Goal: Task Accomplishment & Management: Use online tool/utility

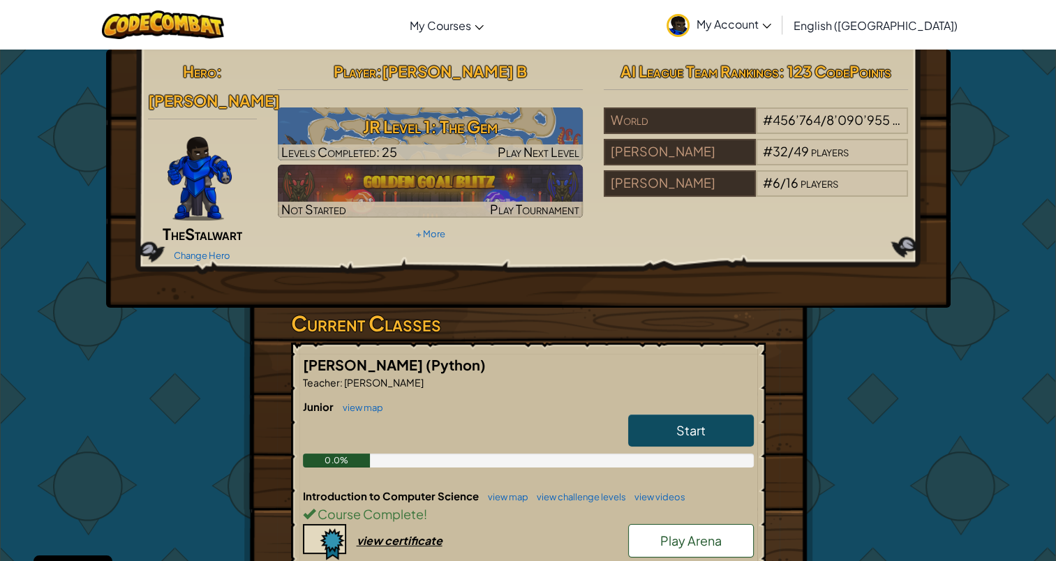
scroll to position [349, 0]
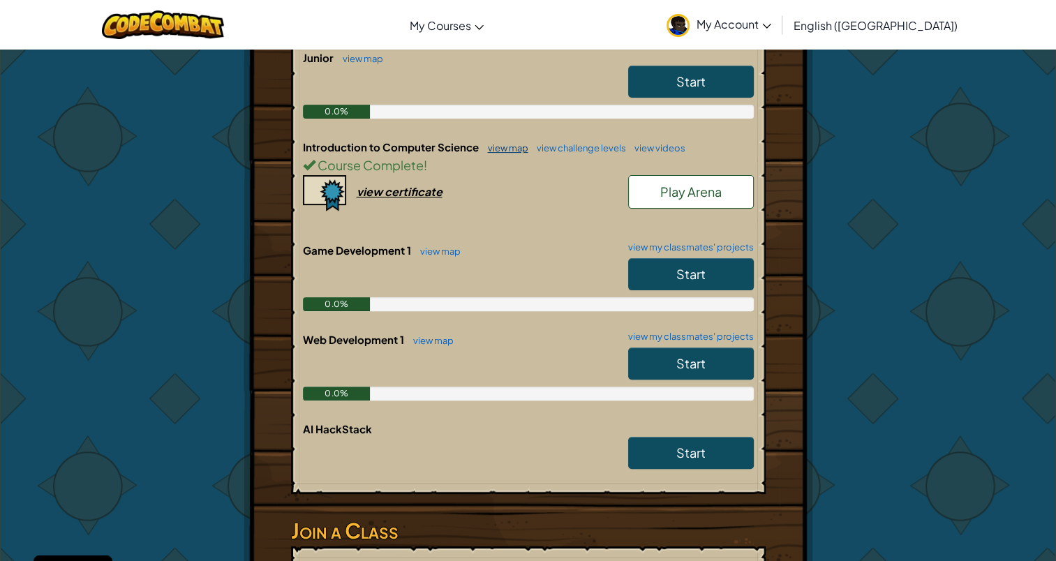
click at [517, 142] on link "view map" at bounding box center [504, 147] width 47 height 11
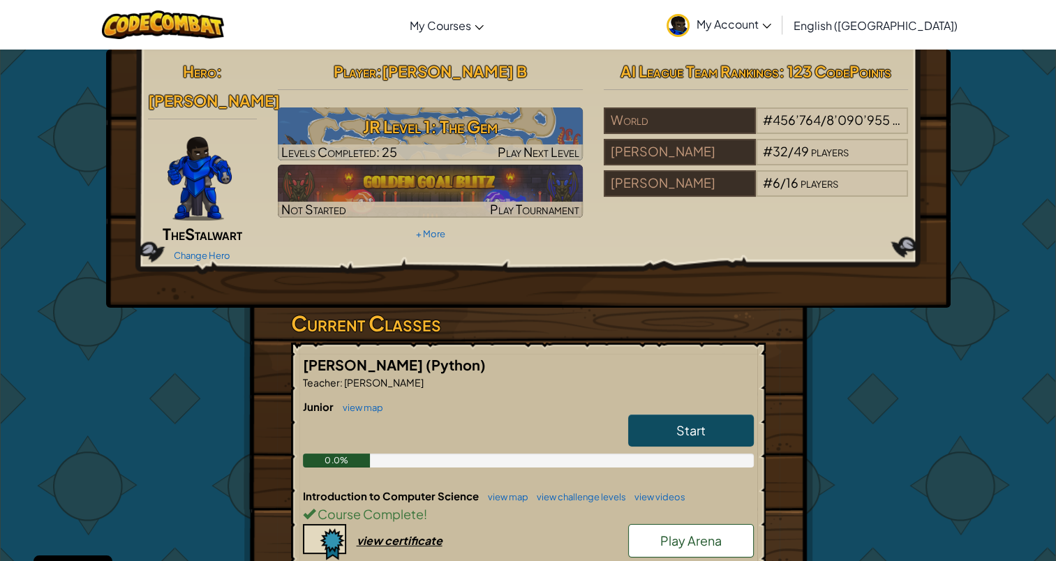
select select "en-[GEOGRAPHIC_DATA]"
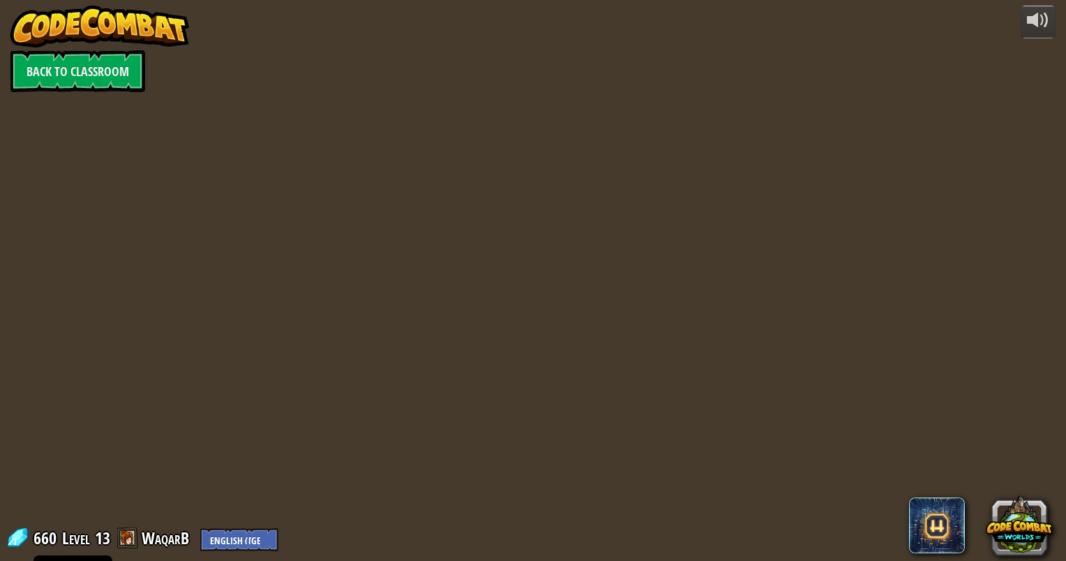
select select "en-[GEOGRAPHIC_DATA]"
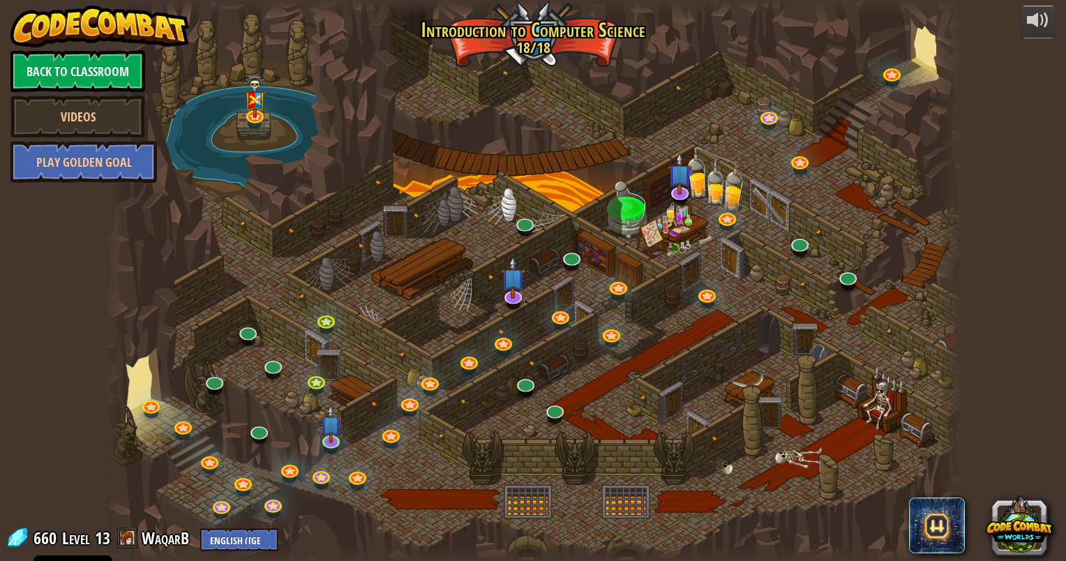
select select "en-[GEOGRAPHIC_DATA]"
click at [341, 430] on img at bounding box center [331, 414] width 22 height 51
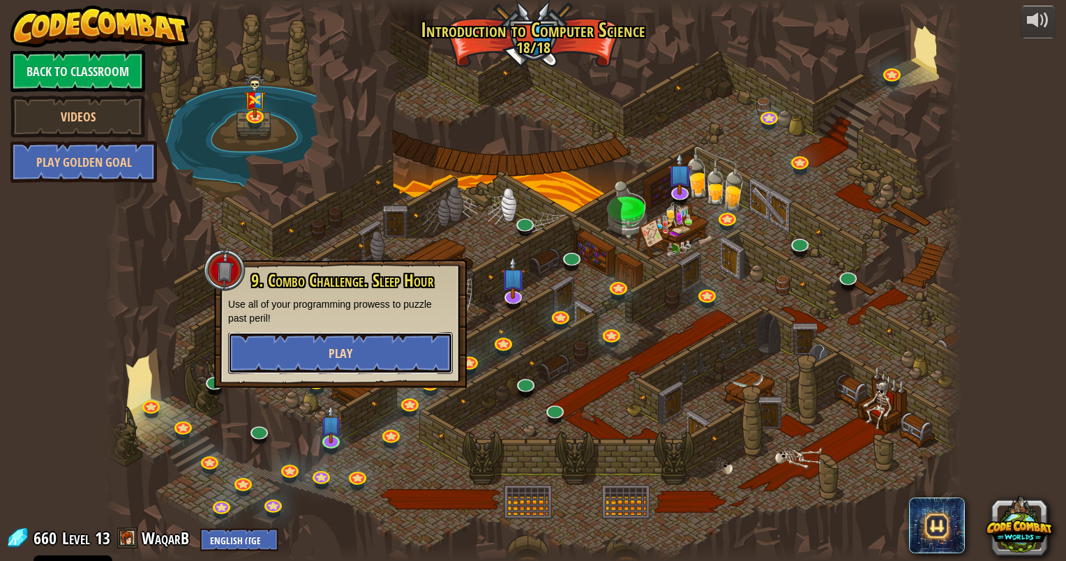
click at [326, 350] on button "Play" at bounding box center [340, 353] width 225 height 42
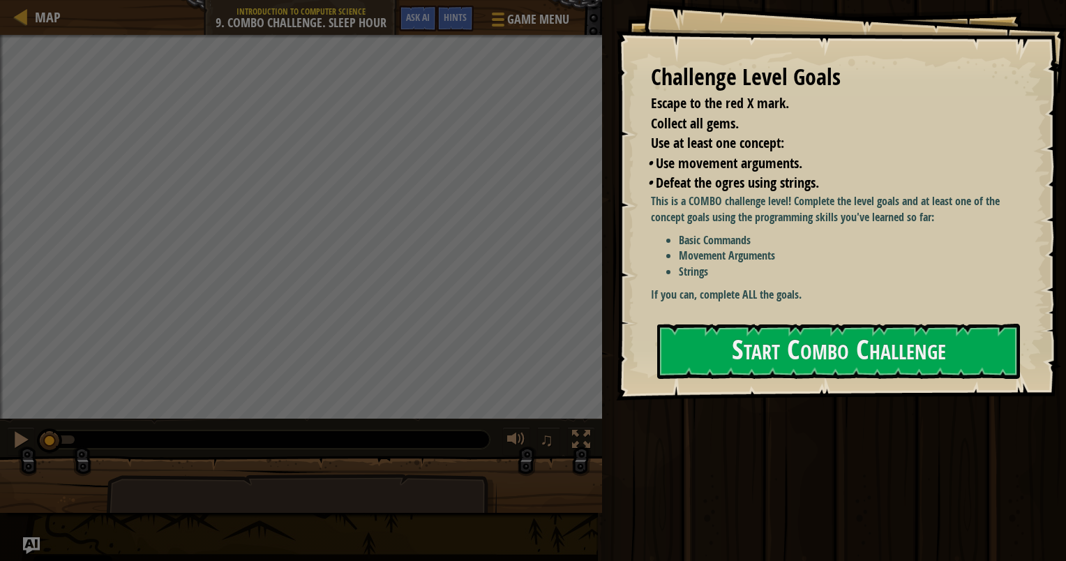
click at [622, 486] on div "Run ⇧↵ Submit Done" at bounding box center [832, 277] width 468 height 554
click at [620, 488] on div "Run ⇧↵ Submit Done" at bounding box center [832, 277] width 468 height 554
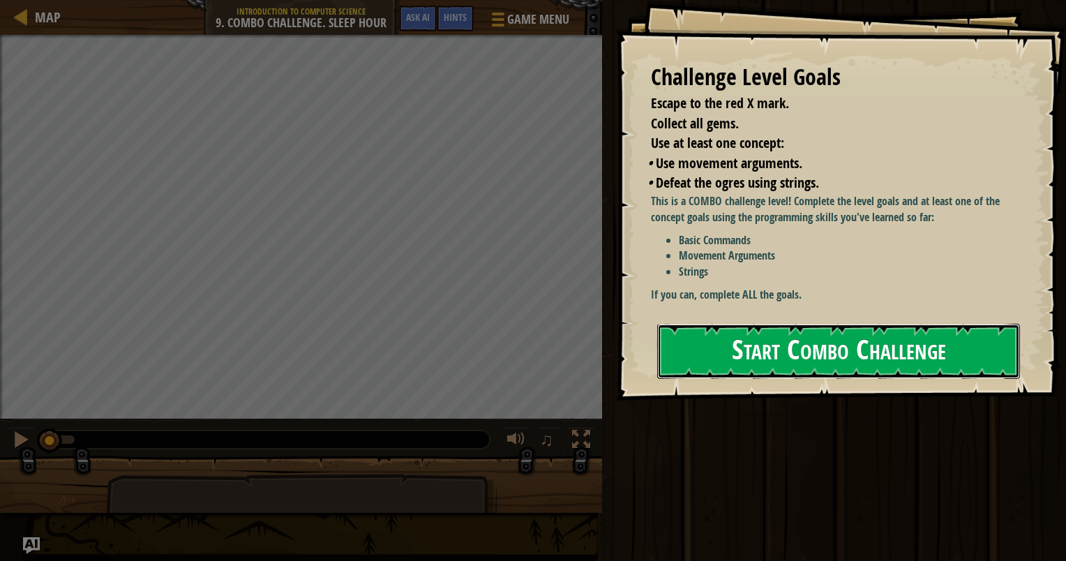
click at [765, 361] on button "Start Combo Challenge" at bounding box center [838, 351] width 363 height 55
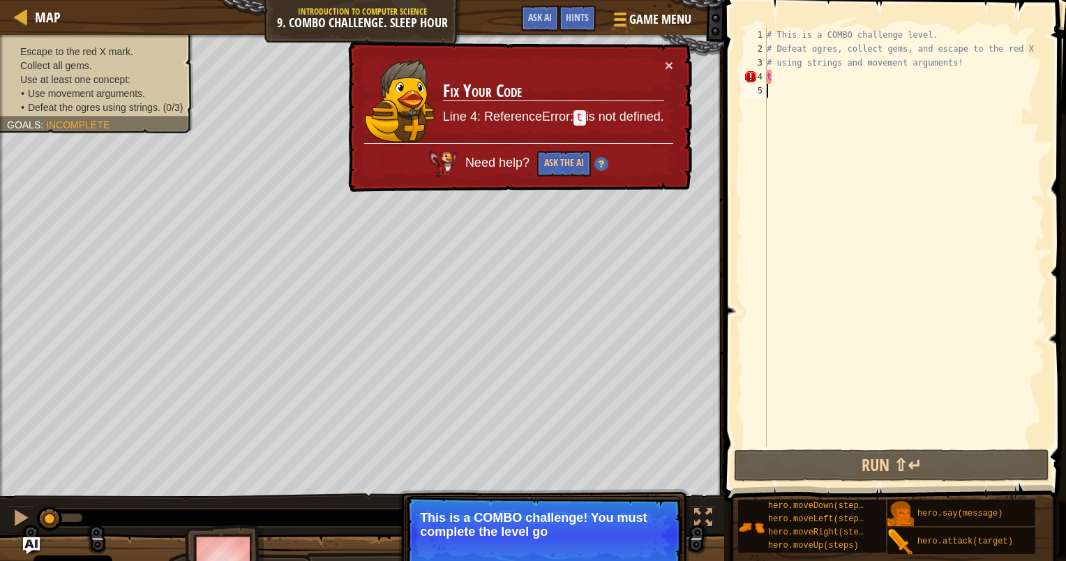
drag, startPoint x: 814, startPoint y: 89, endPoint x: 750, endPoint y: 92, distance: 64.3
click at [750, 92] on div "1 2 3 4 5 # This is a COMBO challenge level. # Defeat [PERSON_NAME], collect ge…" at bounding box center [893, 237] width 304 height 419
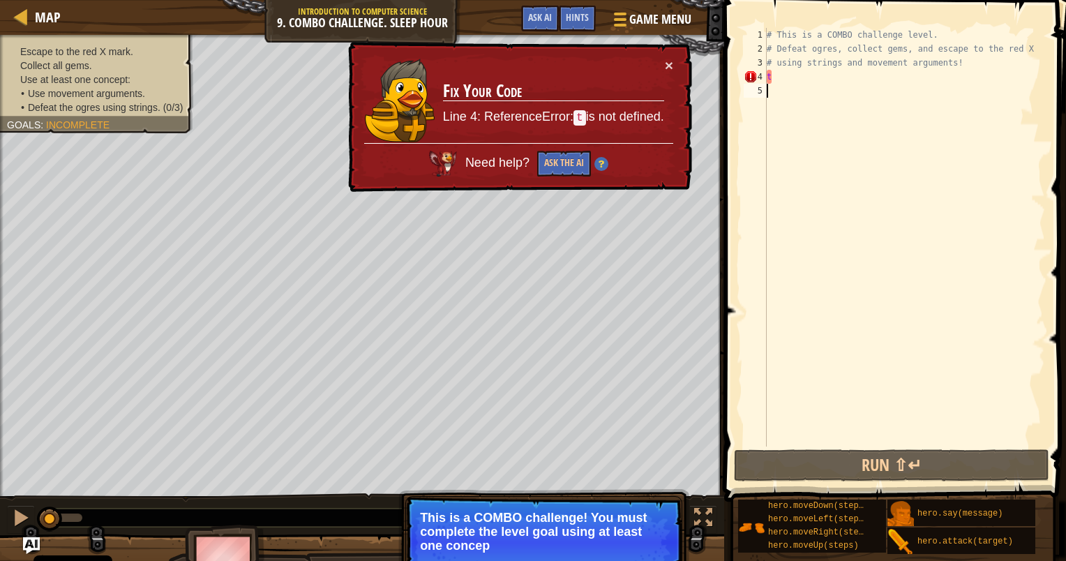
click at [705, 90] on div "Map Introduction to Computer Science 9. Combo Challenge. Sleep Hour Game Menu D…" at bounding box center [533, 280] width 1066 height 561
click at [788, 70] on div "# This is a COMBO challenge level. # Defeat [PERSON_NAME], collect gems, and es…" at bounding box center [904, 251] width 281 height 447
type textarea "t"
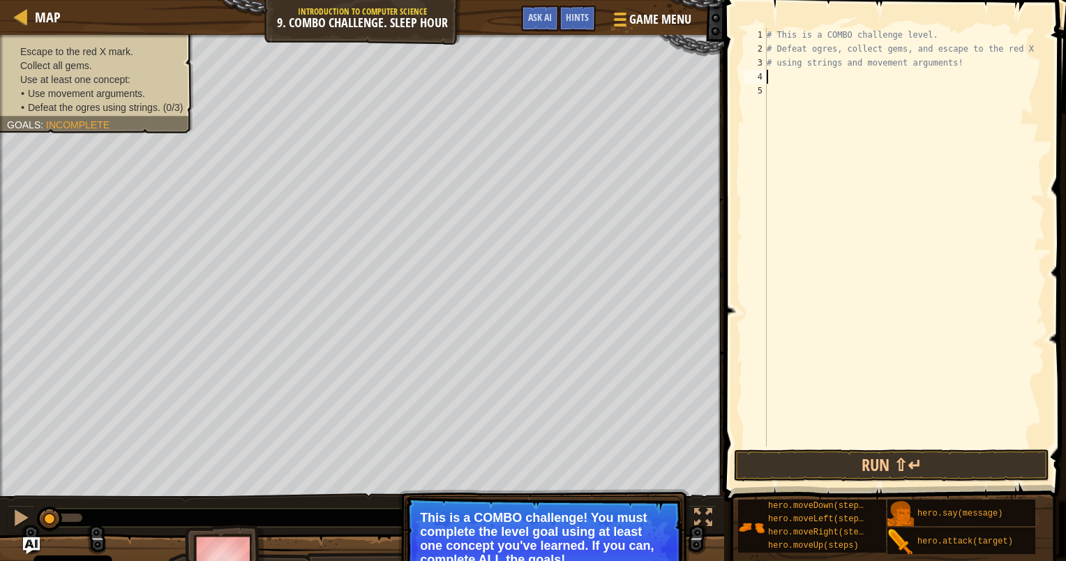
type textarea "*"
click at [532, 22] on button "Ask AI" at bounding box center [540, 19] width 38 height 26
click at [0, 0] on div "AI Hint Need a hint? You can ask the AI for help. Ask the AI" at bounding box center [0, 0] width 0 height 0
click at [545, 22] on button "Ask AI" at bounding box center [540, 19] width 38 height 26
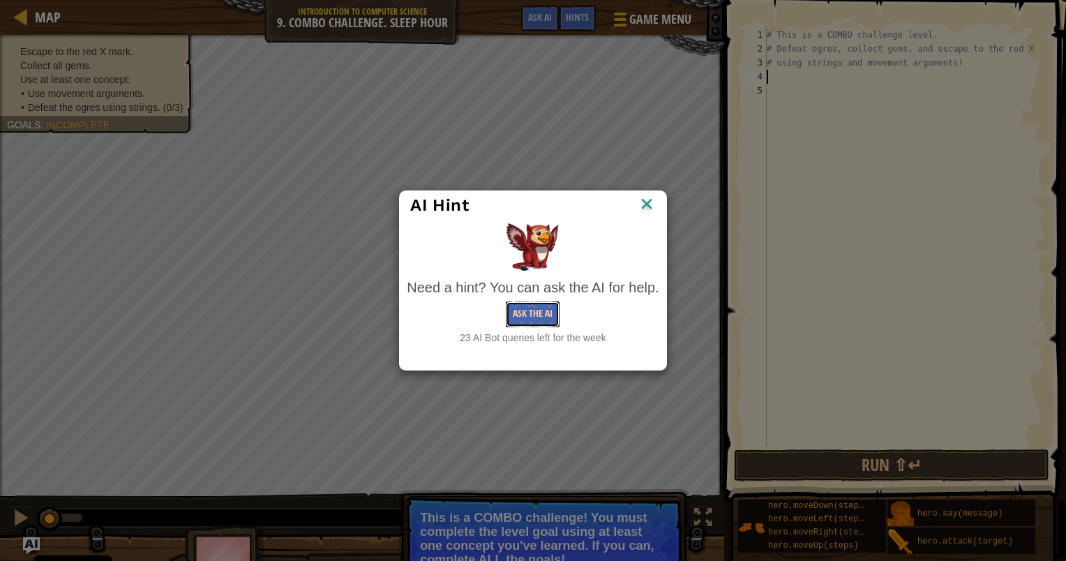
click at [528, 315] on button "Ask the AI" at bounding box center [533, 314] width 54 height 26
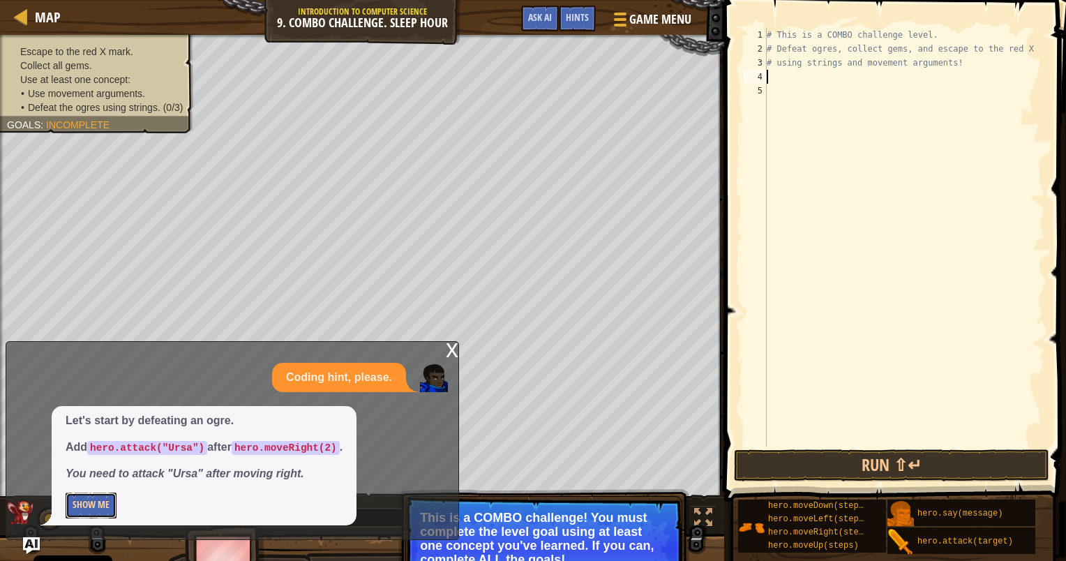
click at [75, 508] on button "Show Me" at bounding box center [91, 506] width 51 height 26
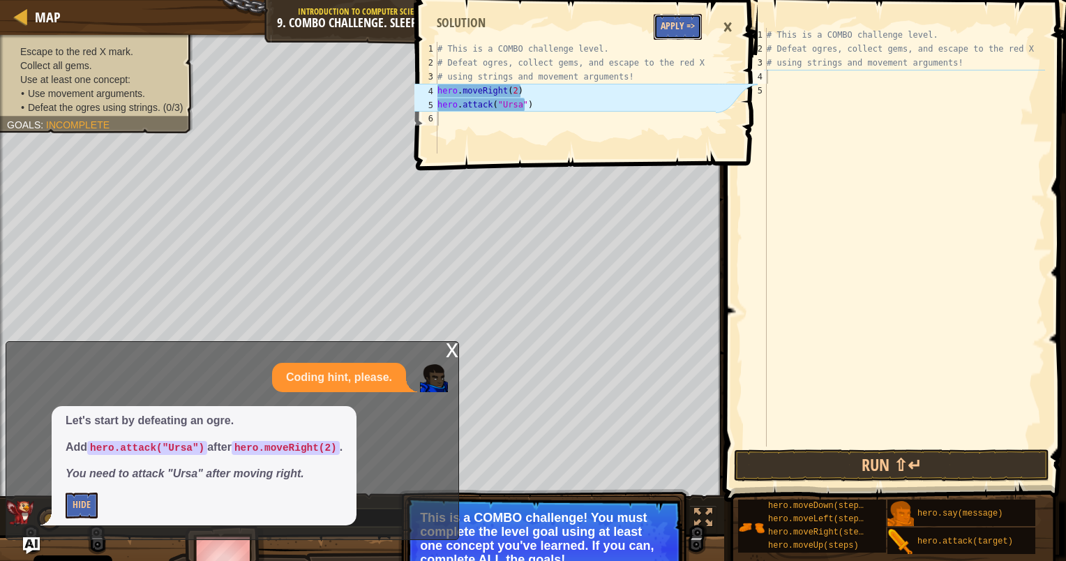
click at [670, 25] on button "Apply =>" at bounding box center [678, 27] width 48 height 26
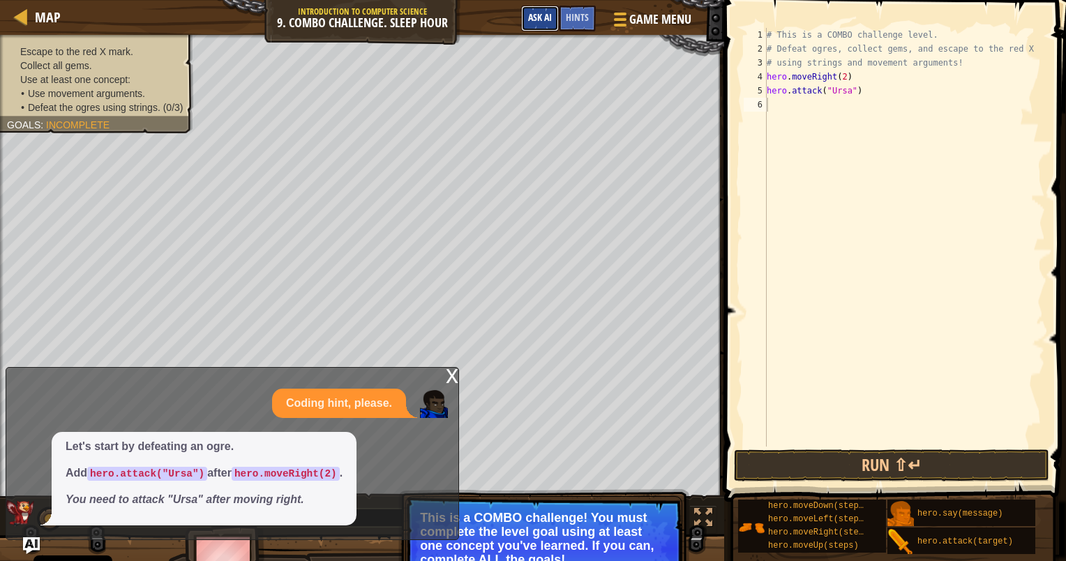
click at [546, 20] on span "Ask AI" at bounding box center [540, 16] width 24 height 13
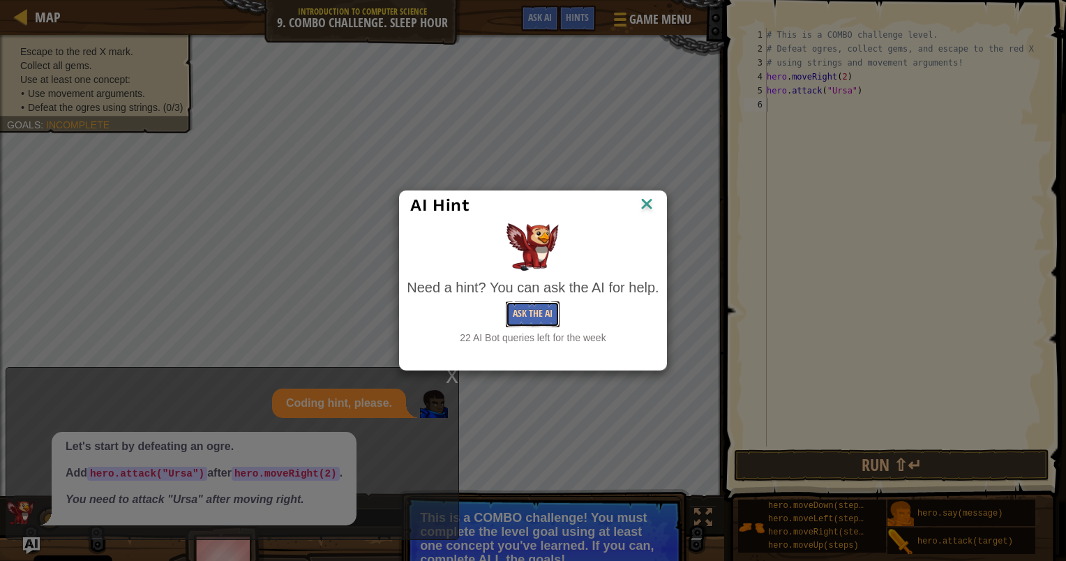
click at [520, 304] on button "Ask the AI" at bounding box center [533, 314] width 54 height 26
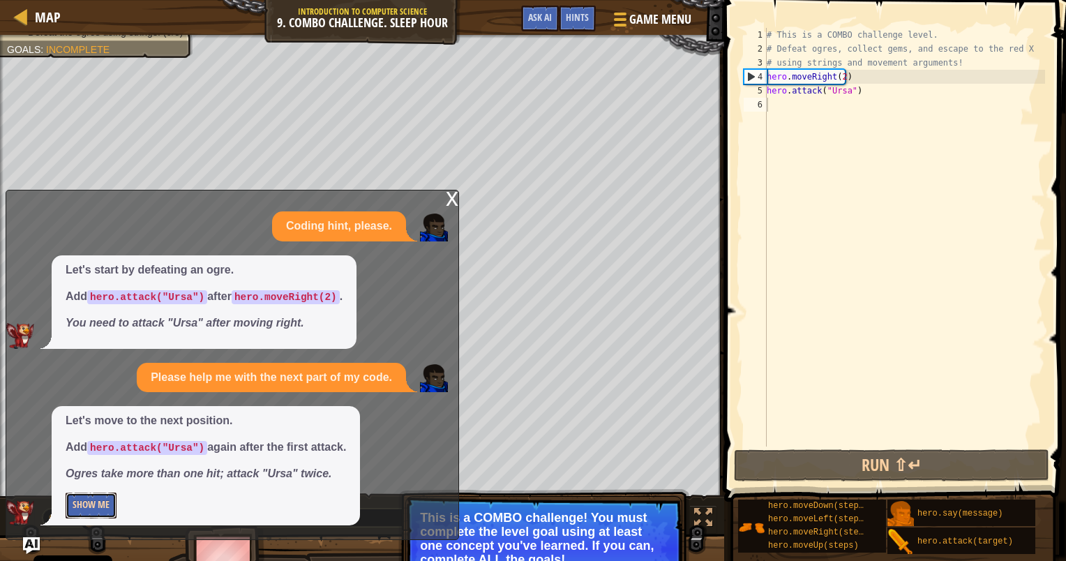
click at [106, 508] on button "Show Me" at bounding box center [91, 506] width 51 height 26
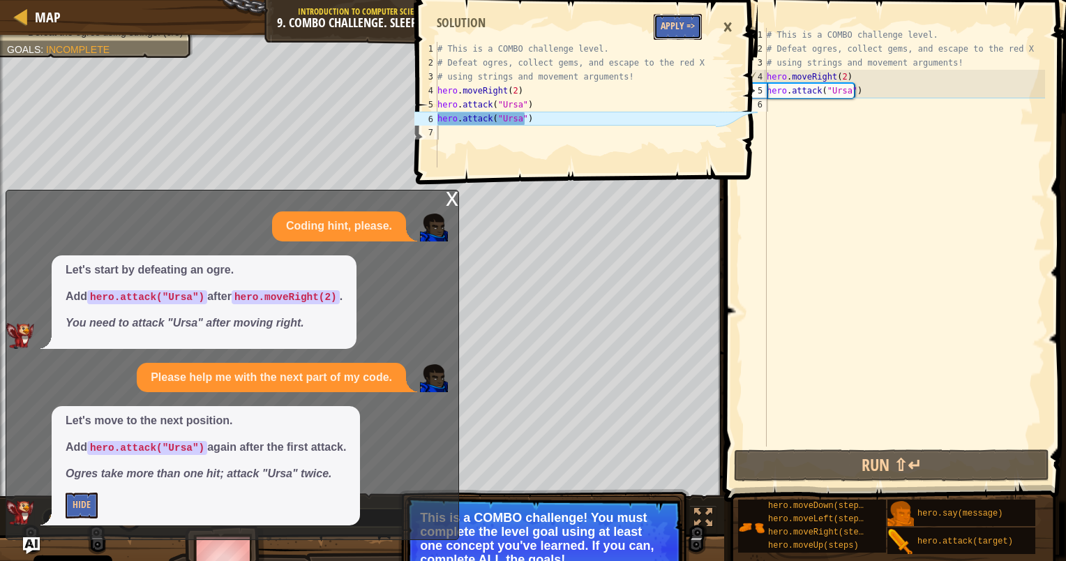
click at [664, 21] on button "Apply =>" at bounding box center [678, 27] width 48 height 26
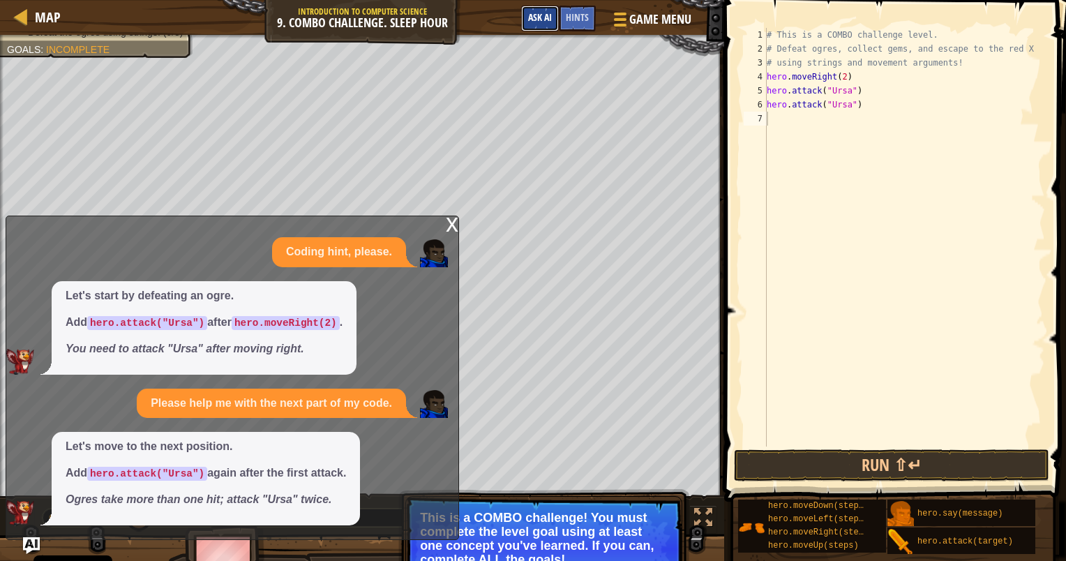
click at [543, 15] on span "Ask AI" at bounding box center [540, 16] width 24 height 13
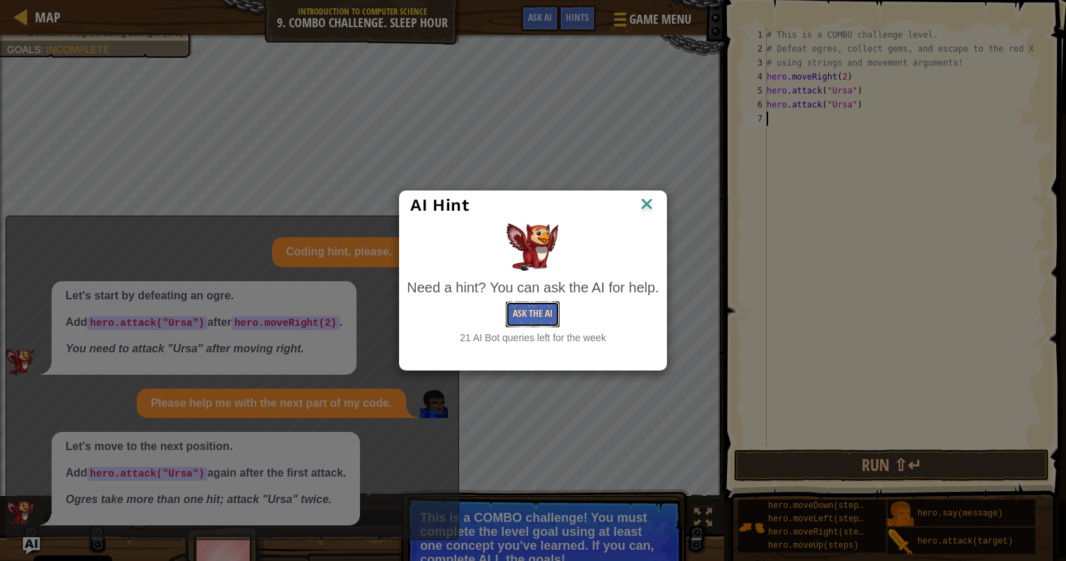
click at [524, 320] on button "Ask the AI" at bounding box center [533, 314] width 54 height 26
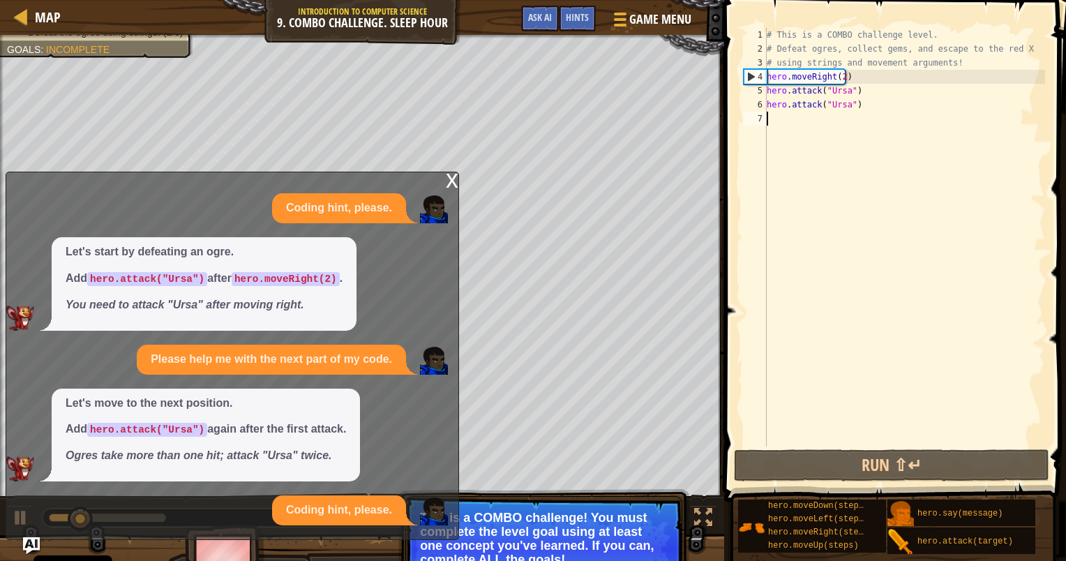
drag, startPoint x: 291, startPoint y: 497, endPoint x: 279, endPoint y: 502, distance: 12.8
click at [281, 501] on div "Coding hint, please." at bounding box center [339, 510] width 134 height 30
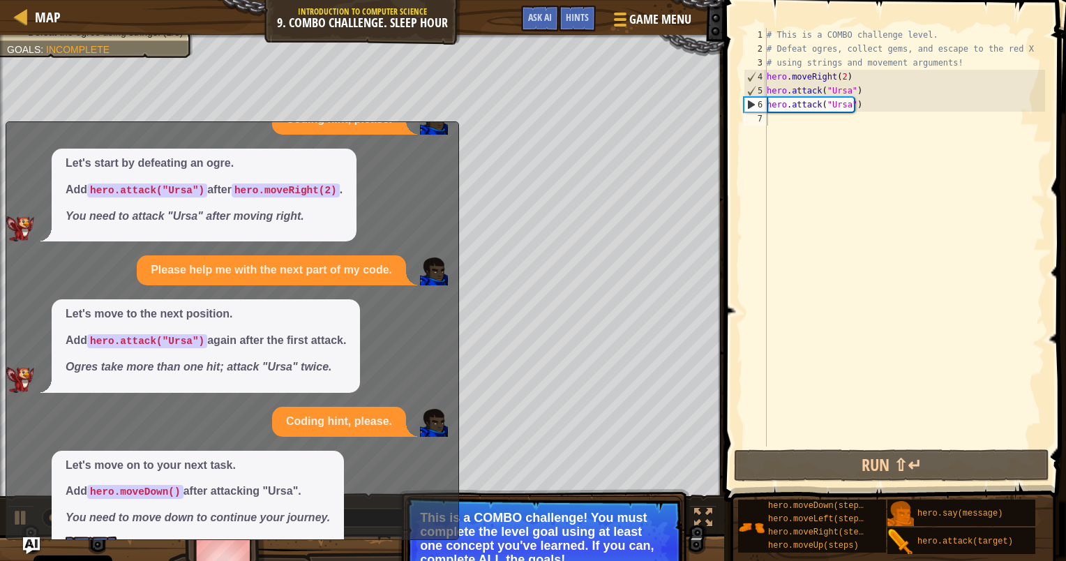
scroll to position [81, 0]
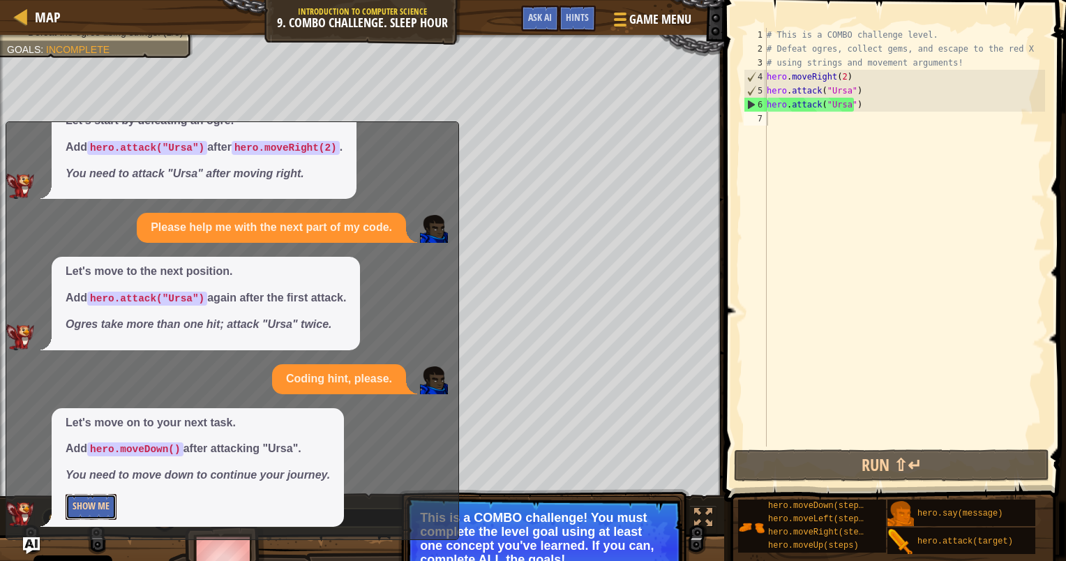
click at [103, 509] on button "Show Me" at bounding box center [91, 507] width 51 height 26
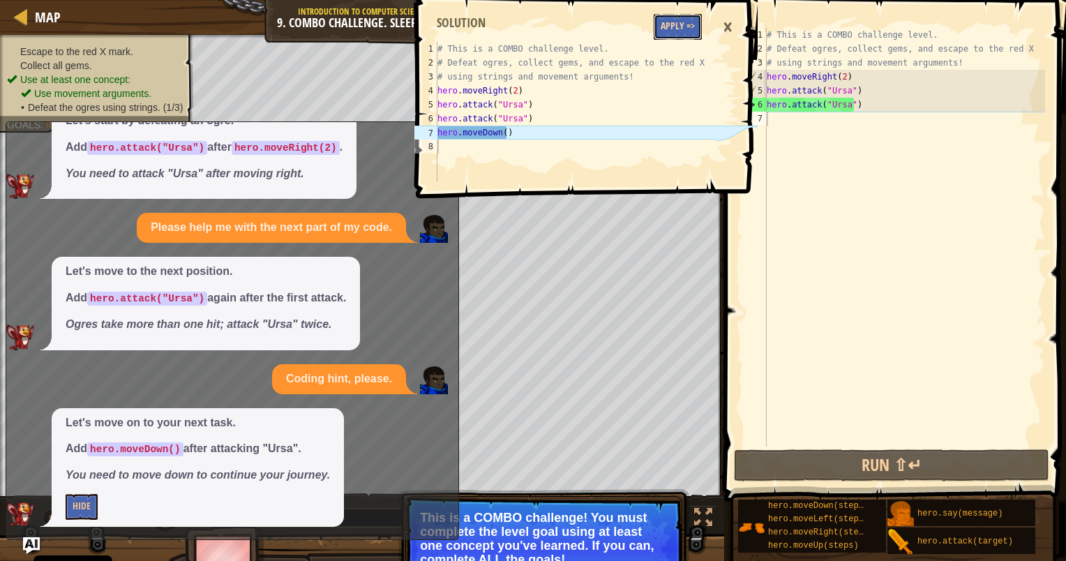
click at [682, 21] on button "Apply =>" at bounding box center [678, 27] width 48 height 26
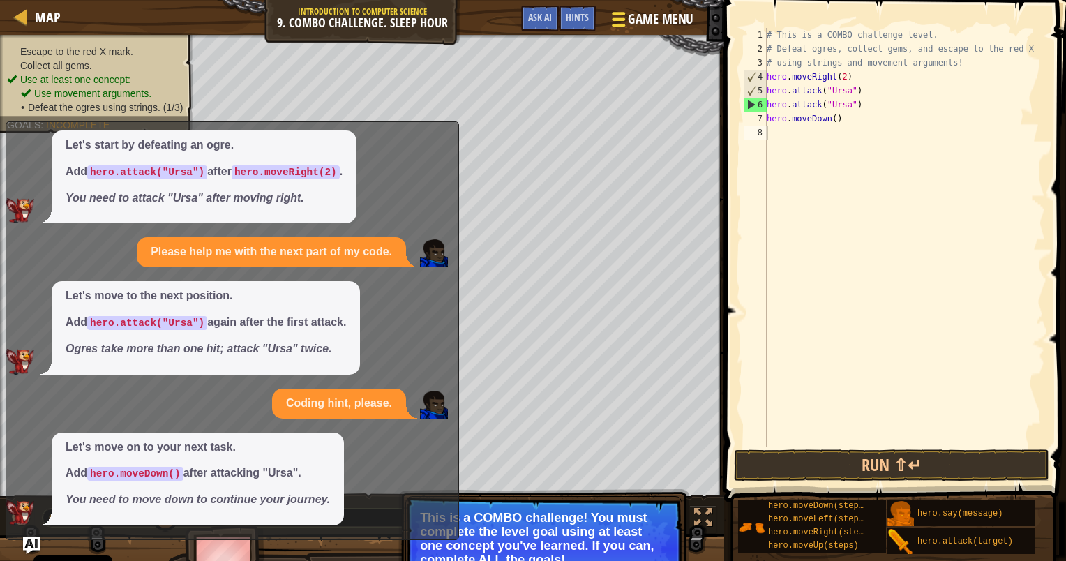
scroll to position [56, 0]
click at [535, 20] on span "Ask AI" at bounding box center [540, 16] width 24 height 13
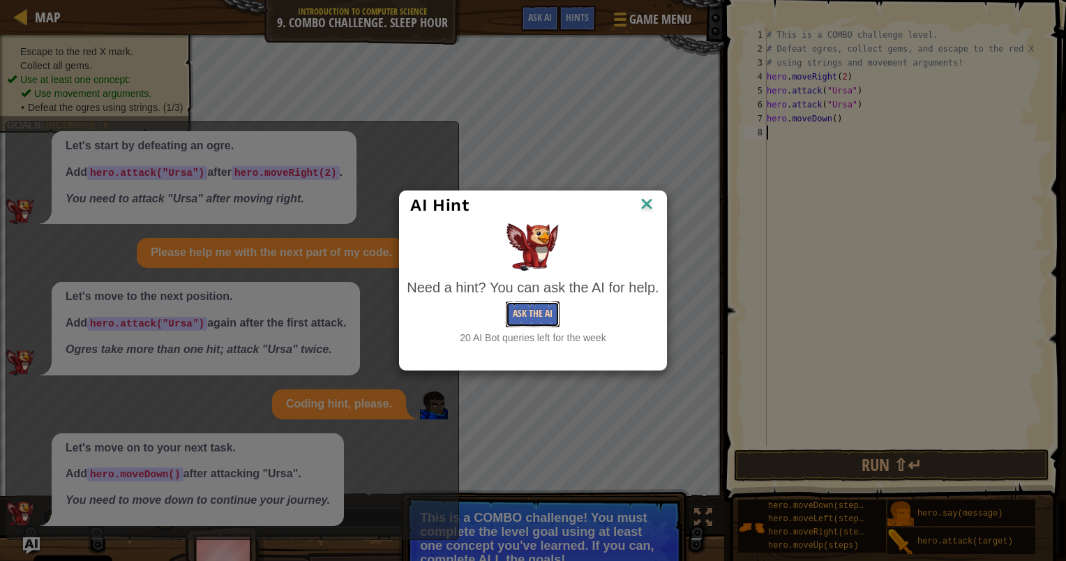
click at [525, 315] on button "Ask the AI" at bounding box center [533, 314] width 54 height 26
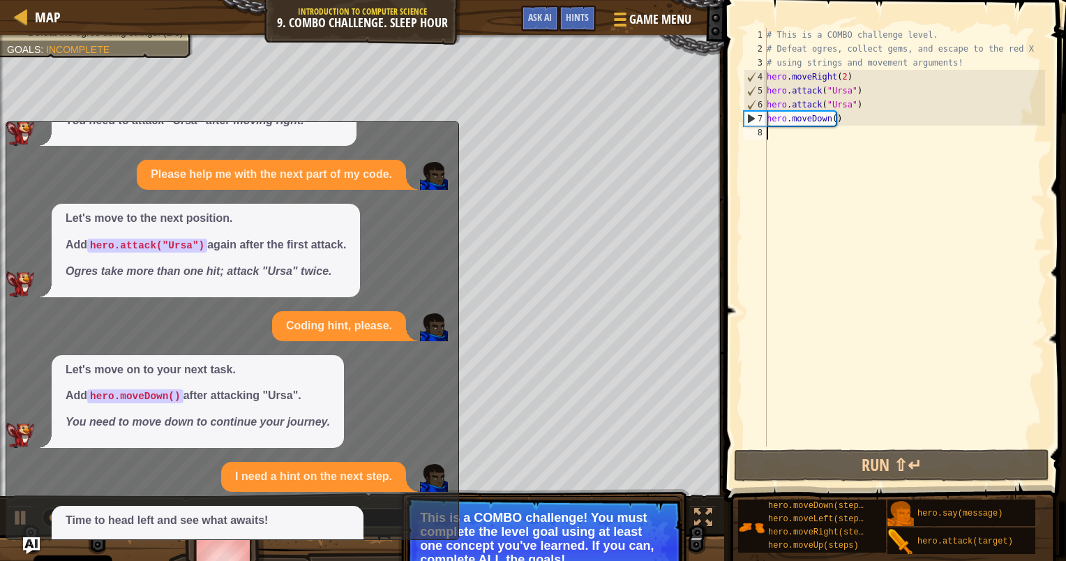
scroll to position [232, 0]
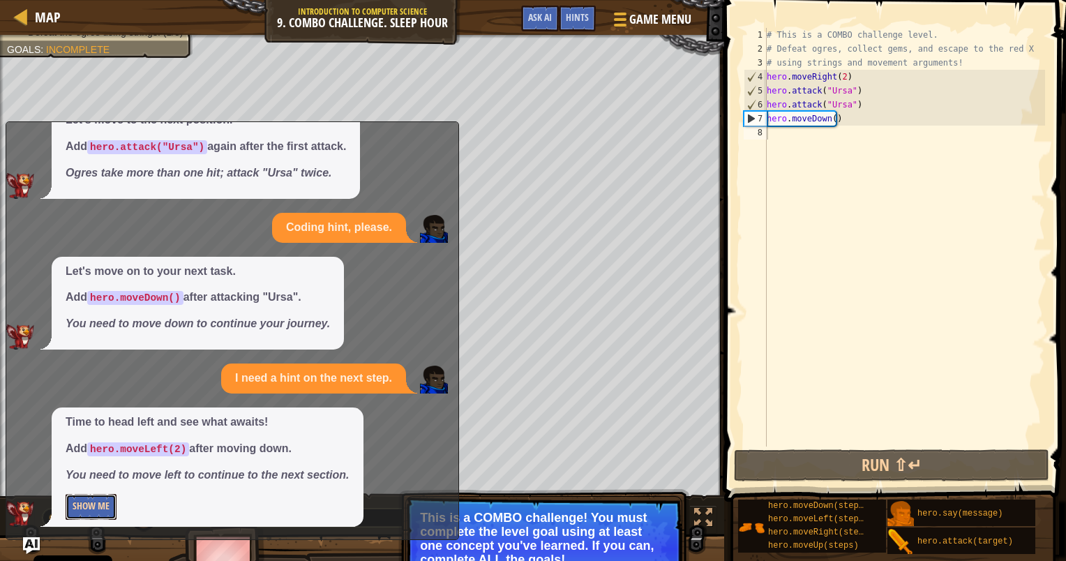
click at [92, 505] on button "Show Me" at bounding box center [91, 507] width 51 height 26
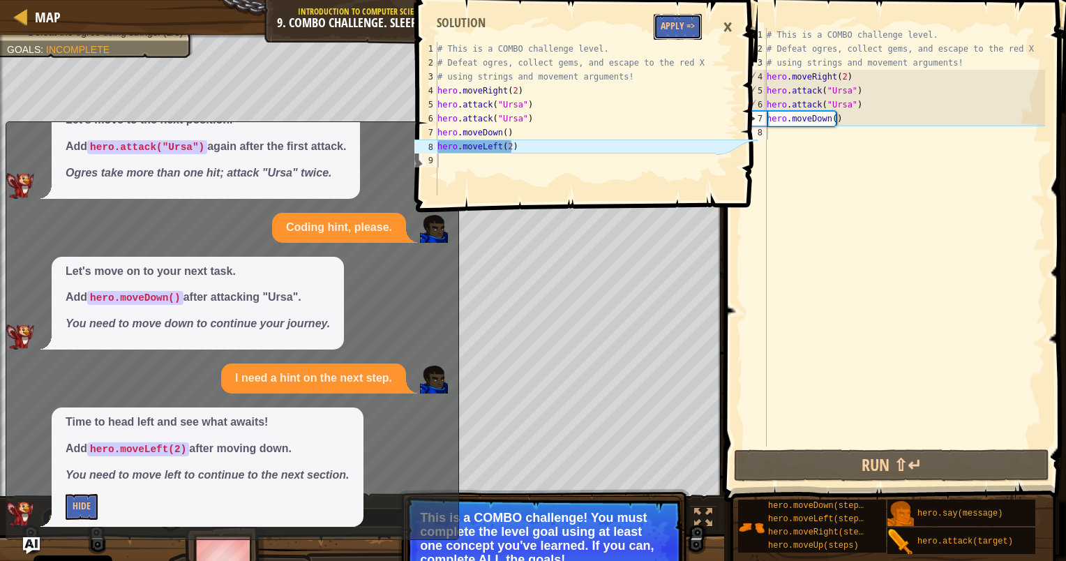
drag, startPoint x: 673, startPoint y: 27, endPoint x: 670, endPoint y: 35, distance: 8.2
click at [672, 28] on button "Apply =>" at bounding box center [678, 27] width 48 height 26
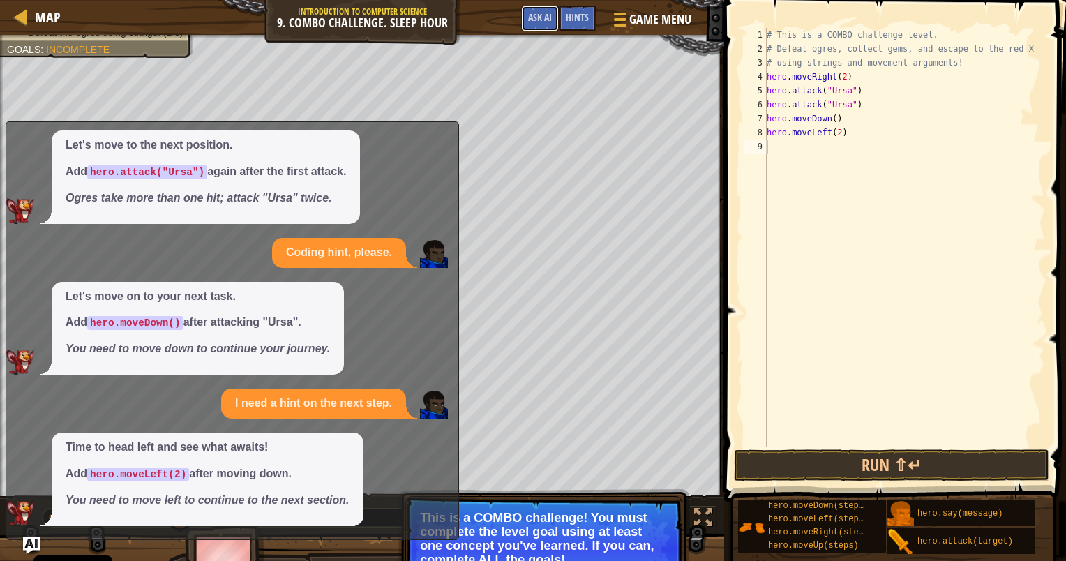
drag, startPoint x: 536, startPoint y: 15, endPoint x: 536, endPoint y: 31, distance: 15.4
click at [537, 16] on span "Ask AI" at bounding box center [540, 16] width 24 height 13
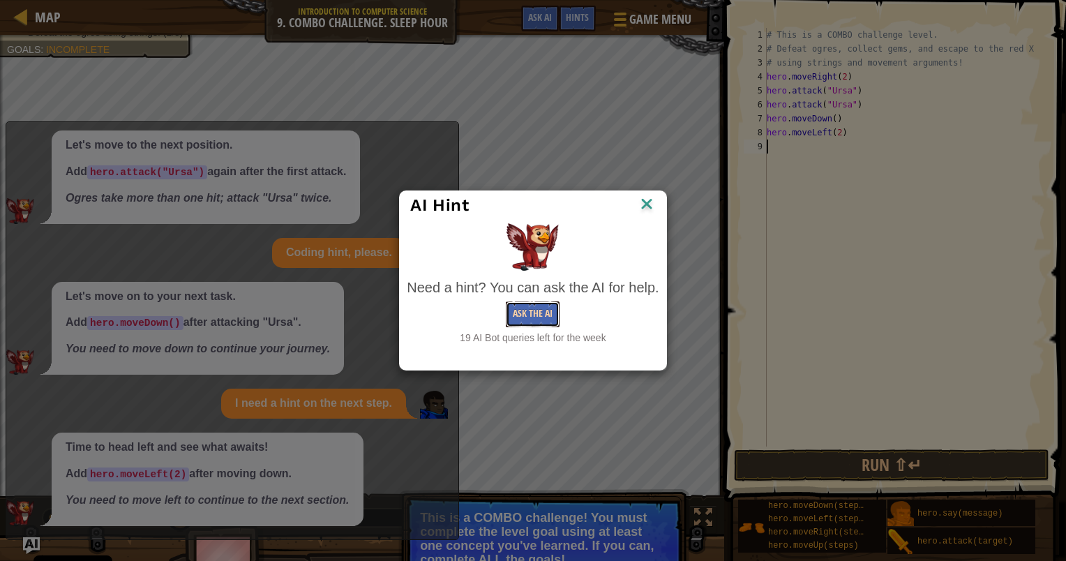
click at [521, 301] on button "Ask the AI" at bounding box center [533, 314] width 54 height 26
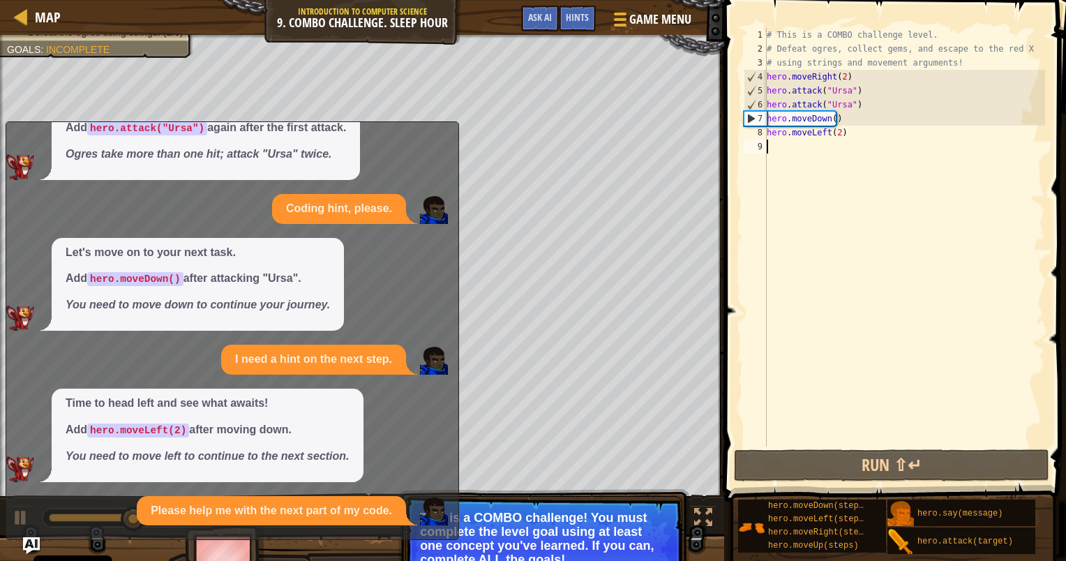
scroll to position [383, 0]
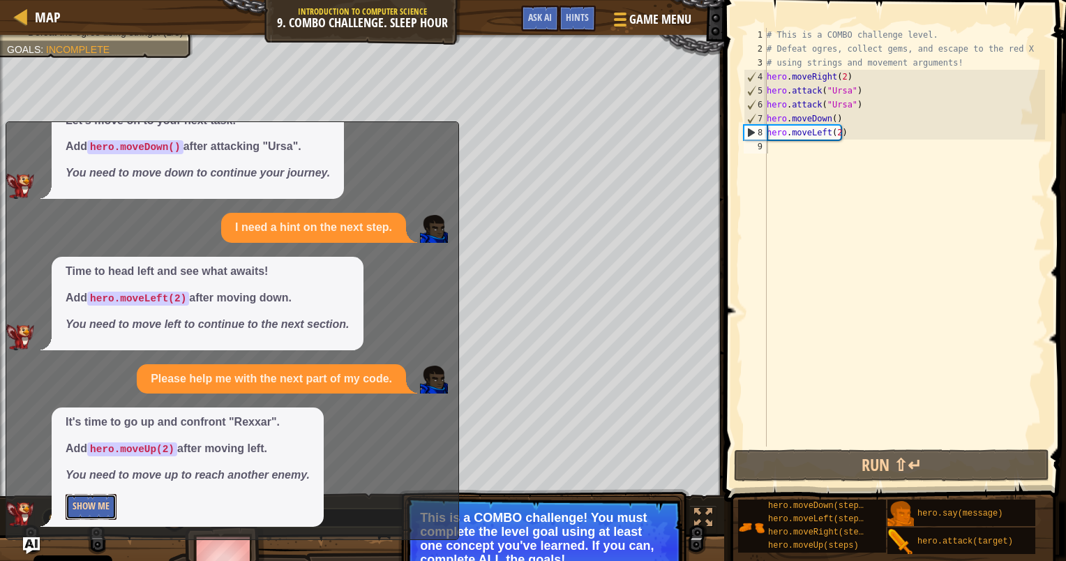
click at [70, 498] on button "Show Me" at bounding box center [91, 507] width 51 height 26
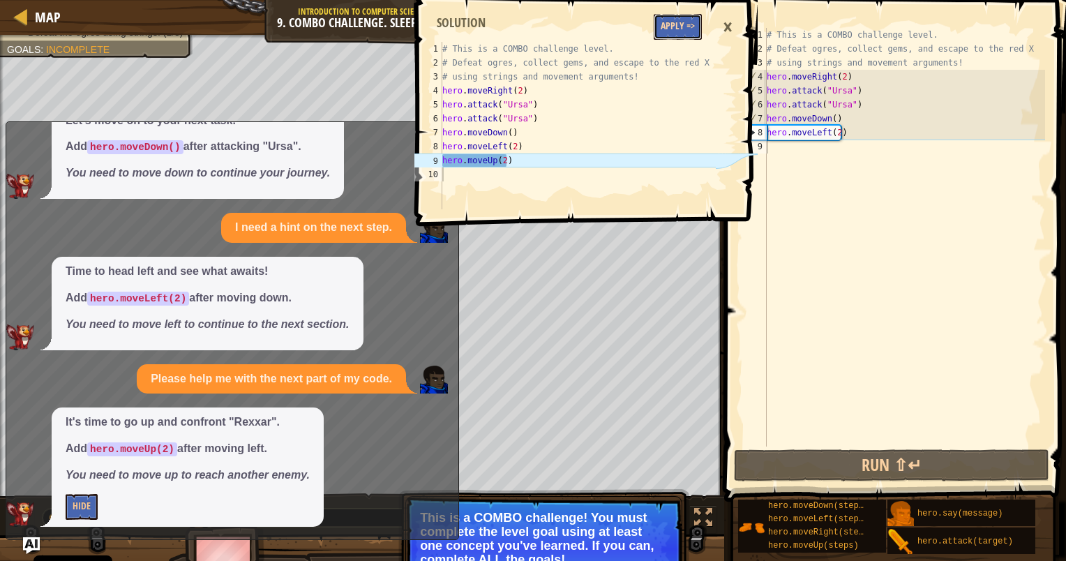
click at [678, 26] on button "Apply =>" at bounding box center [678, 27] width 48 height 26
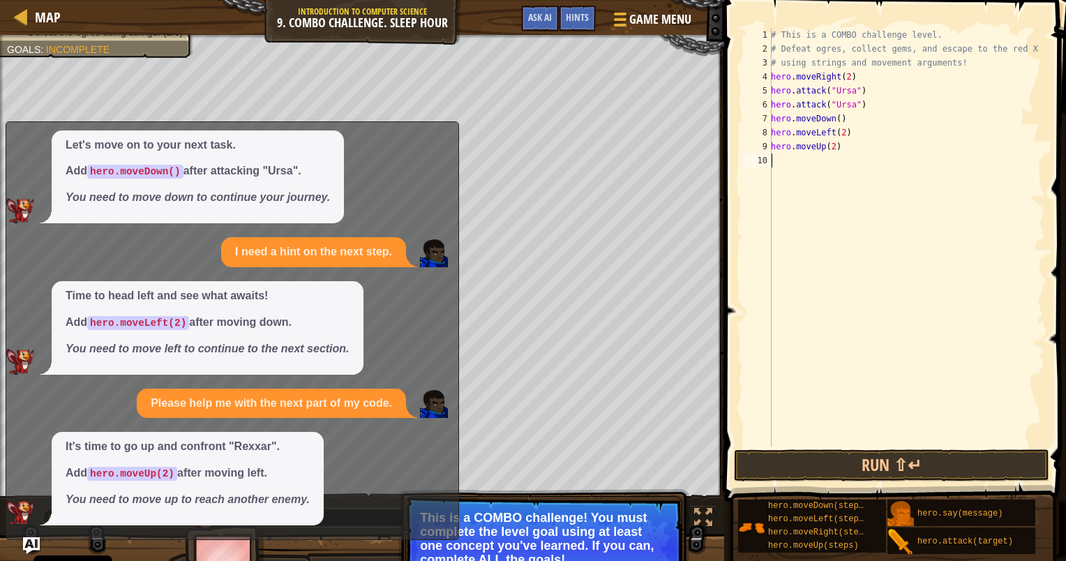
click at [782, 159] on div "# This is a COMBO challenge level. # Defeat [PERSON_NAME], collect gems, and es…" at bounding box center [906, 251] width 277 height 447
drag, startPoint x: 775, startPoint y: 428, endPoint x: 781, endPoint y: 441, distance: 14.7
drag, startPoint x: 781, startPoint y: 441, endPoint x: 793, endPoint y: 464, distance: 25.9
click at [793, 464] on button "Run ⇧↵" at bounding box center [891, 465] width 315 height 32
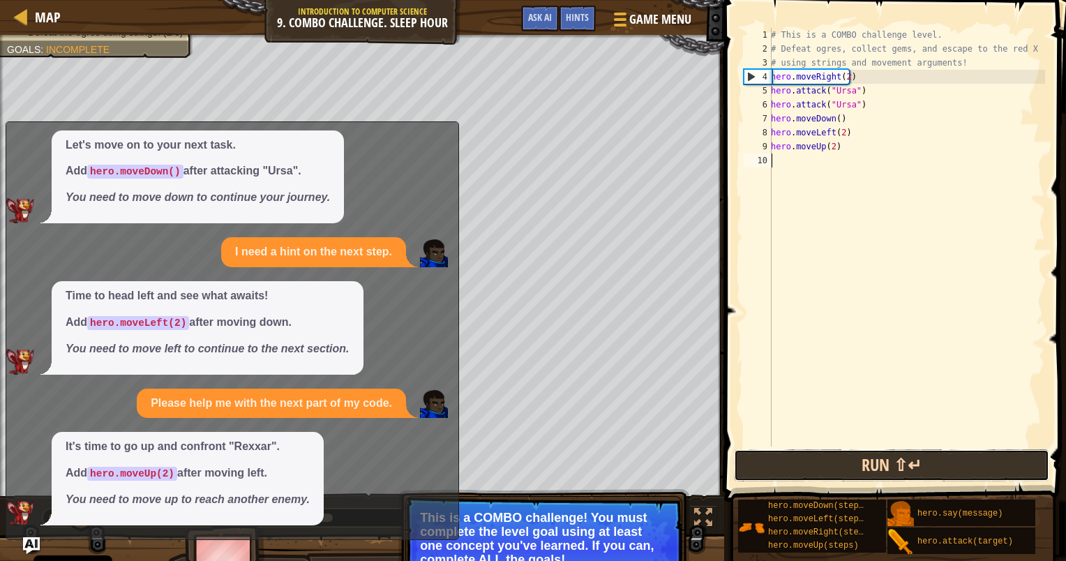
click at [793, 466] on button "Run ⇧↵" at bounding box center [891, 465] width 315 height 32
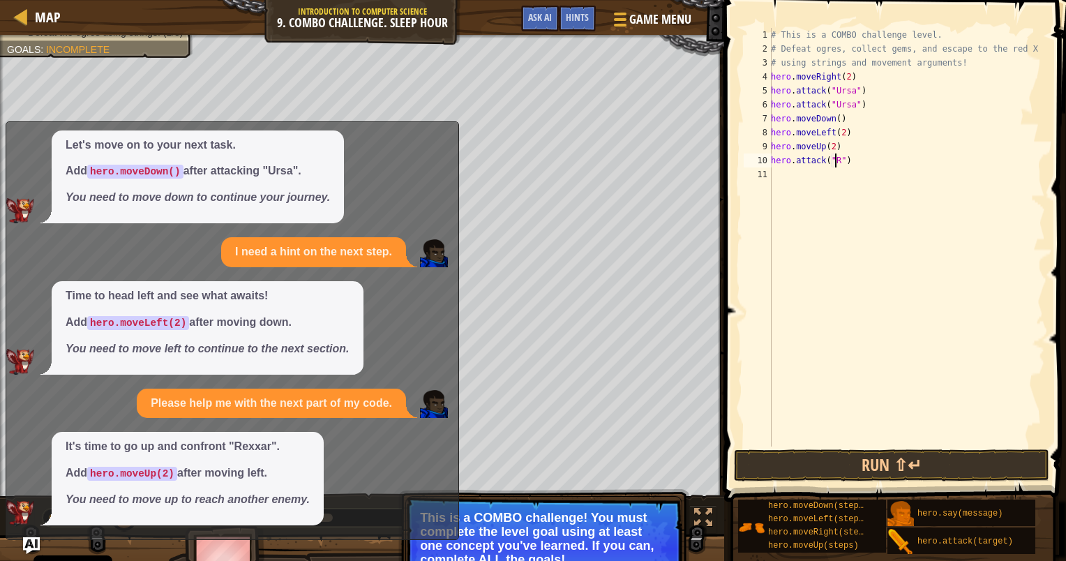
scroll to position [6, 6]
type textarea "hero.attack("Rexxar")"
drag, startPoint x: 878, startPoint y: 158, endPoint x: 742, endPoint y: 159, distance: 135.4
click at [742, 159] on div "hero.attack("Rexxar") 1 2 3 4 5 6 7 8 9 10 11 # This is a COMBO challenge level…" at bounding box center [893, 237] width 304 height 419
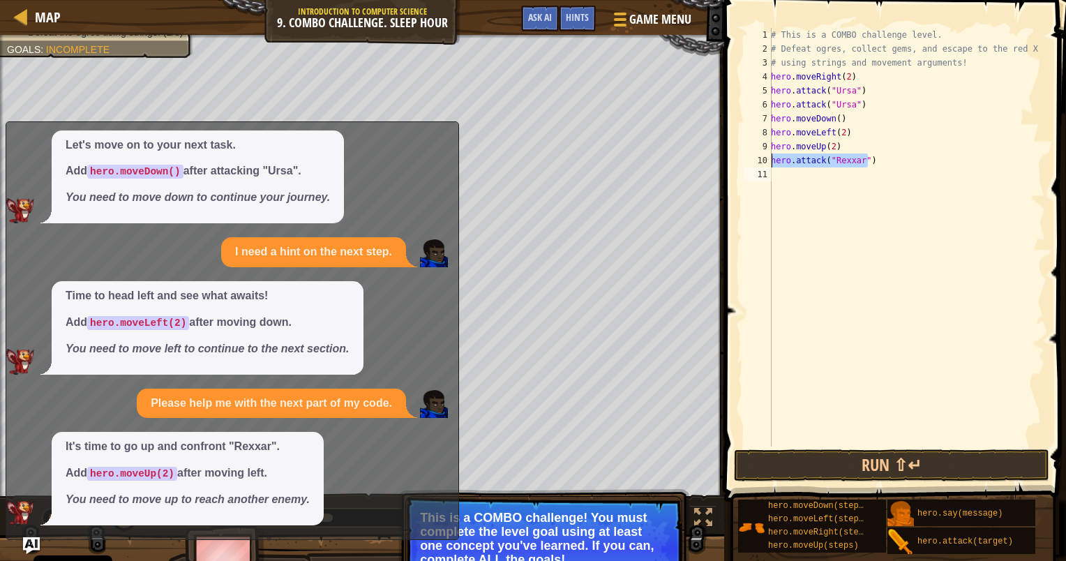
click at [778, 172] on div "# This is a COMBO challenge level. # Defeat [PERSON_NAME], collect gems, and es…" at bounding box center [906, 251] width 277 height 447
paste textarea "hero.attack("Rexxar")"
type textarea "hero.attack("Rexxar")"
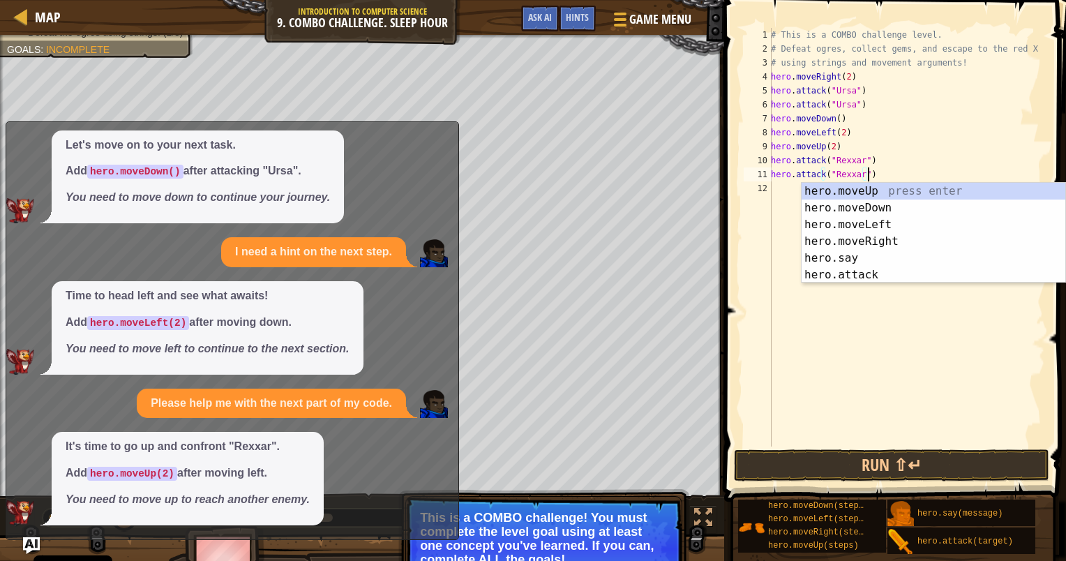
click at [784, 191] on div "# This is a COMBO challenge level. # Defeat [PERSON_NAME], collect gems, and es…" at bounding box center [906, 251] width 277 height 447
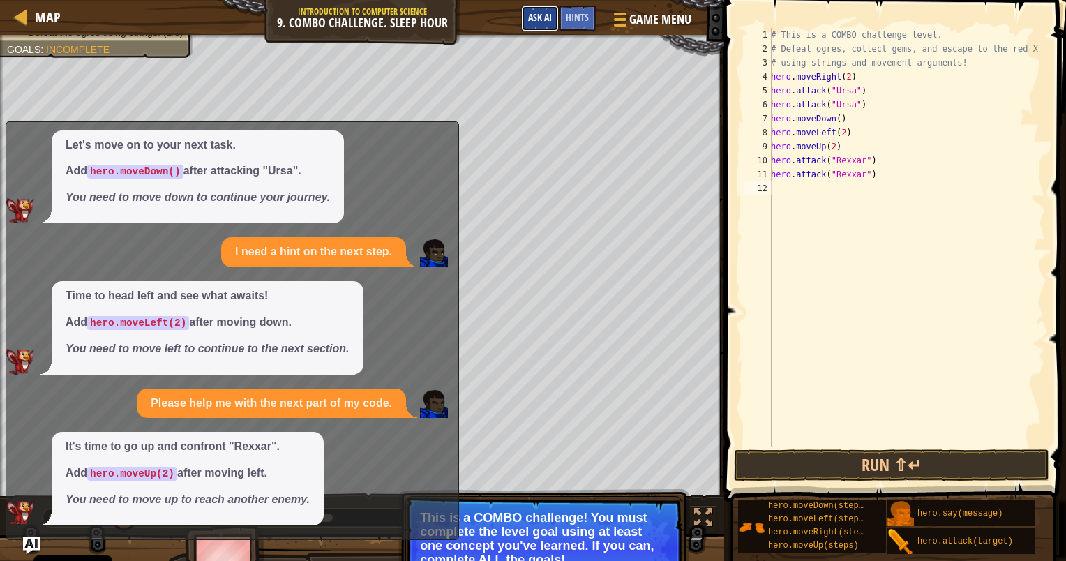
click at [544, 9] on button "Ask AI" at bounding box center [540, 19] width 38 height 26
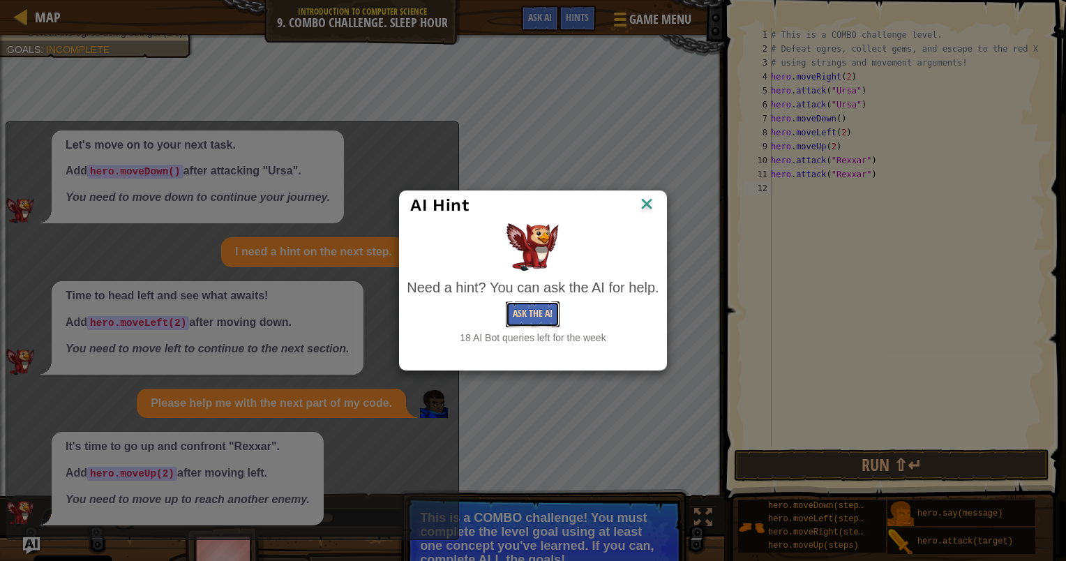
click at [544, 315] on button "Ask the AI" at bounding box center [533, 314] width 54 height 26
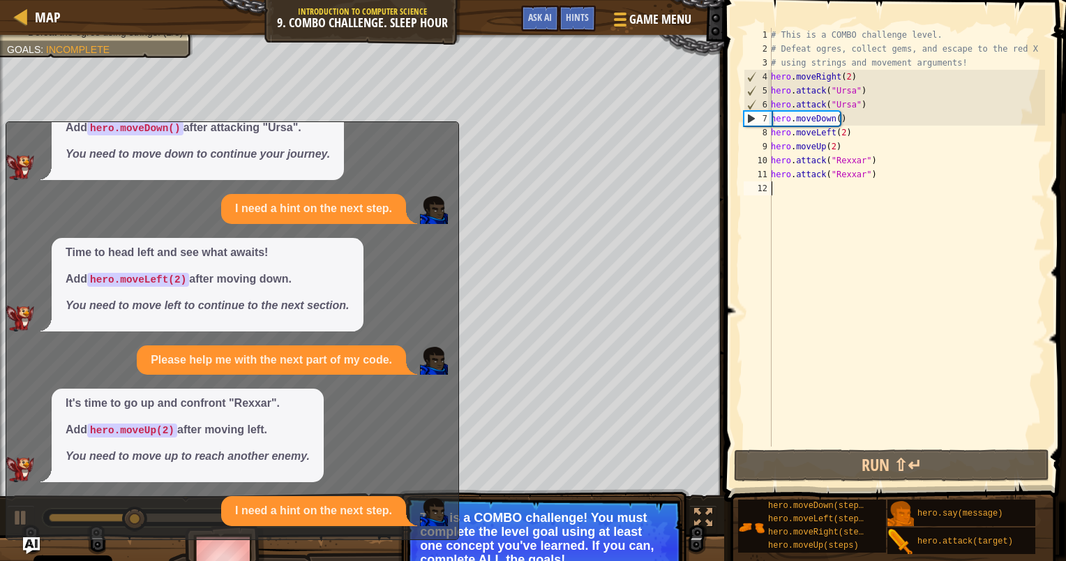
scroll to position [525, 0]
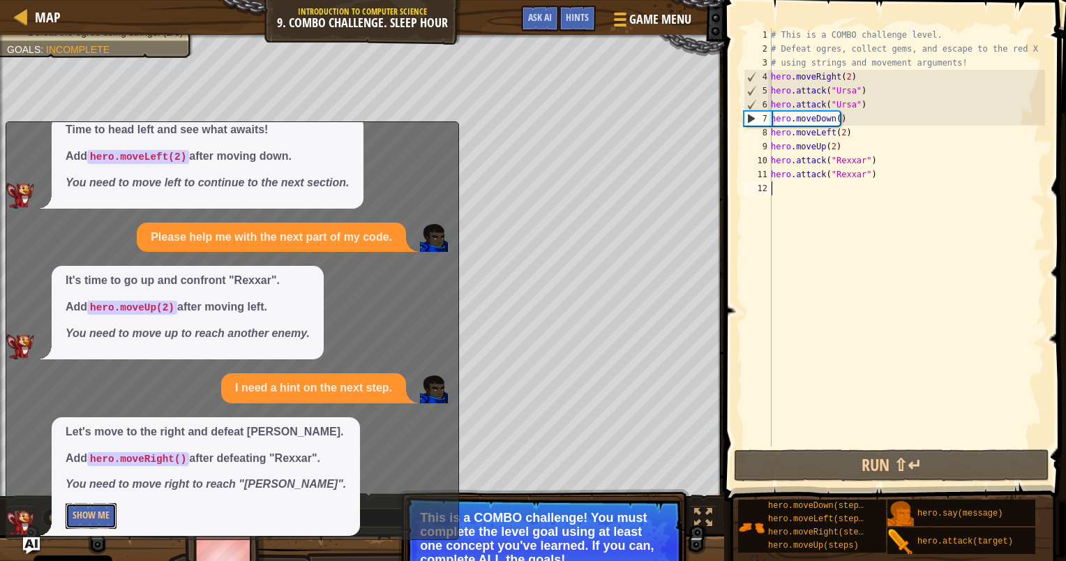
click at [107, 518] on button "Show Me" at bounding box center [91, 516] width 51 height 26
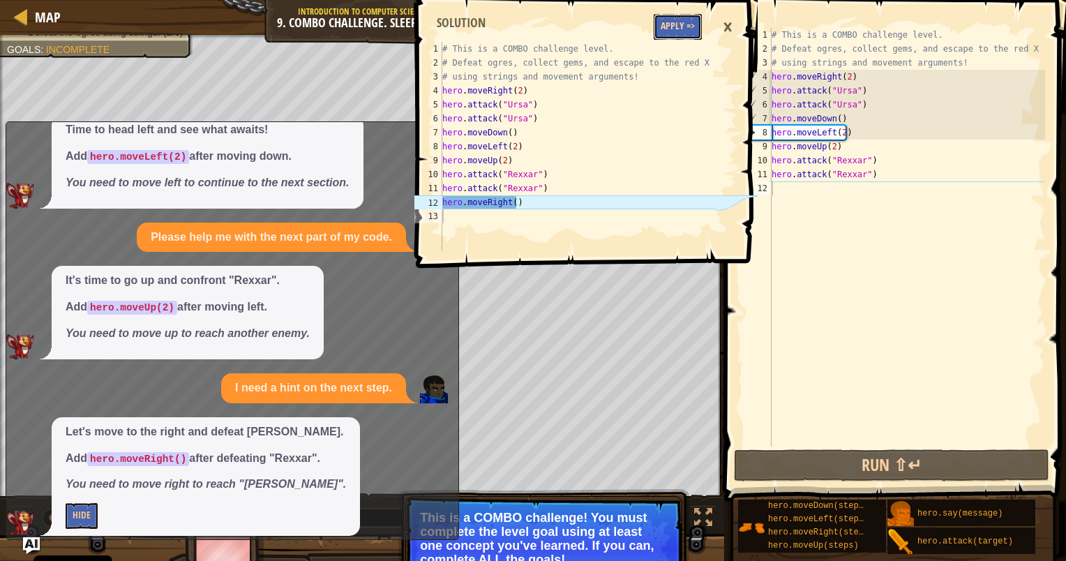
click at [670, 28] on button "Apply =>" at bounding box center [678, 27] width 48 height 26
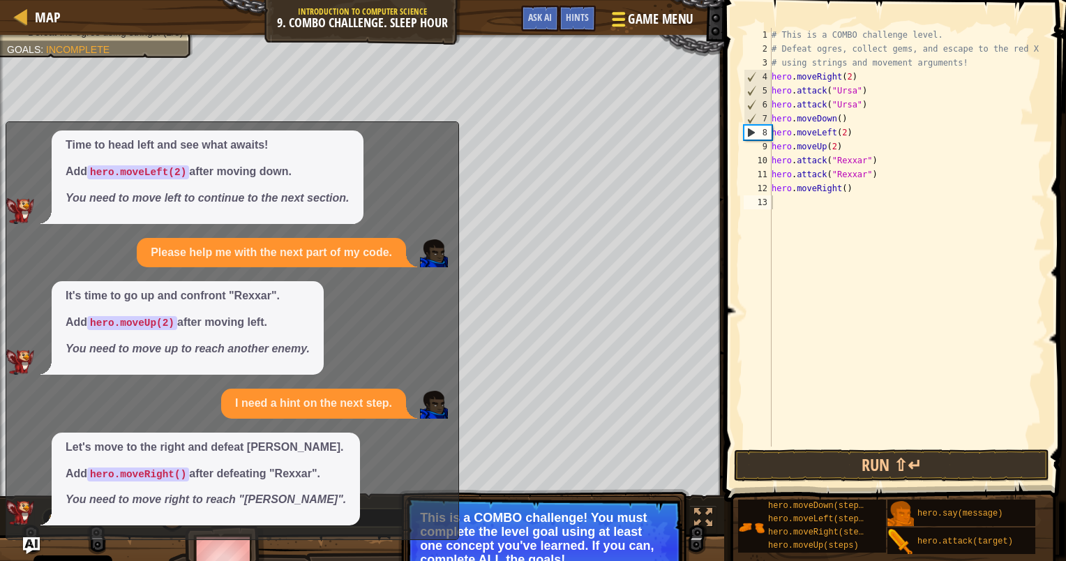
scroll to position [509, 0]
click at [783, 207] on div "# This is a COMBO challenge level. # Defeat [PERSON_NAME], collect gems, and es…" at bounding box center [907, 251] width 276 height 447
type textarea "hero.attack("Brack")"
click at [584, 200] on div "Map Introduction to Computer Science 9. Combo Challenge. Sleep Hour Game Menu D…" at bounding box center [533, 280] width 1066 height 561
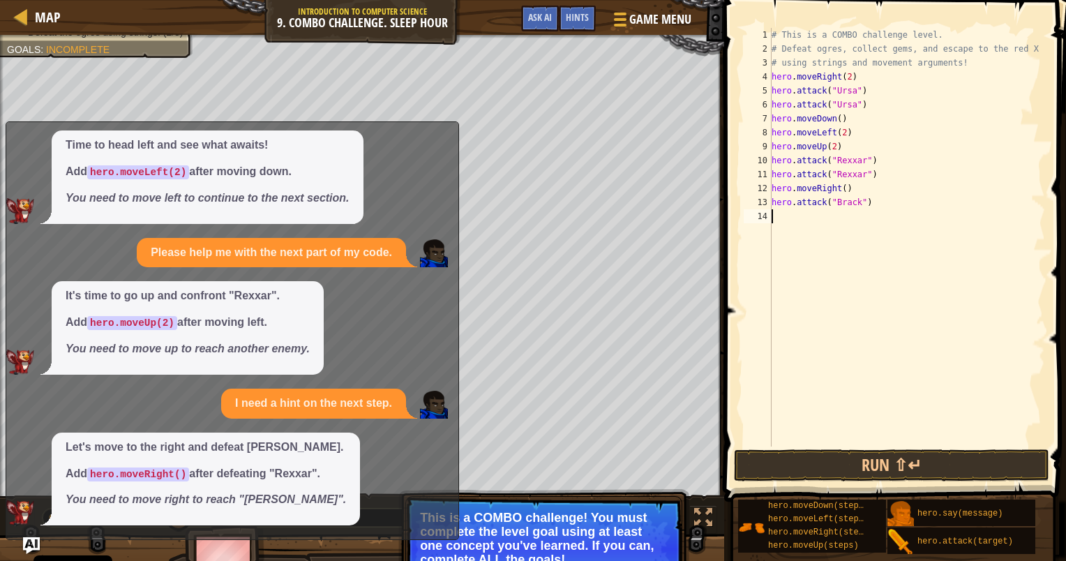
drag, startPoint x: 782, startPoint y: 225, endPoint x: 789, endPoint y: 223, distance: 8.0
click at [789, 223] on div "hero.attack("[PERSON_NAME]") 1 2 3 4 5 6 7 8 9 10 11 12 13 14 # This is a COMBO…" at bounding box center [893, 237] width 304 height 419
click at [790, 223] on div "# This is a COMBO challenge level. # Defeat [PERSON_NAME], collect gems, and es…" at bounding box center [907, 251] width 276 height 447
paste textarea "hero.attack("Brack")"
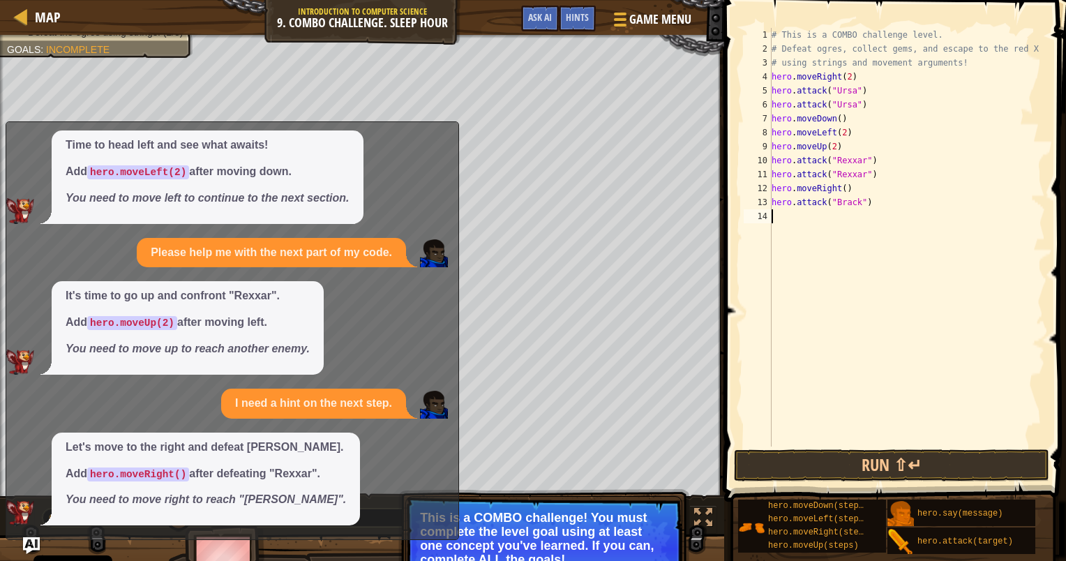
type textarea "hero.attack("Brack")"
click at [784, 231] on div "# This is a COMBO challenge level. # Defeat [PERSON_NAME], collect gems, and es…" at bounding box center [907, 251] width 276 height 447
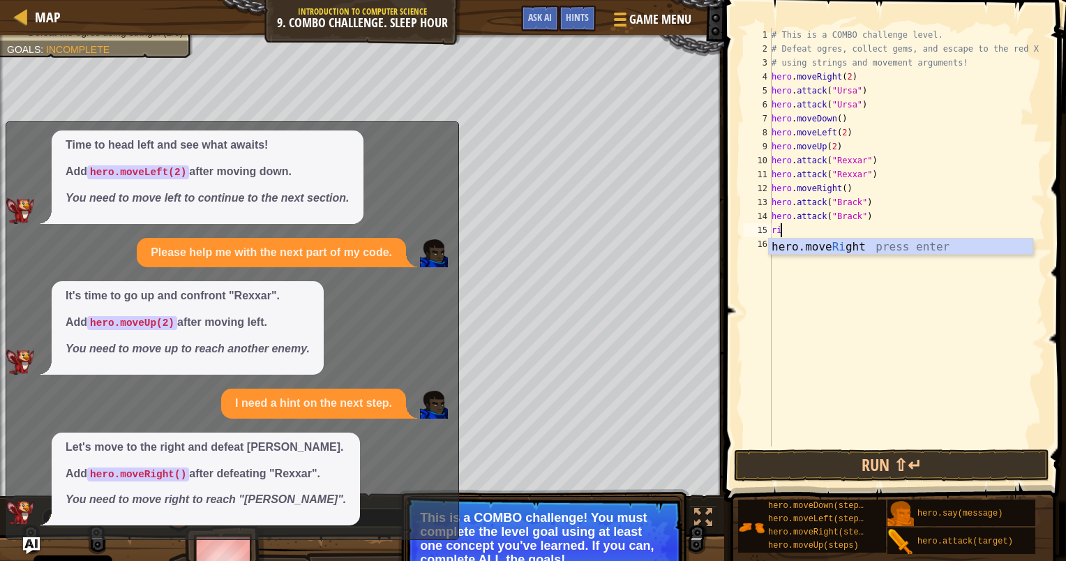
type textarea "rig"
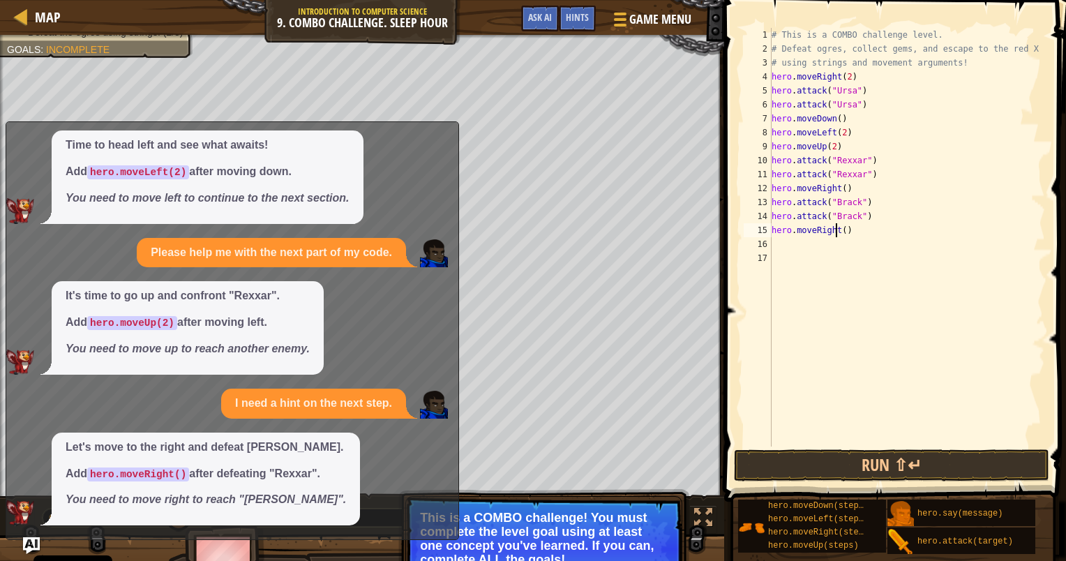
click at [838, 230] on div "# This is a COMBO challenge level. # Defeat [PERSON_NAME], collect gems, and es…" at bounding box center [907, 251] width 276 height 447
click at [840, 232] on div "# This is a COMBO challenge level. # Defeat [PERSON_NAME], collect gems, and es…" at bounding box center [907, 251] width 276 height 447
type textarea "hero.moveRight(2)"
click at [941, 467] on button "Run ⇧↵" at bounding box center [891, 465] width 315 height 32
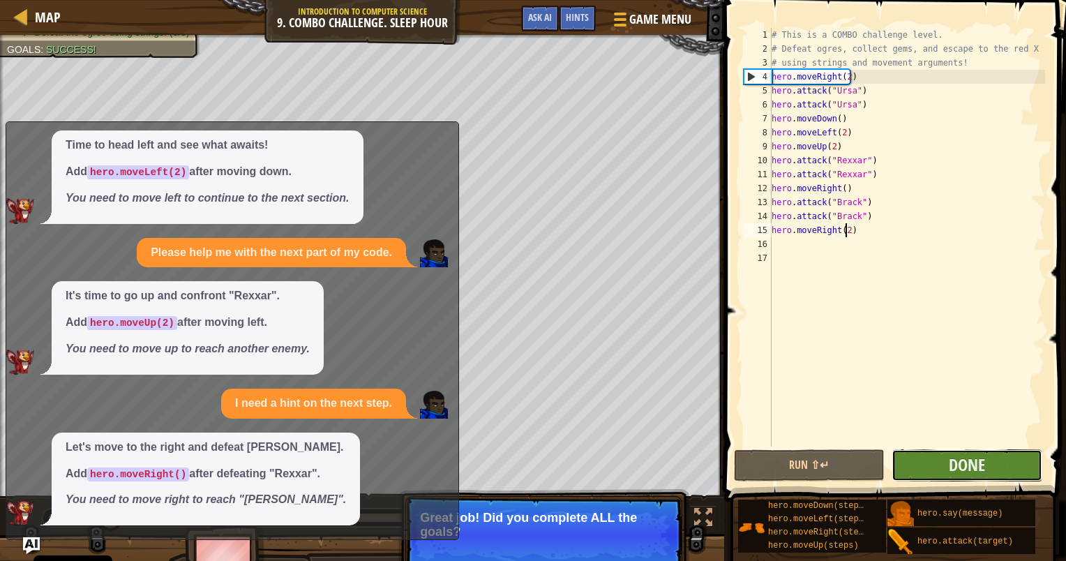
click at [1013, 476] on button "Done" at bounding box center [967, 465] width 151 height 32
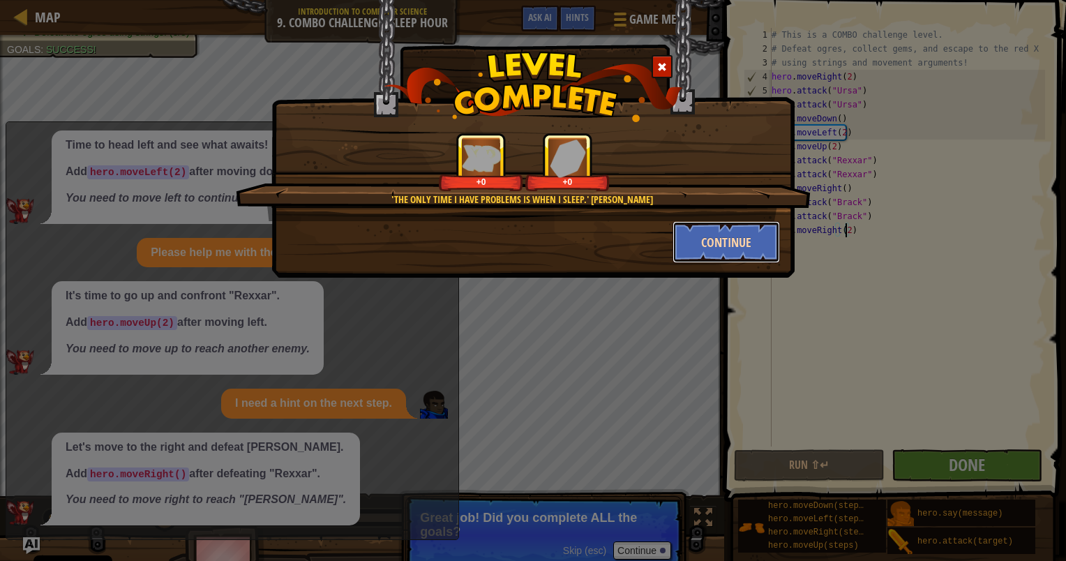
click at [706, 253] on button "Continue" at bounding box center [727, 242] width 108 height 42
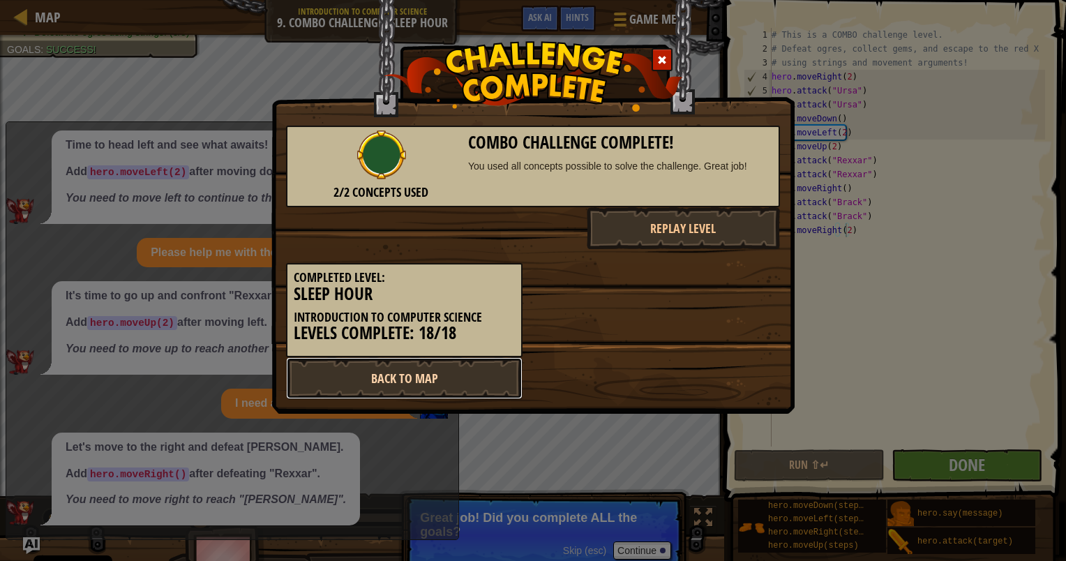
click at [420, 369] on link "Back to Map" at bounding box center [404, 378] width 237 height 42
select select "en-[GEOGRAPHIC_DATA]"
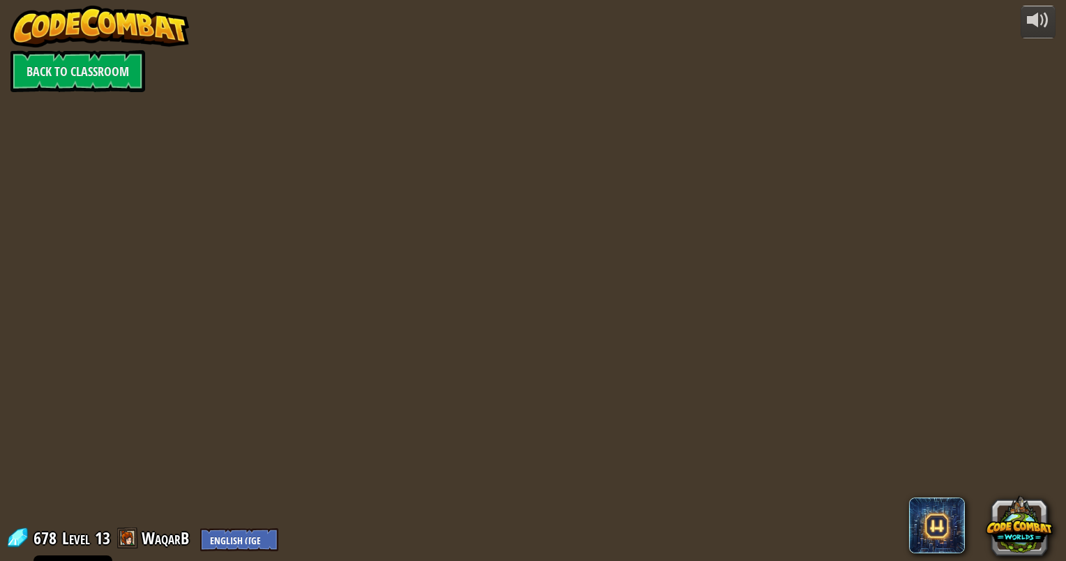
select select "en-[GEOGRAPHIC_DATA]"
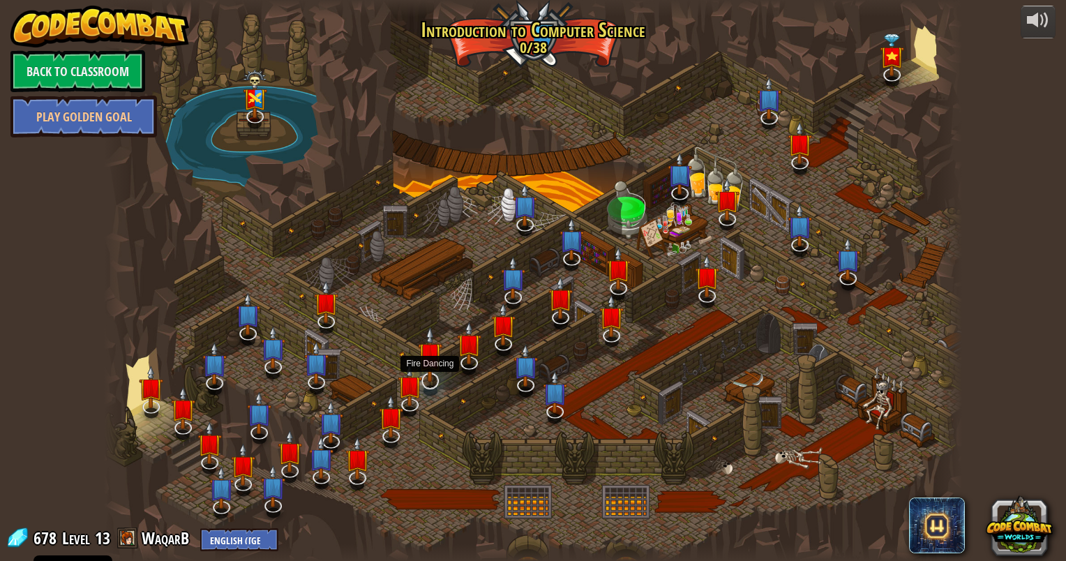
select select "en-[GEOGRAPHIC_DATA]"
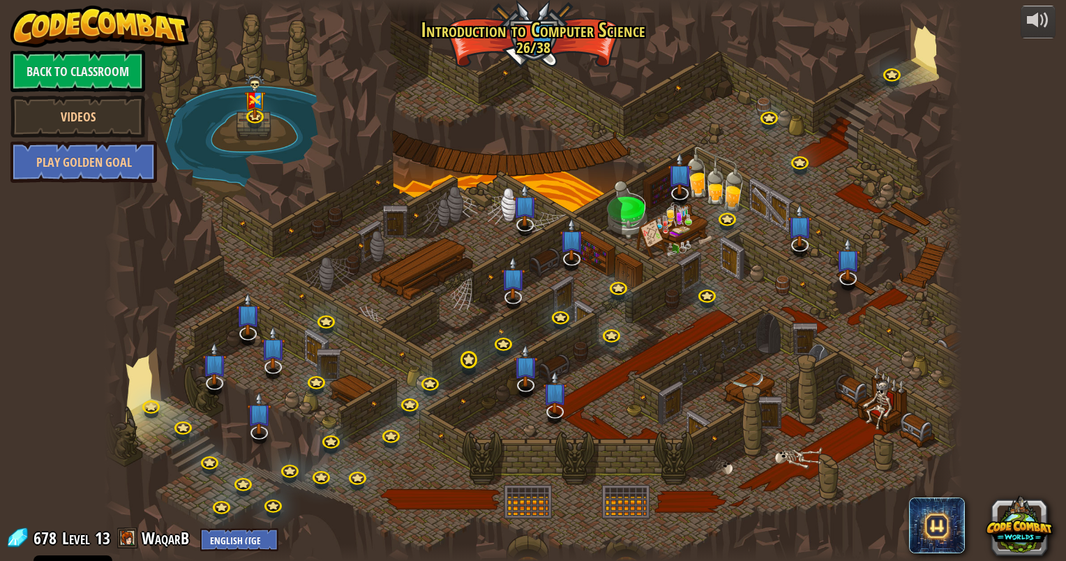
select select "en-[GEOGRAPHIC_DATA]"
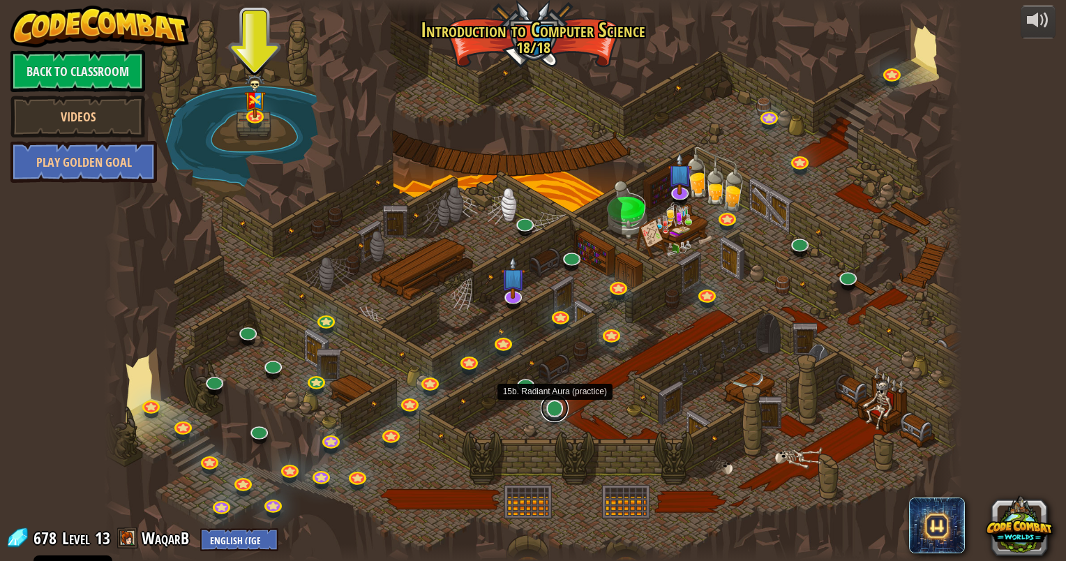
click at [553, 410] on link at bounding box center [555, 408] width 28 height 28
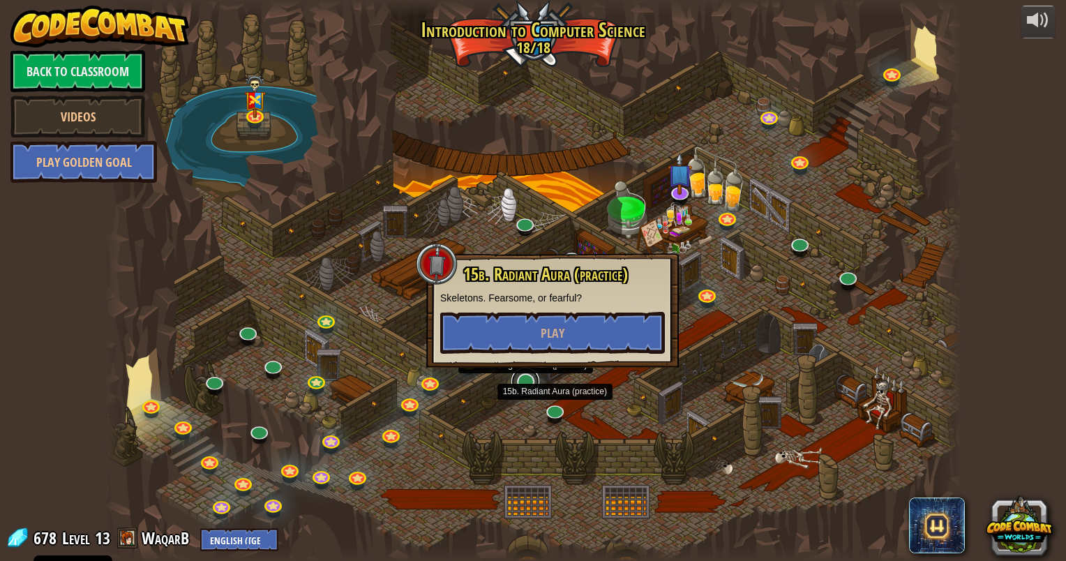
click at [529, 387] on link at bounding box center [525, 382] width 28 height 28
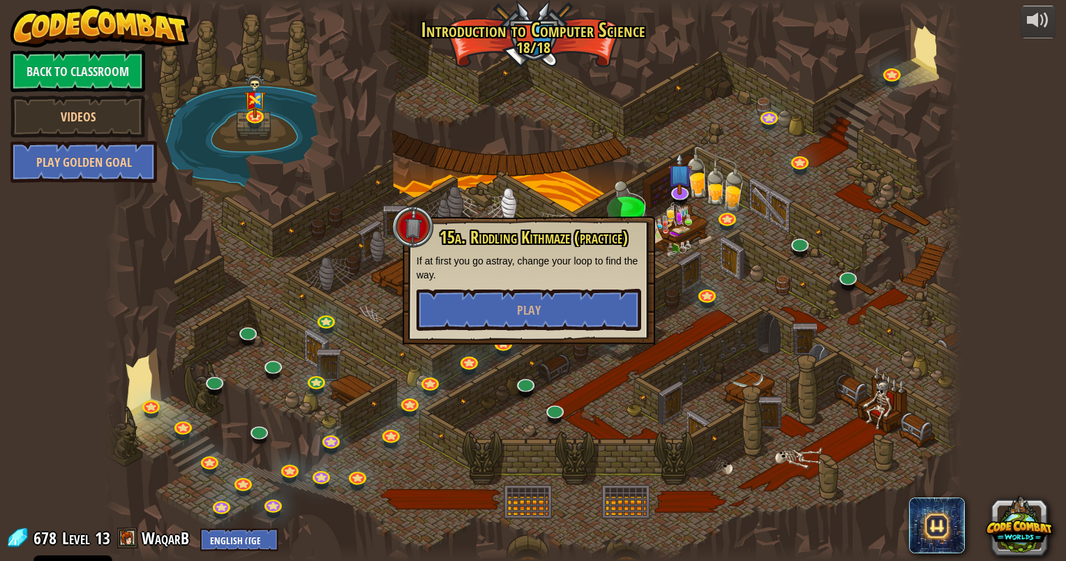
click at [590, 378] on div at bounding box center [533, 280] width 858 height 561
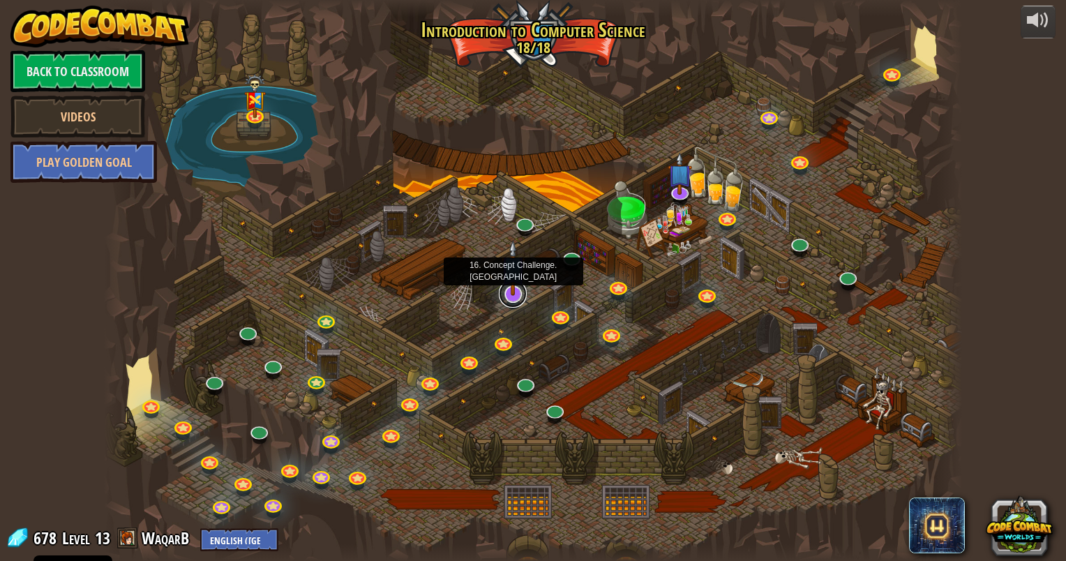
click at [515, 297] on link at bounding box center [513, 294] width 28 height 28
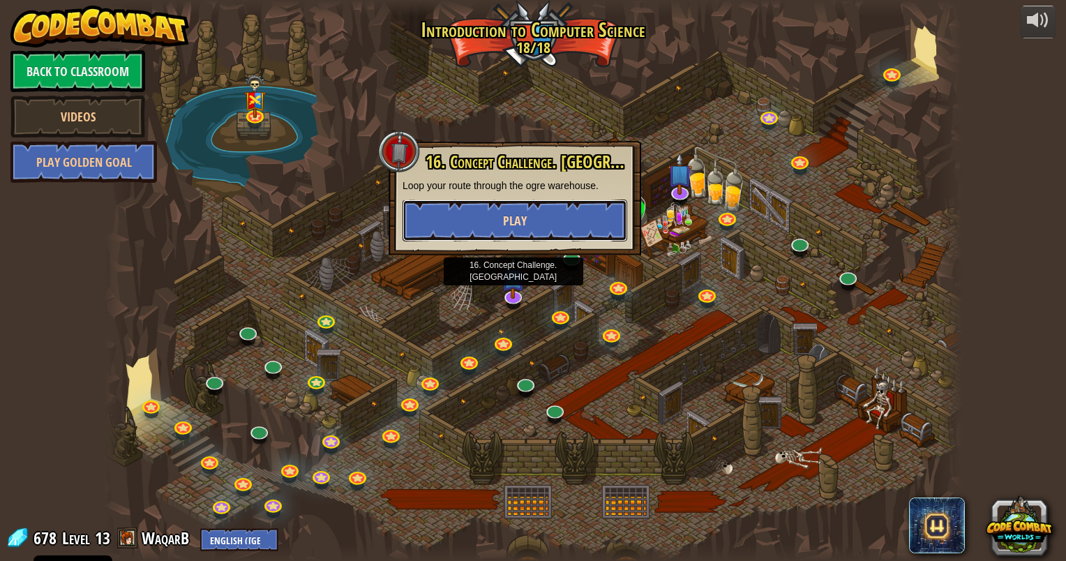
click at [549, 227] on button "Play" at bounding box center [515, 221] width 225 height 42
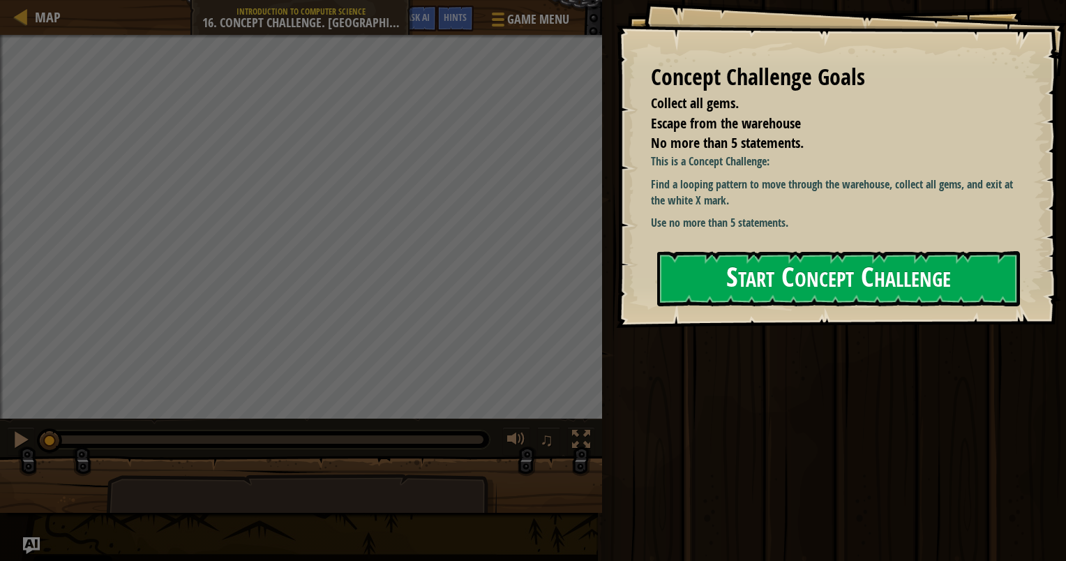
drag, startPoint x: 871, startPoint y: 286, endPoint x: 879, endPoint y: 292, distance: 10.5
click at [874, 285] on button "Start Concept Challenge" at bounding box center [838, 278] width 363 height 55
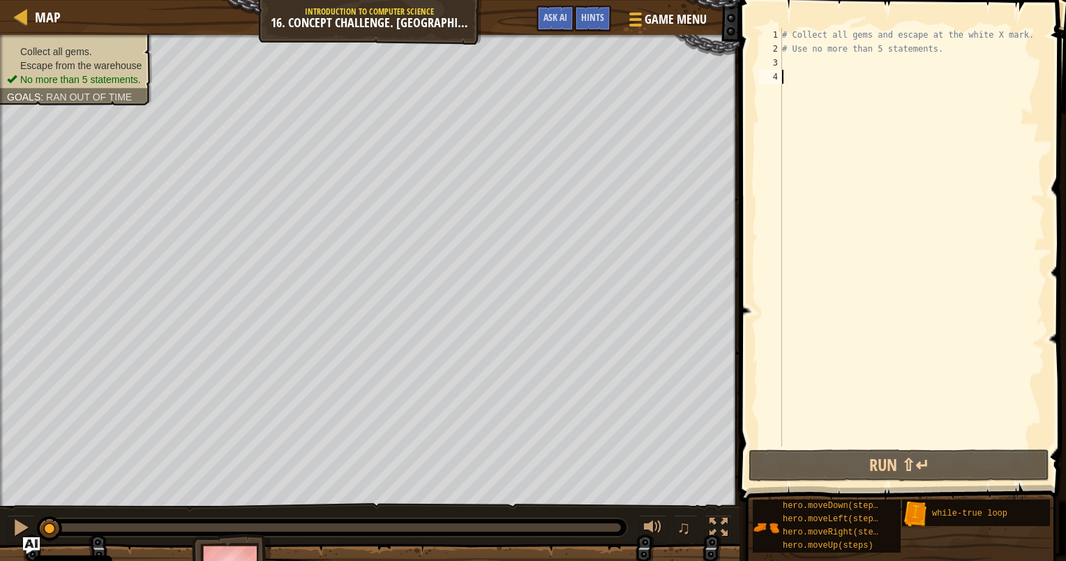
type textarea "up"
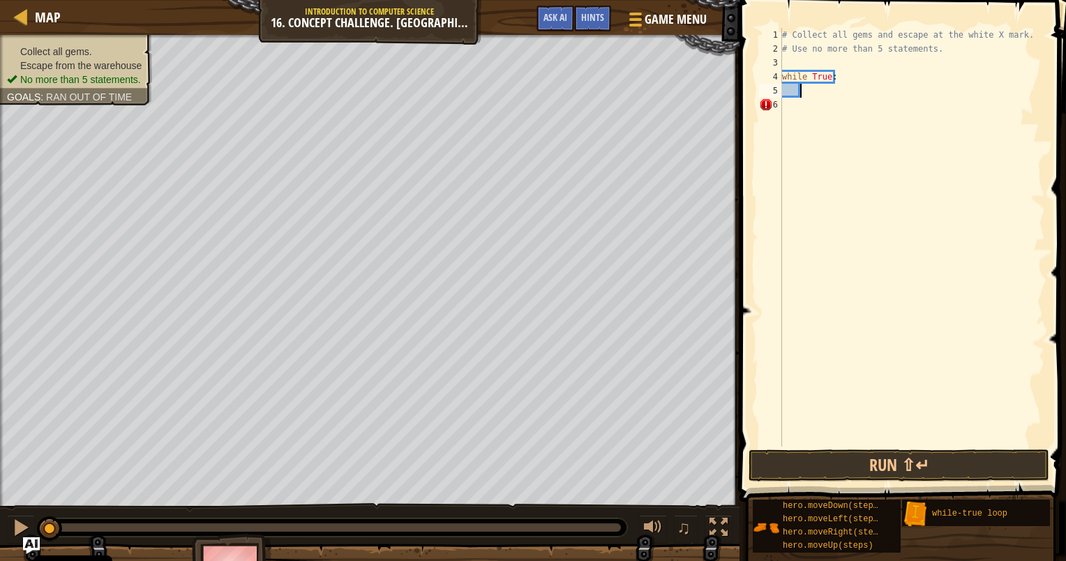
scroll to position [6, 1]
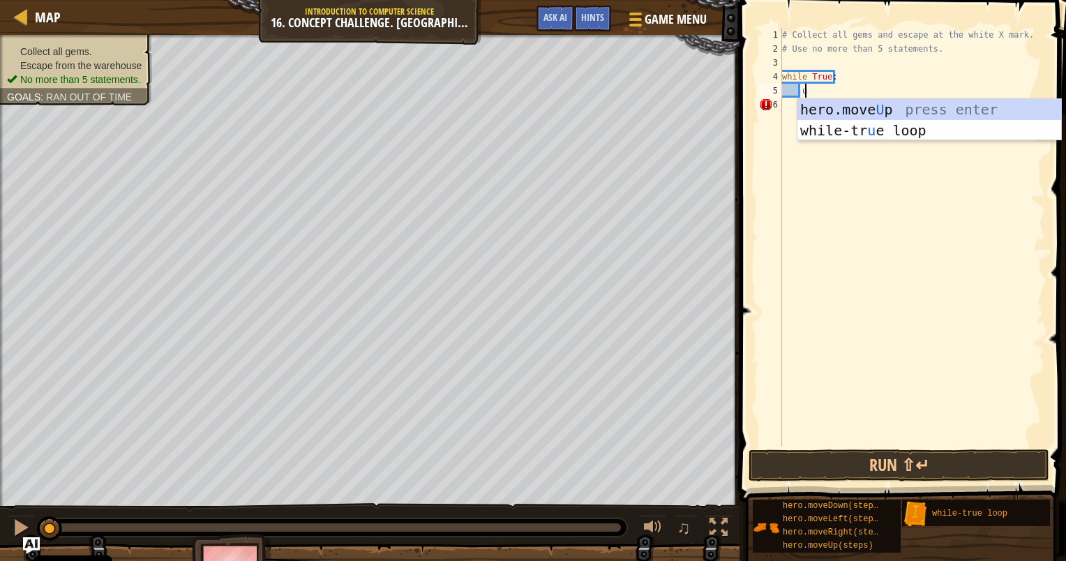
type textarea "up"
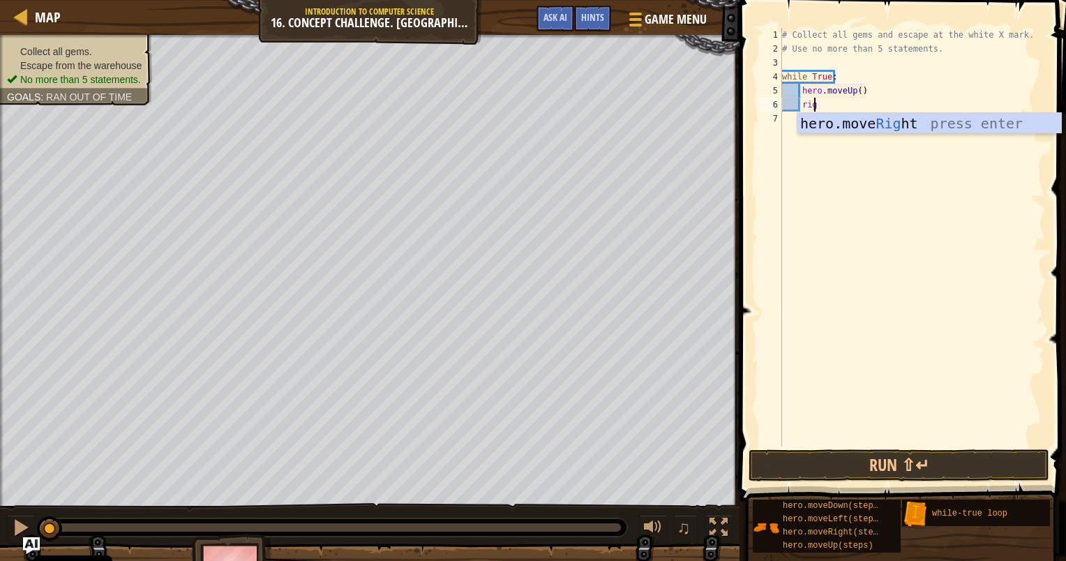
scroll to position [6, 2]
type textarea "right"
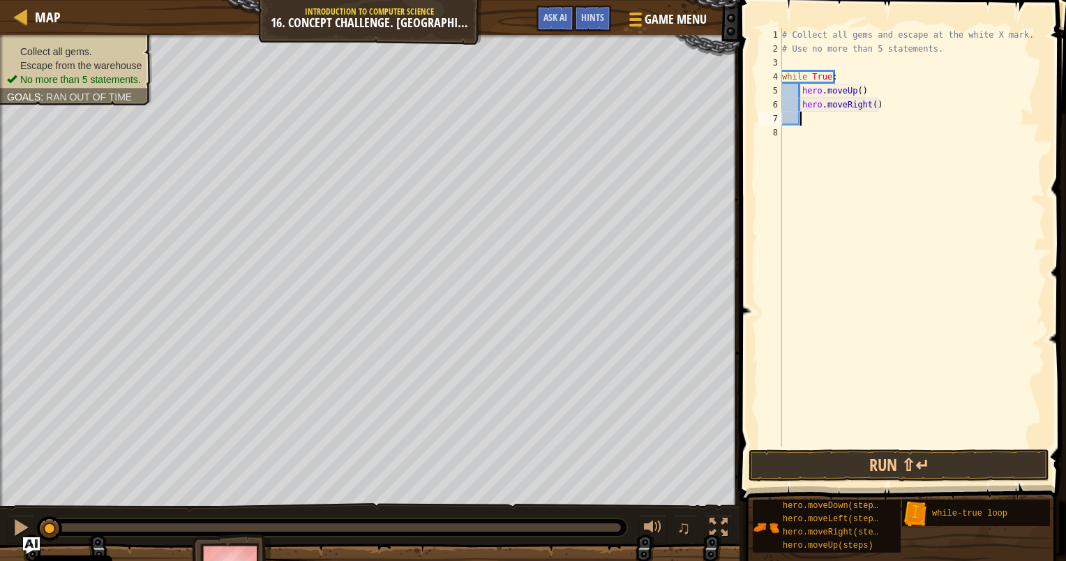
scroll to position [6, 0]
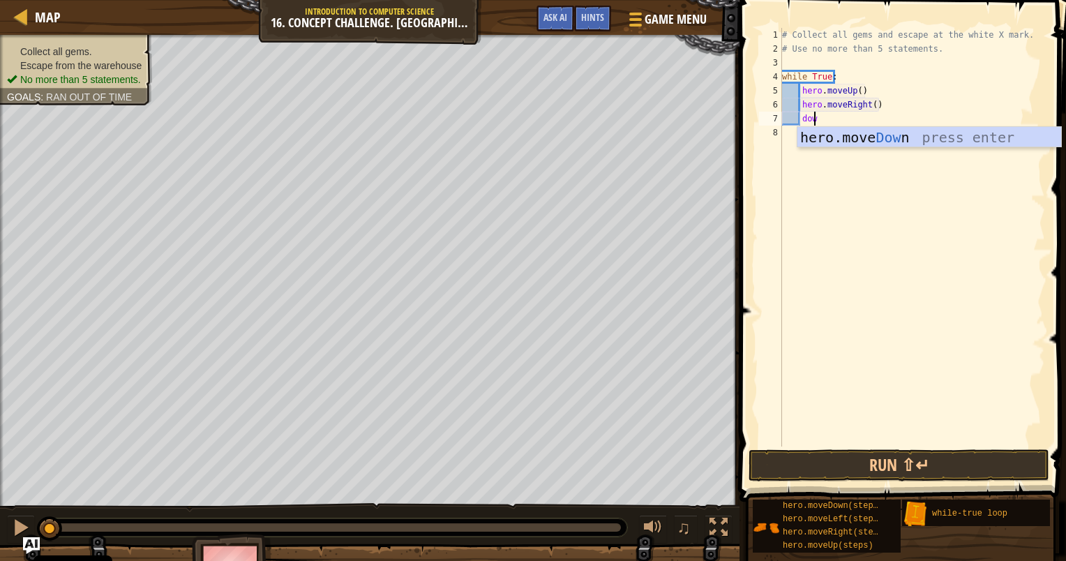
type textarea "down"
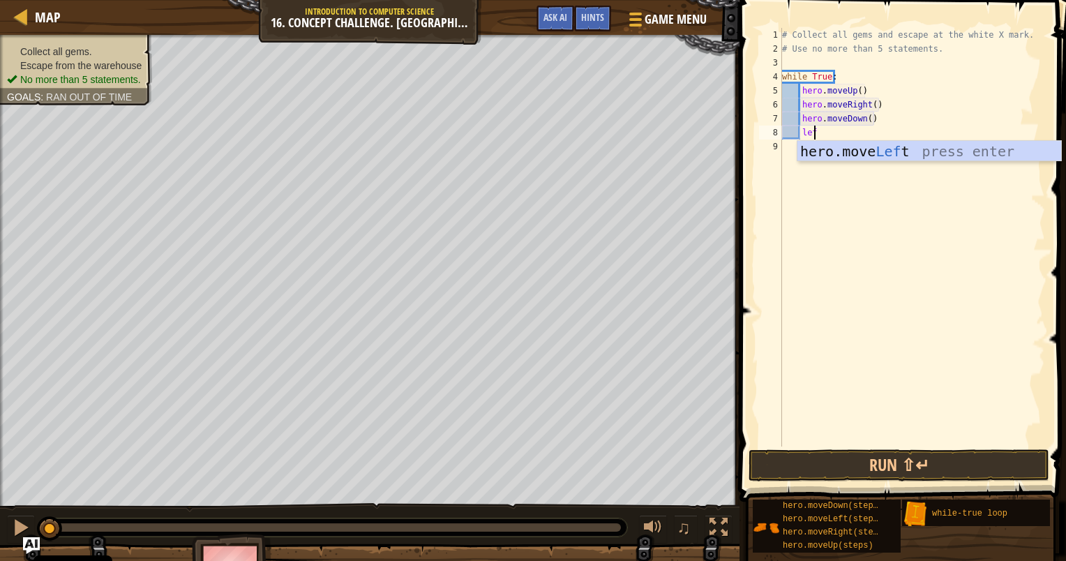
type textarea "left"
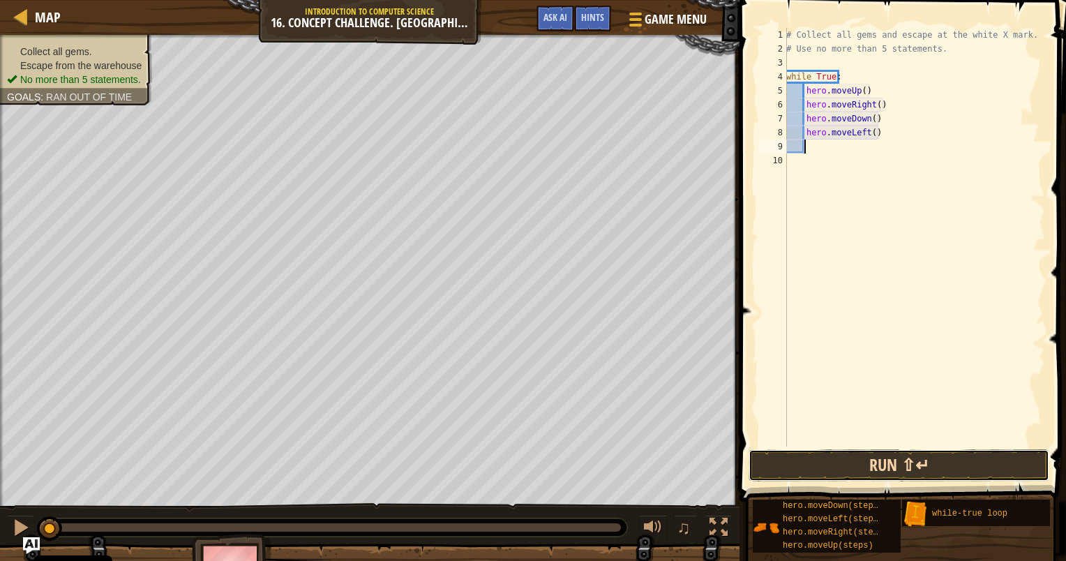
click at [875, 456] on button "Run ⇧↵" at bounding box center [899, 465] width 301 height 32
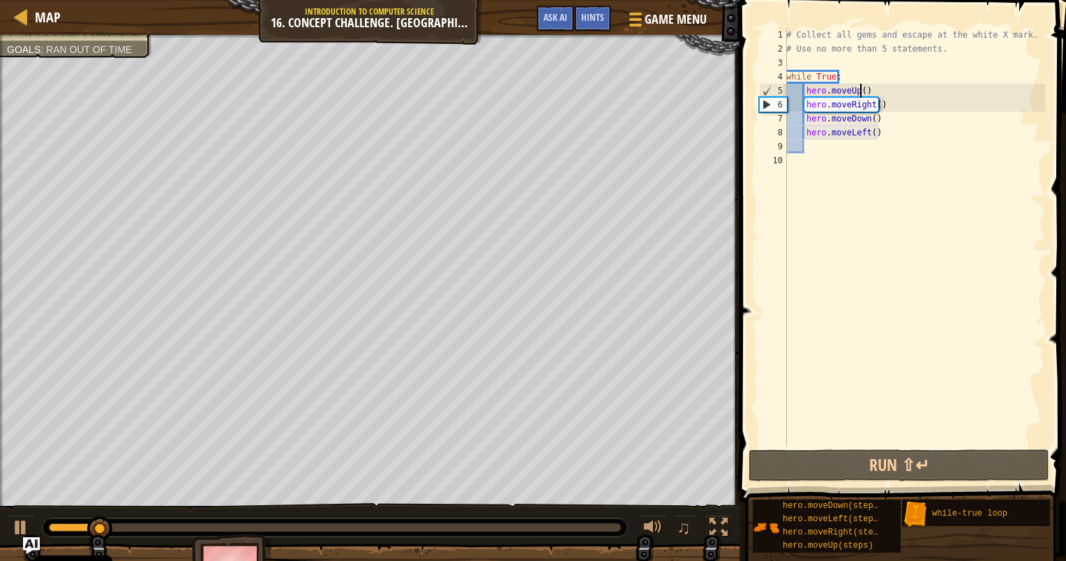
click at [860, 94] on div "# Collect all gems and escape at the white X mark. # Use no more than 5 stateme…" at bounding box center [915, 251] width 262 height 447
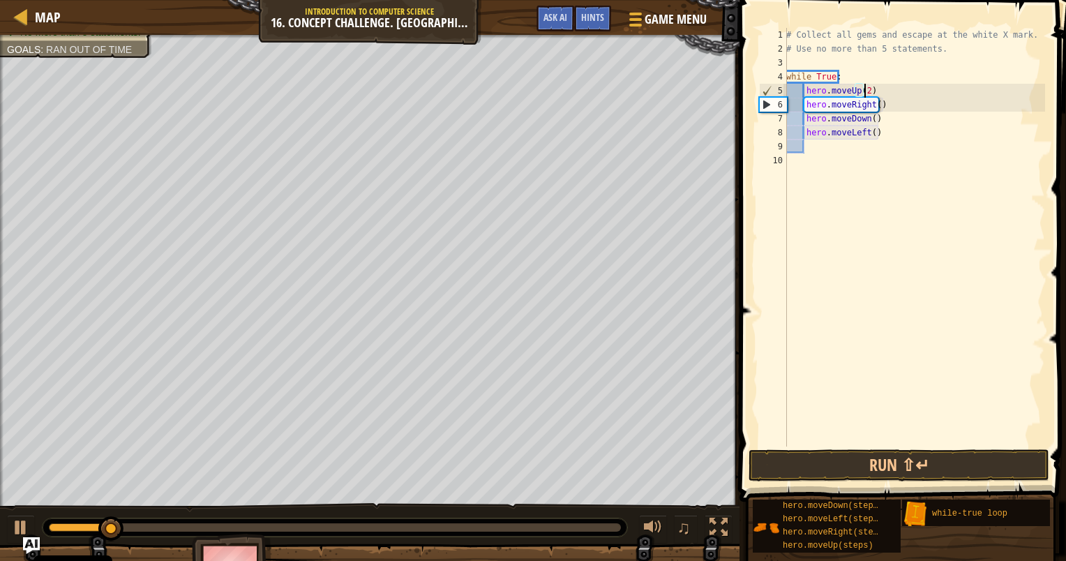
scroll to position [6, 6]
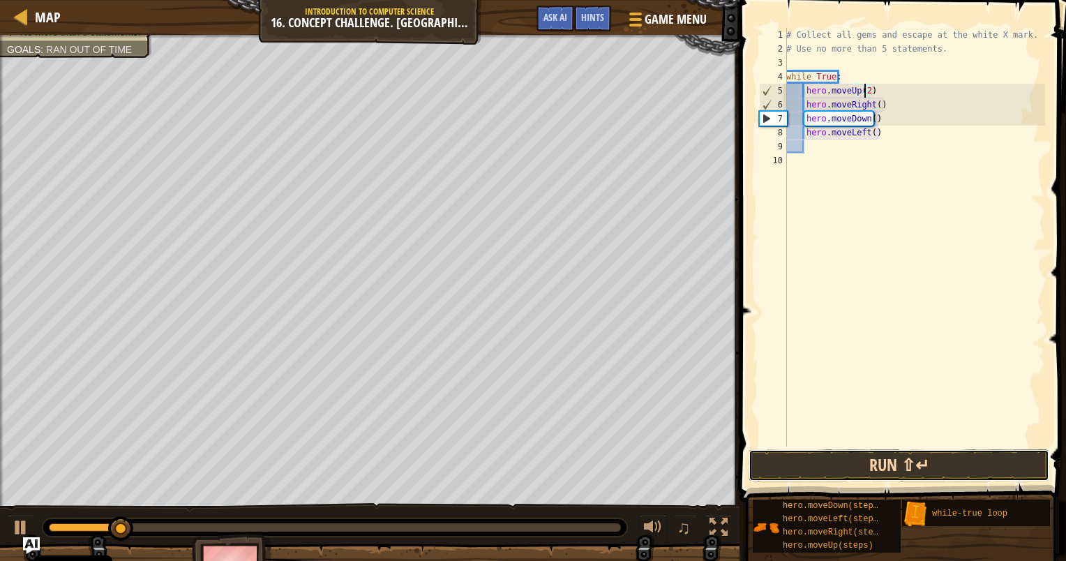
click at [939, 466] on button "Run ⇧↵" at bounding box center [899, 465] width 301 height 32
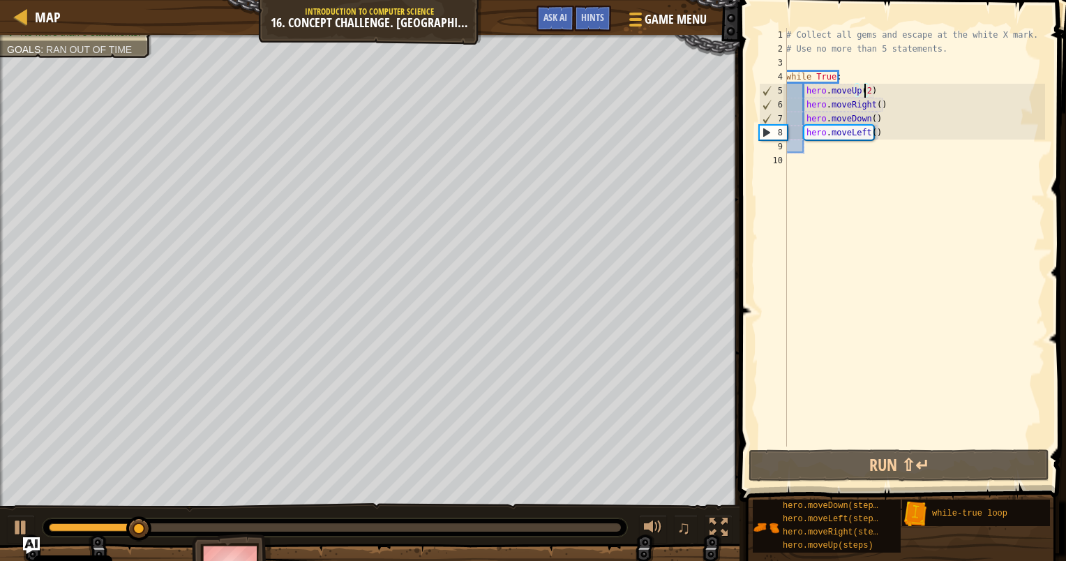
click at [872, 107] on div "# Collect all gems and escape at the white X mark. # Use no more than 5 stateme…" at bounding box center [915, 251] width 262 height 447
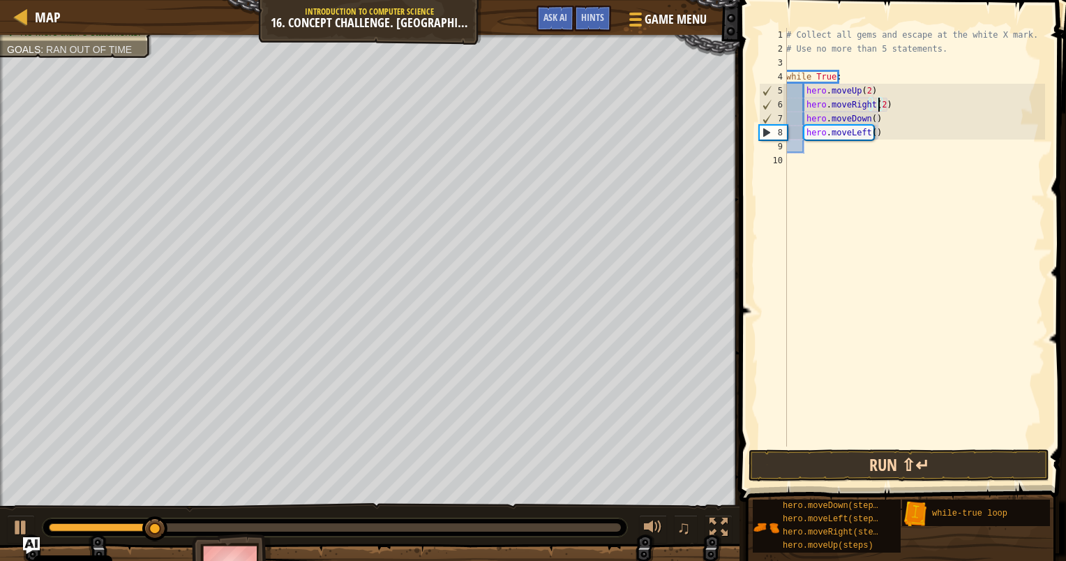
type textarea "hero.moveRight(2)"
click at [899, 466] on button "Run ⇧↵" at bounding box center [899, 465] width 301 height 32
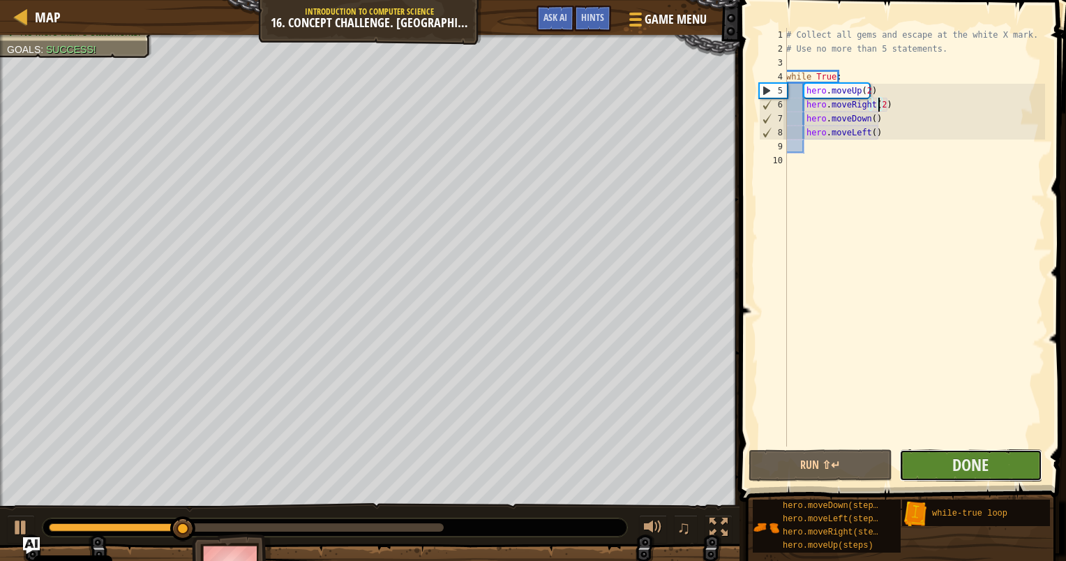
click at [922, 455] on button "Done" at bounding box center [970, 465] width 143 height 32
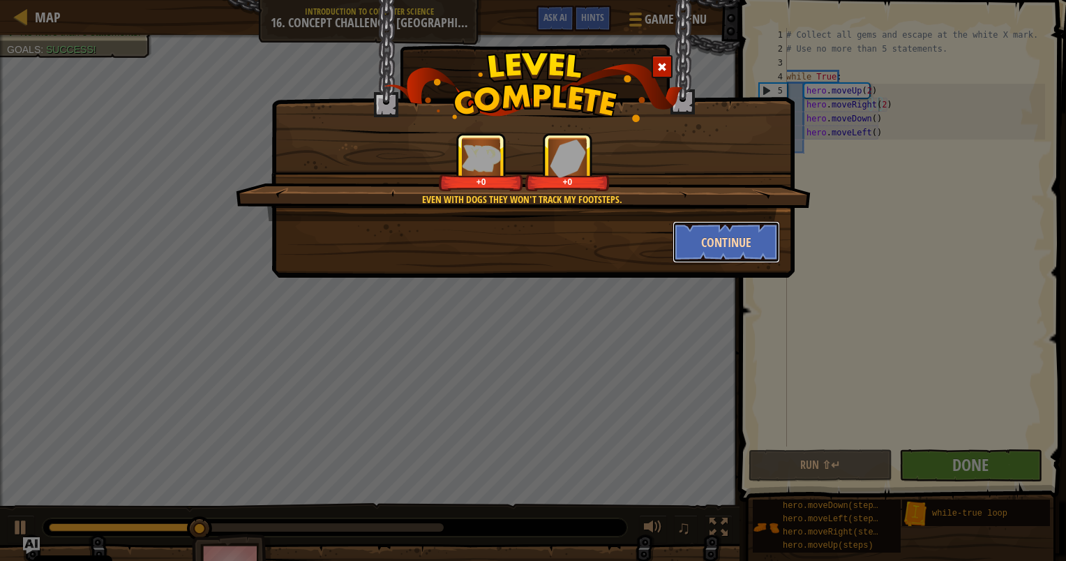
click at [730, 253] on button "Continue" at bounding box center [727, 242] width 108 height 42
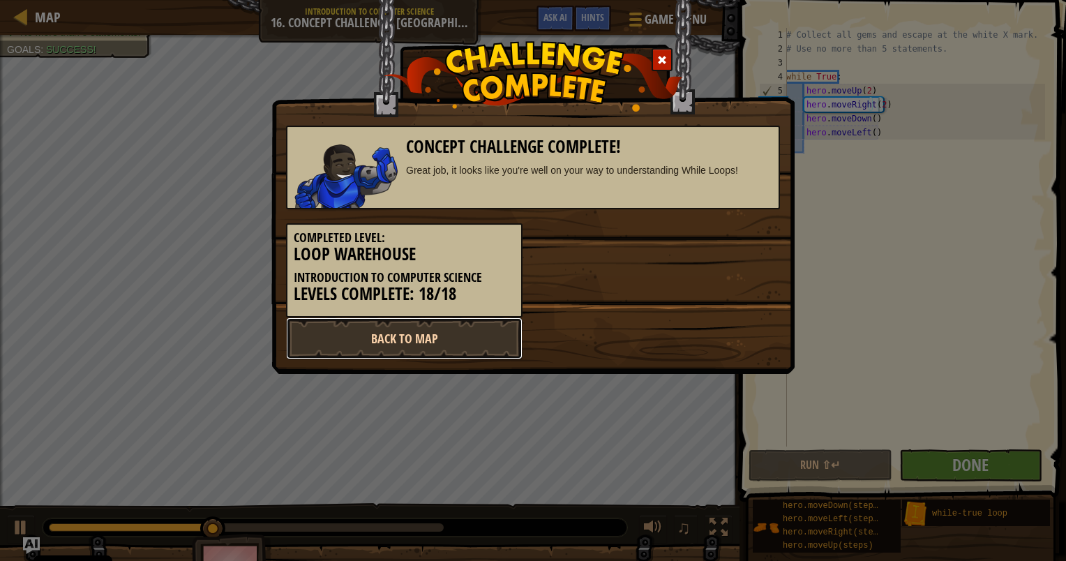
click at [476, 334] on link "Back to Map" at bounding box center [404, 339] width 237 height 42
select select "en-[GEOGRAPHIC_DATA]"
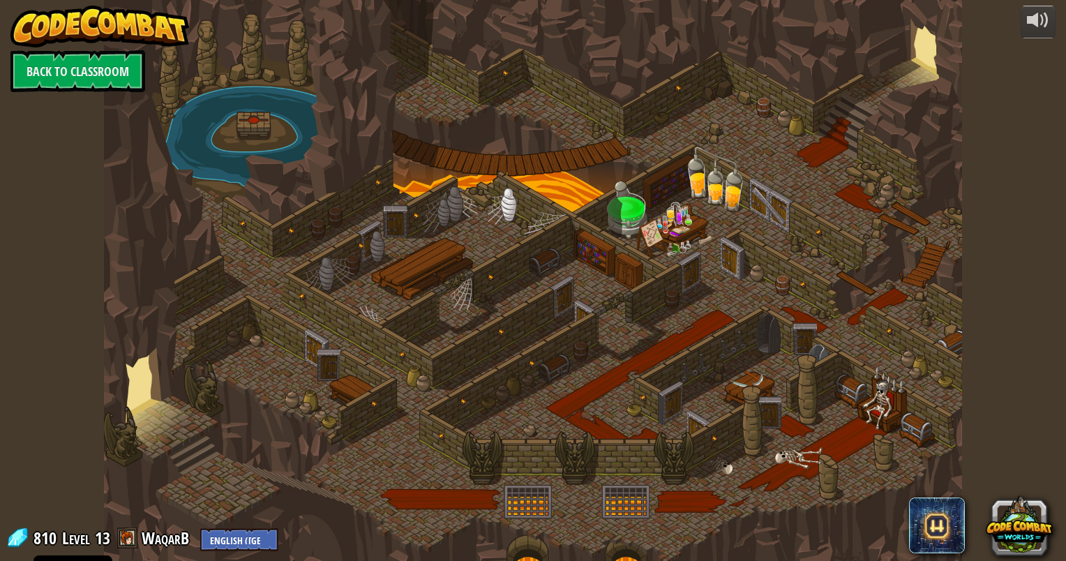
select select "en-[GEOGRAPHIC_DATA]"
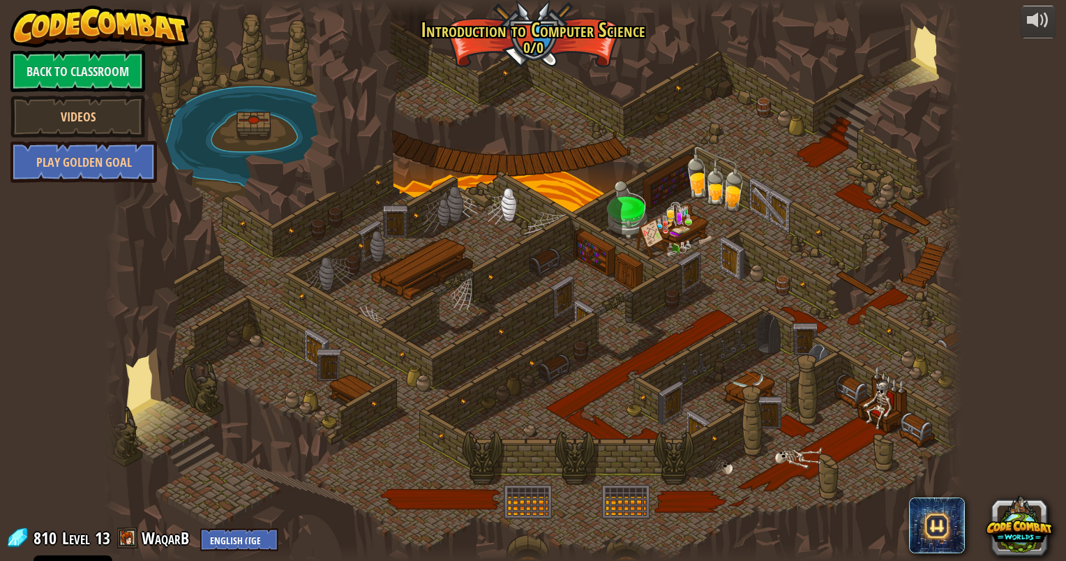
select select "en-[GEOGRAPHIC_DATA]"
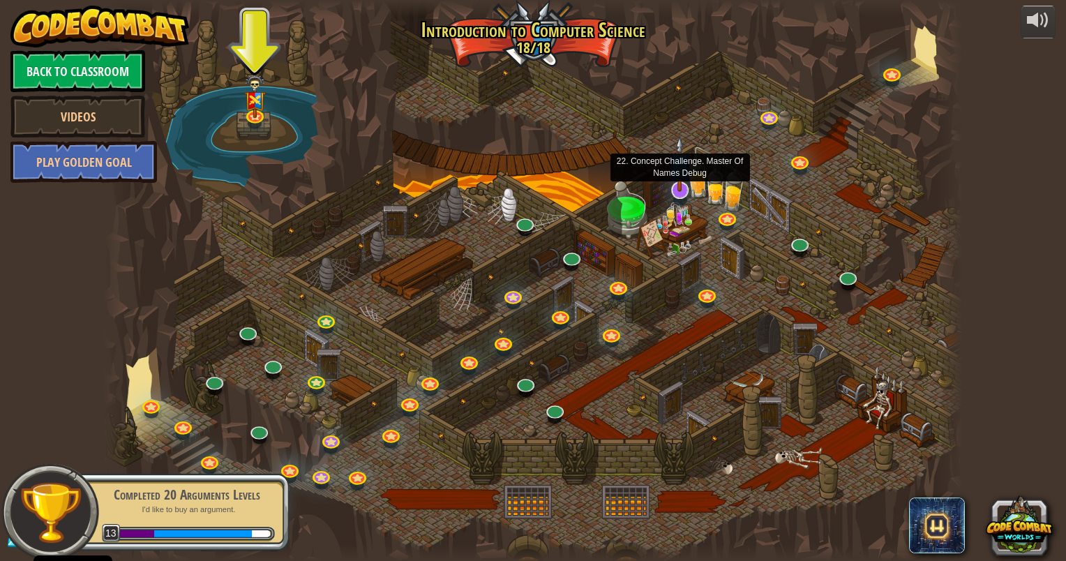
click at [678, 184] on img at bounding box center [680, 164] width 24 height 56
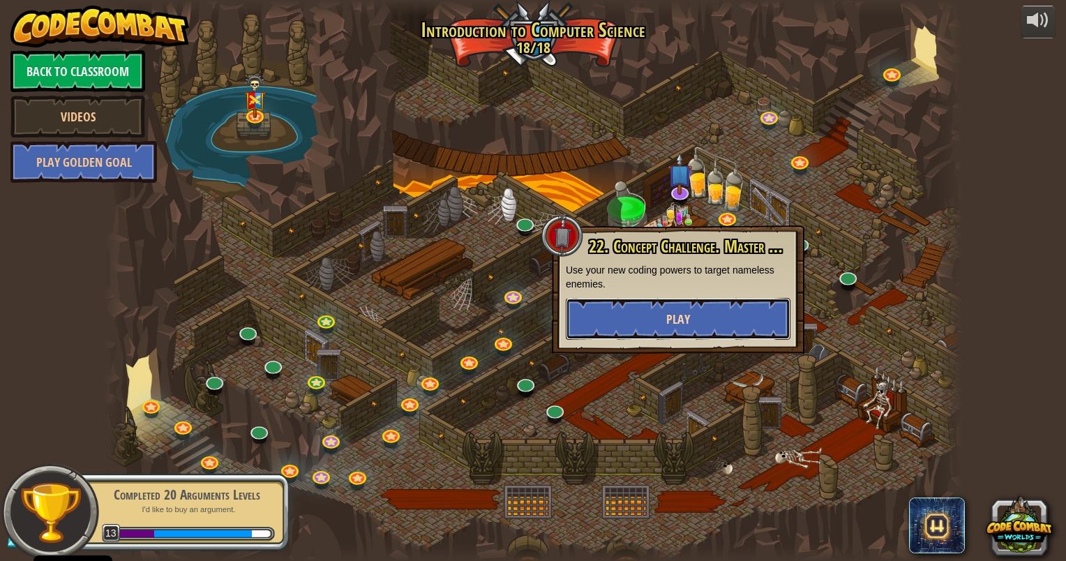
click at [686, 318] on span "Play" at bounding box center [678, 319] width 24 height 17
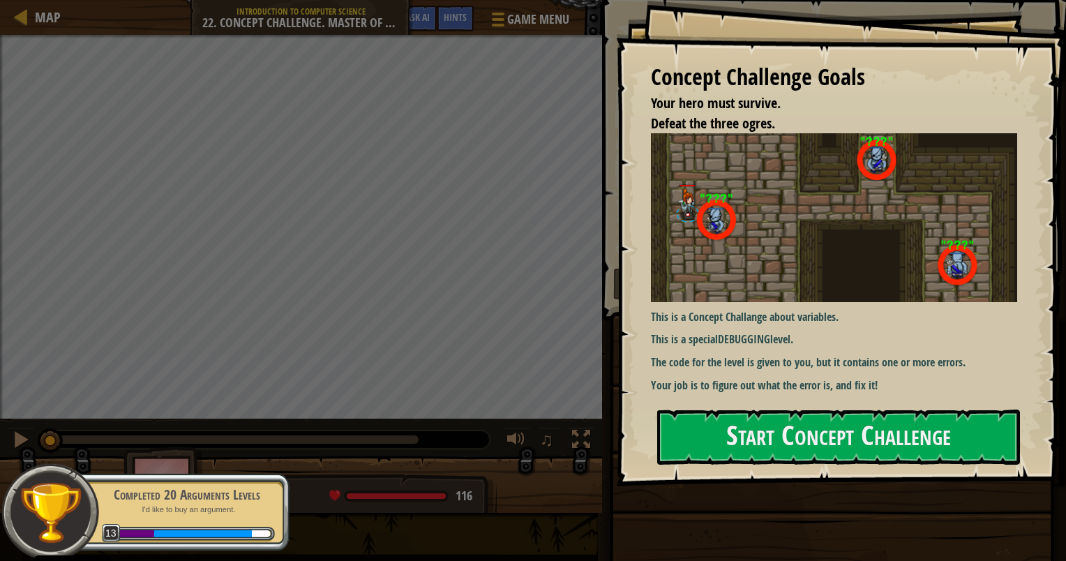
drag, startPoint x: 840, startPoint y: 245, endPoint x: 828, endPoint y: 245, distance: 12.6
click at [839, 244] on div "Concept Challenge Goals Your hero must survive. Defeat the three ogres. This is…" at bounding box center [841, 243] width 450 height 486
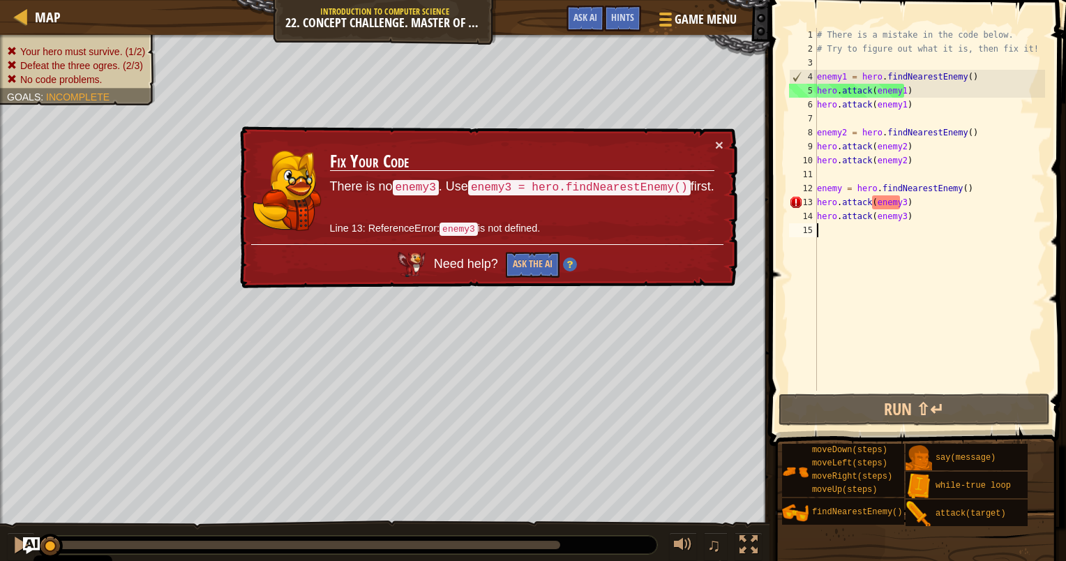
click at [838, 188] on div "# There is a mistake in the code below. # Try to figure out what it is, then fi…" at bounding box center [929, 223] width 231 height 391
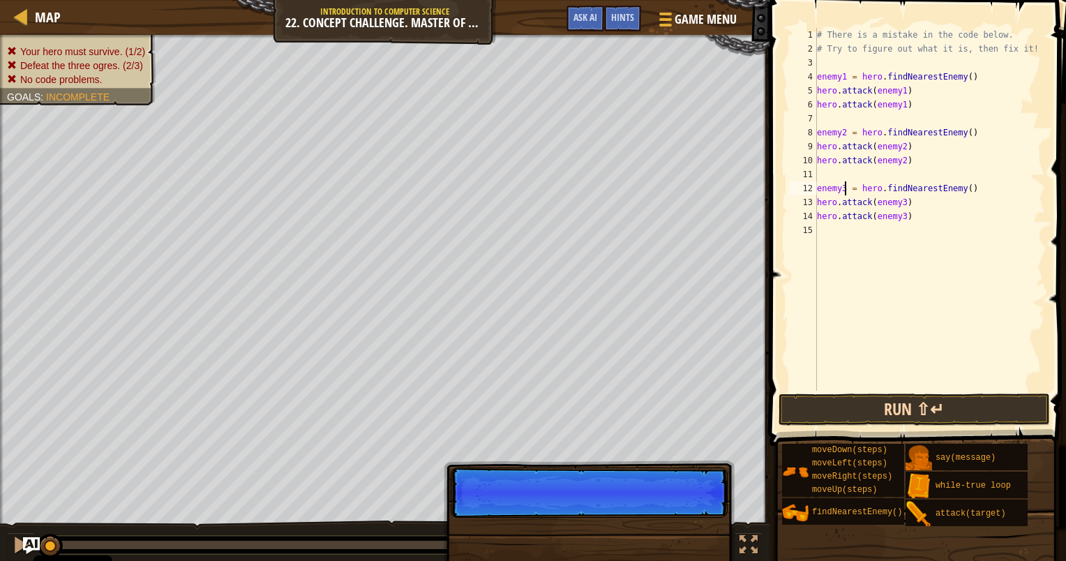
type textarea "enemy3 = hero.findNearestEnemy()"
click at [924, 398] on button "Run ⇧↵" at bounding box center [914, 410] width 271 height 32
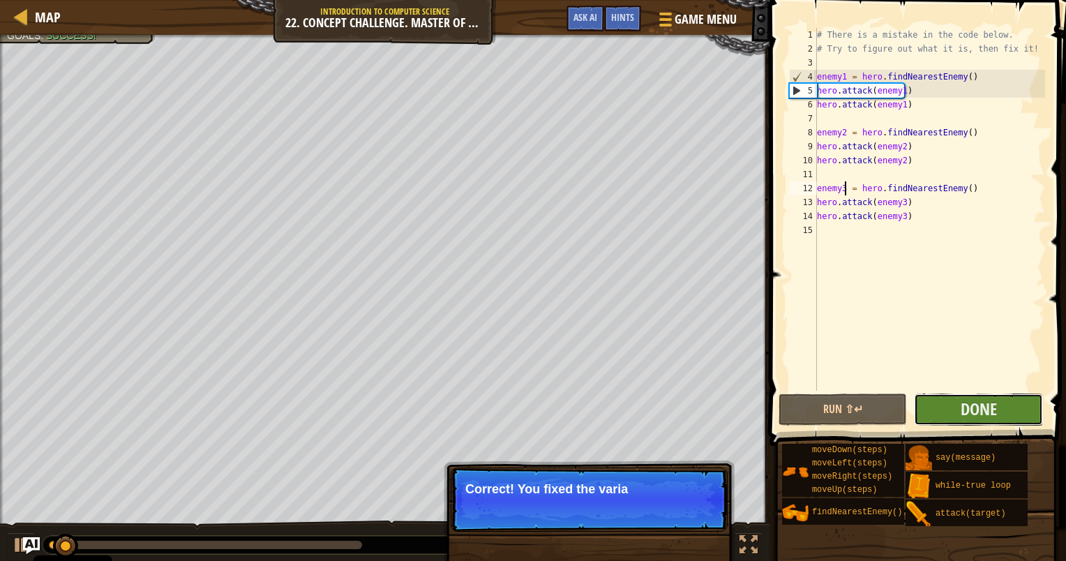
click at [947, 402] on button "Done" at bounding box center [978, 410] width 129 height 32
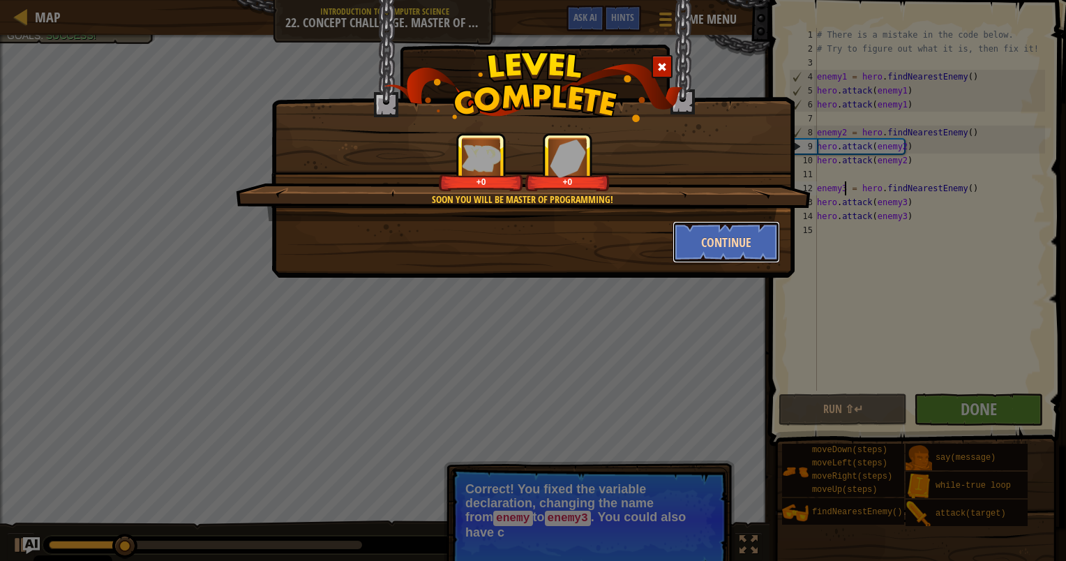
click at [741, 234] on button "Continue" at bounding box center [727, 242] width 108 height 42
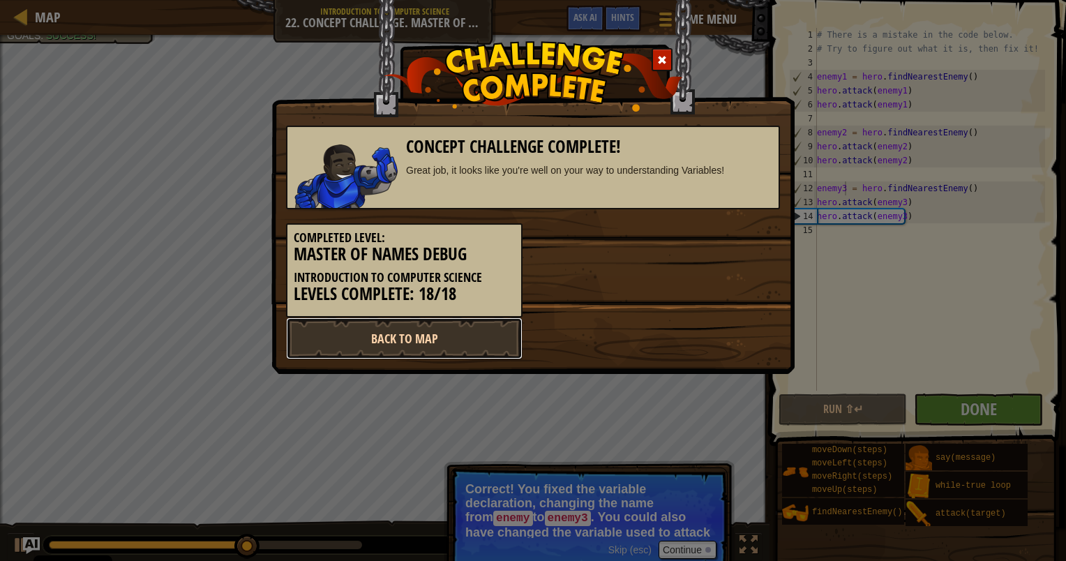
click at [366, 334] on link "Back to Map" at bounding box center [404, 339] width 237 height 42
select select "en-[GEOGRAPHIC_DATA]"
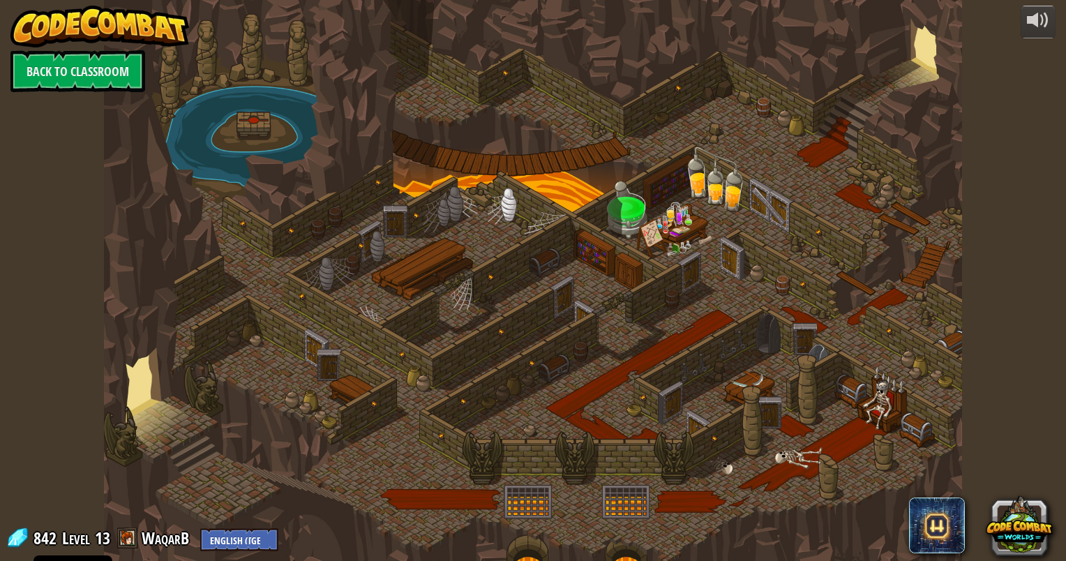
select select "en-[GEOGRAPHIC_DATA]"
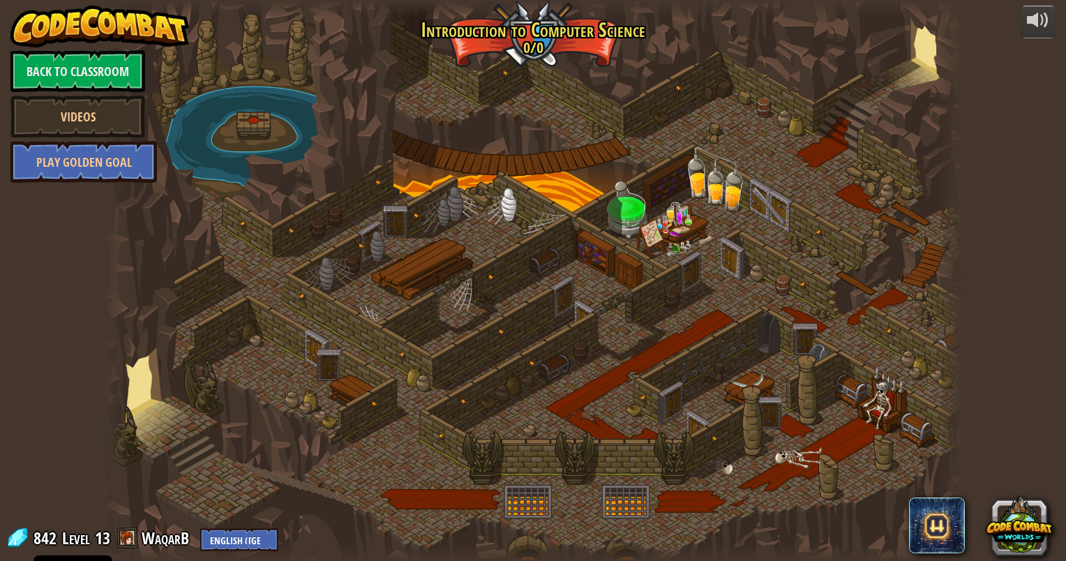
select select "en-[GEOGRAPHIC_DATA]"
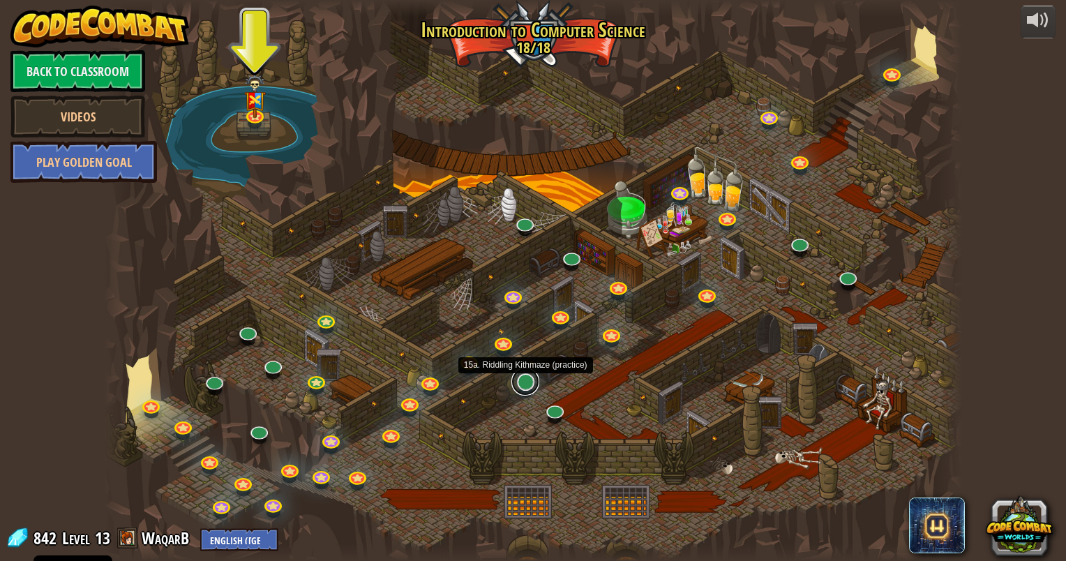
click at [522, 390] on link at bounding box center [525, 382] width 28 height 28
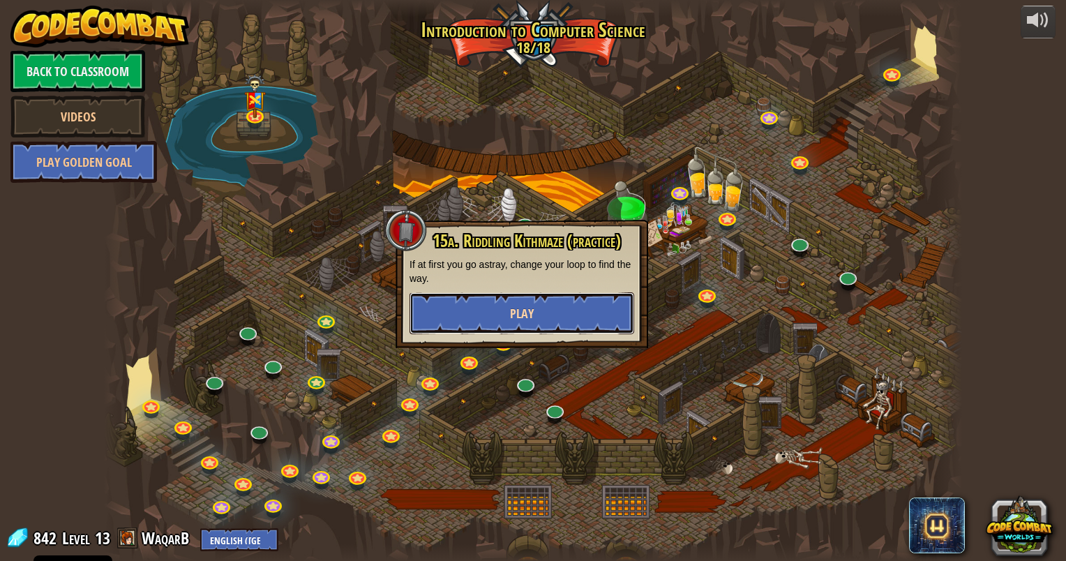
click at [539, 322] on button "Play" at bounding box center [522, 313] width 225 height 42
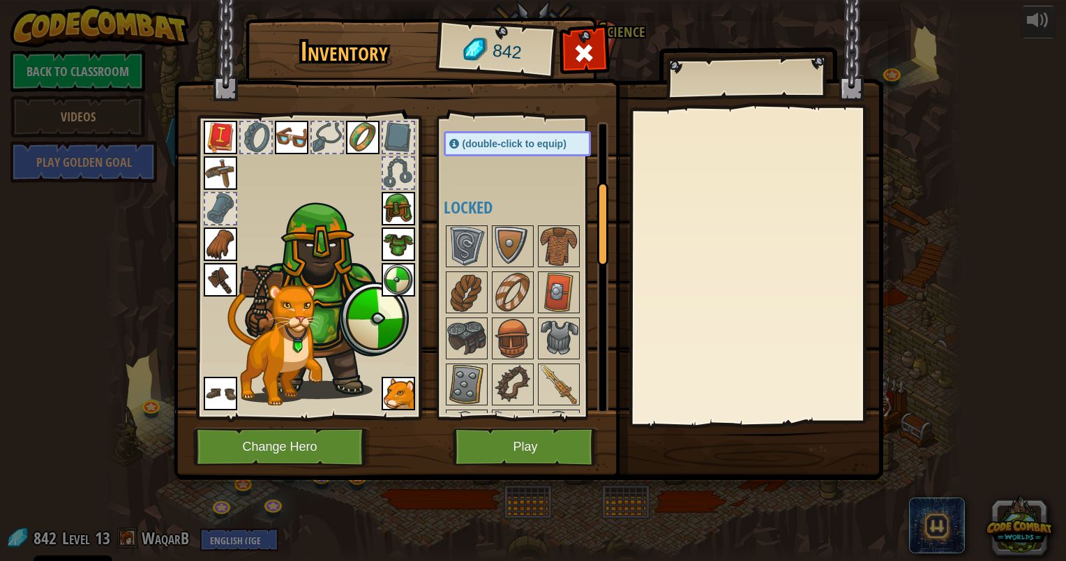
scroll to position [419, 0]
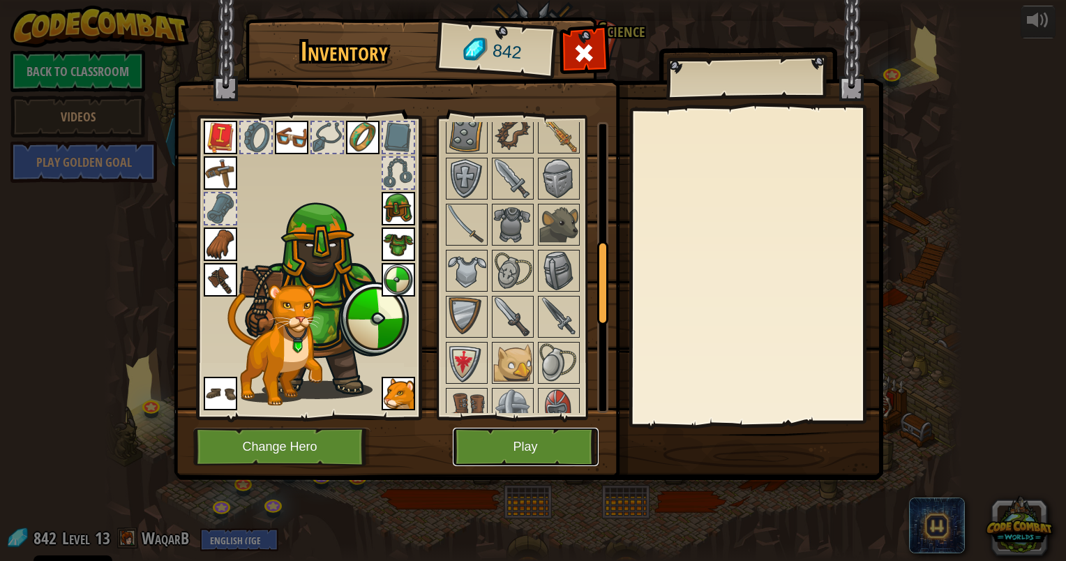
click at [540, 433] on button "Play" at bounding box center [526, 447] width 146 height 38
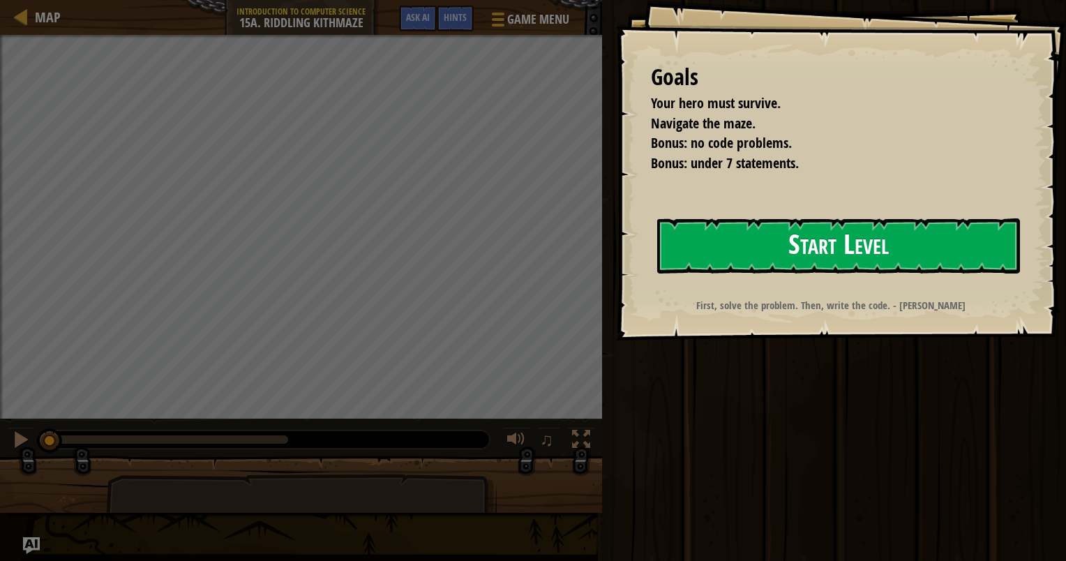
click at [712, 248] on button "Start Level" at bounding box center [838, 245] width 363 height 55
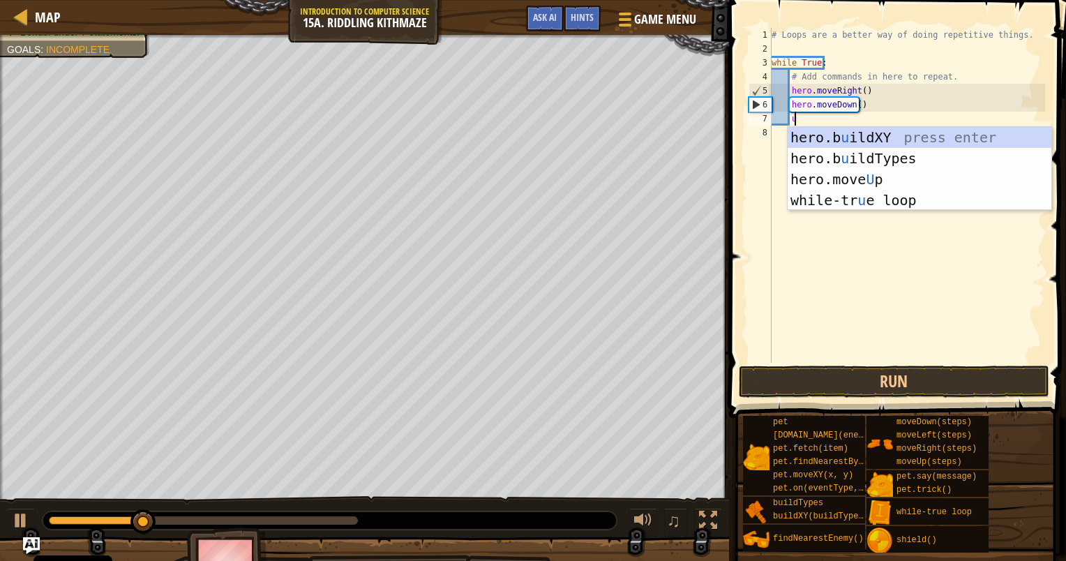
type textarea "up"
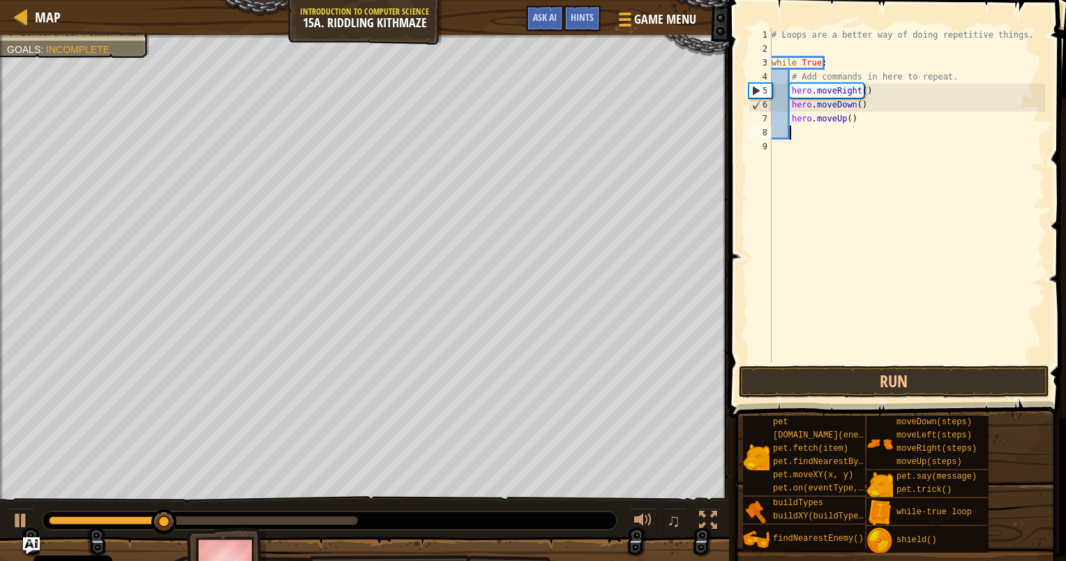
scroll to position [6, 0]
click at [947, 391] on button "Run" at bounding box center [894, 382] width 311 height 32
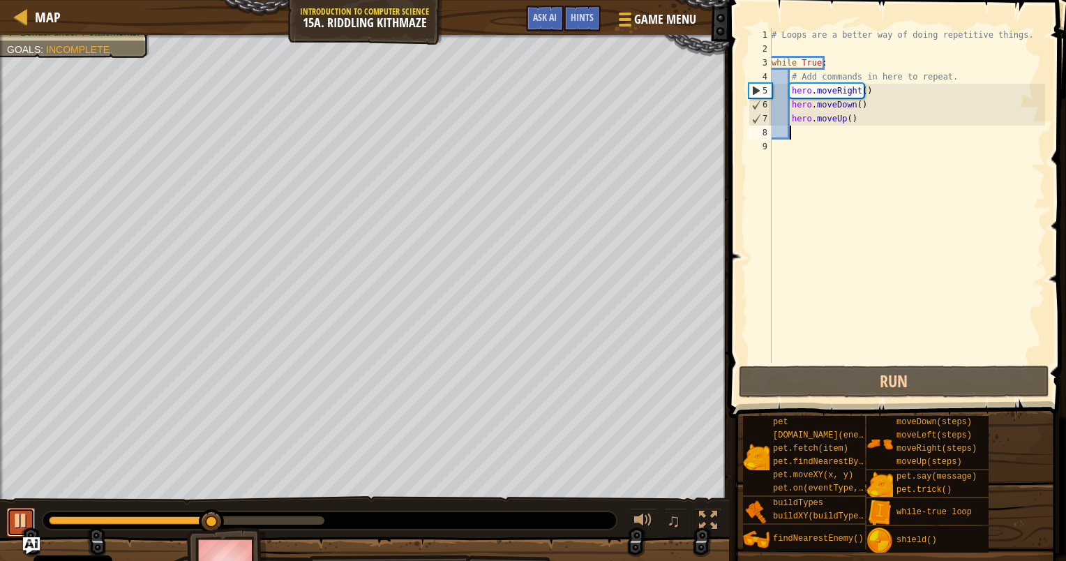
click at [27, 514] on div at bounding box center [21, 520] width 18 height 18
click at [846, 117] on div "# Loops are a better way of doing repetitive things. while True : # Add command…" at bounding box center [907, 209] width 276 height 363
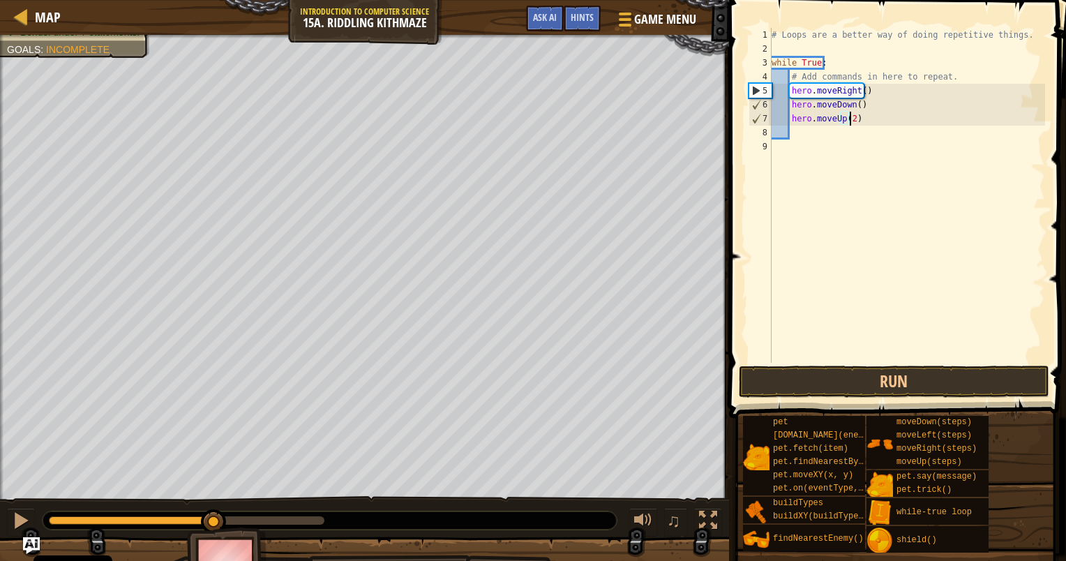
scroll to position [6, 6]
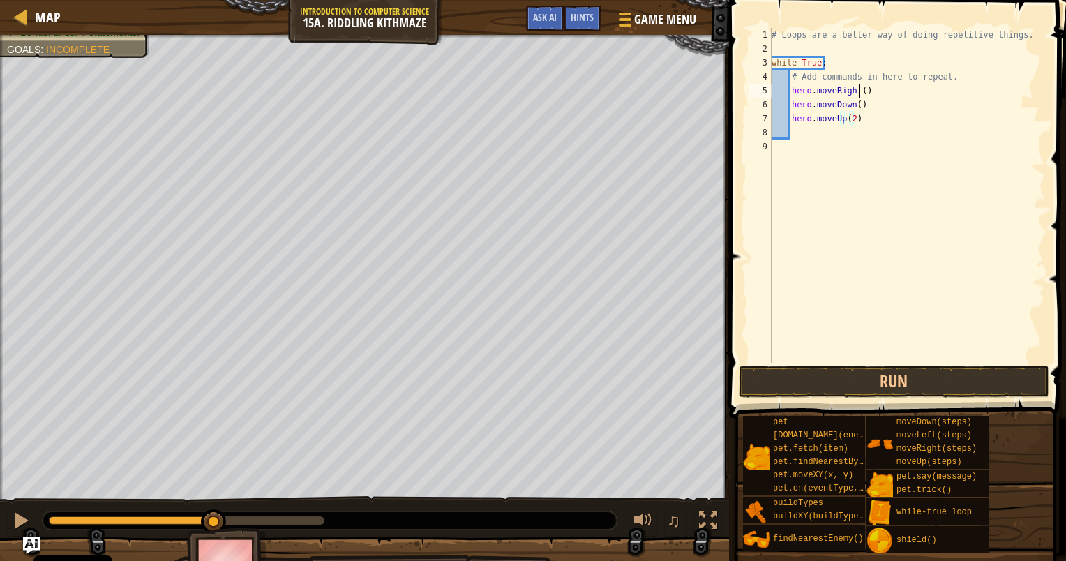
click at [860, 92] on div "# Loops are a better way of doing repetitive things. while True : # Add command…" at bounding box center [907, 209] width 276 height 363
click at [835, 386] on button "Run" at bounding box center [894, 382] width 311 height 32
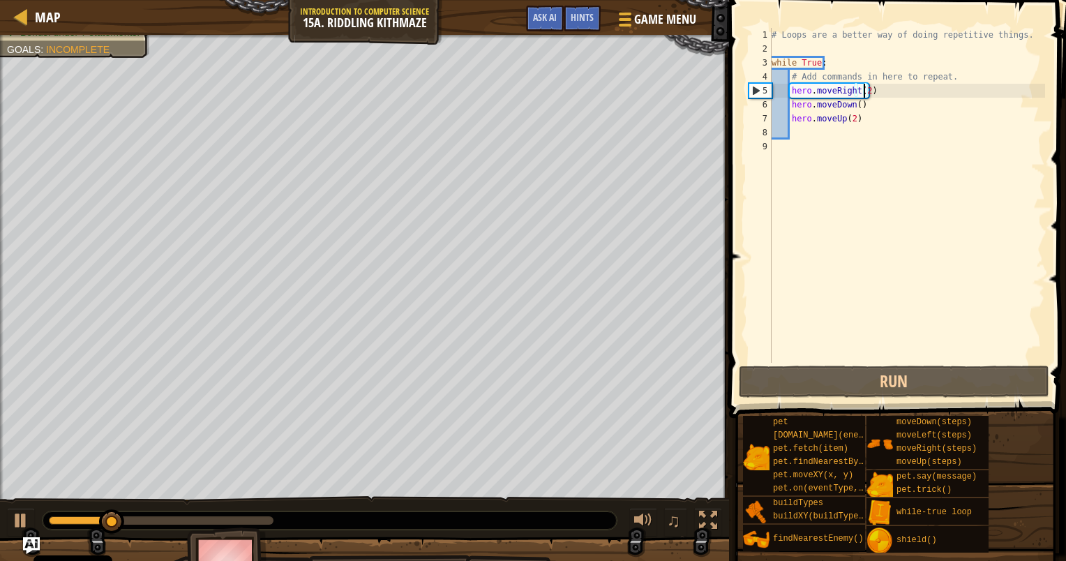
scroll to position [6, 6]
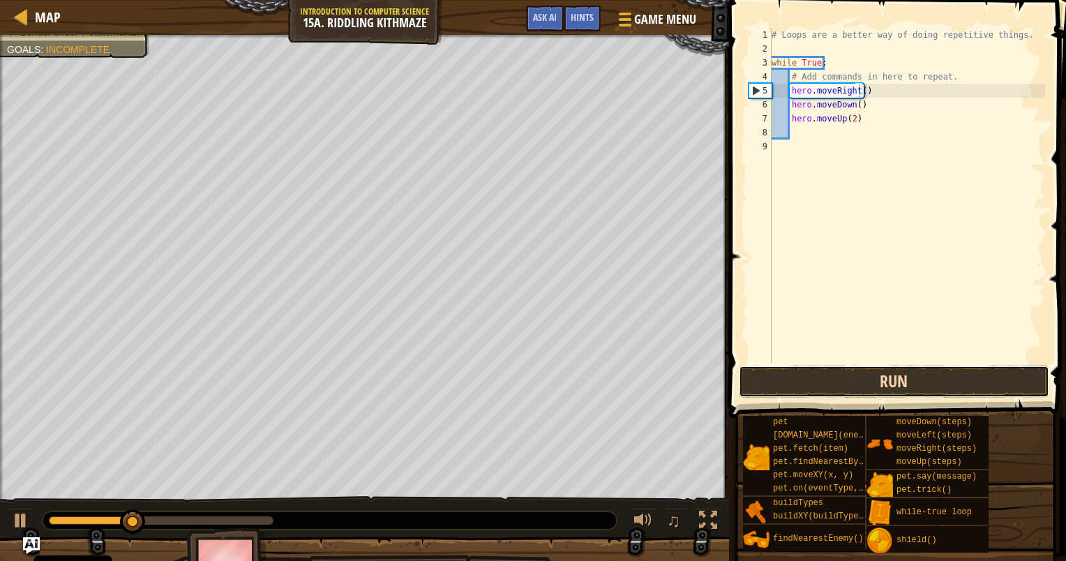
click at [913, 378] on button "Run" at bounding box center [894, 382] width 311 height 32
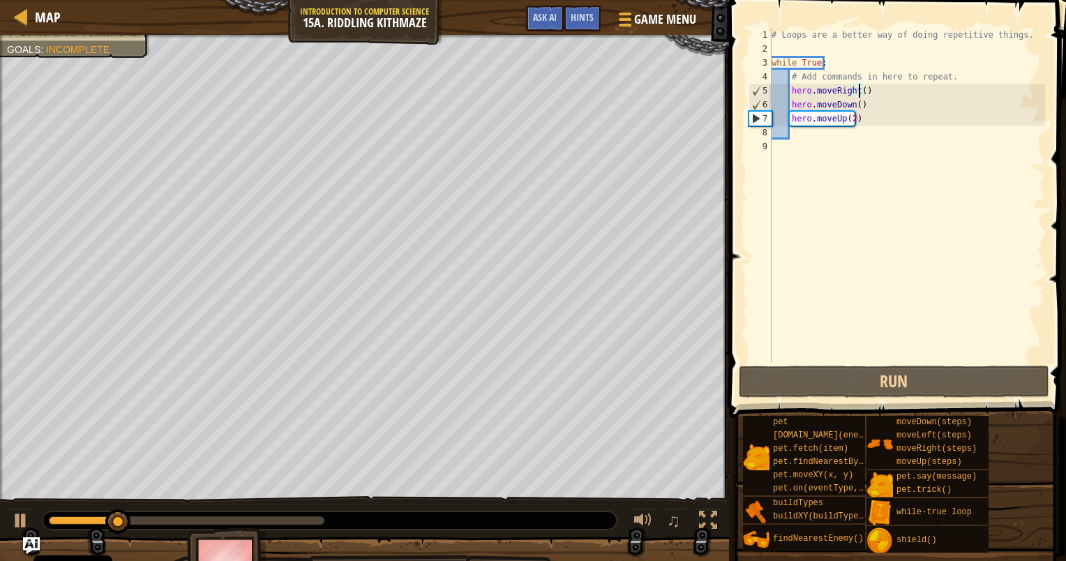
click at [851, 119] on div "# Loops are a better way of doing repetitive things. while True : # Add command…" at bounding box center [907, 209] width 276 height 363
click at [840, 123] on div "# Loops are a better way of doing repetitive things. while True : # Add command…" at bounding box center [907, 209] width 276 height 363
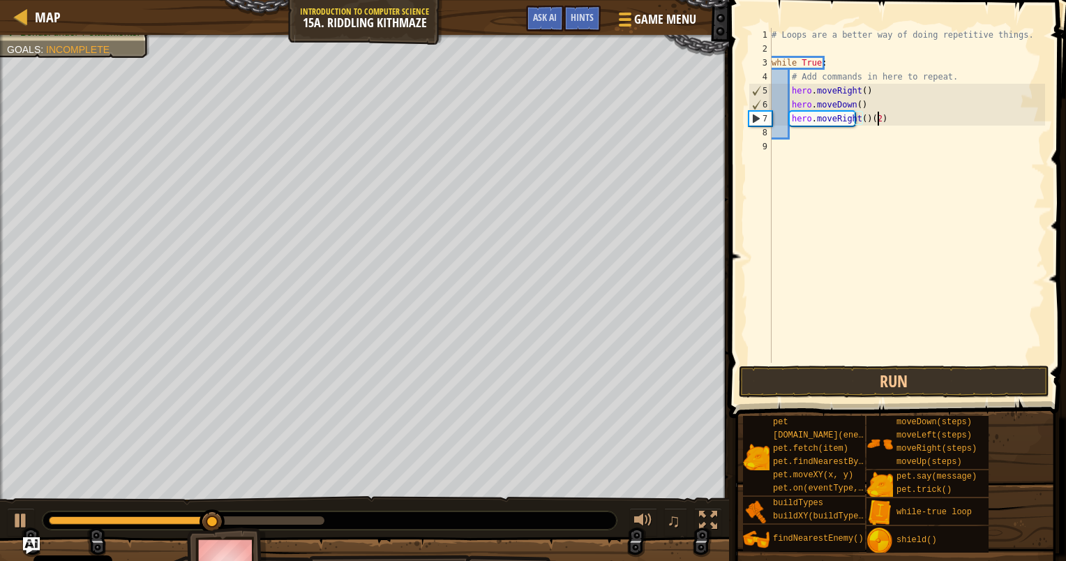
click at [887, 121] on div "# Loops are a better way of doing repetitive things. while True : # Add command…" at bounding box center [907, 209] width 276 height 363
type textarea "hero.moveRight()"
click at [899, 380] on button "Run" at bounding box center [894, 382] width 311 height 32
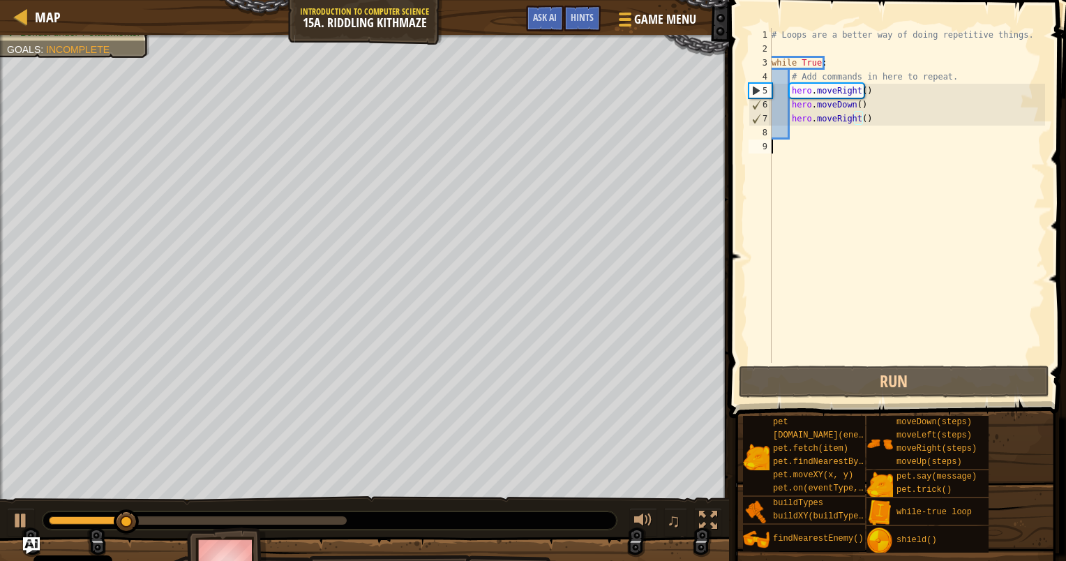
click at [854, 140] on div "# Loops are a better way of doing repetitive things. while True : # Add command…" at bounding box center [907, 209] width 276 height 363
click at [856, 134] on div "# Loops are a better way of doing repetitive things. while True : # Add command…" at bounding box center [907, 209] width 276 height 363
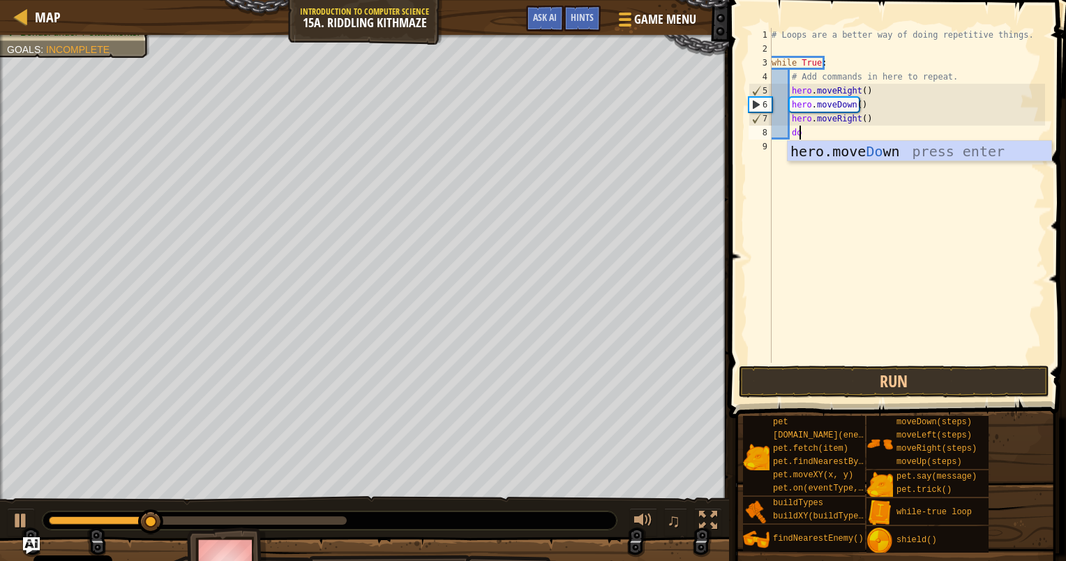
type textarea "dow"
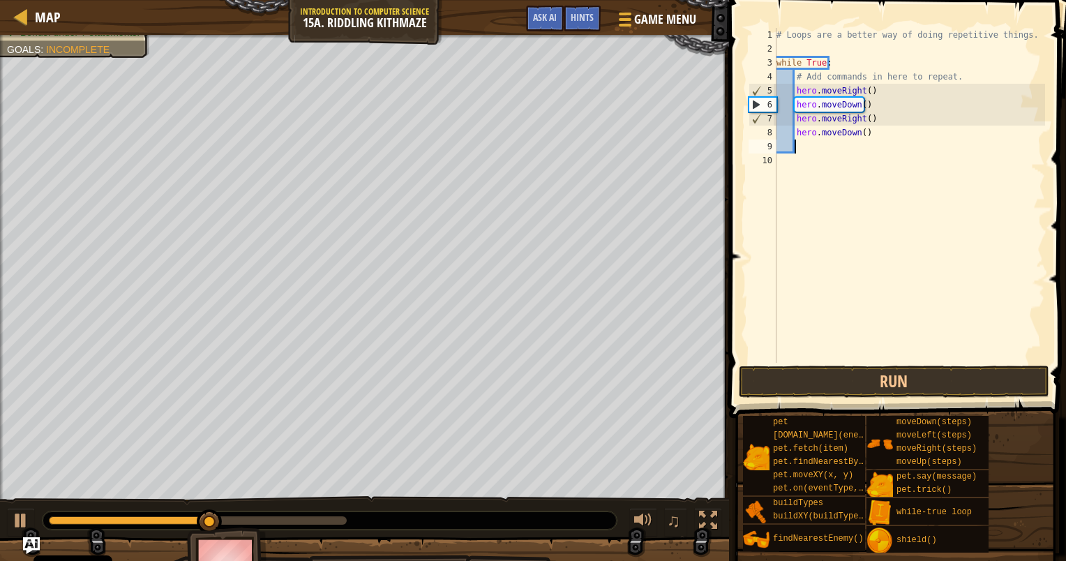
click at [859, 135] on div "# Loops are a better way of doing repetitive things. while True : # Add command…" at bounding box center [910, 209] width 272 height 363
type textarea "hero.moveDown()"
click at [945, 378] on button "Run" at bounding box center [894, 382] width 311 height 32
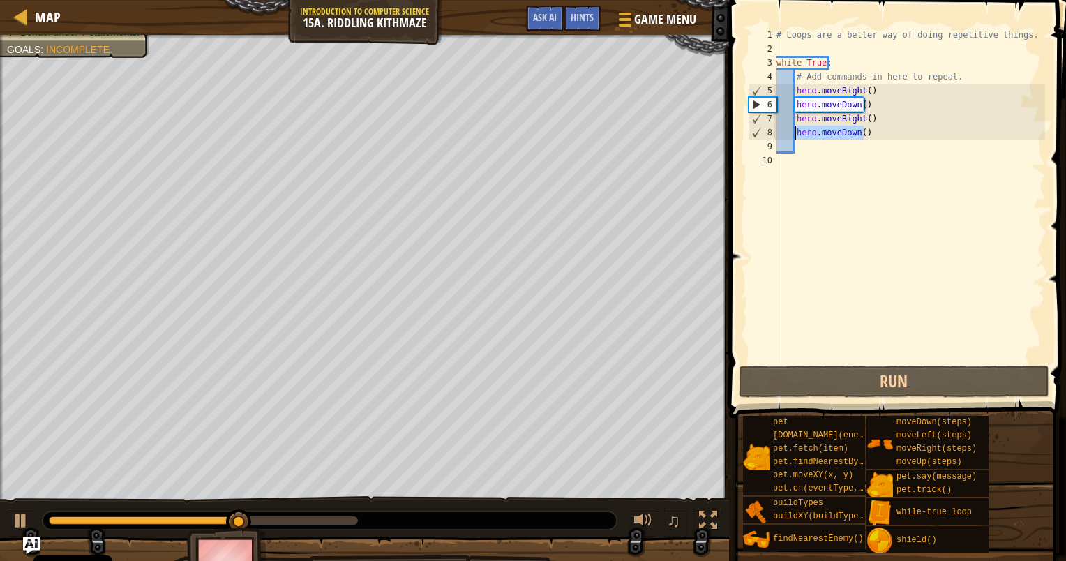
drag, startPoint x: 862, startPoint y: 133, endPoint x: 795, endPoint y: 134, distance: 67.7
click at [795, 134] on div "# Loops are a better way of doing repetitive things. while True : # Add command…" at bounding box center [910, 209] width 272 height 363
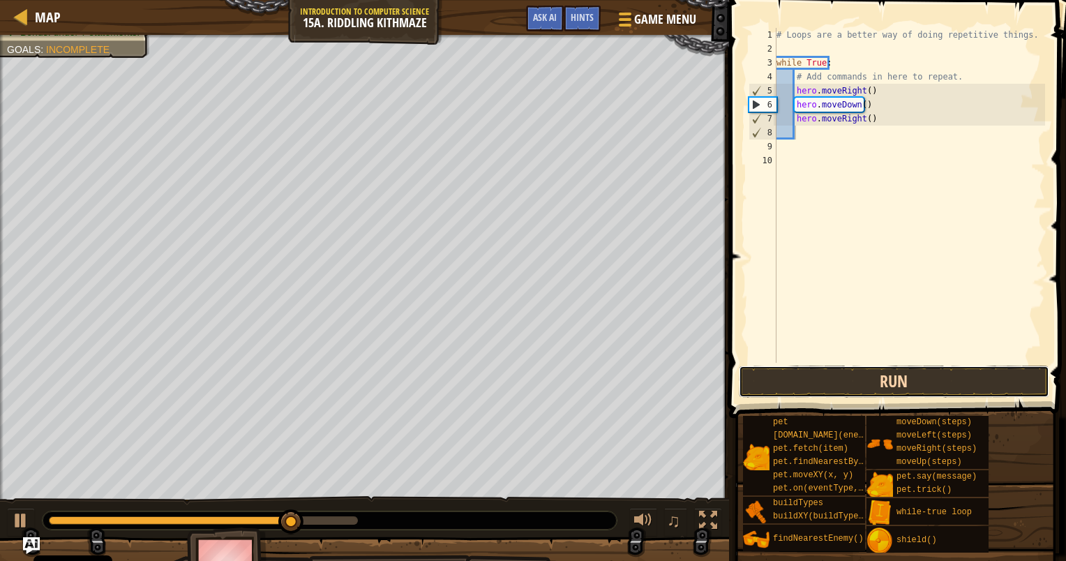
click at [896, 384] on button "Run" at bounding box center [894, 382] width 311 height 32
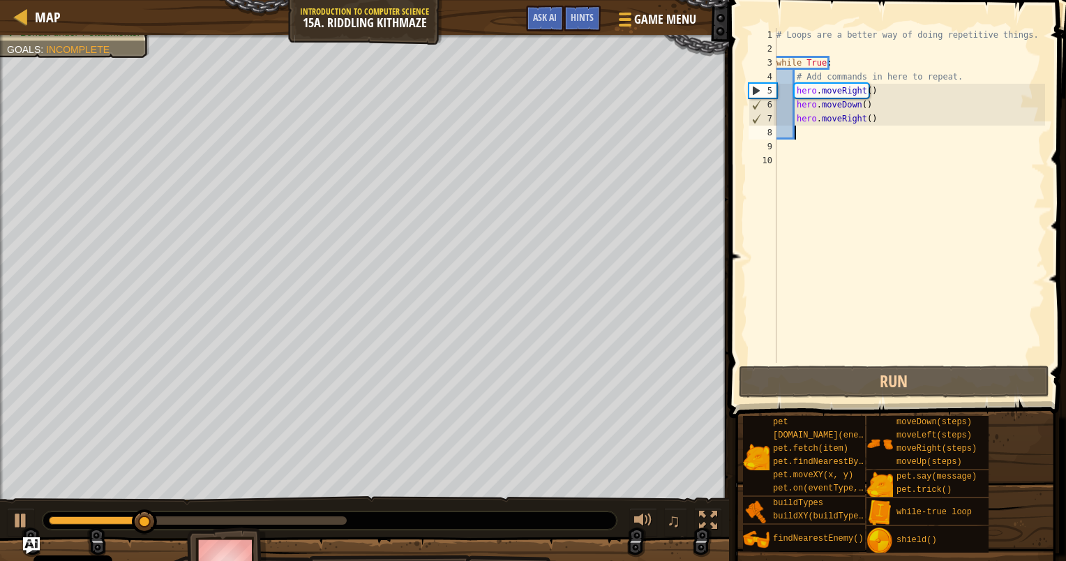
scroll to position [6, 1]
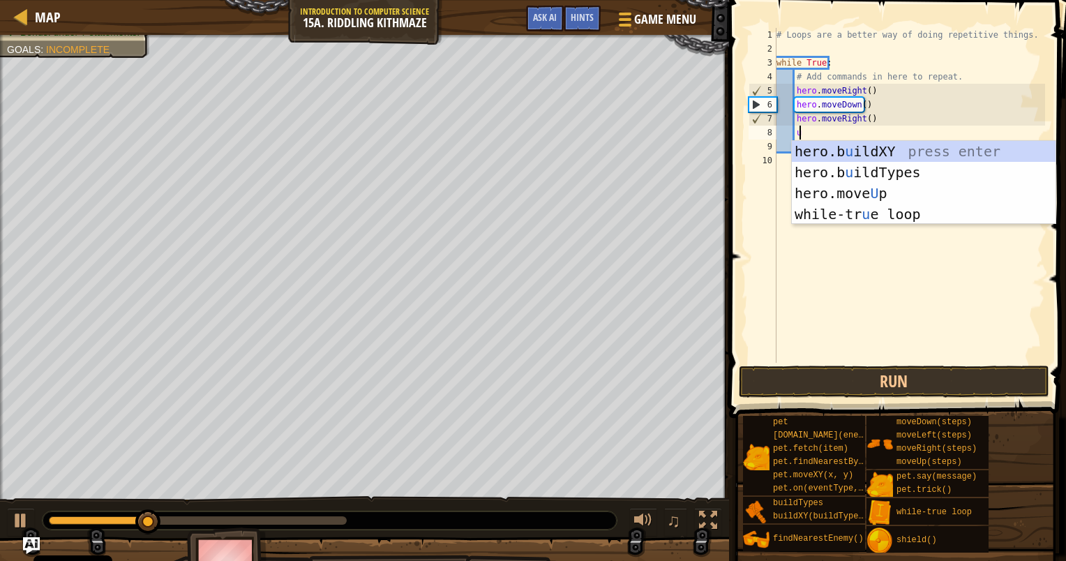
type textarea "up"
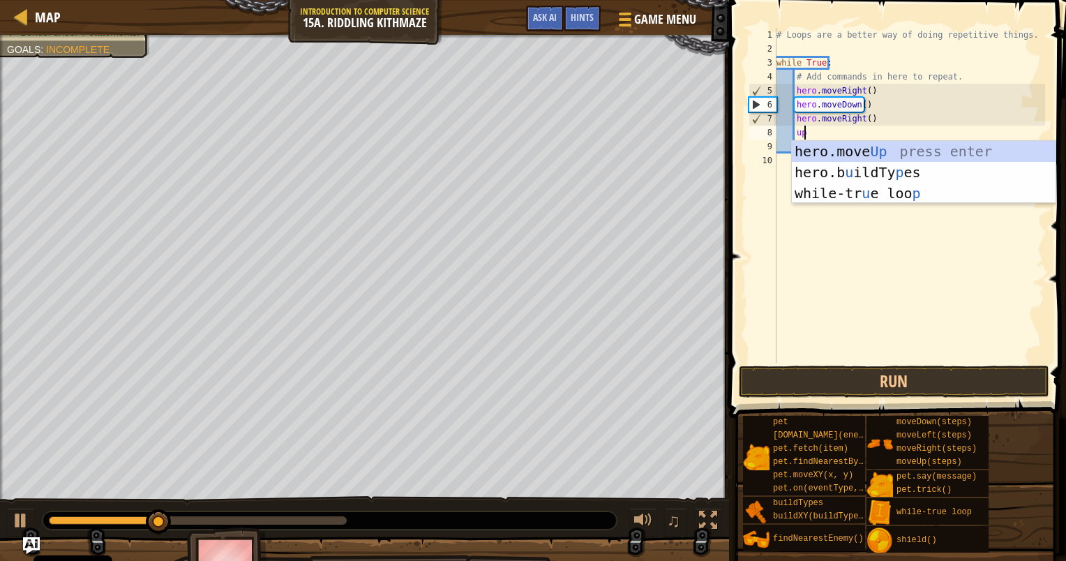
scroll to position [6, 0]
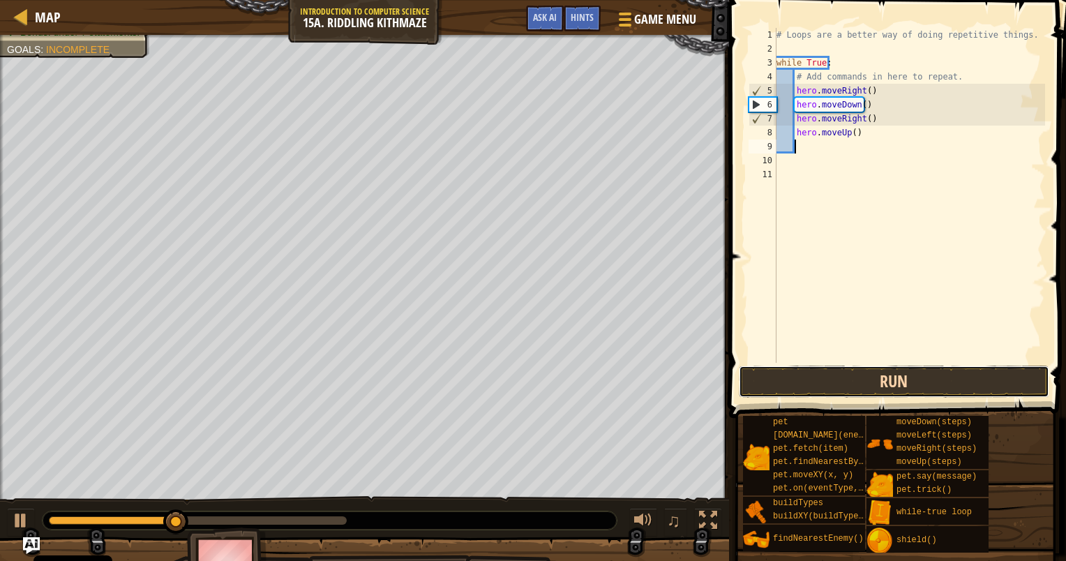
click at [774, 382] on button "Run" at bounding box center [894, 382] width 311 height 32
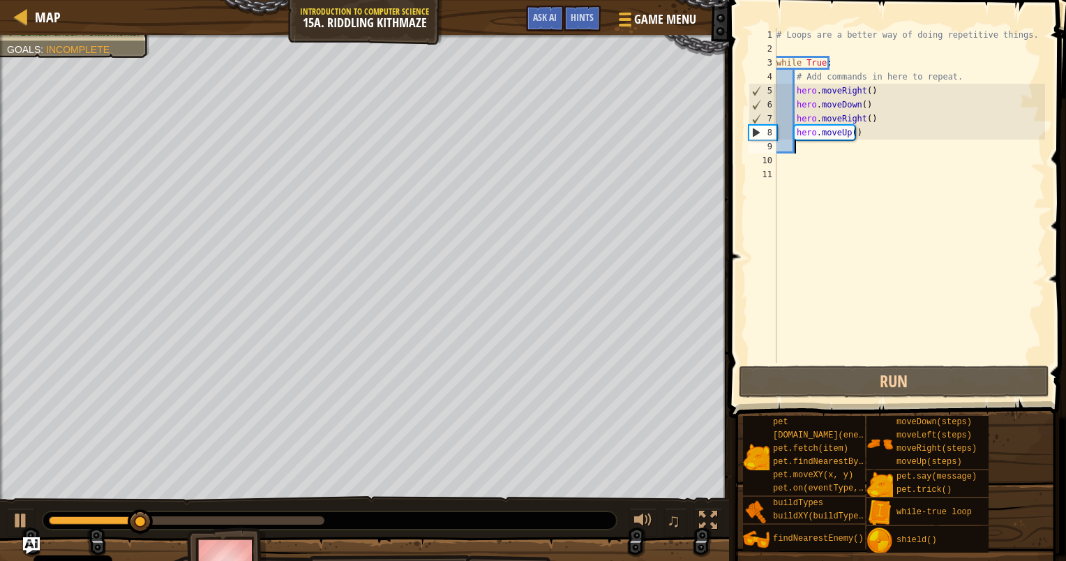
click at [865, 118] on div "# Loops are a better way of doing repetitive things. while True : # Add command…" at bounding box center [910, 209] width 272 height 363
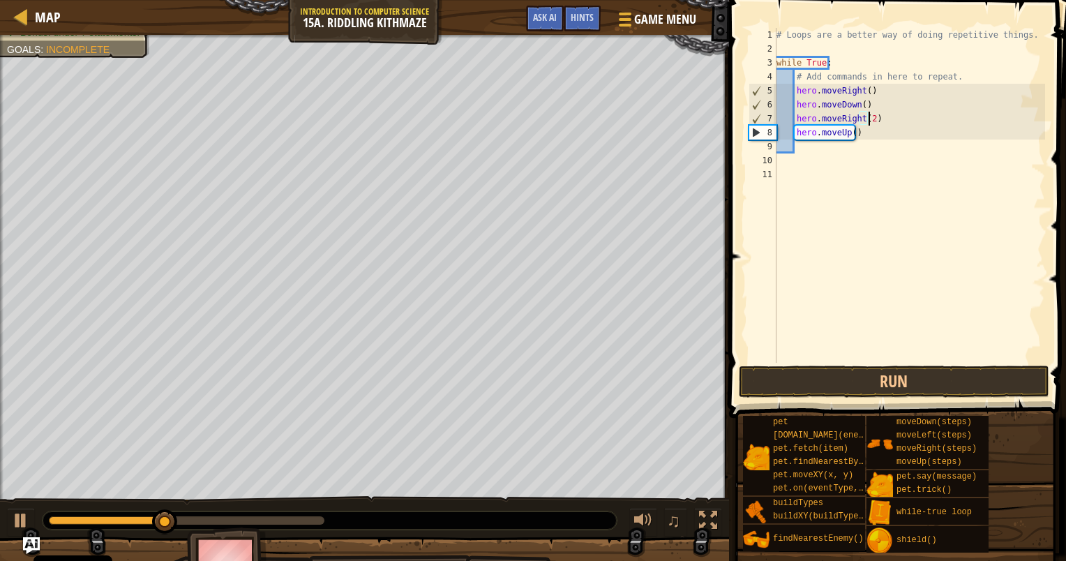
scroll to position [6, 7]
type textarea "hero.moveRight(2)"
click at [895, 370] on button "Run" at bounding box center [894, 382] width 311 height 32
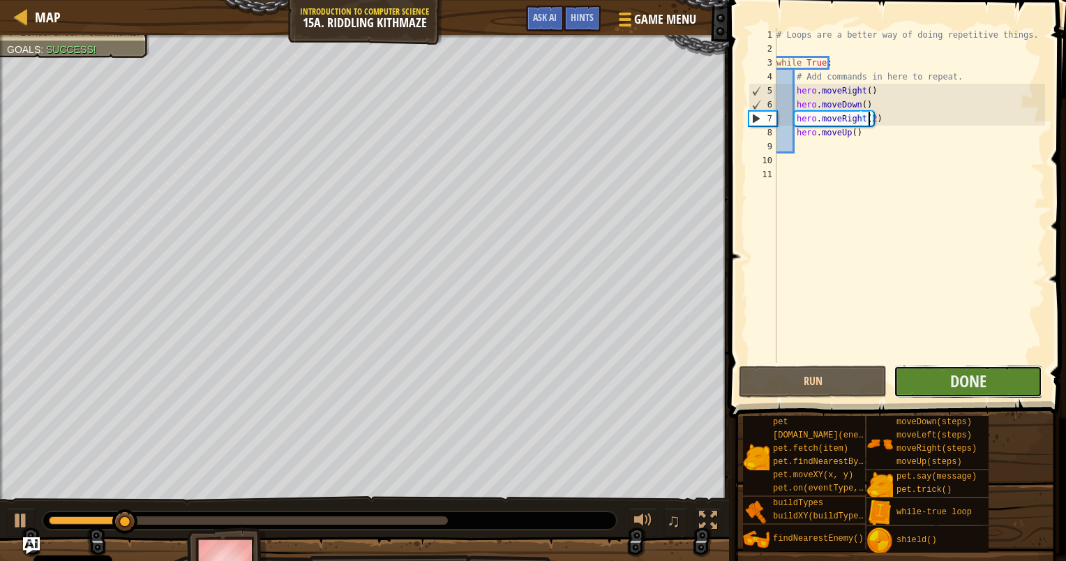
click at [916, 378] on button "Done" at bounding box center [968, 382] width 148 height 32
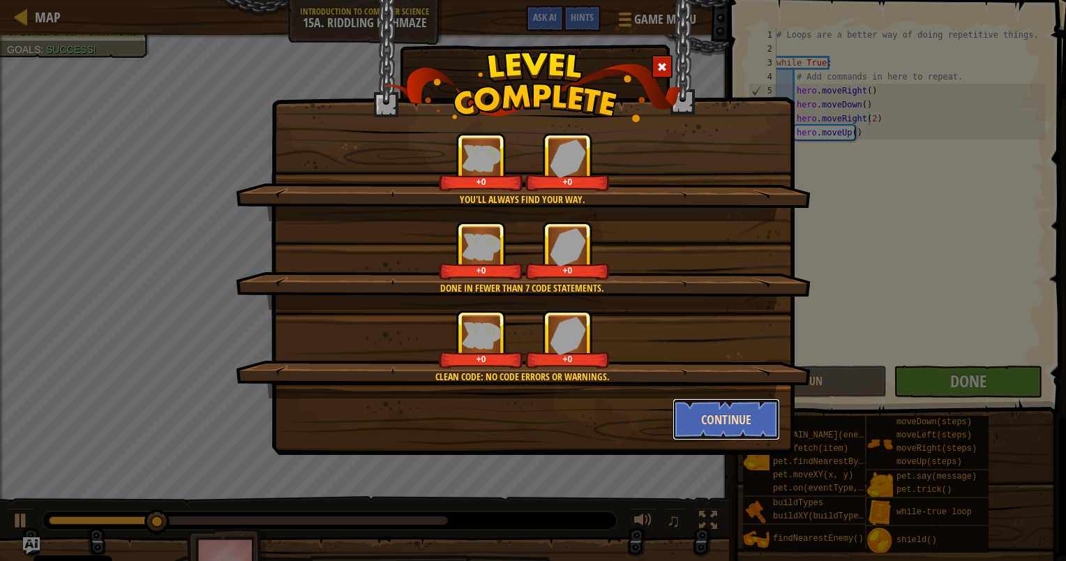
click at [735, 415] on button "Continue" at bounding box center [727, 419] width 108 height 42
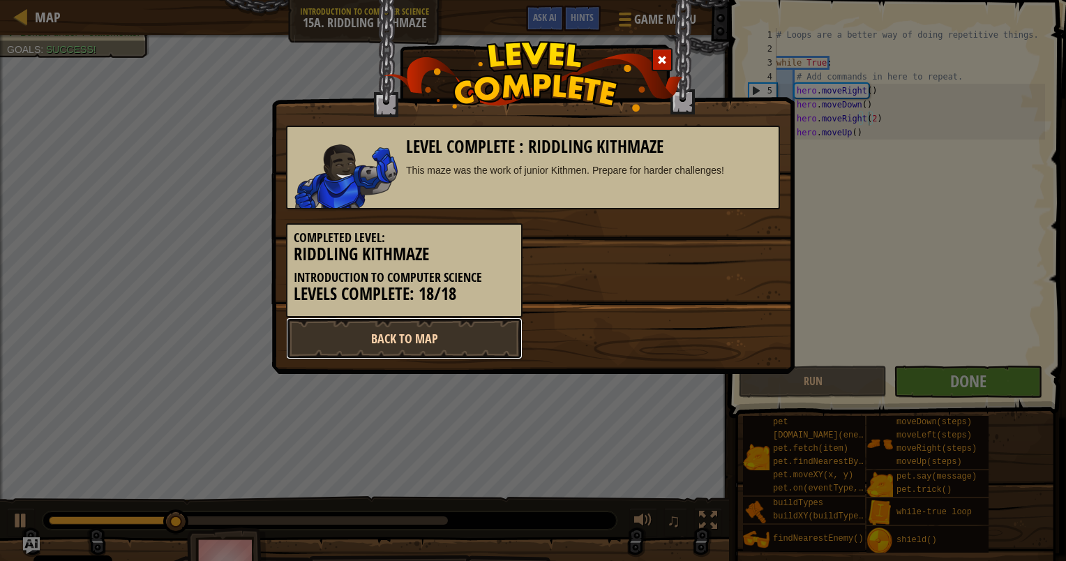
click at [469, 320] on link "Back to Map" at bounding box center [404, 339] width 237 height 42
select select "en-[GEOGRAPHIC_DATA]"
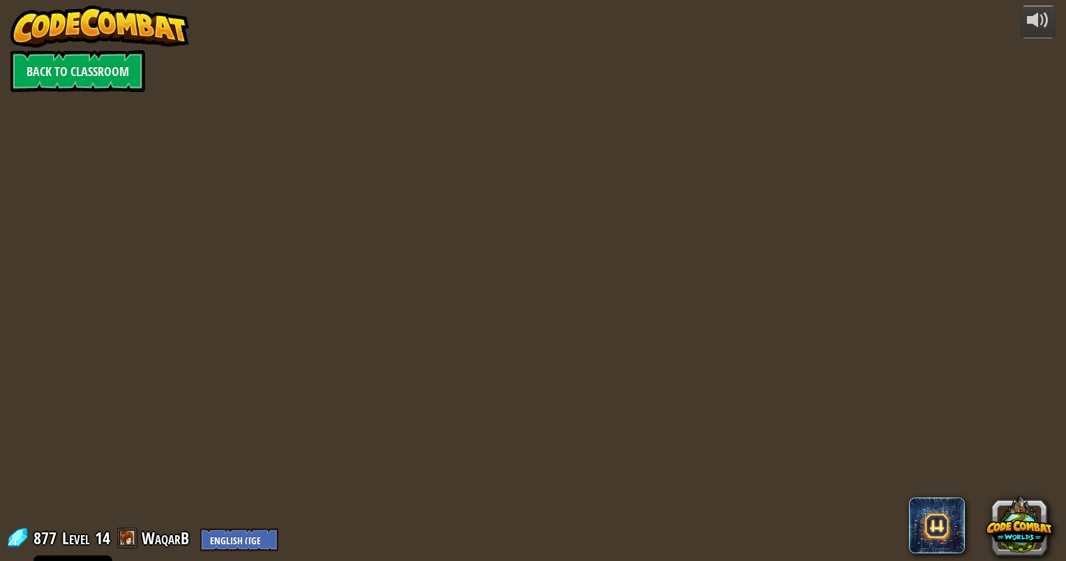
select select "en-[GEOGRAPHIC_DATA]"
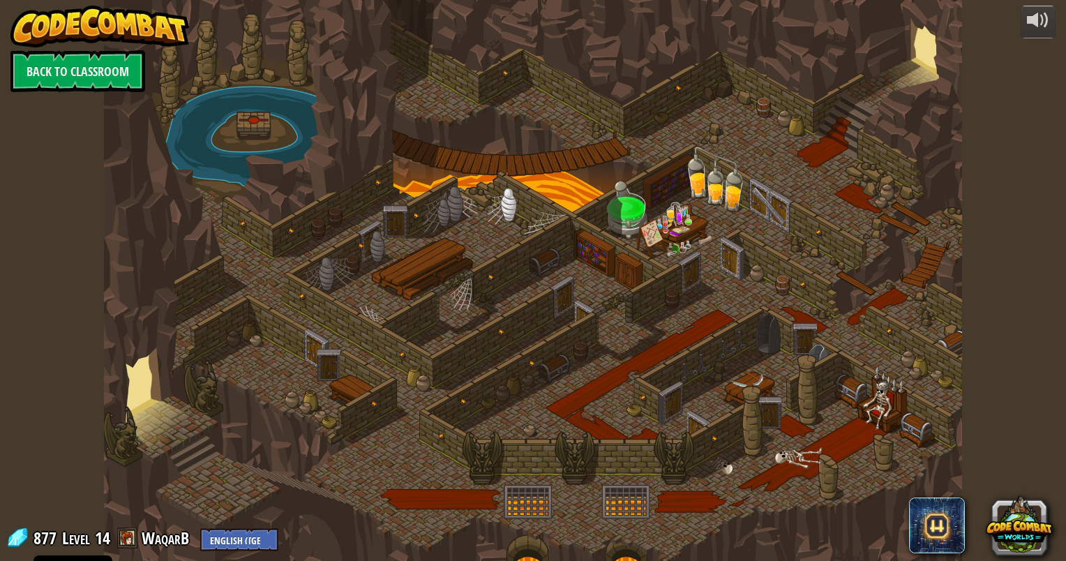
select select "en-[GEOGRAPHIC_DATA]"
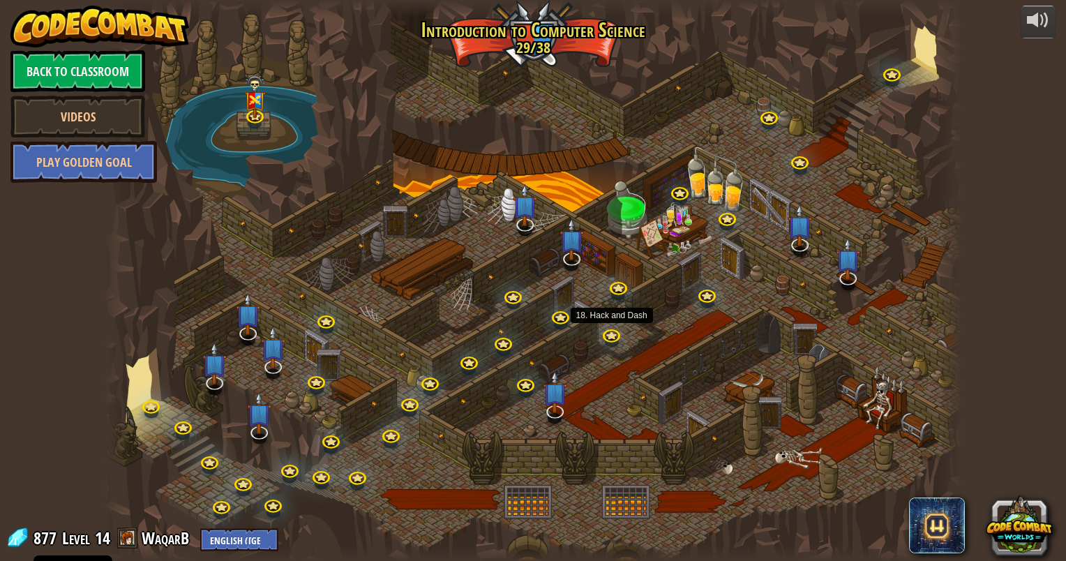
select select "en-[GEOGRAPHIC_DATA]"
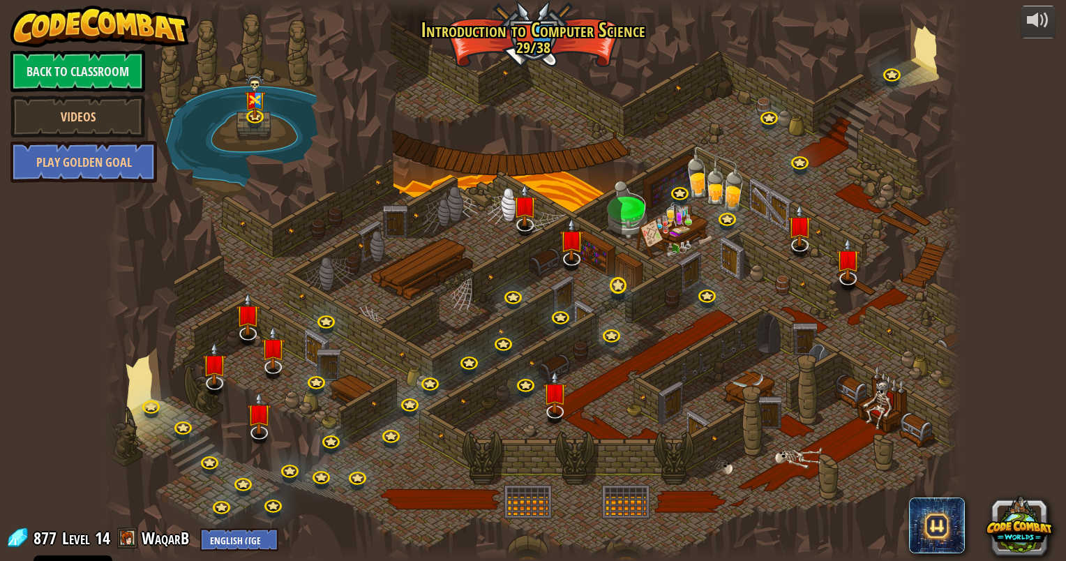
select select "en-[GEOGRAPHIC_DATA]"
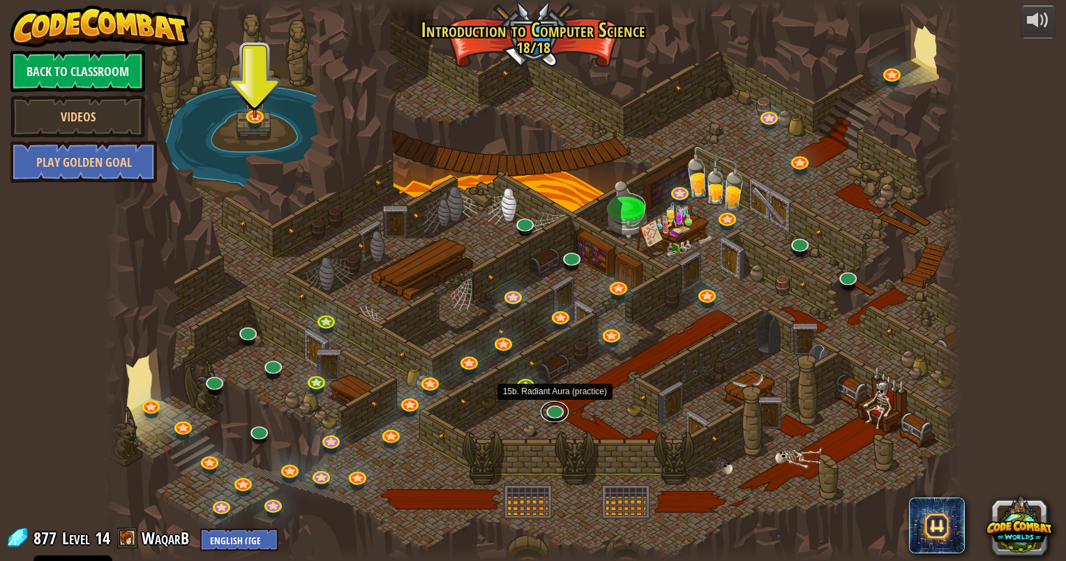
drag, startPoint x: 553, startPoint y: 405, endPoint x: 561, endPoint y: 419, distance: 16.3
click at [553, 405] on link at bounding box center [555, 411] width 28 height 21
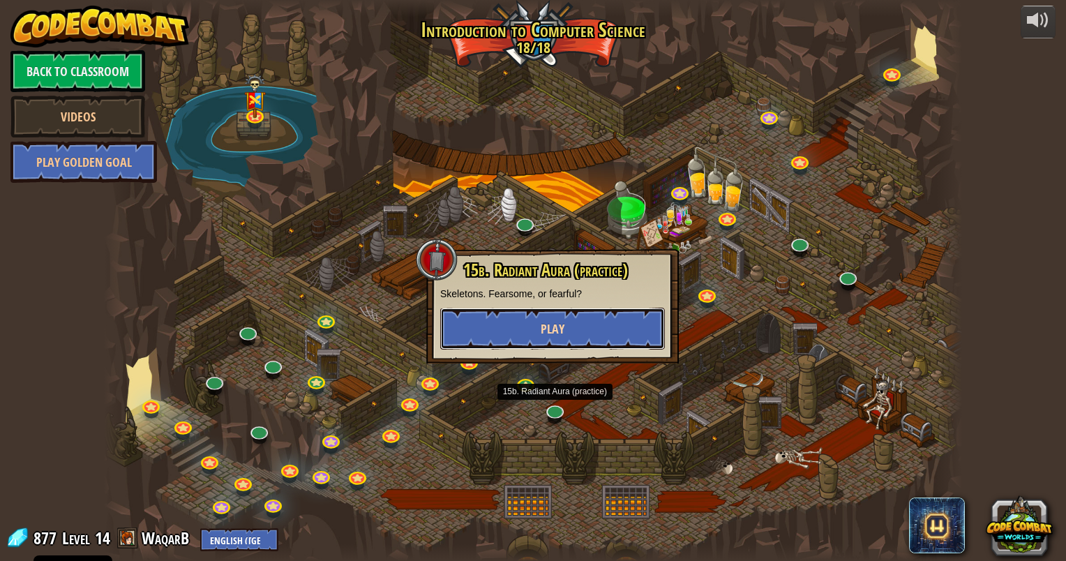
click at [603, 328] on button "Play" at bounding box center [552, 329] width 225 height 42
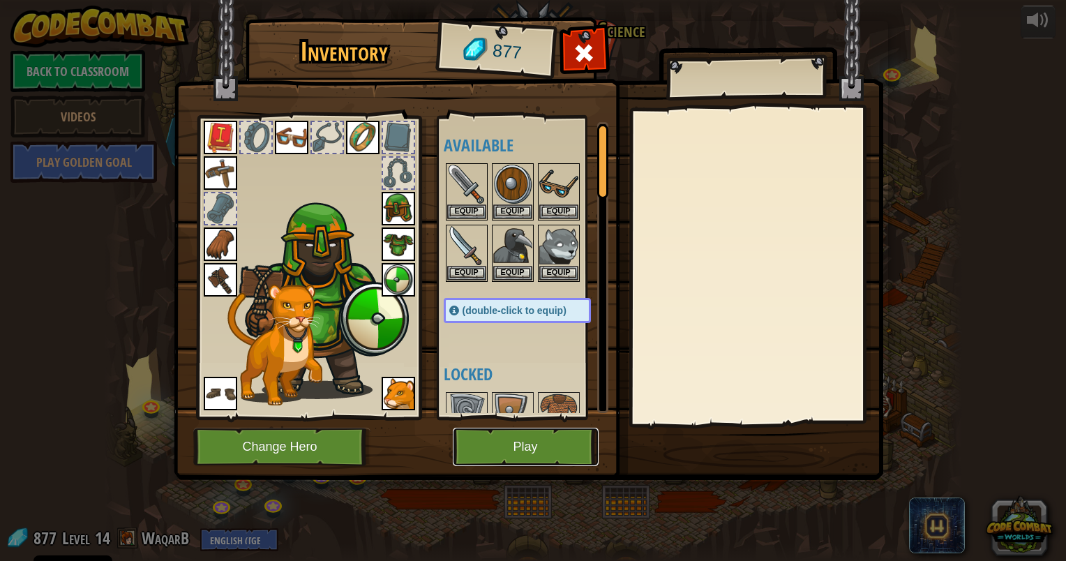
click at [545, 442] on button "Play" at bounding box center [526, 447] width 146 height 38
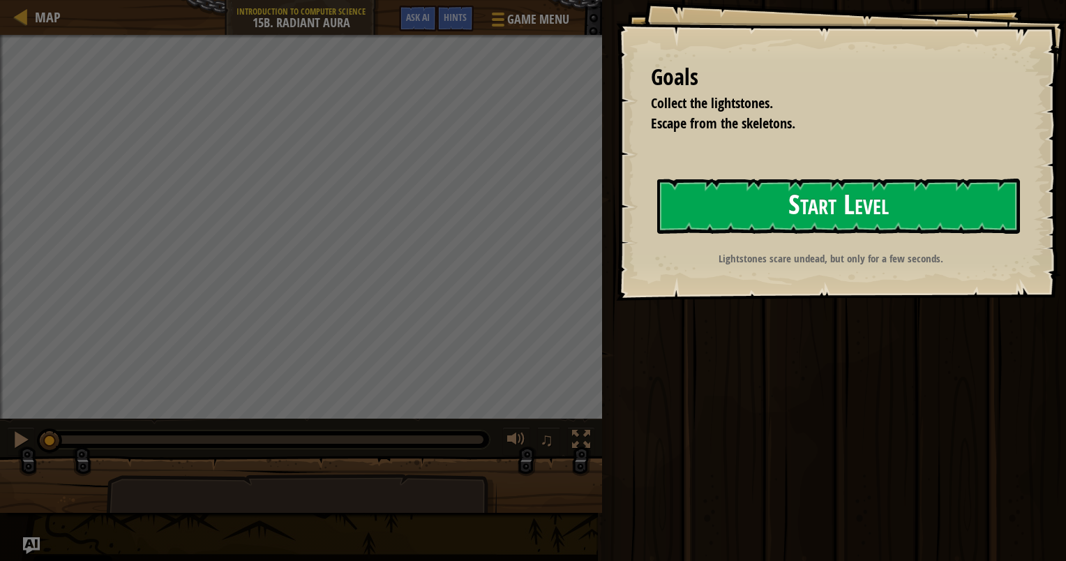
click at [815, 221] on button "Start Level" at bounding box center [838, 206] width 363 height 55
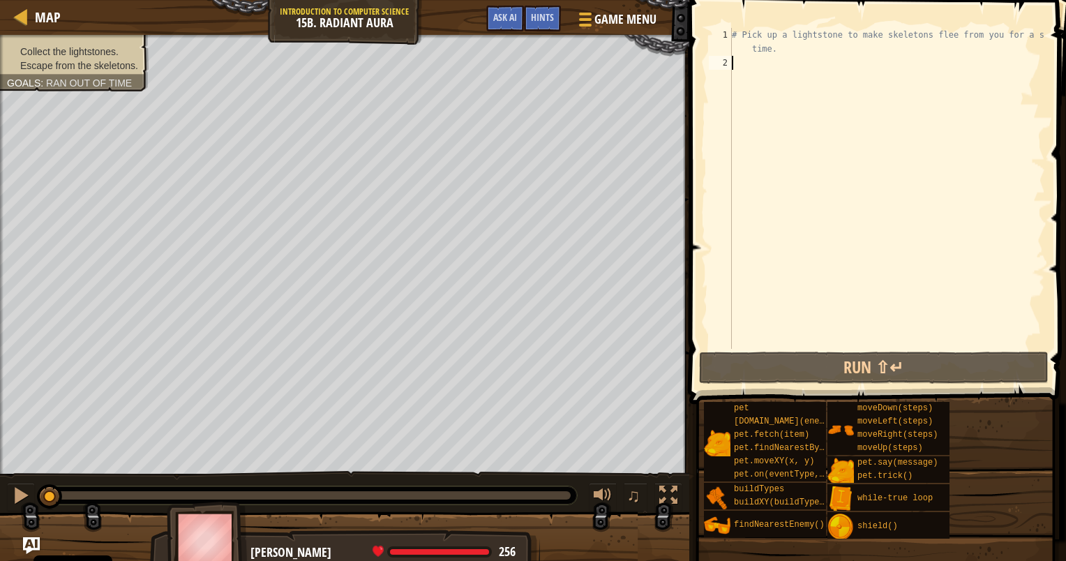
scroll to position [6, 0]
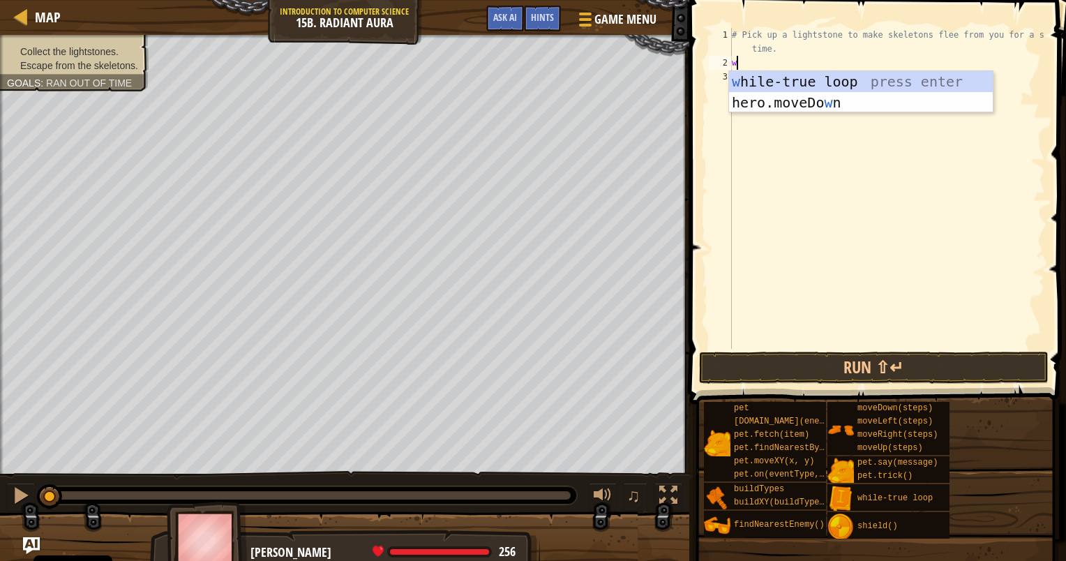
type textarea "wh"
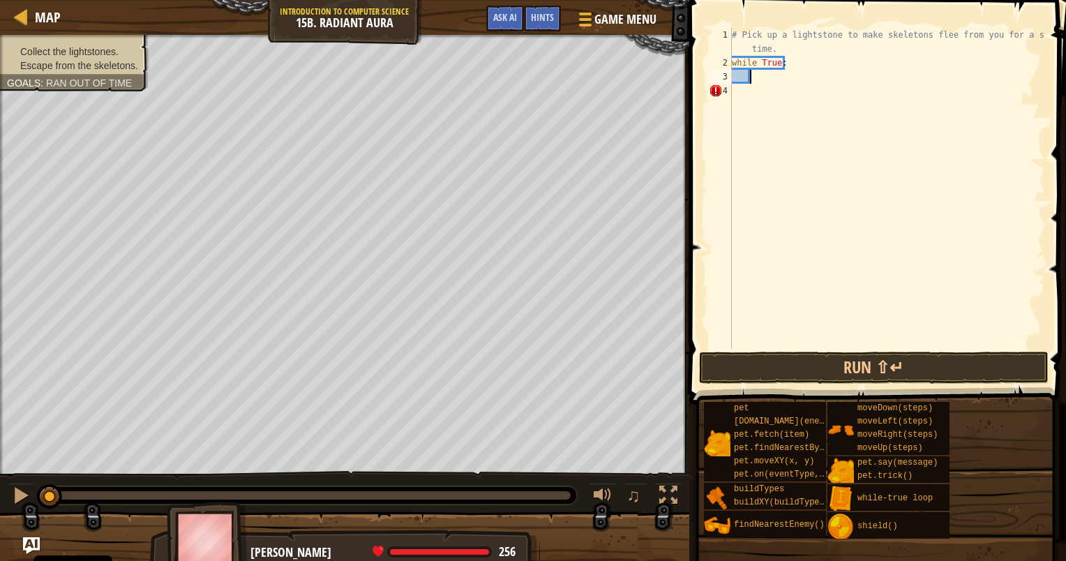
scroll to position [6, 1]
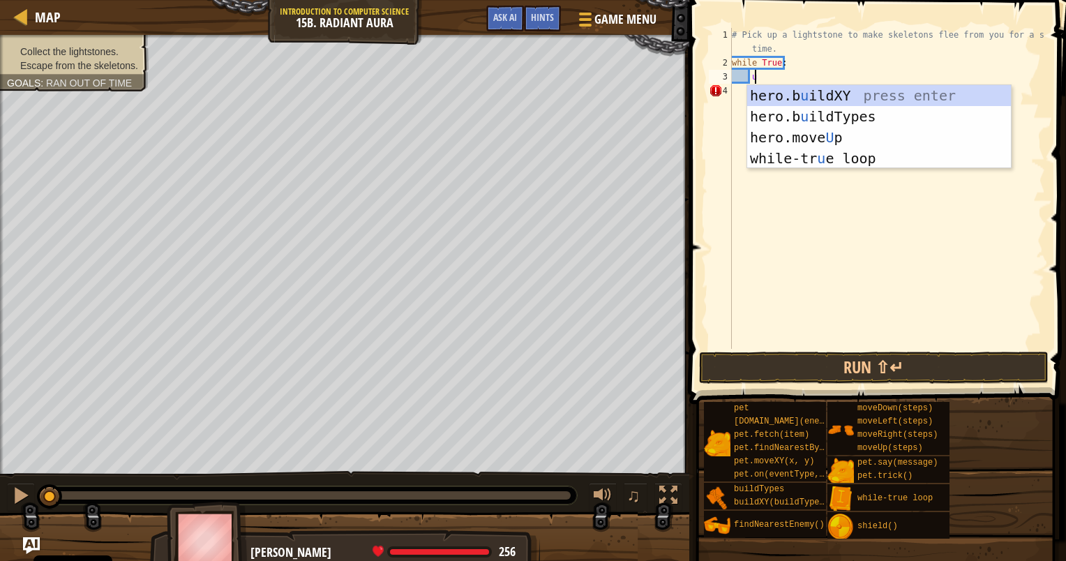
type textarea "up"
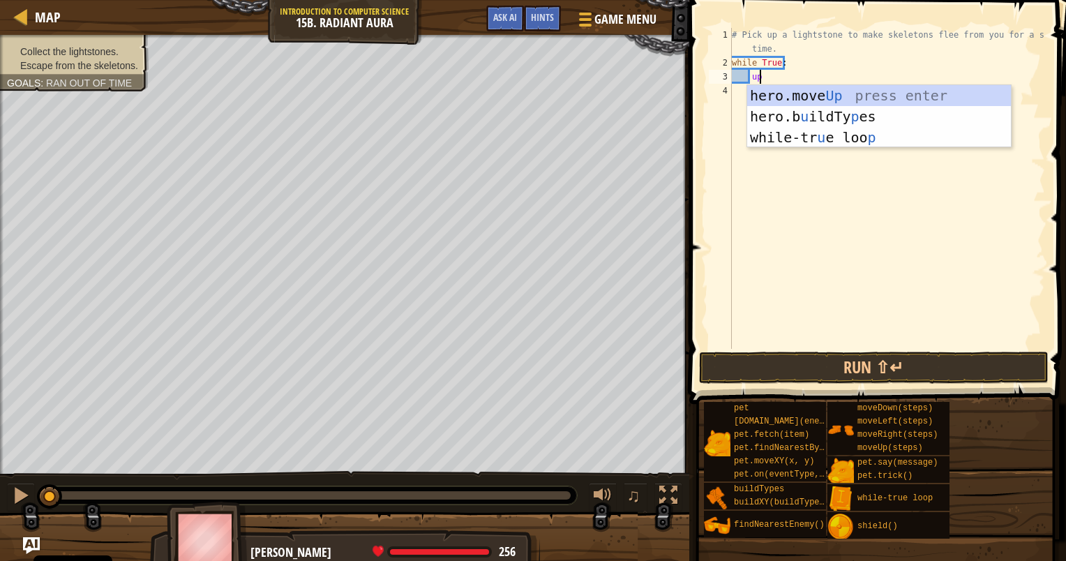
scroll to position [6, 0]
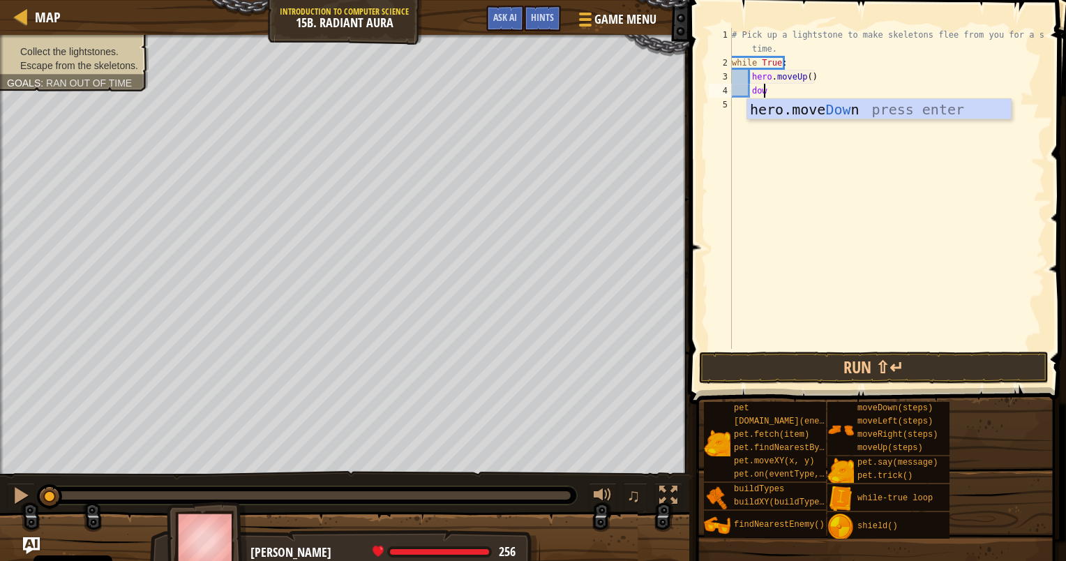
type textarea "down"
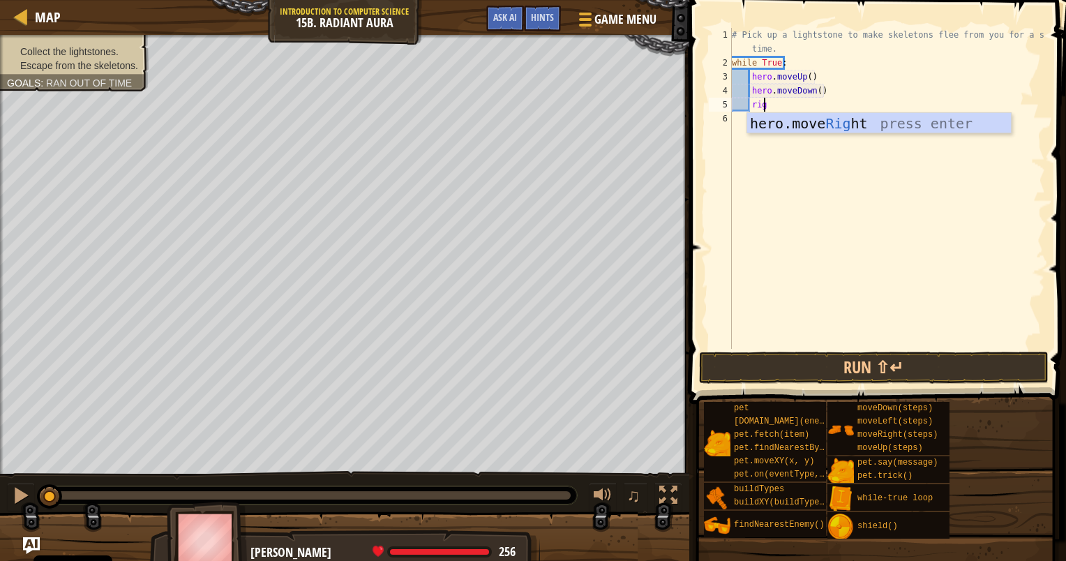
scroll to position [6, 2]
type textarea "right"
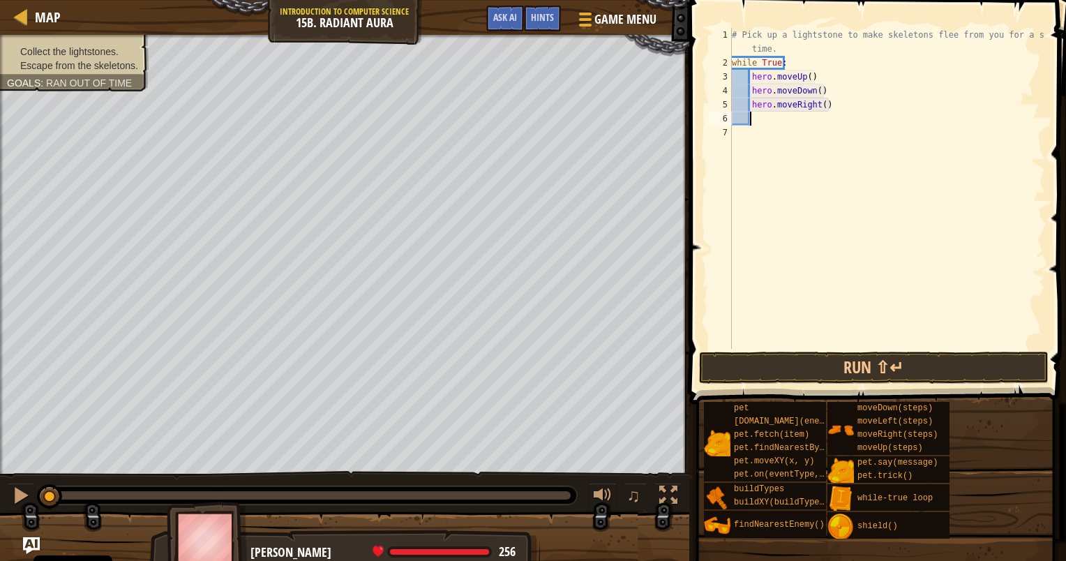
click at [816, 106] on div "# Pick up a lightstone to make skeletons flee from you for a short time. while …" at bounding box center [887, 209] width 316 height 363
type textarea "hero.moveRight(2)"
click at [854, 375] on button "Run ⇧↵" at bounding box center [874, 368] width 350 height 32
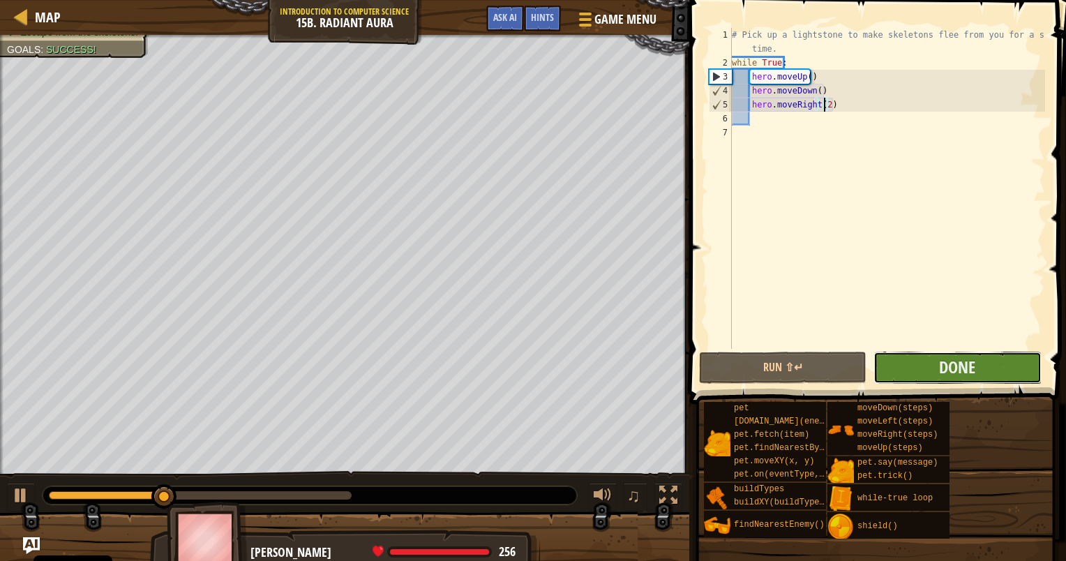
click at [931, 361] on button "Done" at bounding box center [957, 368] width 167 height 32
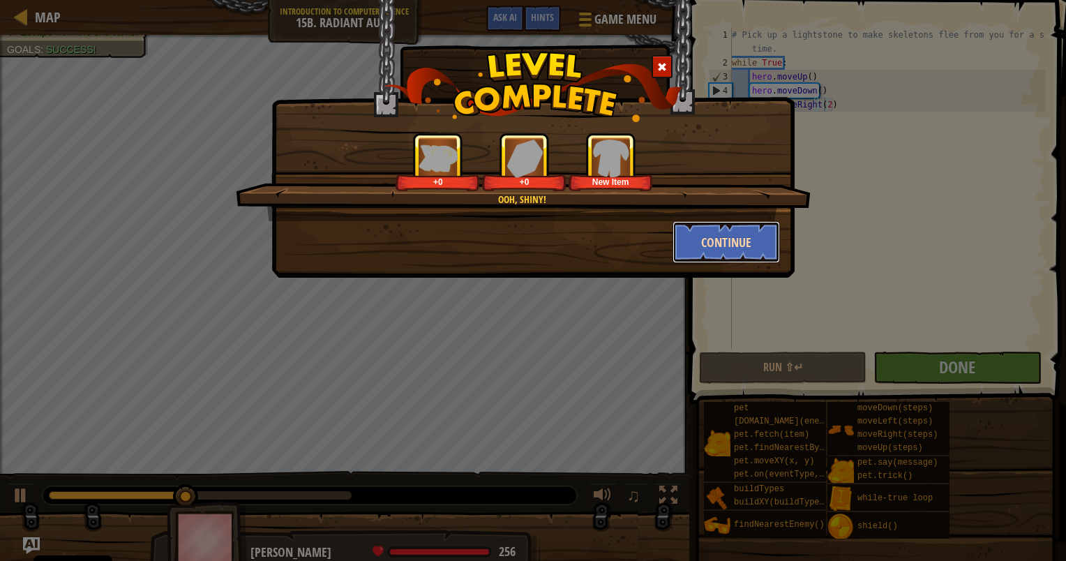
click at [732, 248] on button "Continue" at bounding box center [727, 242] width 108 height 42
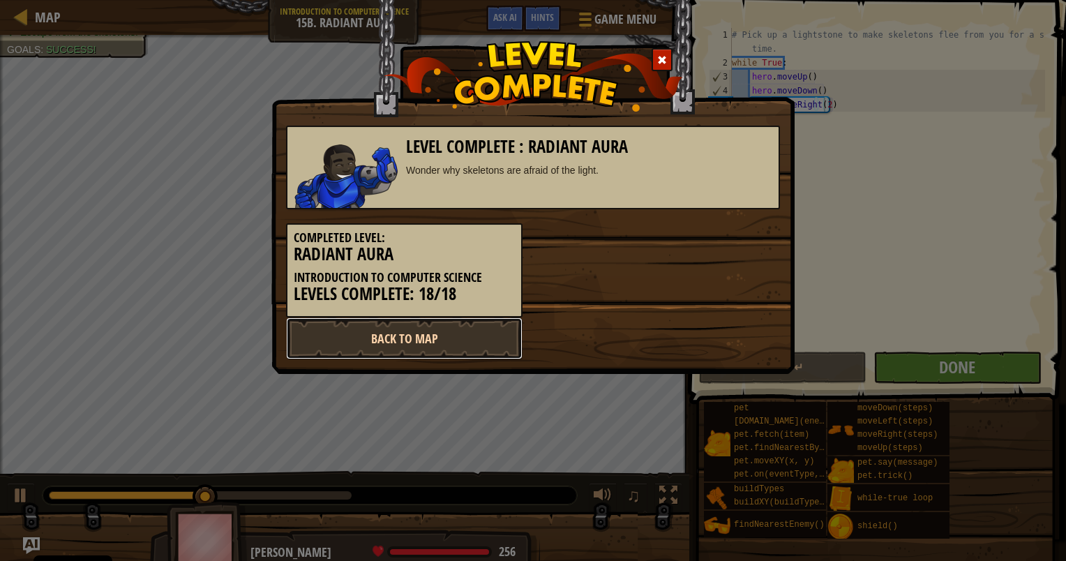
click at [449, 346] on link "Back to Map" at bounding box center [404, 339] width 237 height 42
select select "en-[GEOGRAPHIC_DATA]"
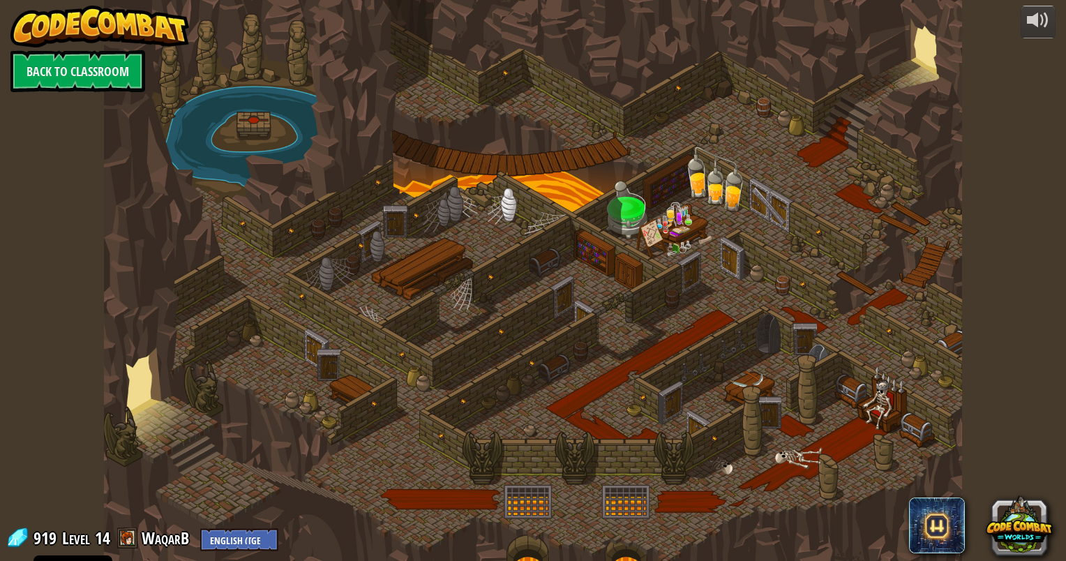
select select "en-[GEOGRAPHIC_DATA]"
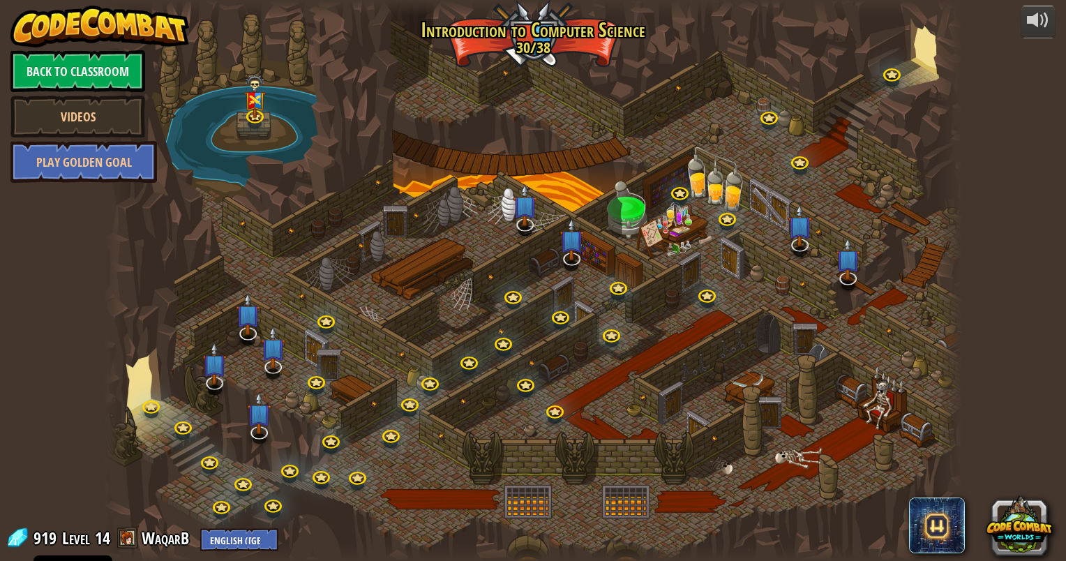
select select "en-[GEOGRAPHIC_DATA]"
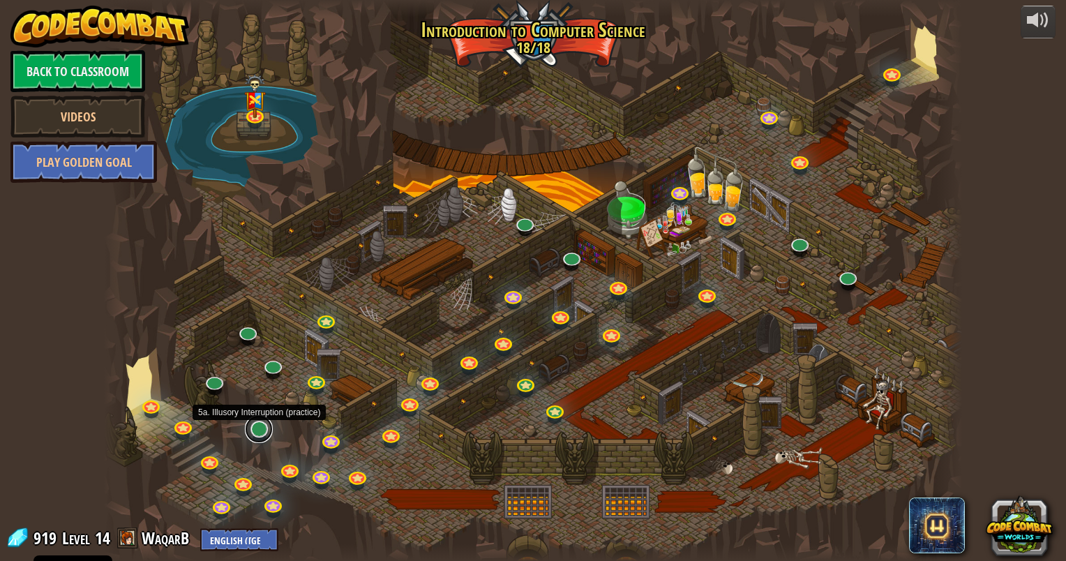
click at [260, 435] on link at bounding box center [259, 429] width 28 height 28
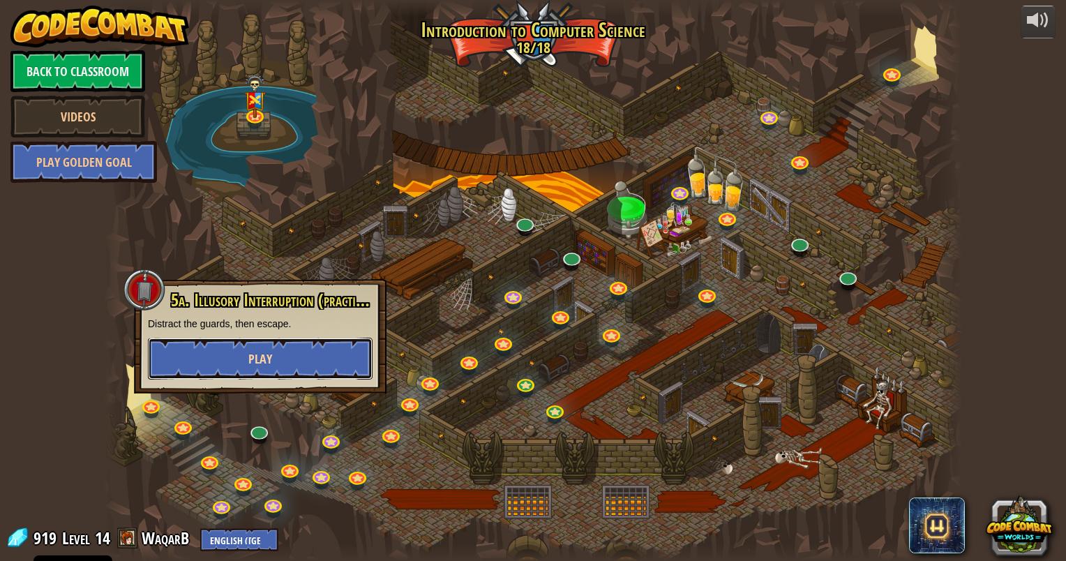
click at [287, 350] on button "Play" at bounding box center [260, 359] width 225 height 42
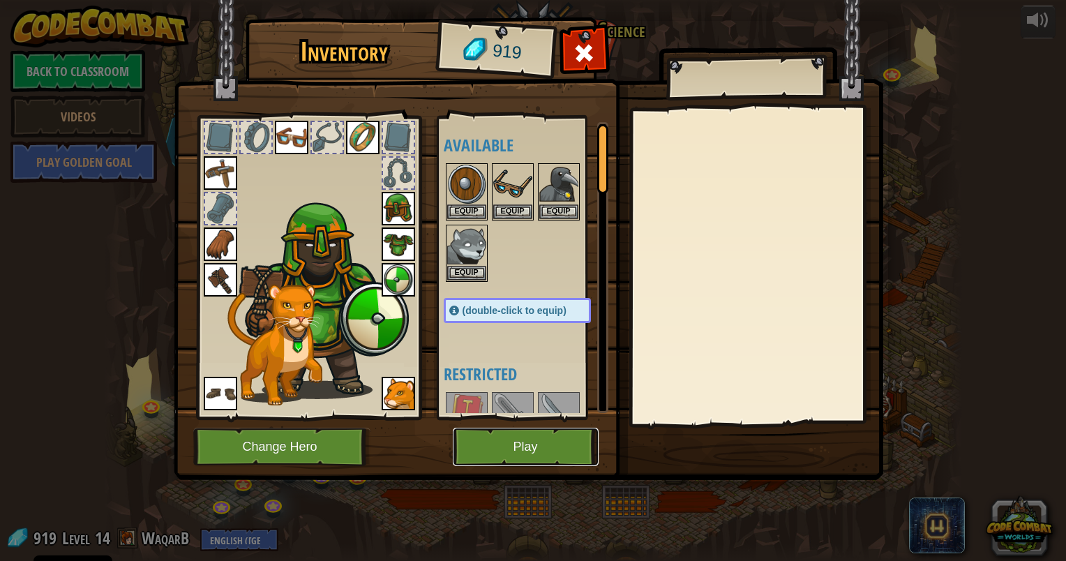
click at [509, 446] on button "Play" at bounding box center [526, 447] width 146 height 38
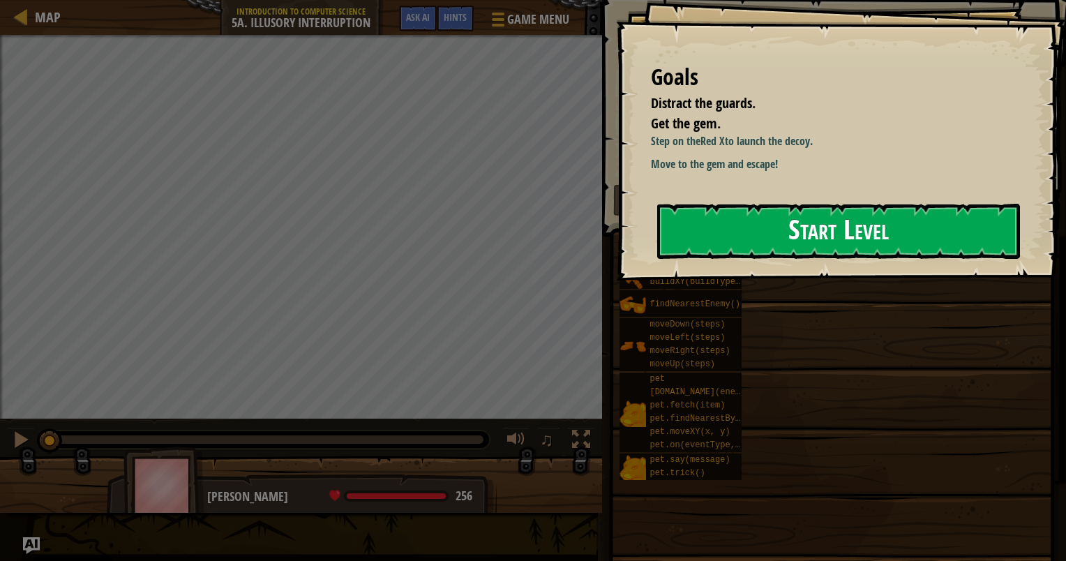
drag, startPoint x: 819, startPoint y: 234, endPoint x: 823, endPoint y: 245, distance: 11.0
click at [821, 235] on button "Start Level" at bounding box center [838, 231] width 363 height 55
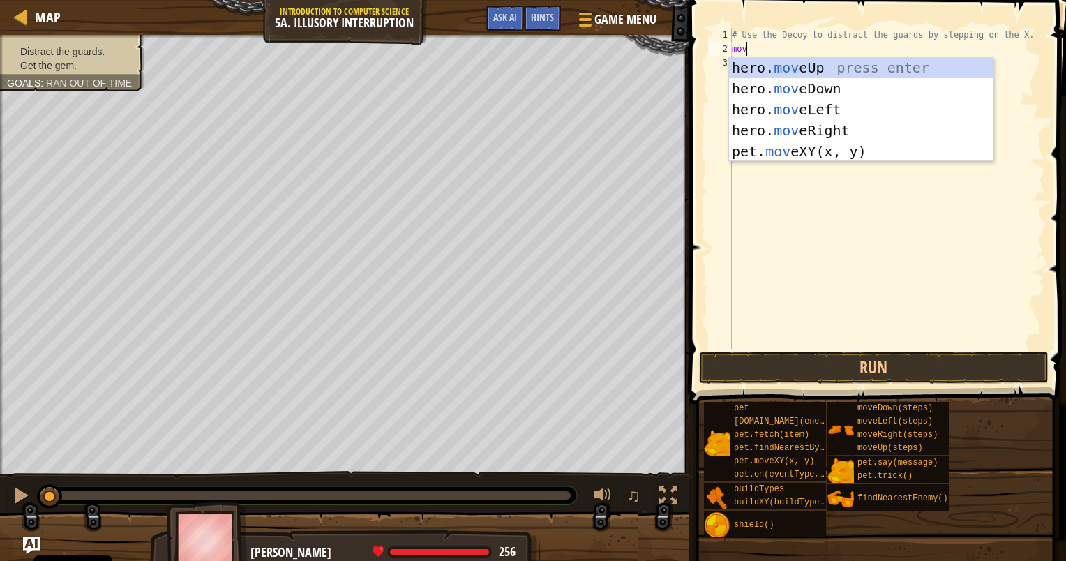
type textarea "move"
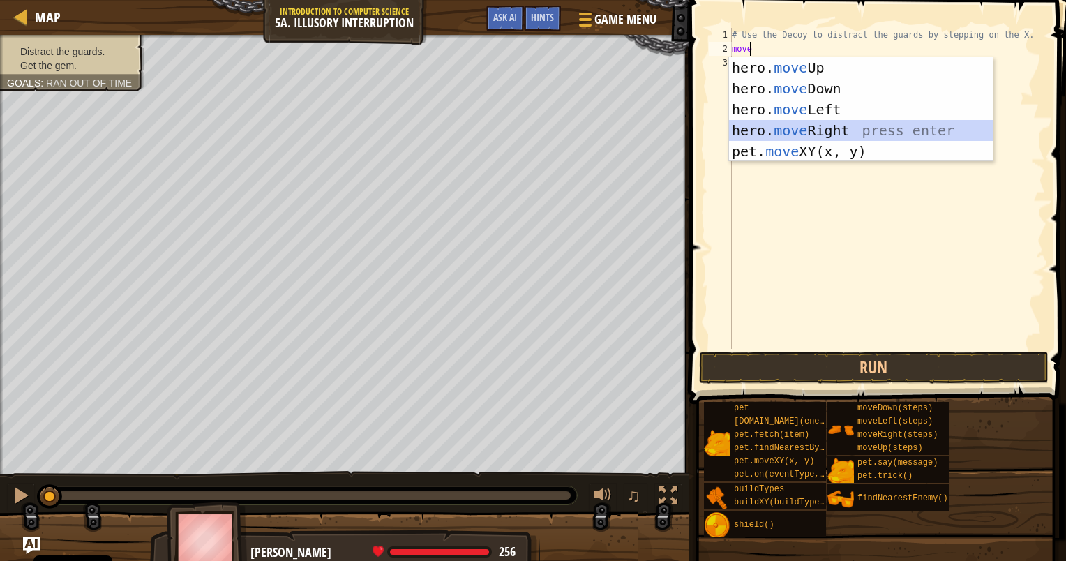
scroll to position [6, 0]
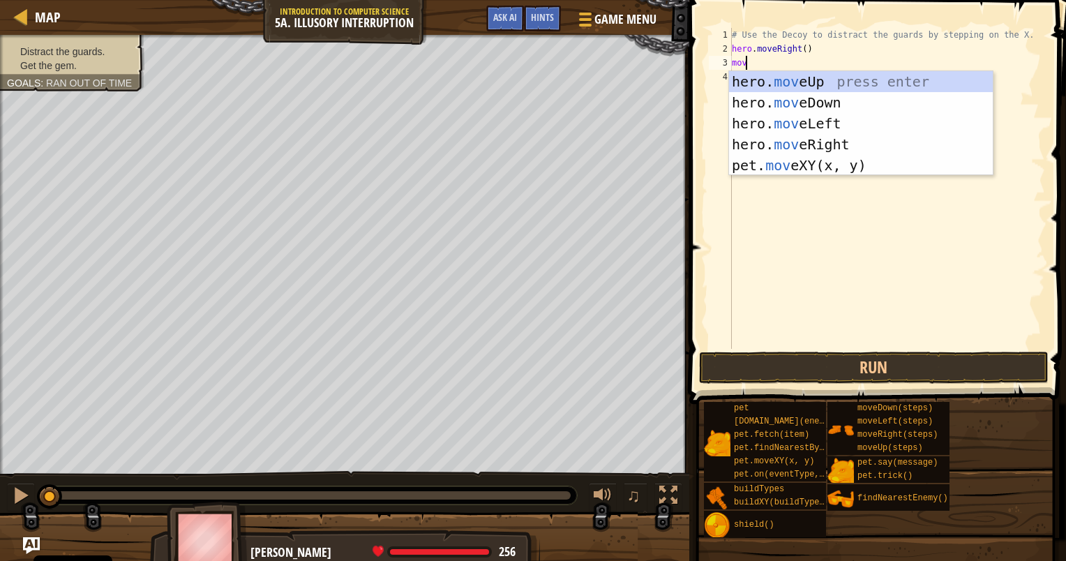
type textarea "move"
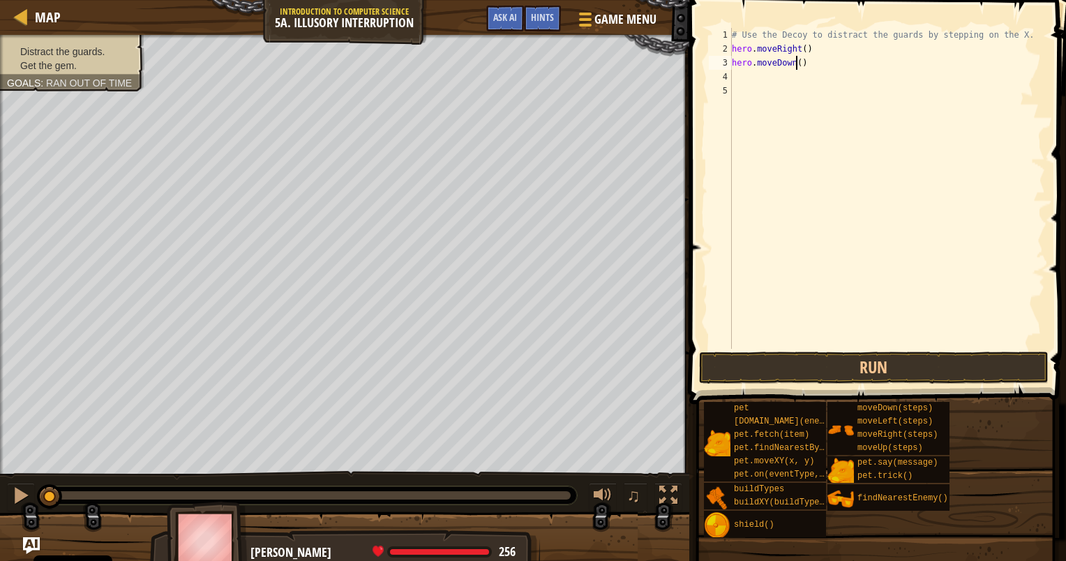
click at [795, 61] on div "# Use the Decoy to distract the guards by stepping on the X. hero . moveRight (…" at bounding box center [887, 202] width 316 height 349
type textarea "hero.moveDown(2)"
click at [809, 80] on div "# Use the Decoy to distract the guards by stepping on the X. hero . moveRight (…" at bounding box center [887, 202] width 316 height 349
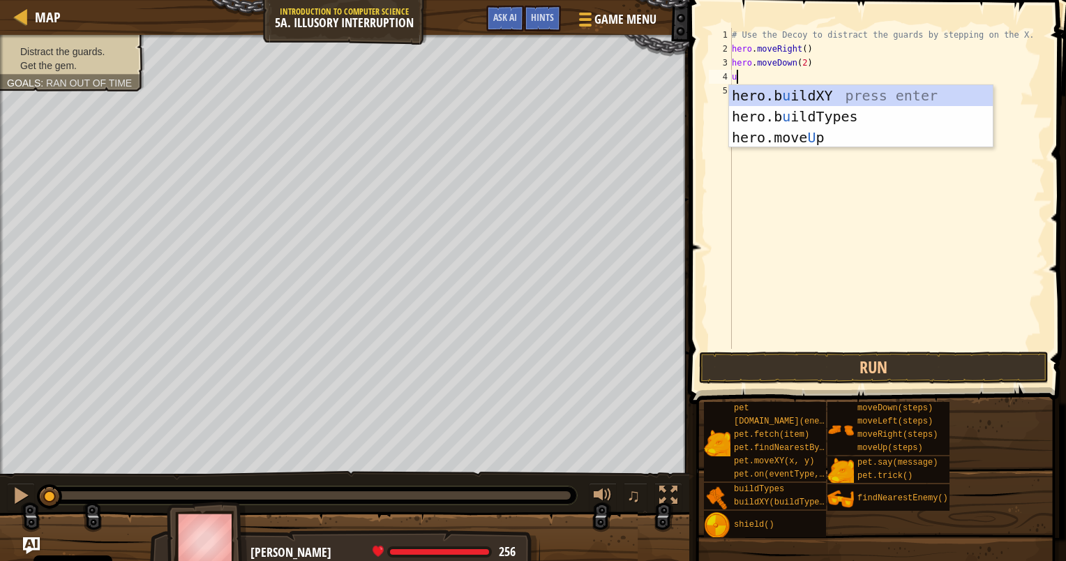
type textarea "up"
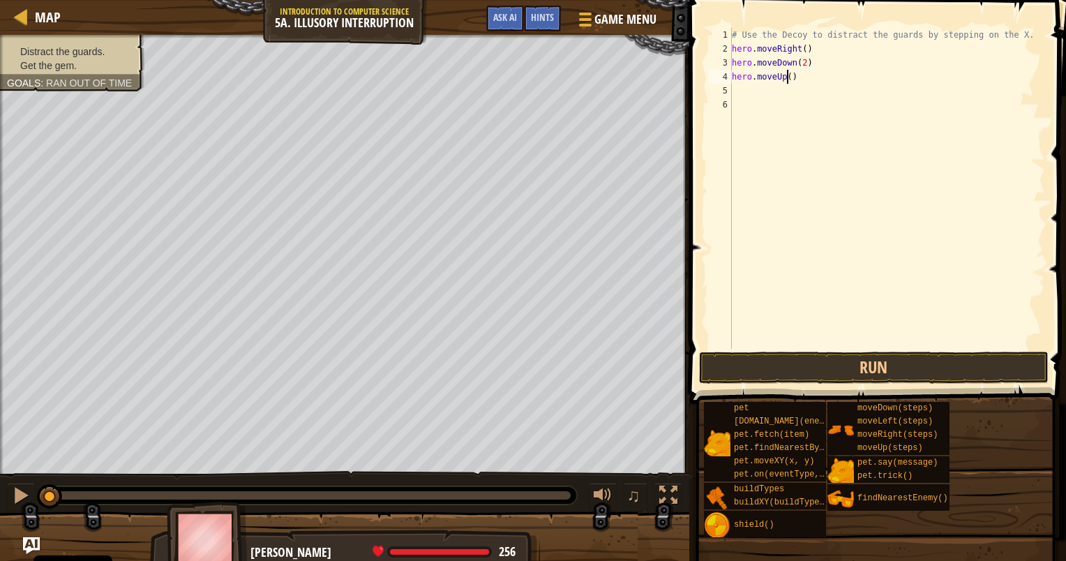
click at [786, 78] on div "# Use the Decoy to distract the guards by stepping on the X. hero . moveRight (…" at bounding box center [887, 202] width 316 height 349
type textarea "hero.moveUp(2)"
click at [785, 91] on div "# Use the Decoy to distract the guards by stepping on the X. hero . moveRight (…" at bounding box center [887, 202] width 316 height 349
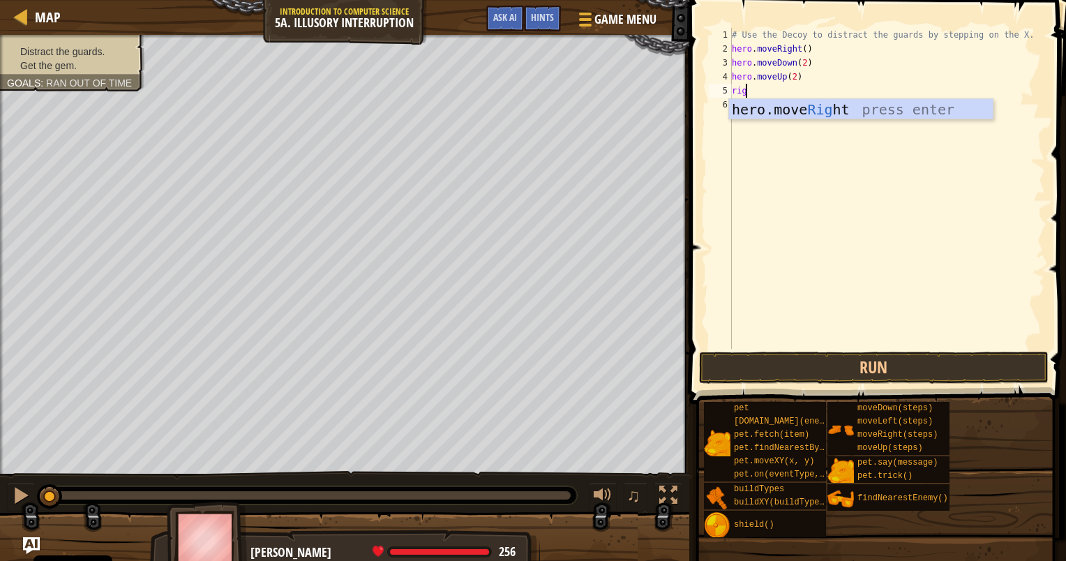
type textarea "right"
click at [800, 90] on div "# Use the Decoy to distract the guards by stepping on the X. hero . moveRight (…" at bounding box center [887, 202] width 316 height 349
type textarea "hero.moveRight(4)"
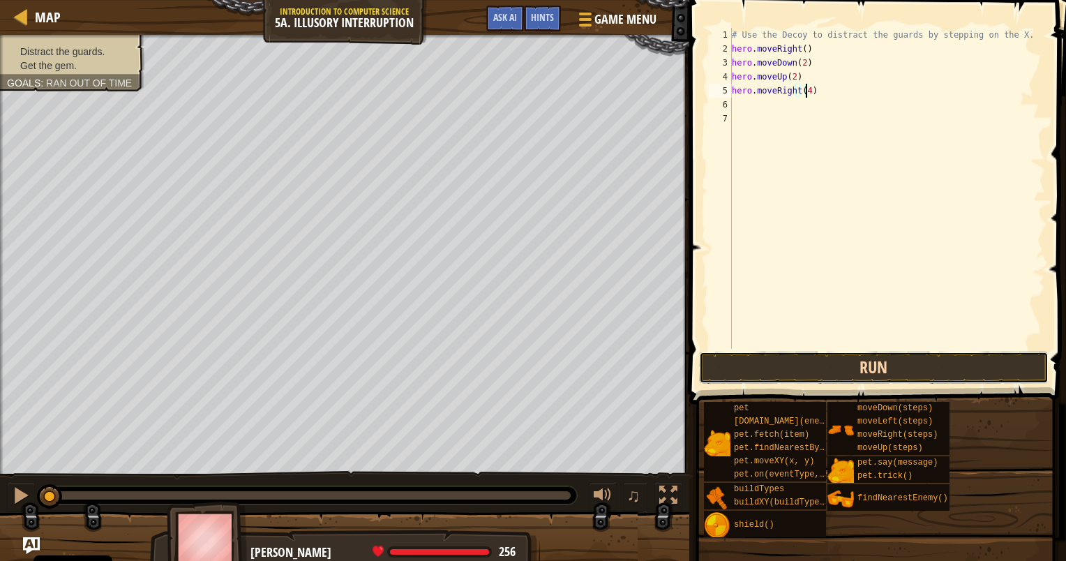
click at [888, 373] on button "Run" at bounding box center [874, 368] width 350 height 32
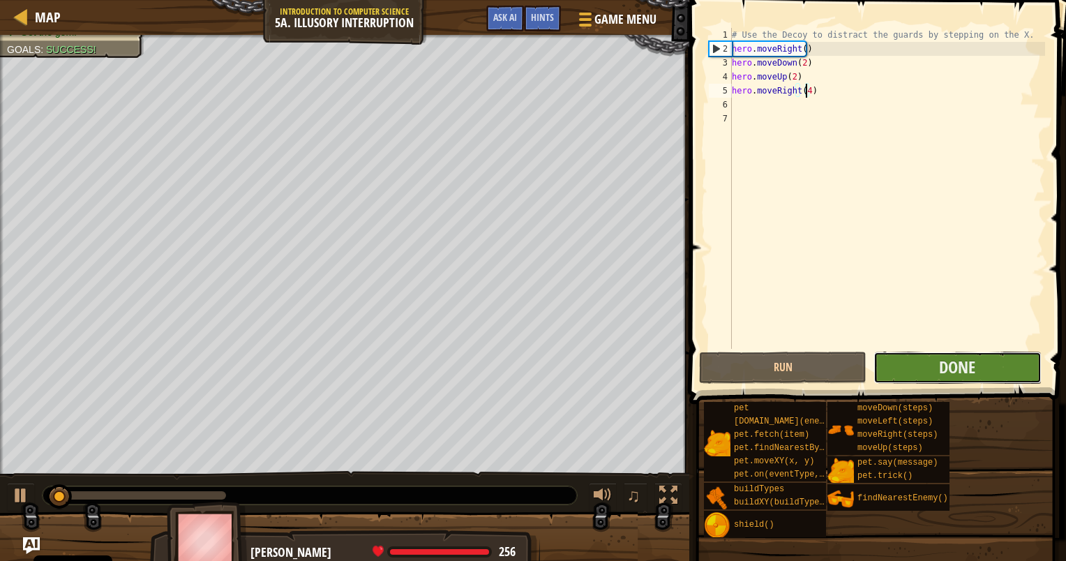
click at [911, 374] on button "Done" at bounding box center [957, 368] width 167 height 32
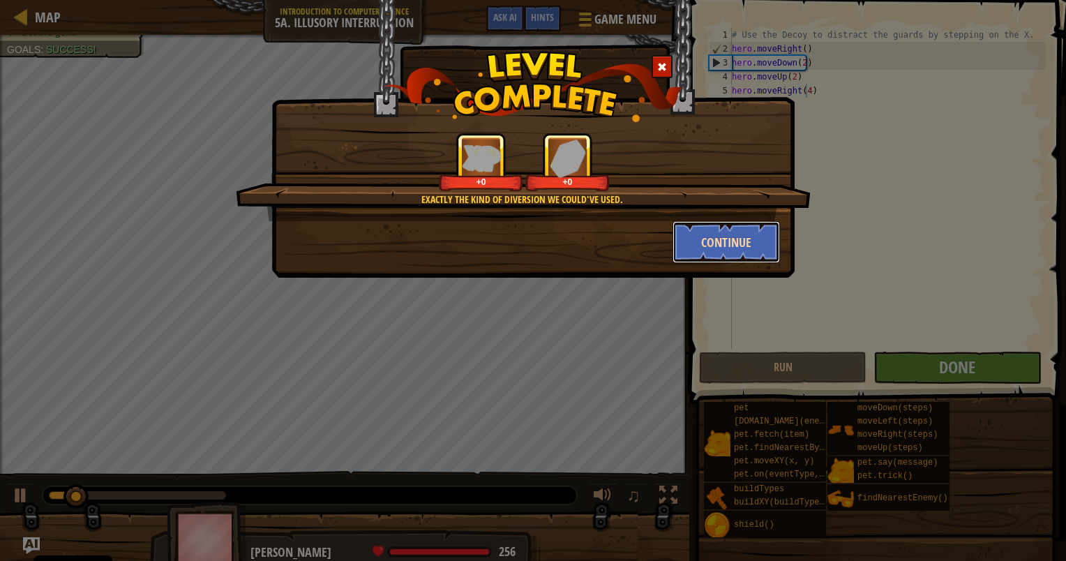
click at [754, 238] on button "Continue" at bounding box center [727, 242] width 108 height 42
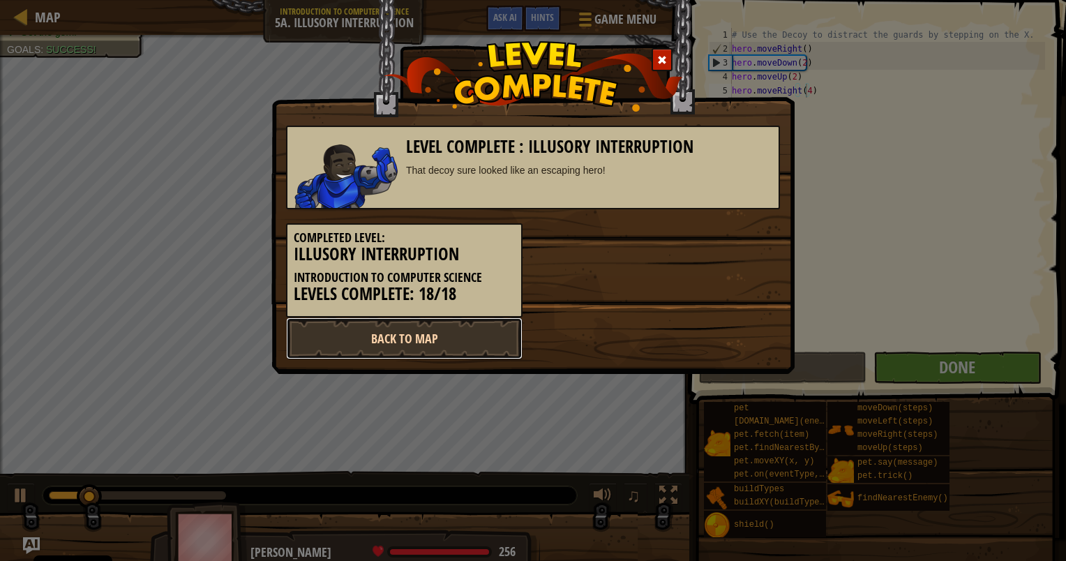
click at [480, 338] on link "Back to Map" at bounding box center [404, 339] width 237 height 42
select select "en-[GEOGRAPHIC_DATA]"
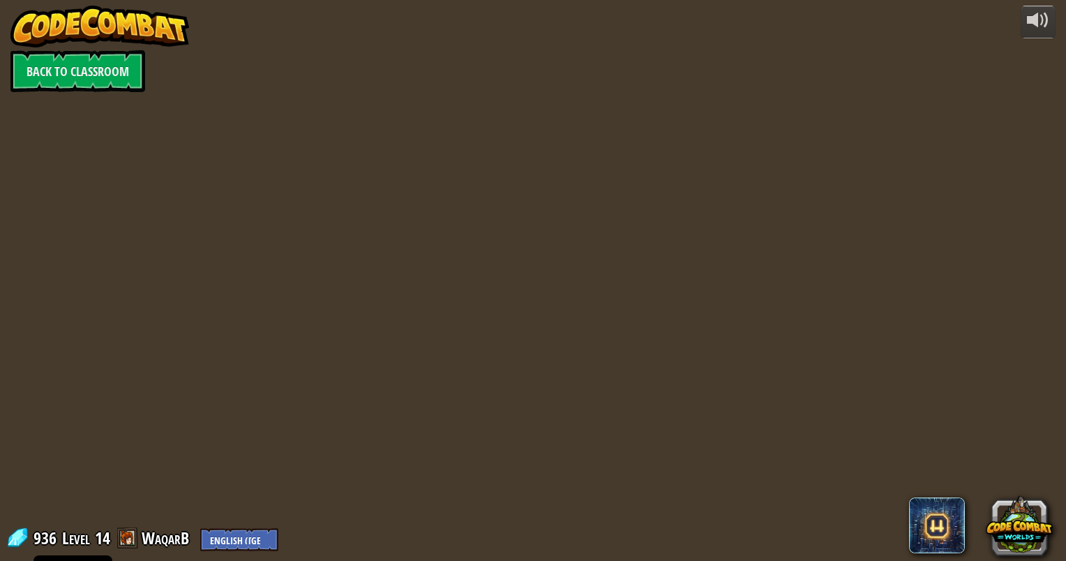
select select "en-[GEOGRAPHIC_DATA]"
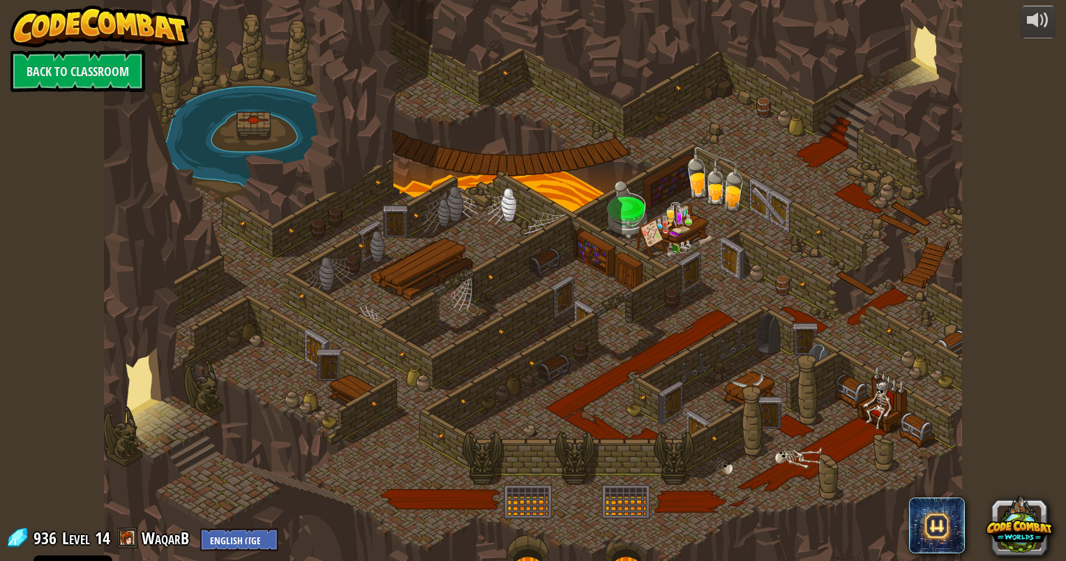
select select "en-[GEOGRAPHIC_DATA]"
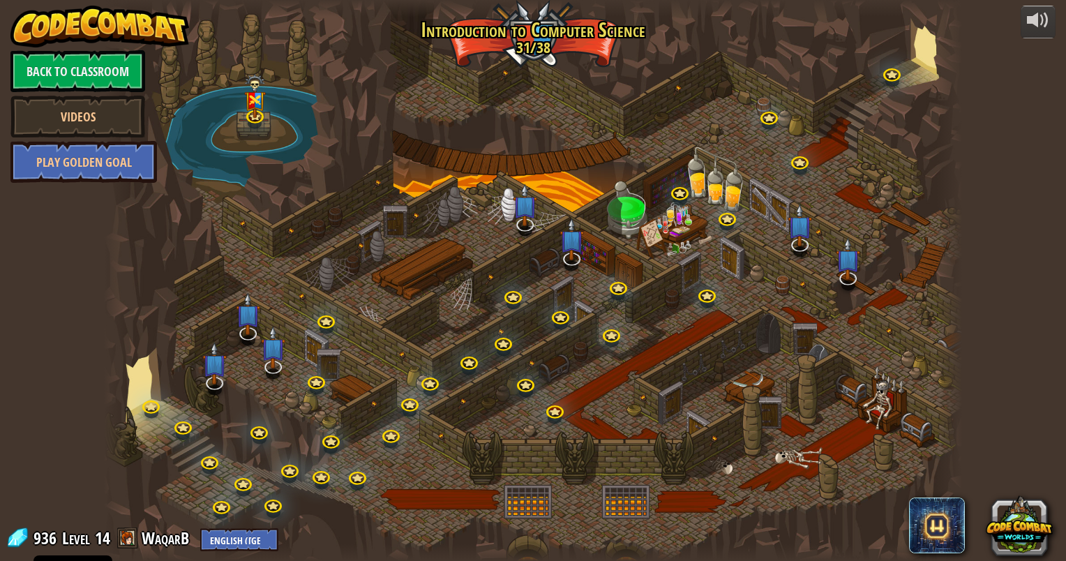
select select "en-[GEOGRAPHIC_DATA]"
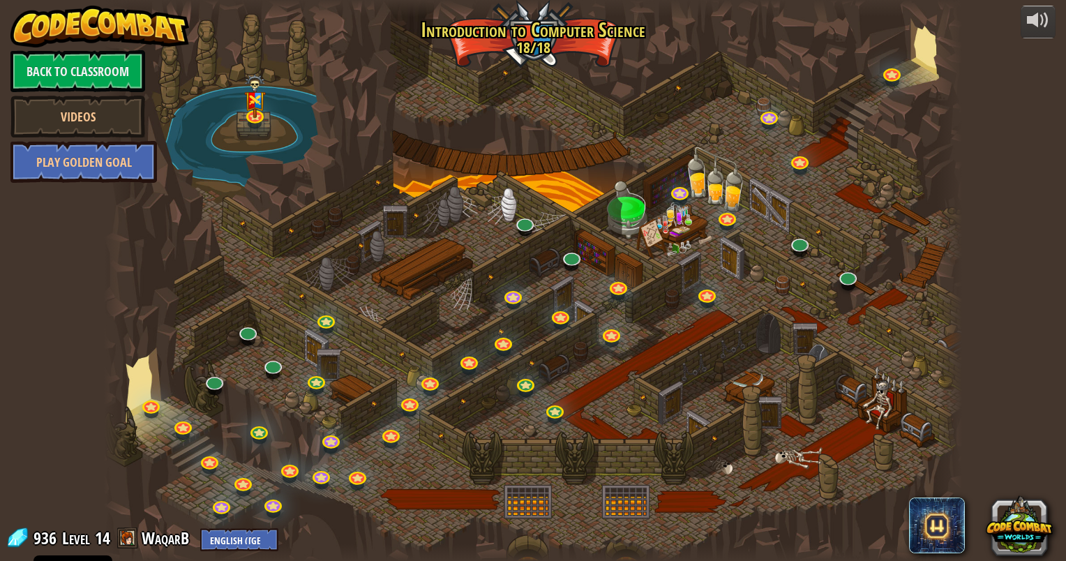
select select "en-[GEOGRAPHIC_DATA]"
click at [218, 382] on link at bounding box center [214, 380] width 28 height 28
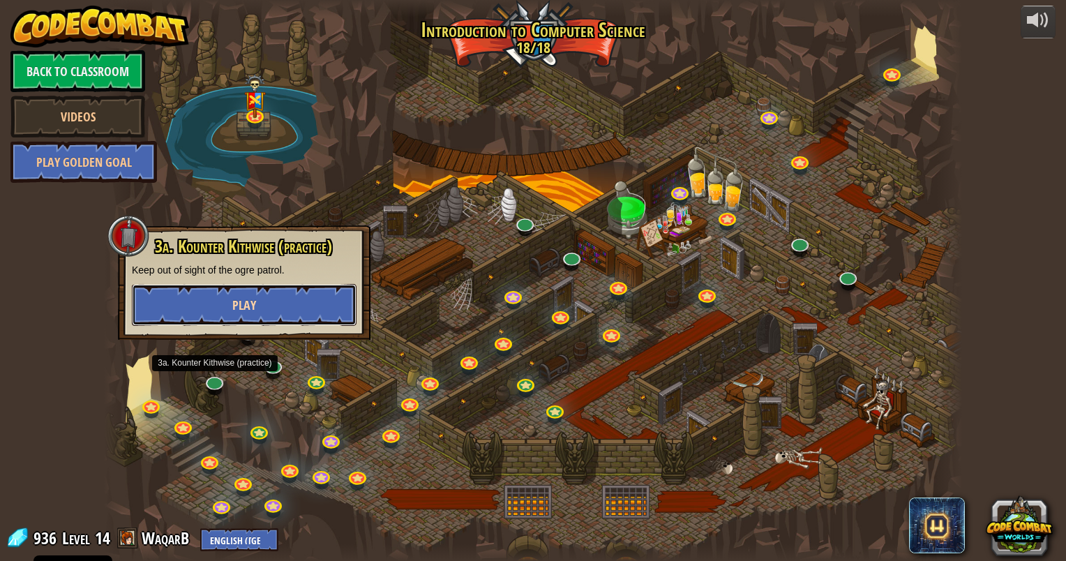
click at [254, 306] on span "Play" at bounding box center [244, 305] width 24 height 17
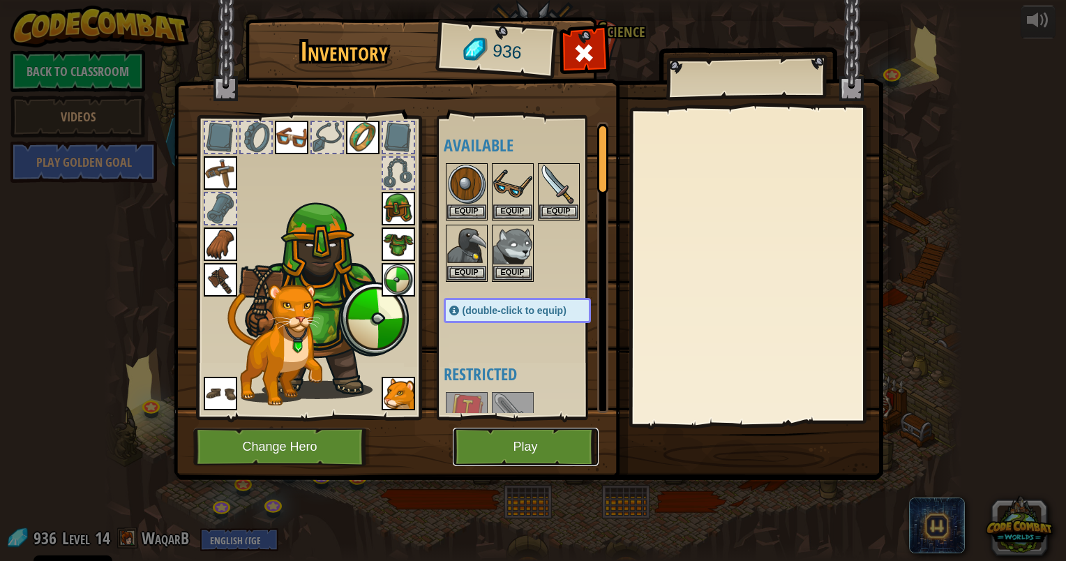
click at [499, 448] on button "Play" at bounding box center [526, 447] width 146 height 38
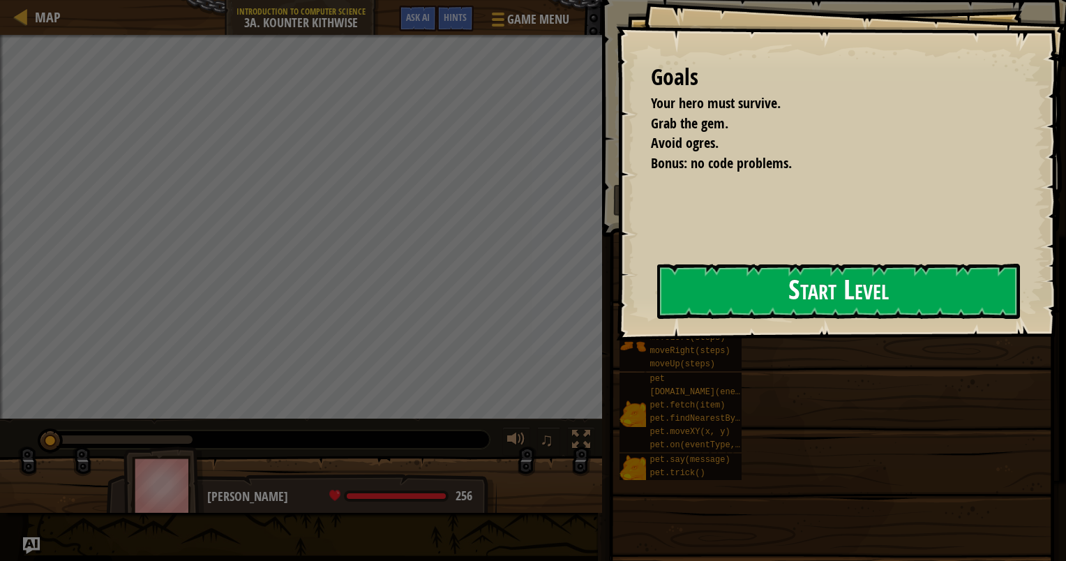
drag, startPoint x: 725, startPoint y: 320, endPoint x: 736, endPoint y: 311, distance: 14.4
click at [729, 319] on button "Start Level" at bounding box center [838, 291] width 363 height 55
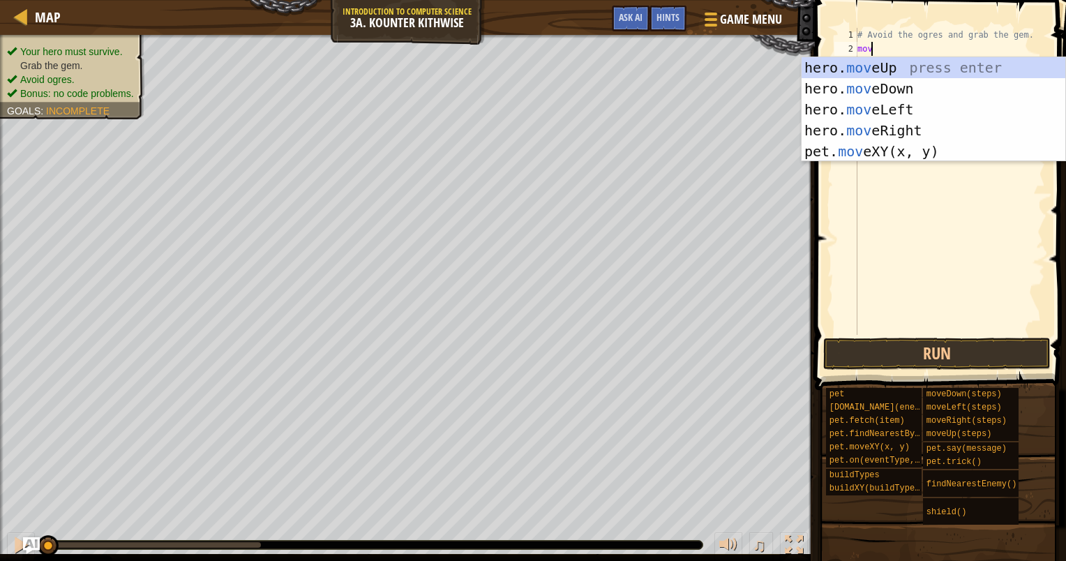
type textarea "move"
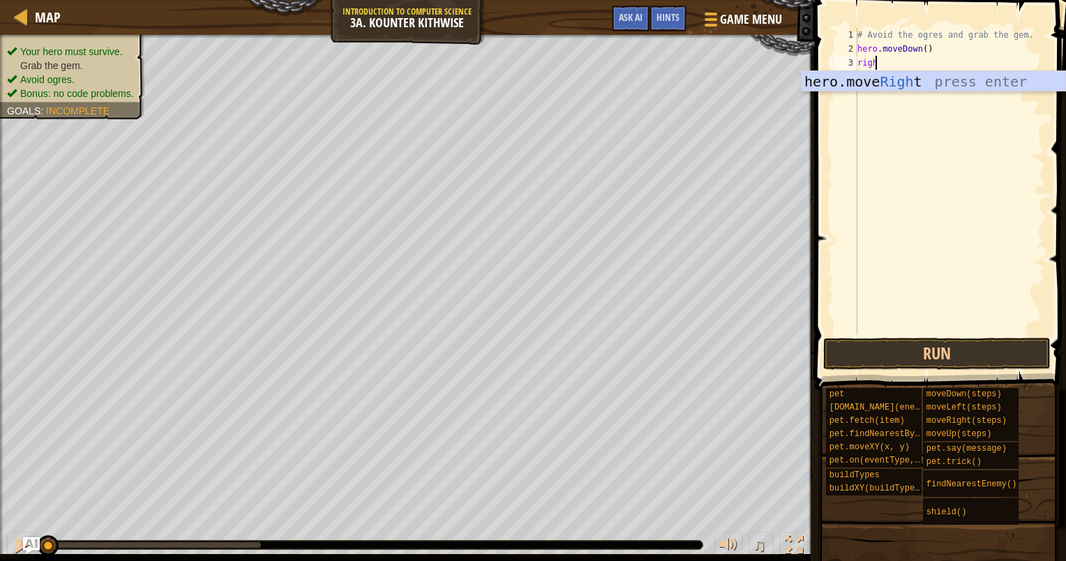
scroll to position [6, 0]
type textarea "right"
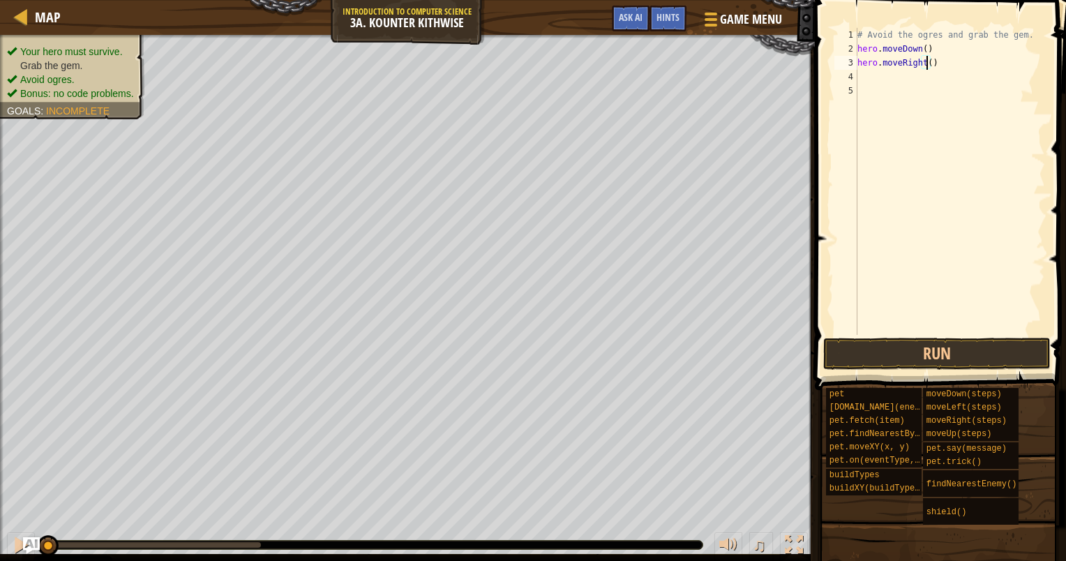
click at [928, 63] on div "# Avoid the ogres and grab the gem. hero . moveDown ( ) hero . moveRight ( )" at bounding box center [950, 195] width 191 height 335
click at [1005, 343] on button "Run" at bounding box center [936, 354] width 227 height 32
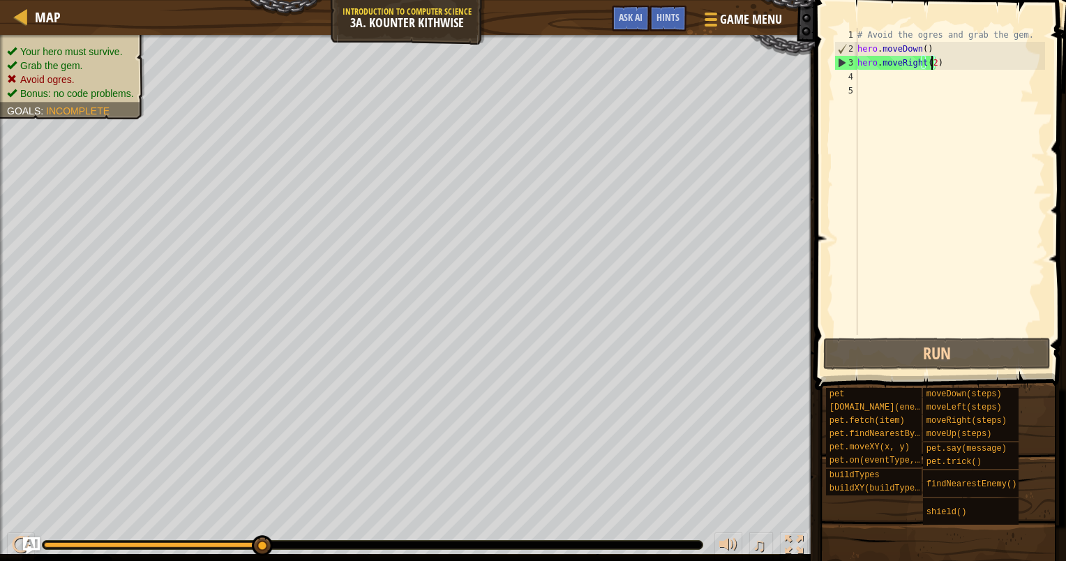
click at [941, 47] on div "# Avoid the ogres and grab the gem. hero . moveDown ( ) hero . moveRight ( 2 )" at bounding box center [950, 195] width 191 height 335
click at [922, 49] on div "# Avoid the ogres and grab the gem. hero . moveDown ( ) hero . moveRight ( 2 )" at bounding box center [950, 195] width 191 height 335
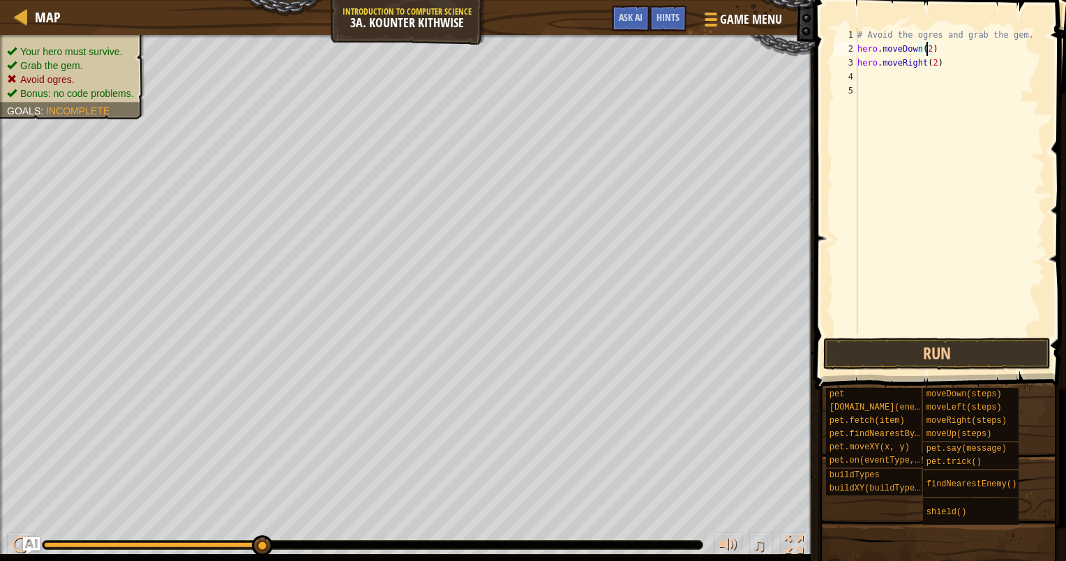
click at [930, 66] on div "# Avoid the ogres and grab the gem. hero . moveDown ( 2 ) hero . moveRight ( 2 )" at bounding box center [950, 195] width 191 height 335
type textarea "hero.moveRight()"
click at [942, 77] on div "# Avoid the ogres and grab the gem. hero . moveDown ( 2 ) hero . moveRight ( )" at bounding box center [950, 195] width 191 height 335
type textarea "up"
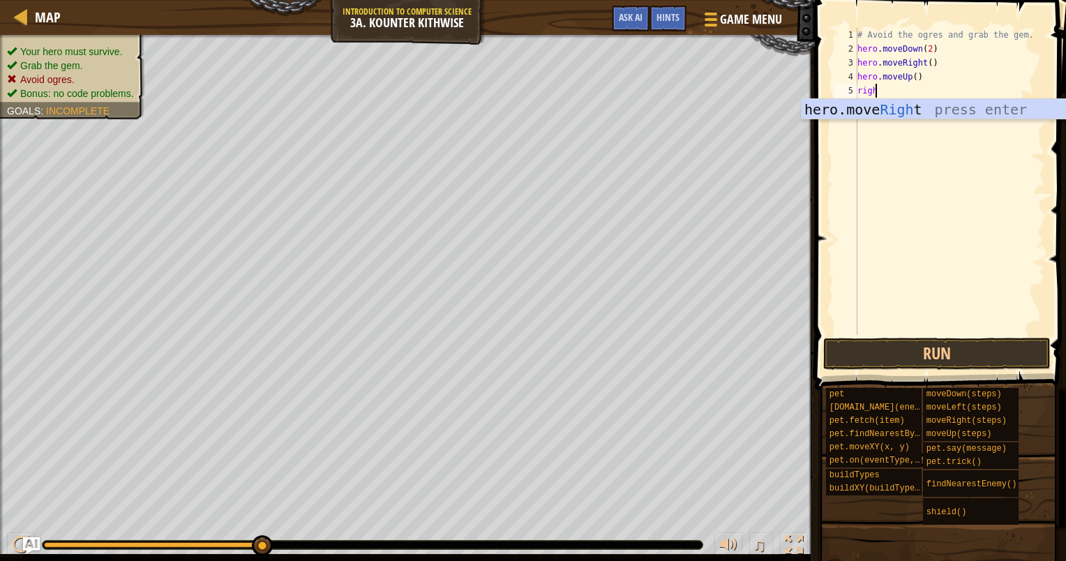
scroll to position [6, 1]
type textarea "right"
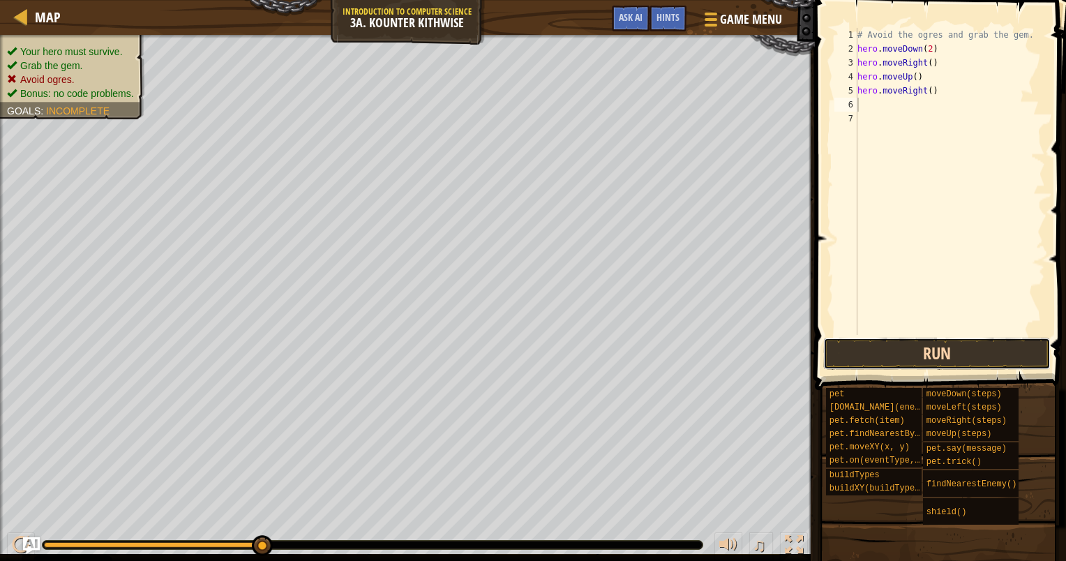
click at [955, 354] on button "Run" at bounding box center [936, 354] width 227 height 32
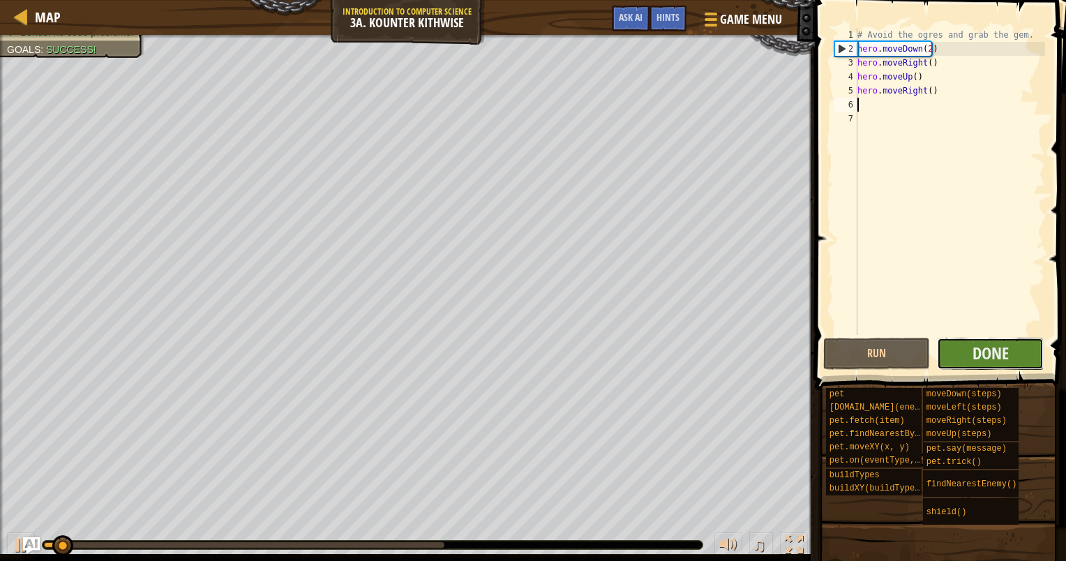
click at [963, 354] on button "Done" at bounding box center [990, 354] width 107 height 32
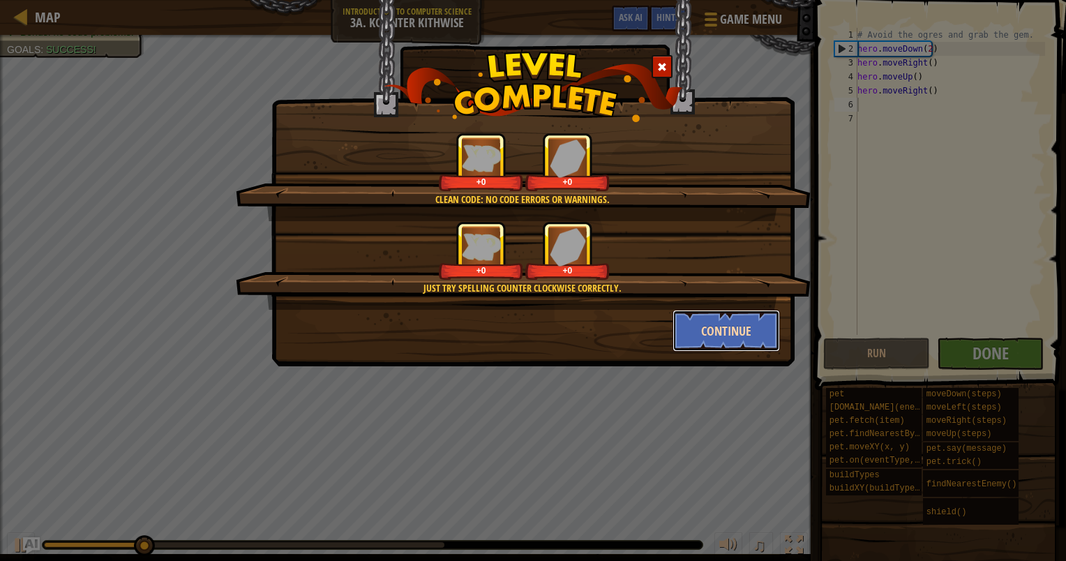
click at [708, 338] on button "Continue" at bounding box center [727, 331] width 108 height 42
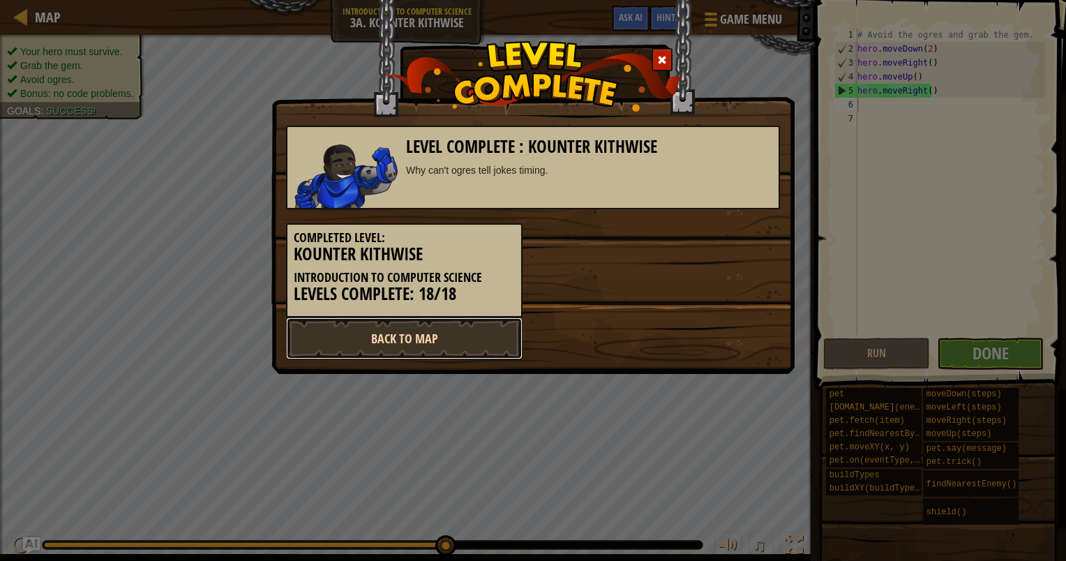
click at [412, 338] on link "Back to Map" at bounding box center [404, 339] width 237 height 42
select select "en-[GEOGRAPHIC_DATA]"
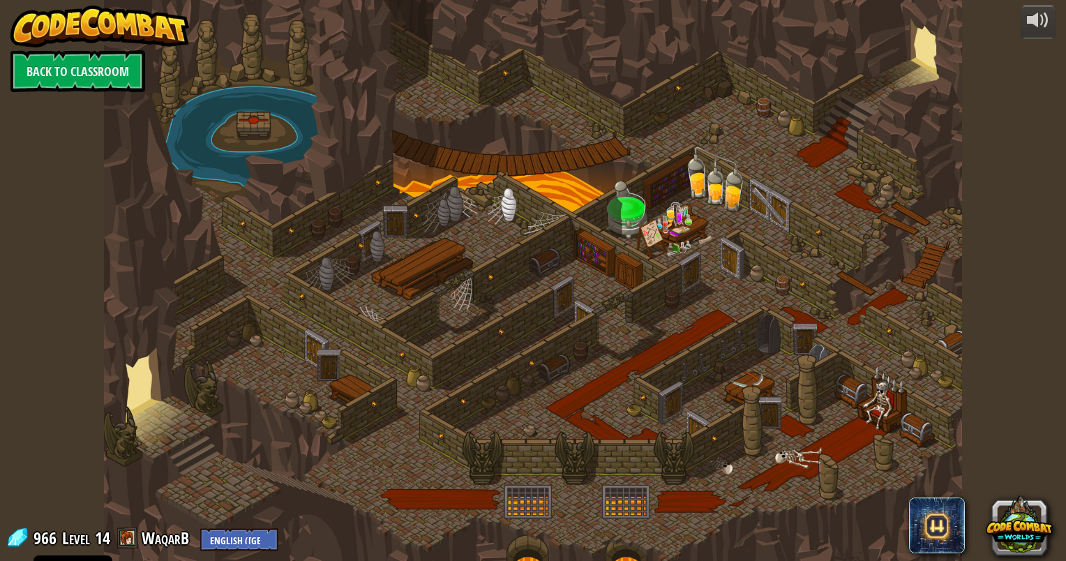
select select "en-[GEOGRAPHIC_DATA]"
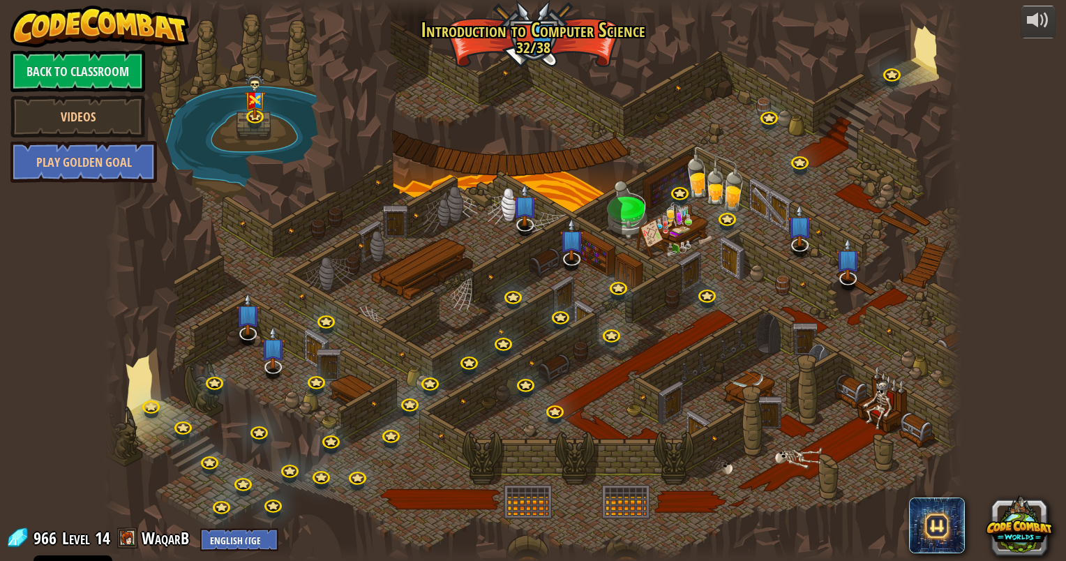
select select "en-[GEOGRAPHIC_DATA]"
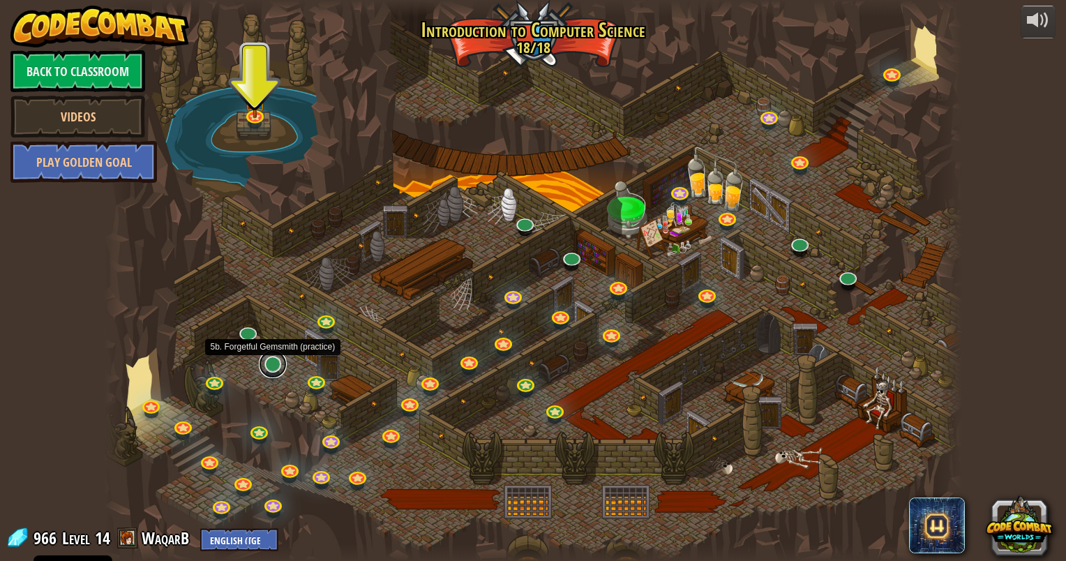
click at [274, 360] on link at bounding box center [273, 364] width 28 height 28
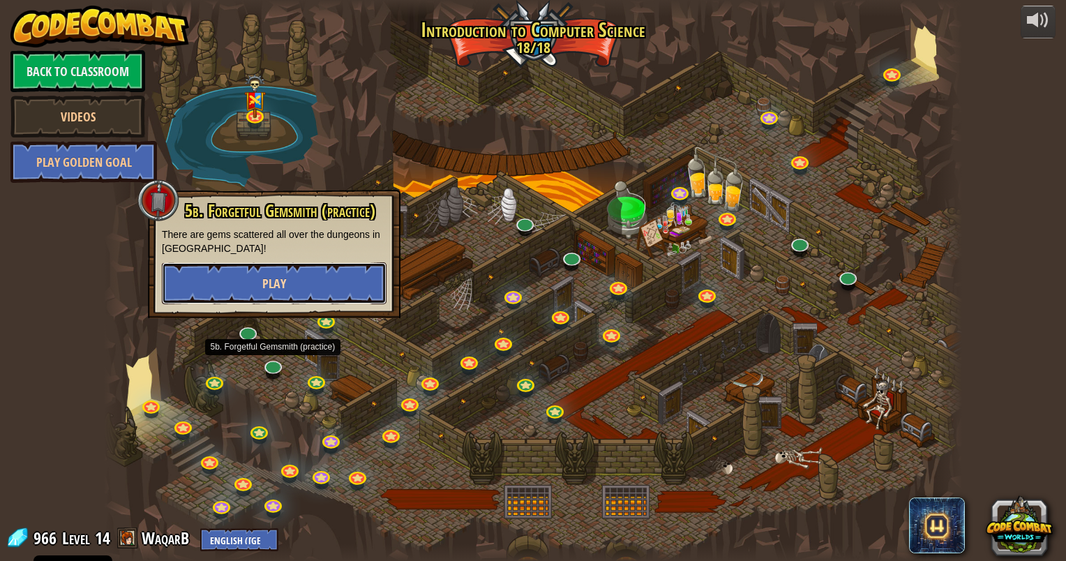
click at [254, 274] on button "Play" at bounding box center [274, 283] width 225 height 42
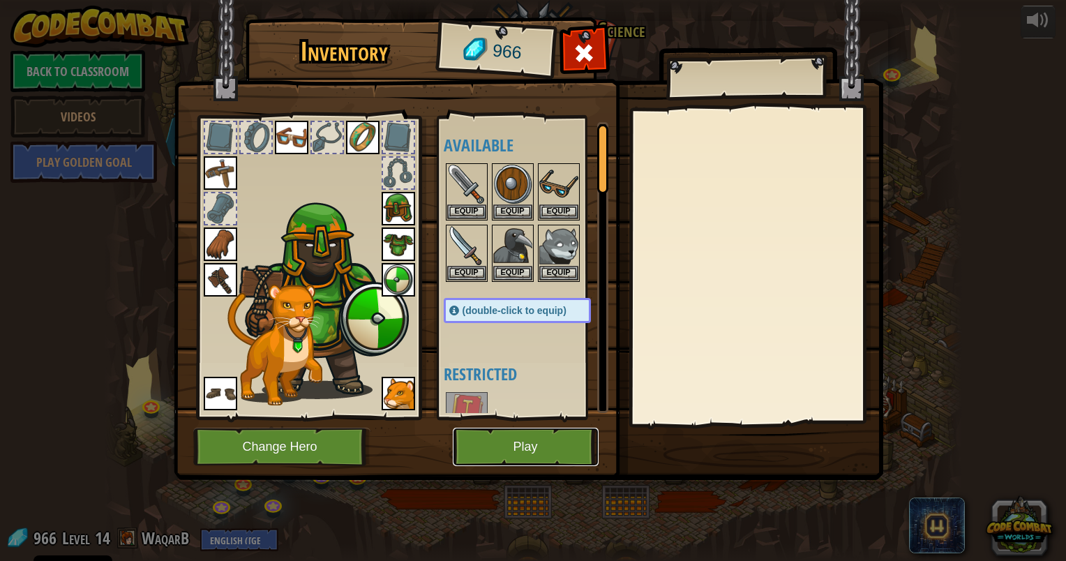
click at [519, 454] on button "Play" at bounding box center [526, 447] width 146 height 38
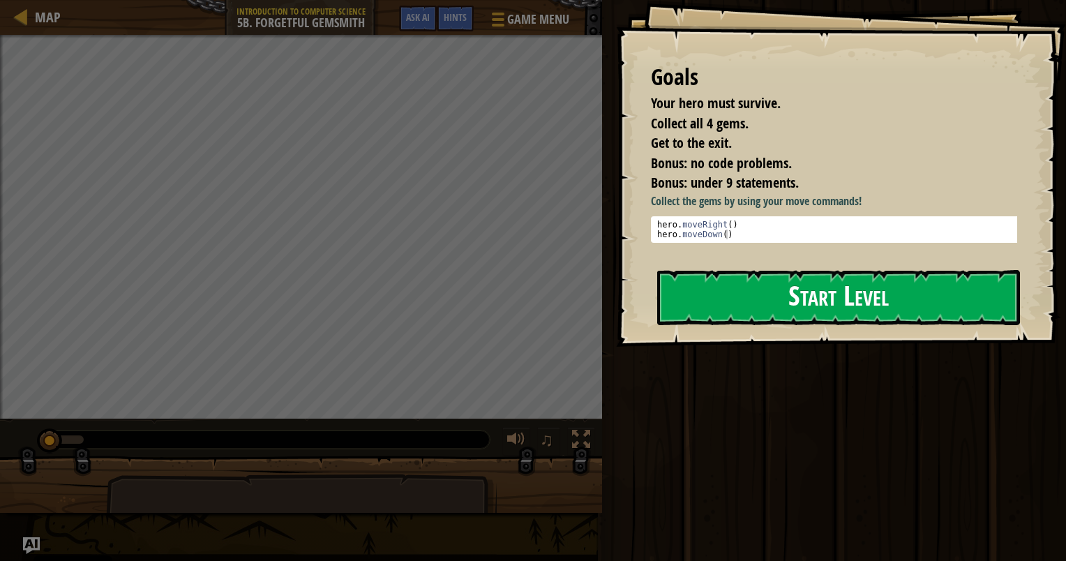
click at [715, 301] on button "Start Level" at bounding box center [838, 297] width 363 height 55
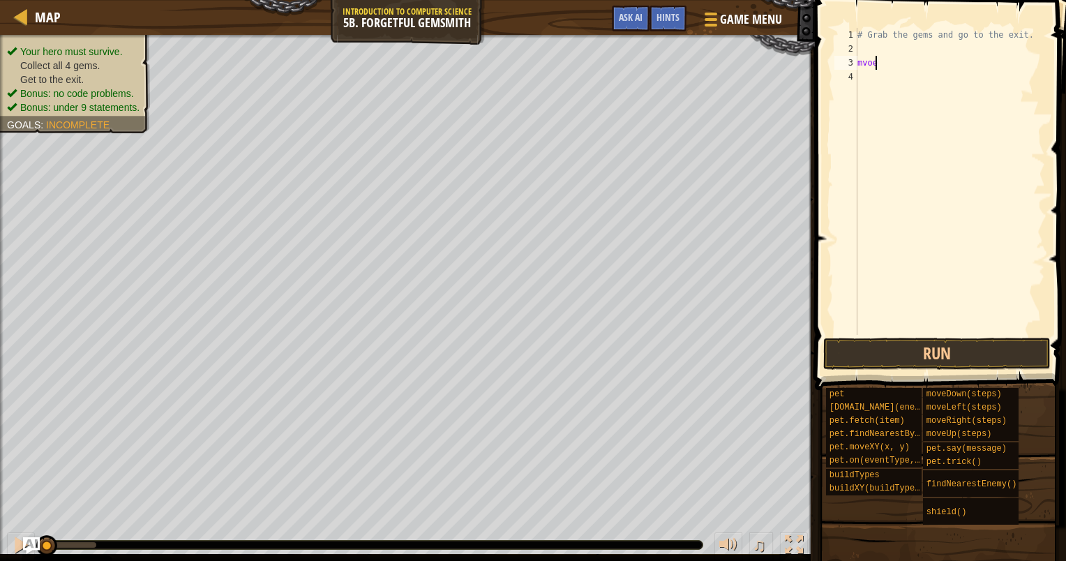
scroll to position [6, 0]
type textarea "m"
type textarea "right"
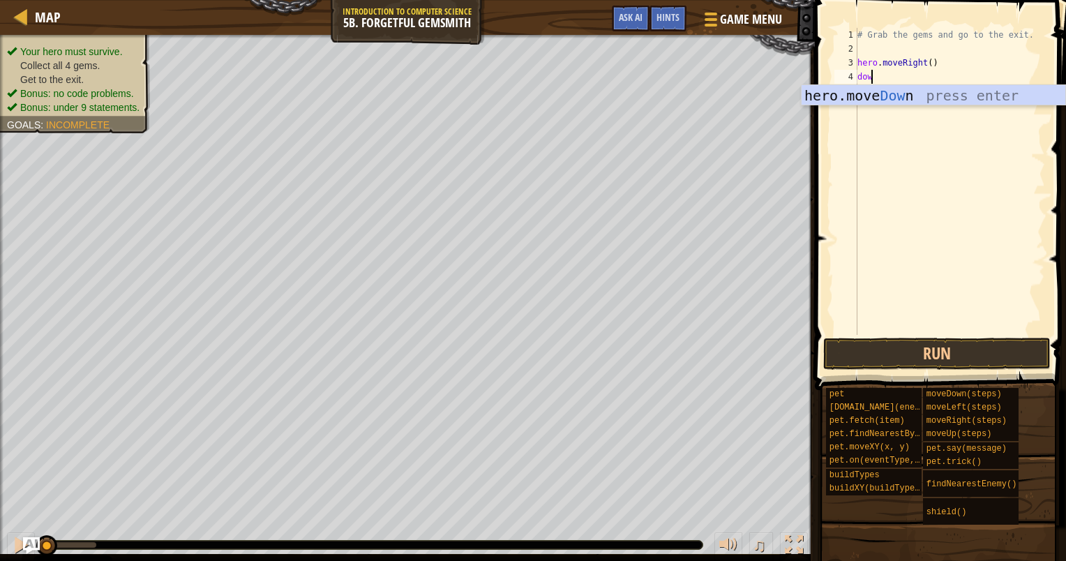
type textarea "down"
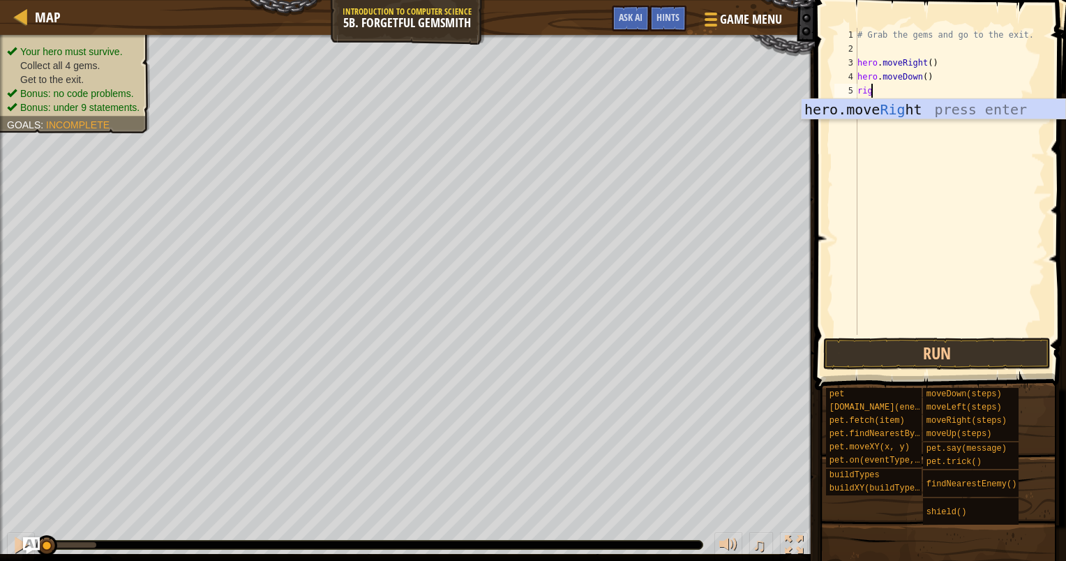
type textarea "right"
click at [925, 94] on div "# Grab the gems and go to the exit. hero . moveRight ( ) hero . moveDown ( ) he…" at bounding box center [950, 195] width 191 height 335
type textarea "hero.moveRight(2)"
click at [885, 102] on div "# Grab the gems and go to the exit. hero . moveRight ( ) hero . moveDown ( ) he…" at bounding box center [950, 195] width 191 height 335
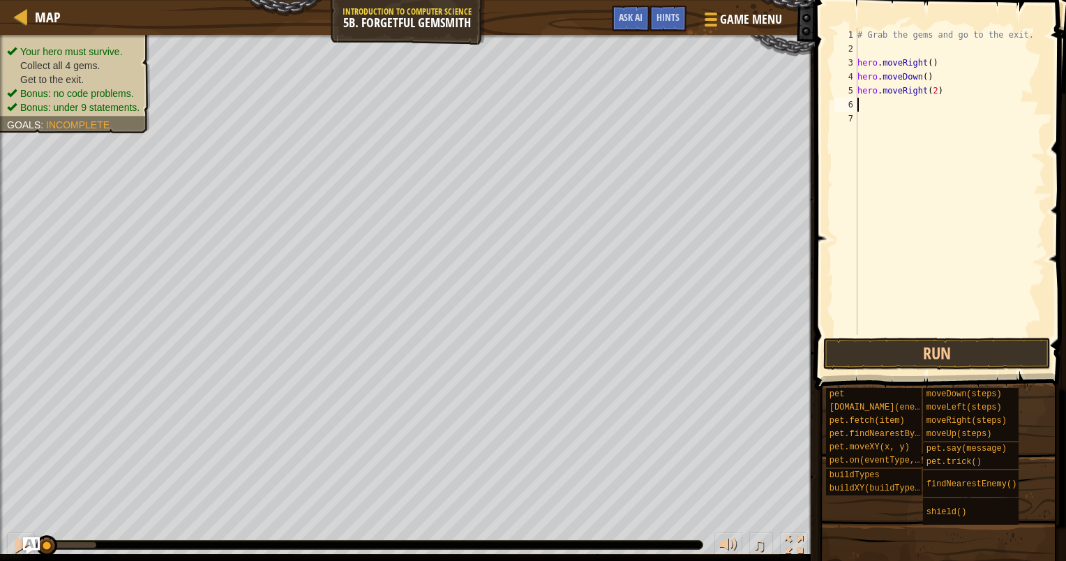
scroll to position [6, 0]
type textarea "up"
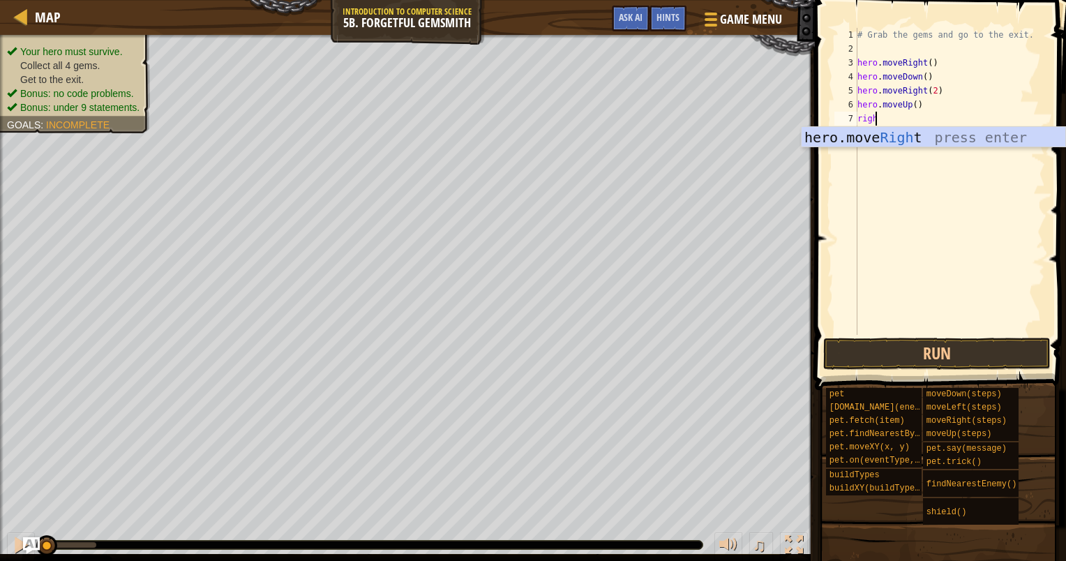
scroll to position [6, 1]
type textarea "right"
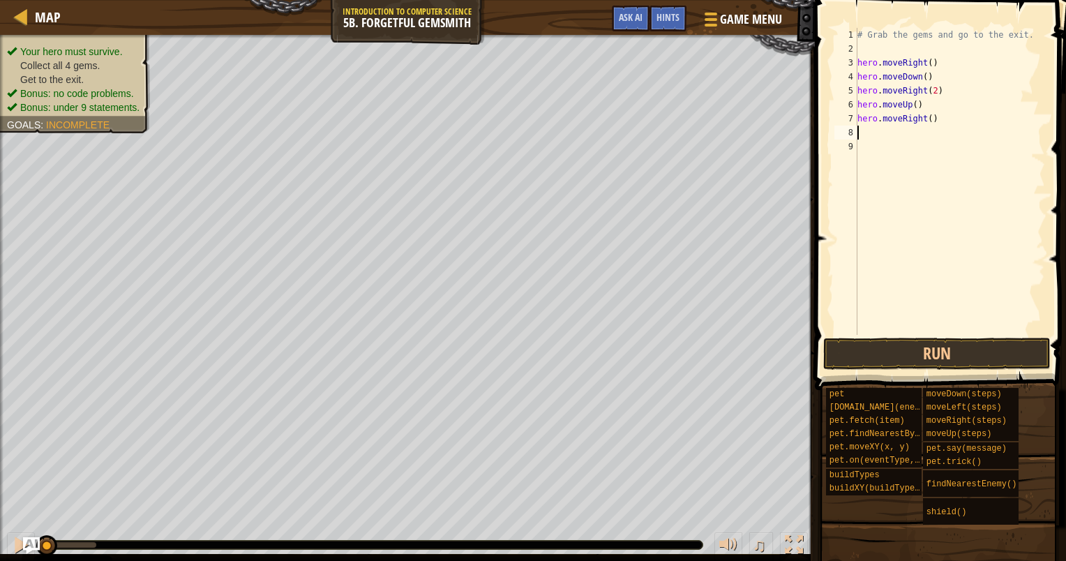
scroll to position [6, 0]
click at [959, 366] on button "Run" at bounding box center [936, 354] width 227 height 32
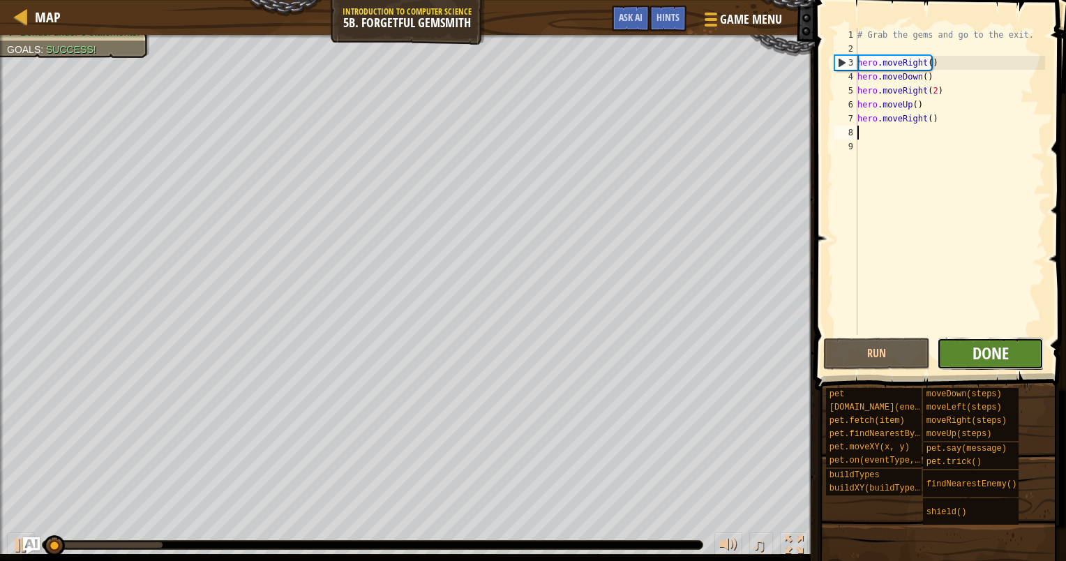
click at [978, 354] on span "Done" at bounding box center [991, 353] width 36 height 22
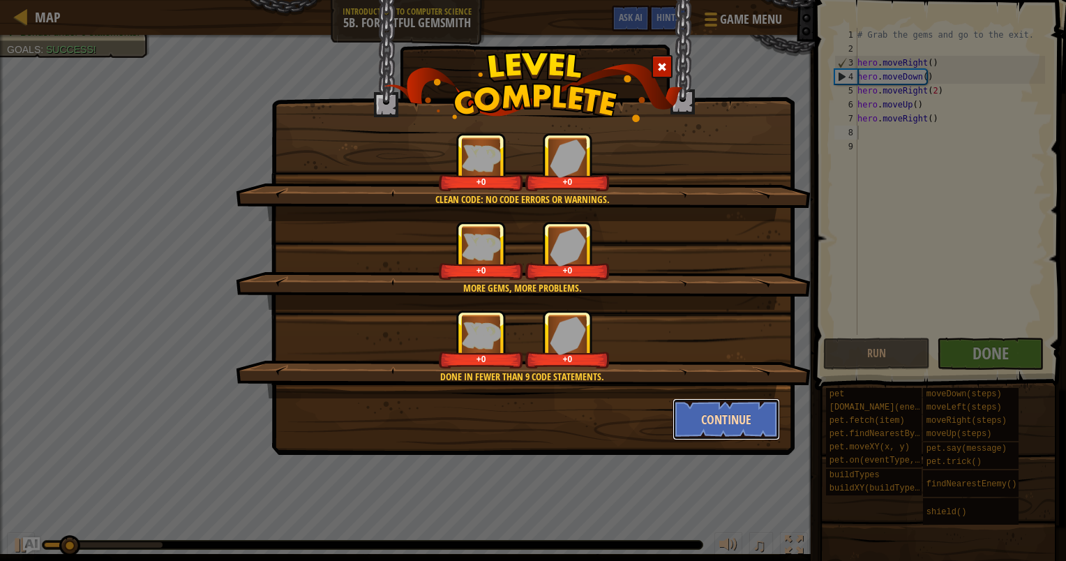
click at [745, 413] on button "Continue" at bounding box center [727, 419] width 108 height 42
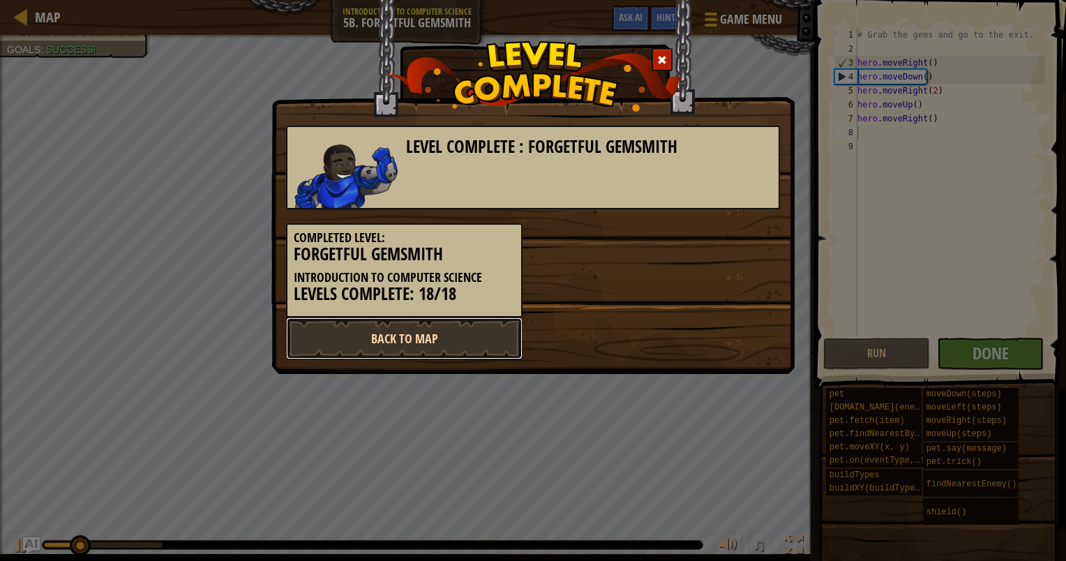
click at [477, 334] on link "Back to Map" at bounding box center [404, 339] width 237 height 42
select select "en-[GEOGRAPHIC_DATA]"
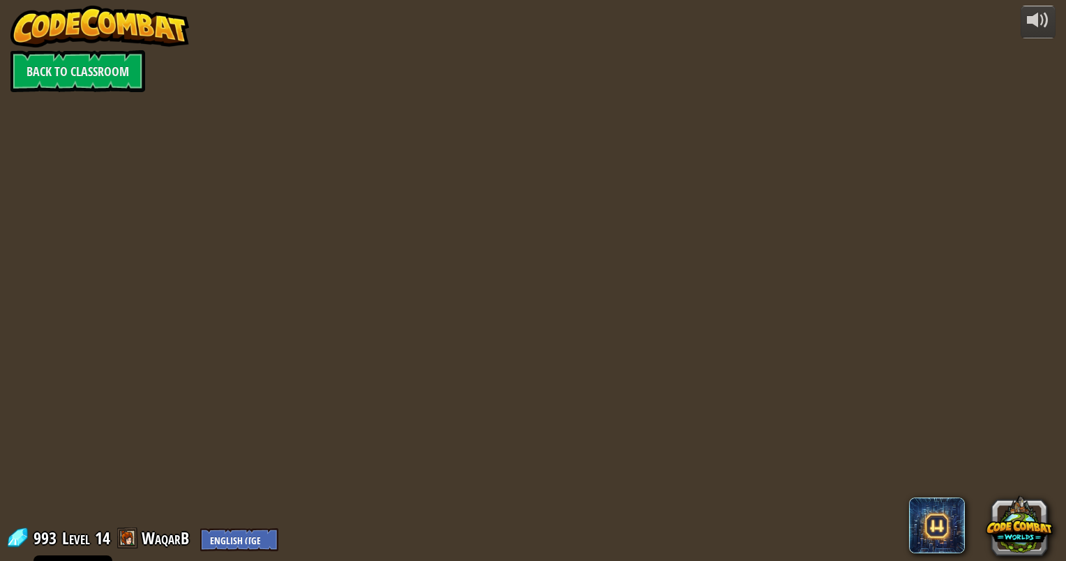
select select "en-[GEOGRAPHIC_DATA]"
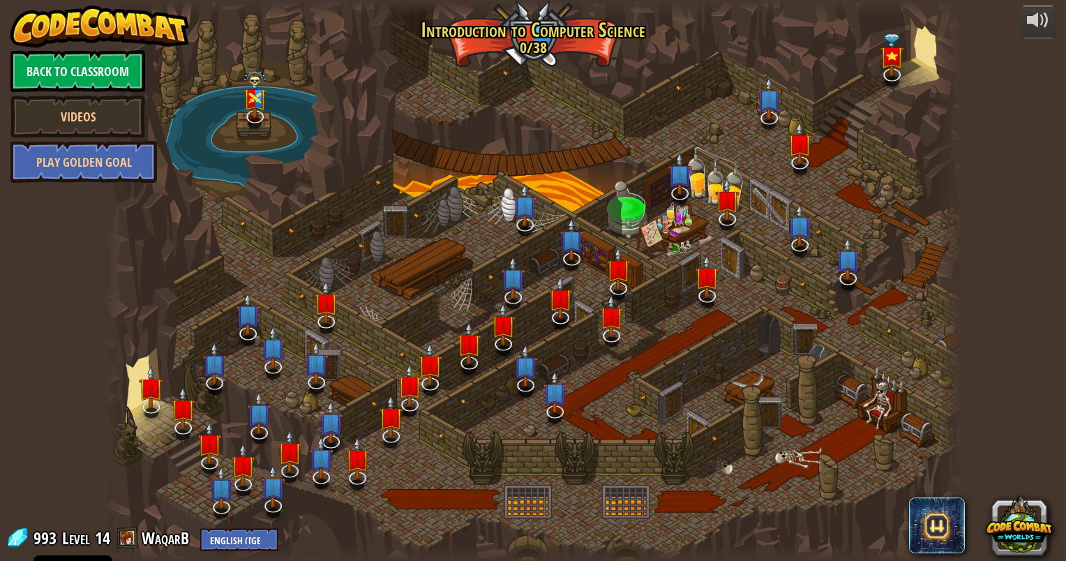
select select "en-[GEOGRAPHIC_DATA]"
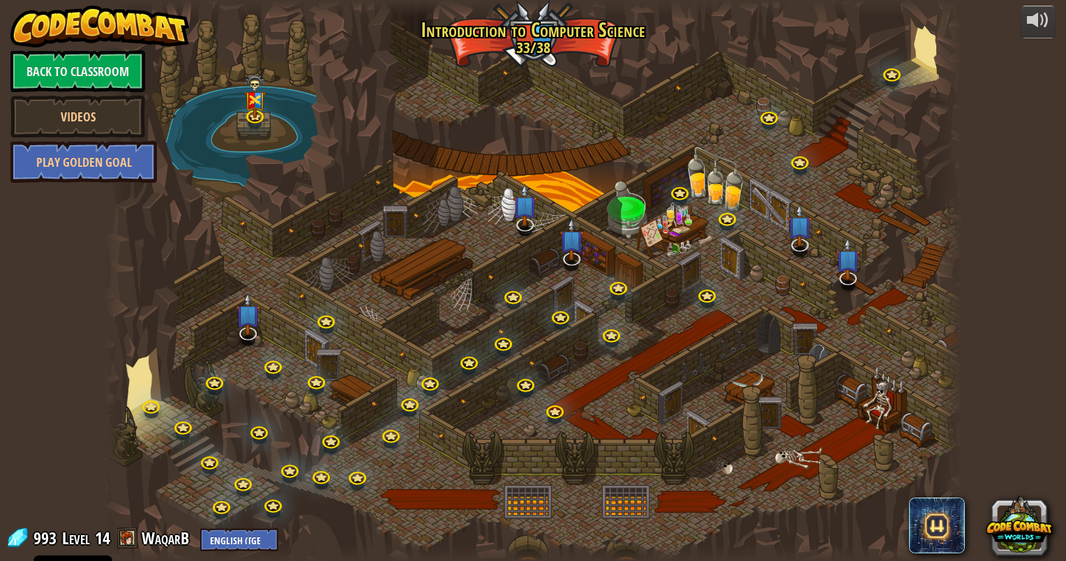
select select "en-[GEOGRAPHIC_DATA]"
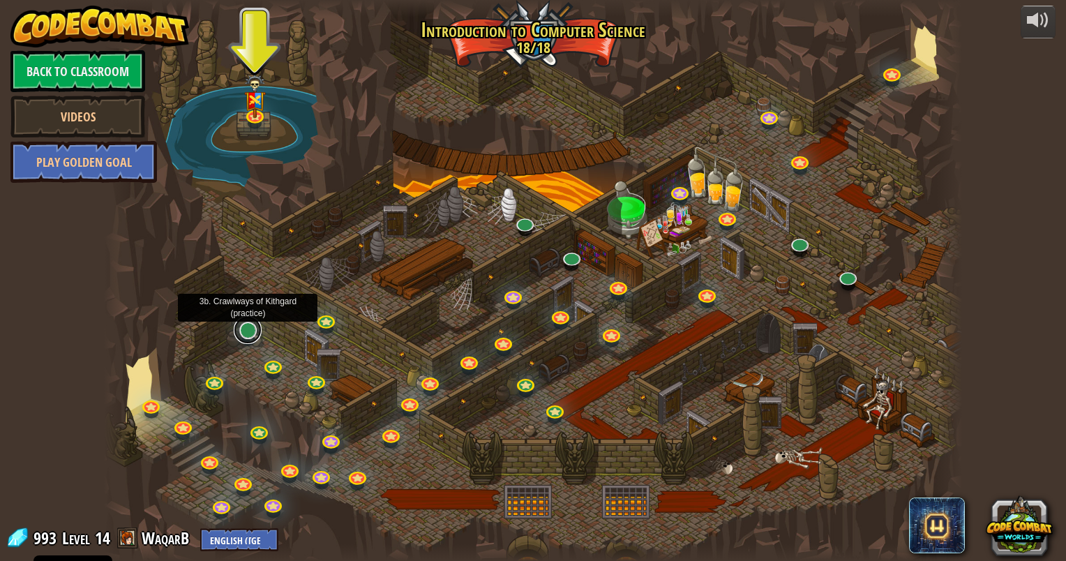
click at [257, 335] on link at bounding box center [248, 330] width 28 height 28
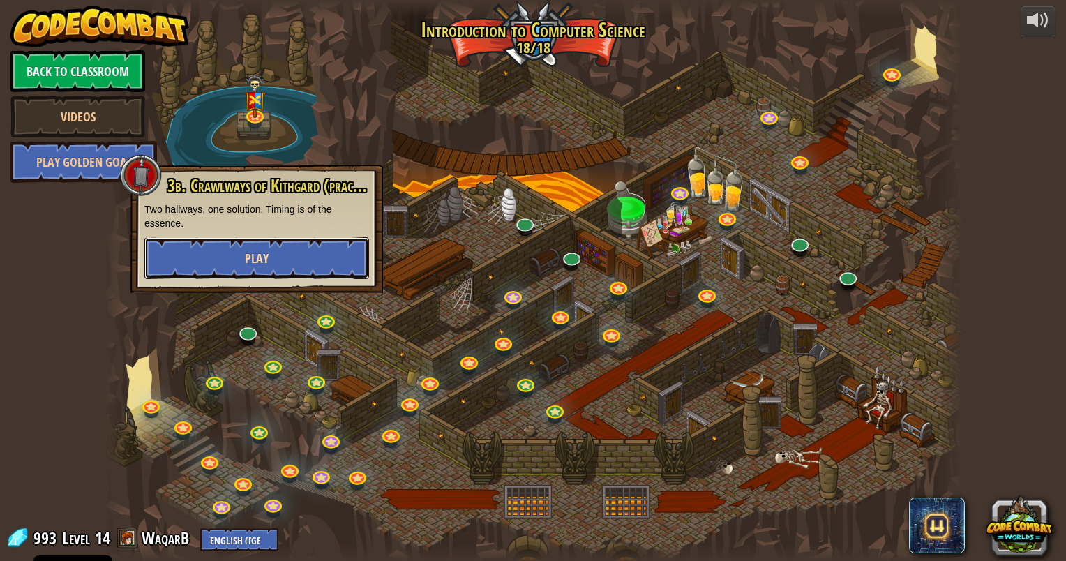
click at [306, 274] on button "Play" at bounding box center [256, 258] width 225 height 42
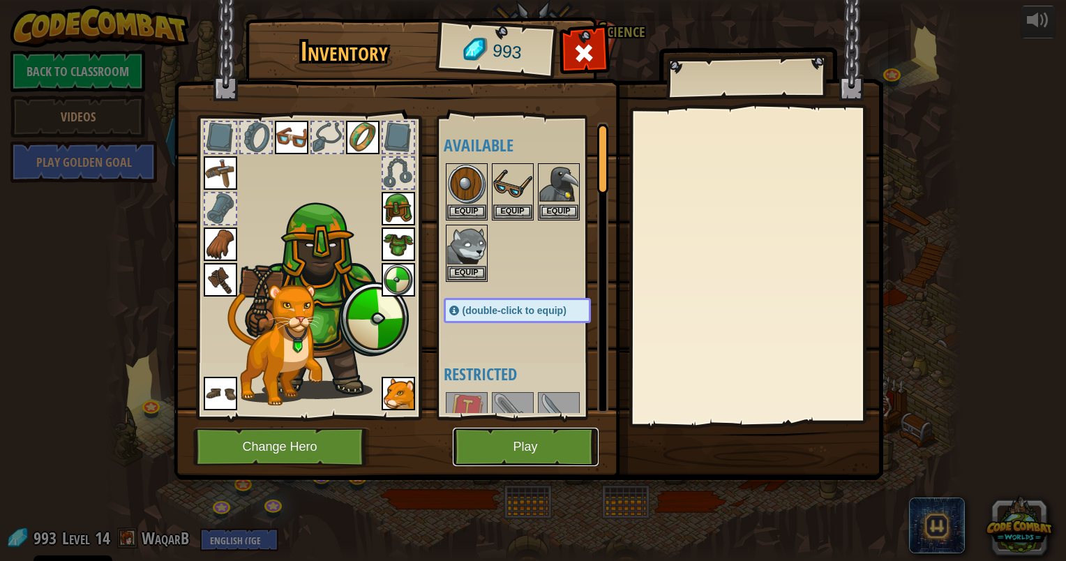
click at [507, 447] on button "Play" at bounding box center [526, 447] width 146 height 38
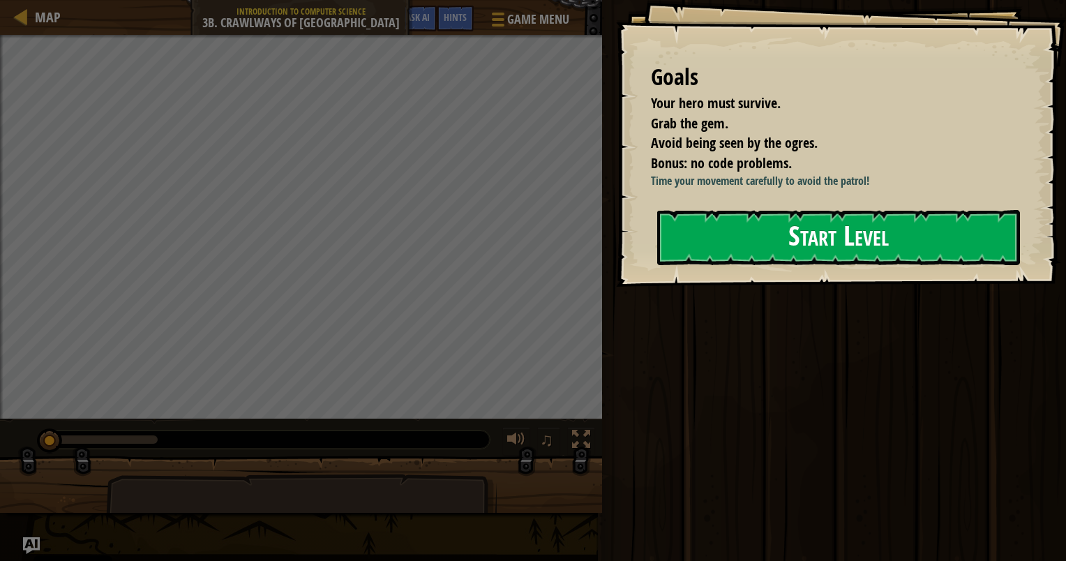
click at [701, 223] on button "Start Level" at bounding box center [838, 237] width 363 height 55
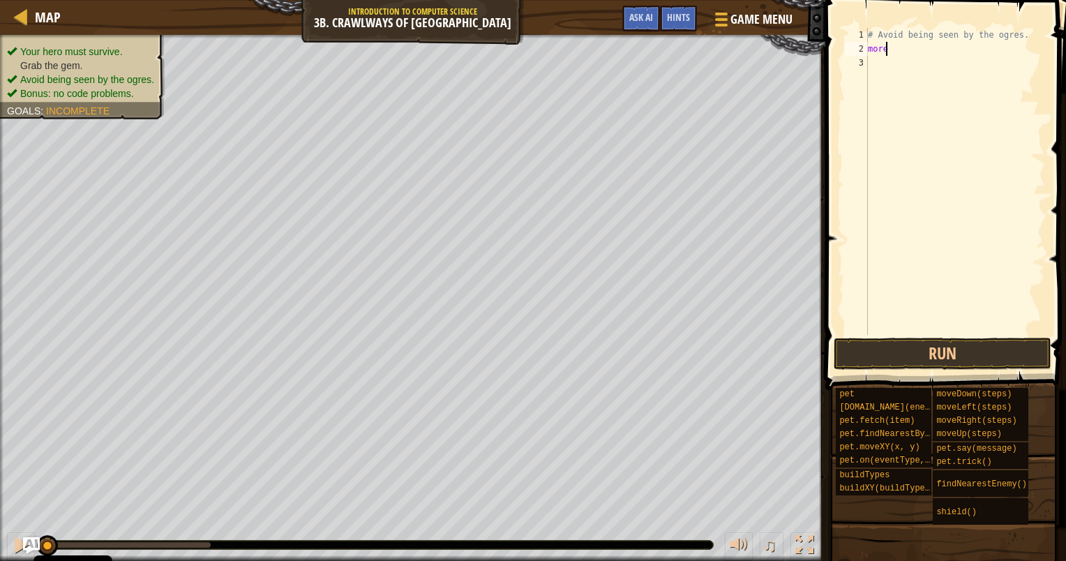
scroll to position [6, 1]
type textarea "m"
type textarea "right"
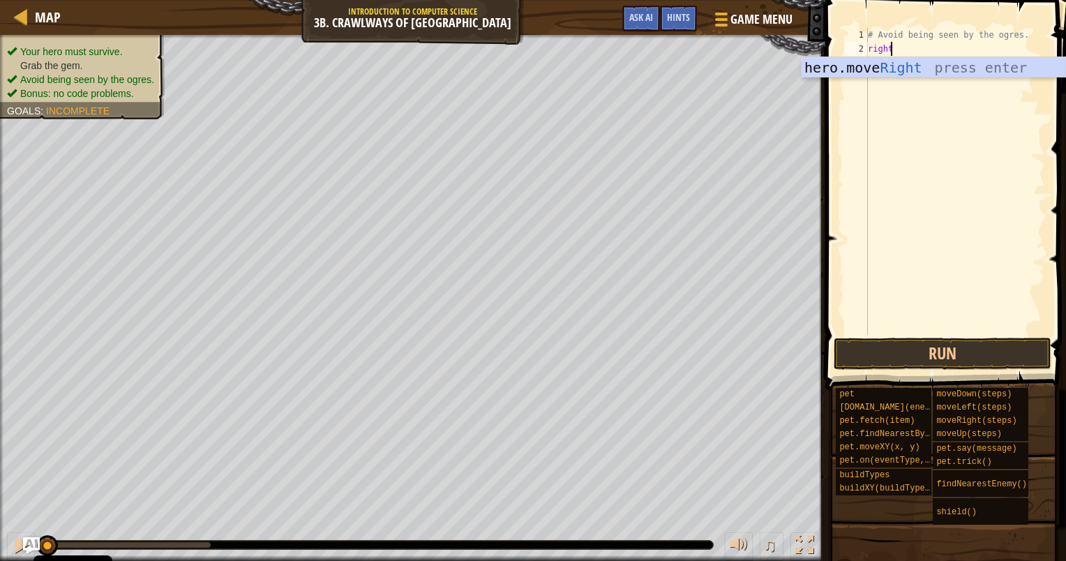
scroll to position [6, 0]
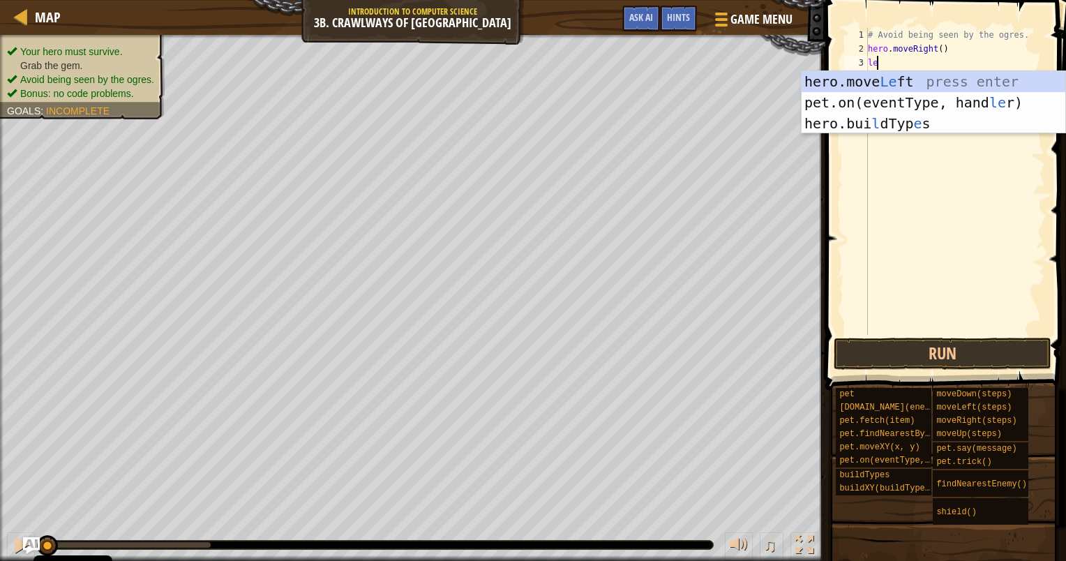
type textarea "left"
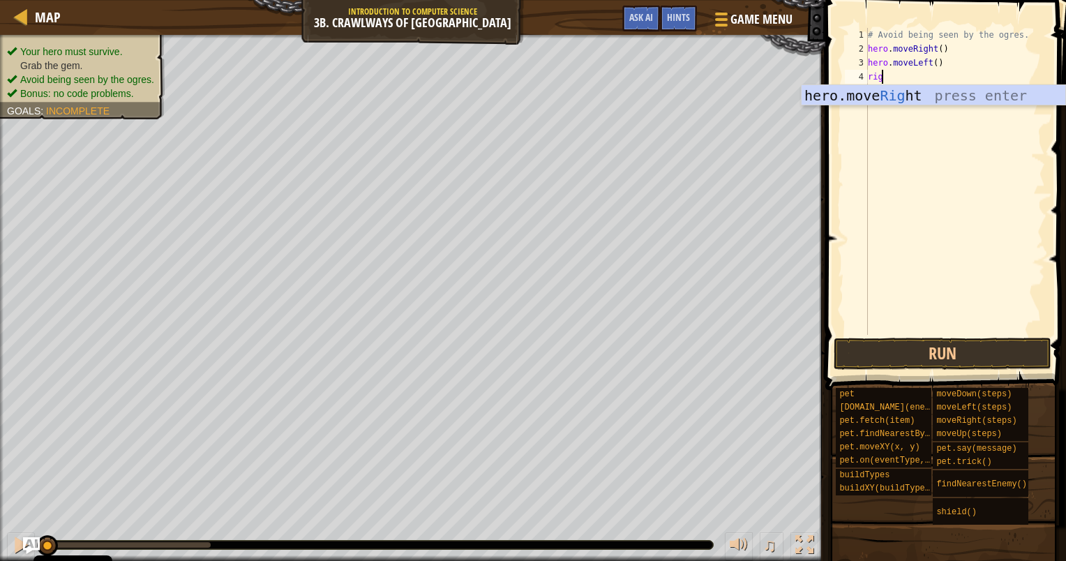
scroll to position [6, 1]
type textarea "right"
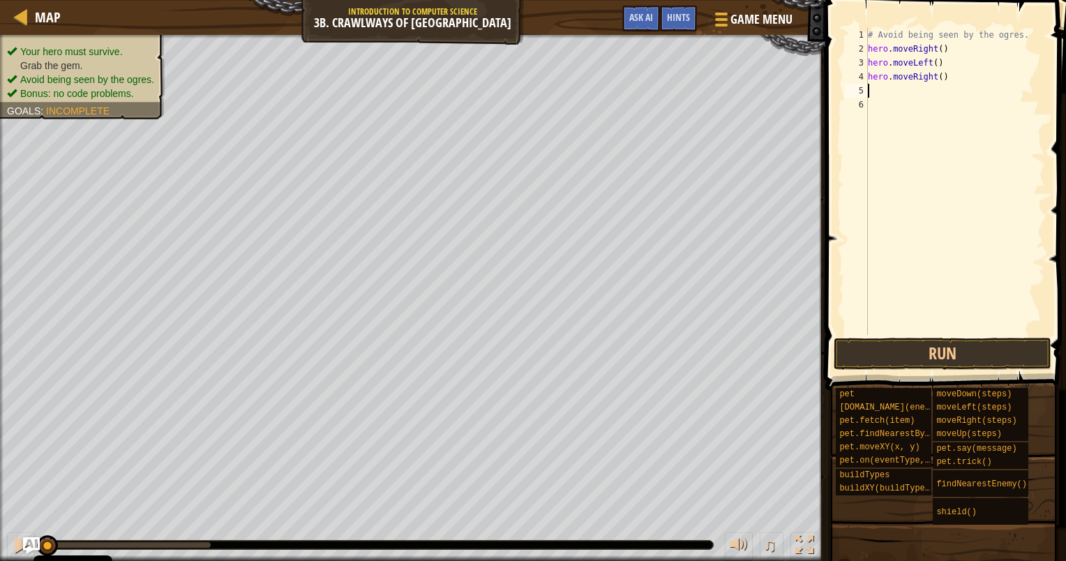
scroll to position [6, 0]
click at [937, 81] on div "# Avoid being seen by the ogres. hero . moveRight ( ) hero . moveLeft ( ) hero …" at bounding box center [955, 195] width 180 height 335
type textarea "hero.moveRight(2)"
click at [987, 352] on button "Run" at bounding box center [943, 354] width 218 height 32
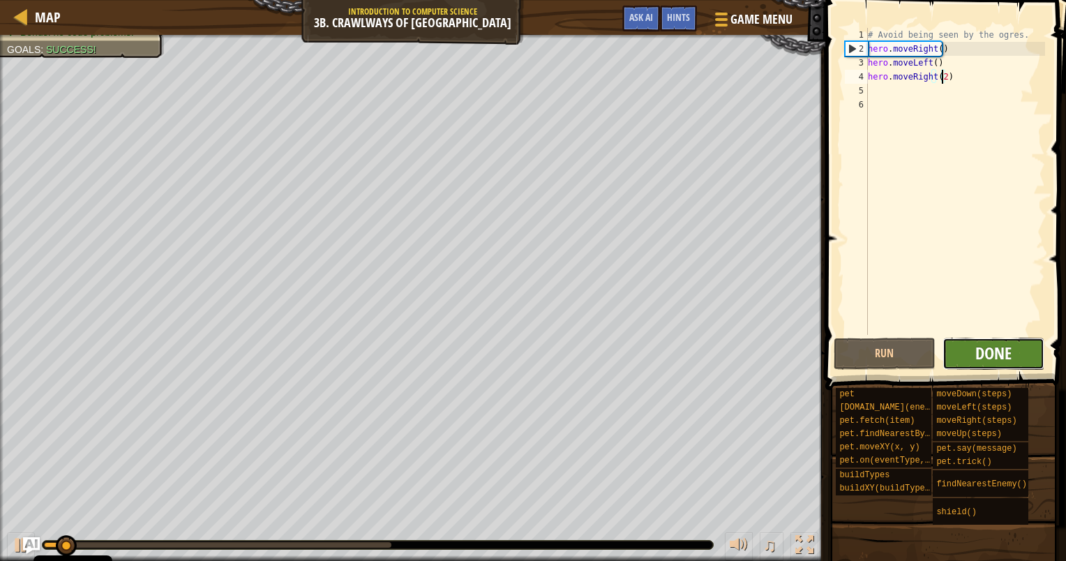
click at [986, 358] on span "Done" at bounding box center [994, 353] width 36 height 22
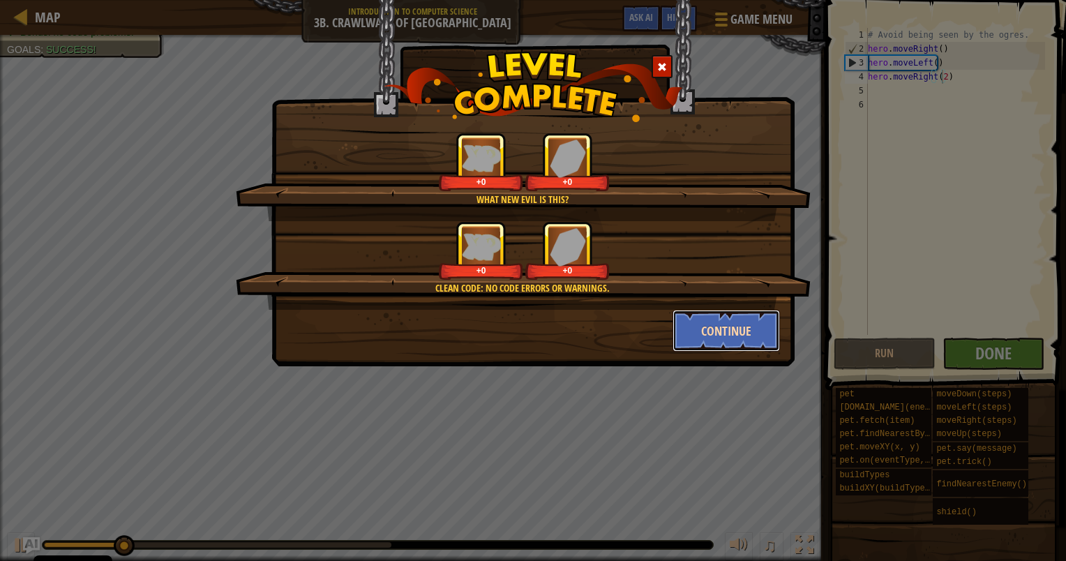
click at [740, 334] on button "Continue" at bounding box center [727, 331] width 108 height 42
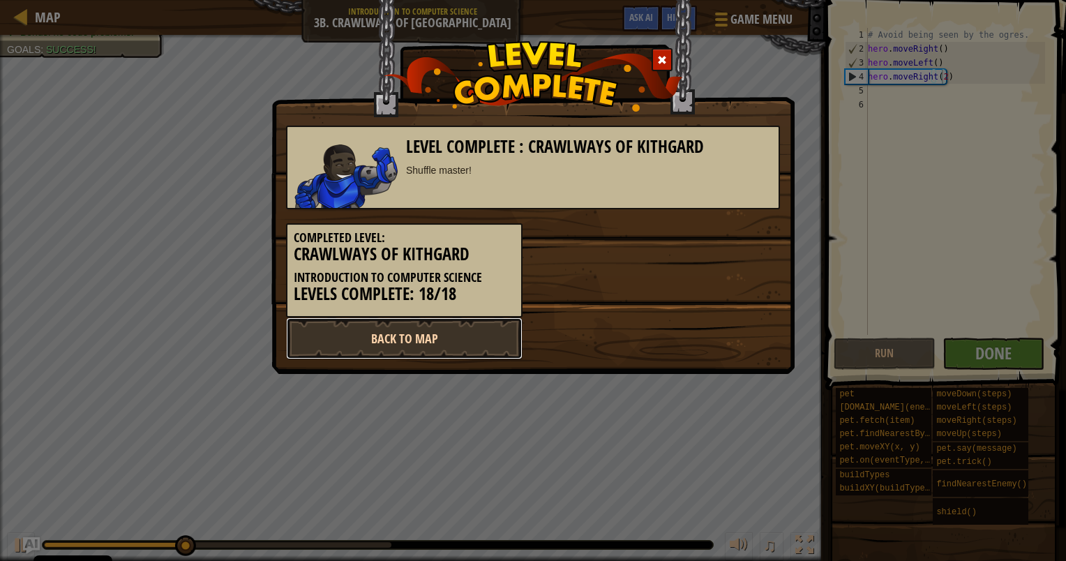
click at [469, 329] on link "Back to Map" at bounding box center [404, 339] width 237 height 42
select select "en-[GEOGRAPHIC_DATA]"
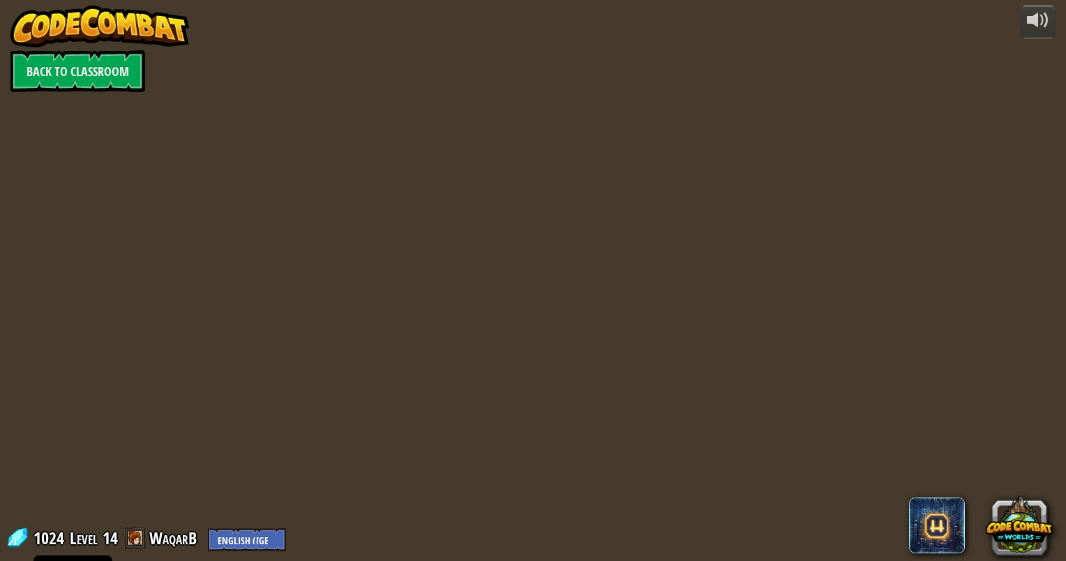
select select "en-[GEOGRAPHIC_DATA]"
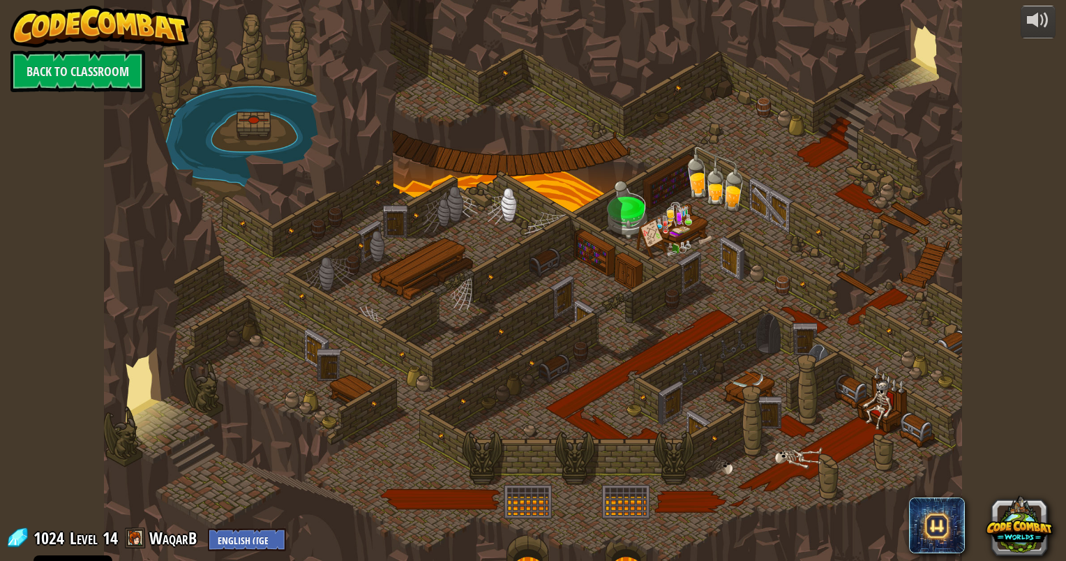
select select "en-[GEOGRAPHIC_DATA]"
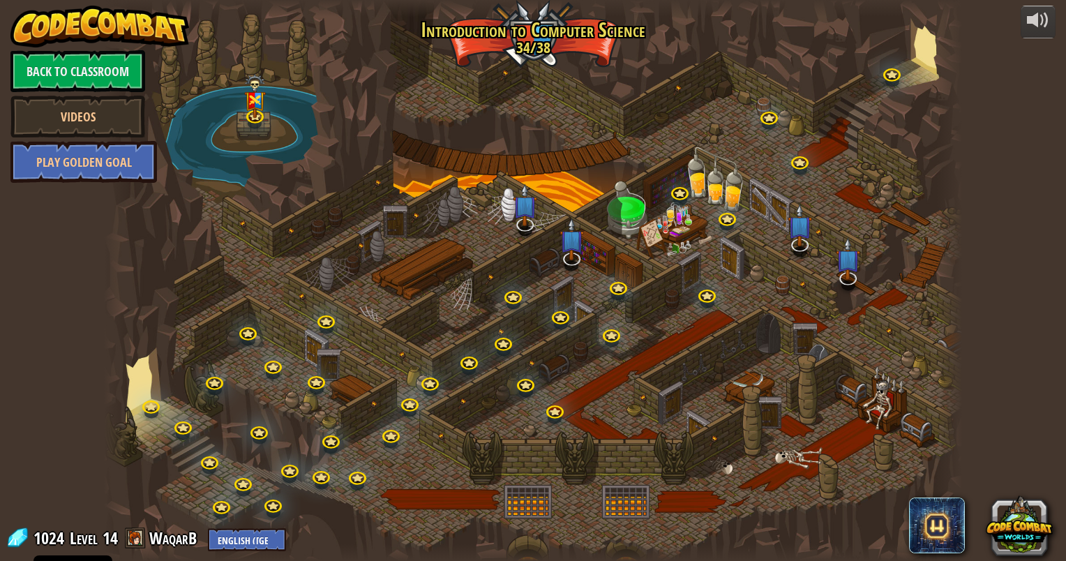
select select "en-[GEOGRAPHIC_DATA]"
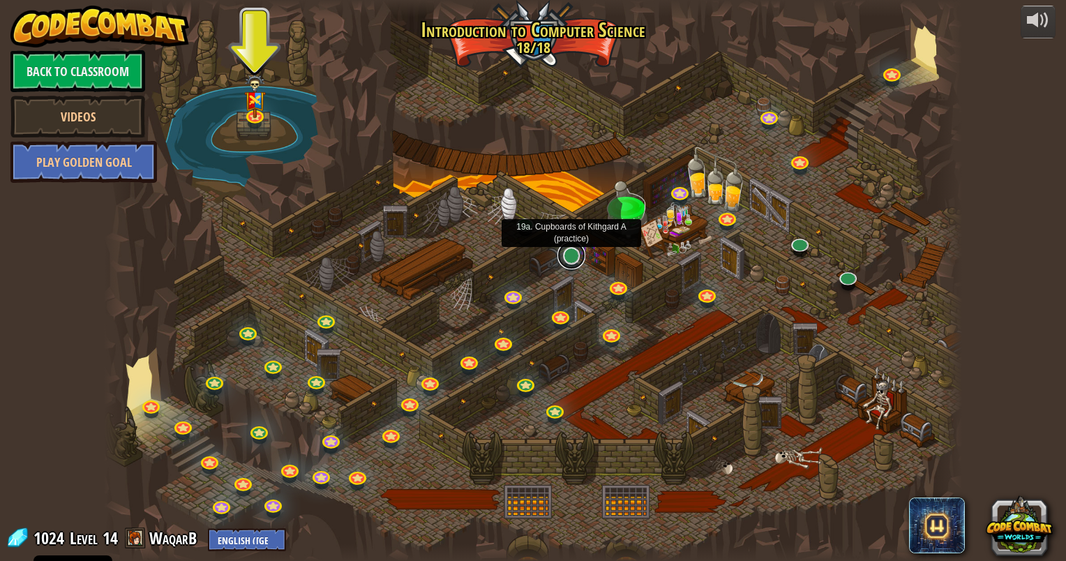
click at [570, 262] on link at bounding box center [572, 255] width 28 height 28
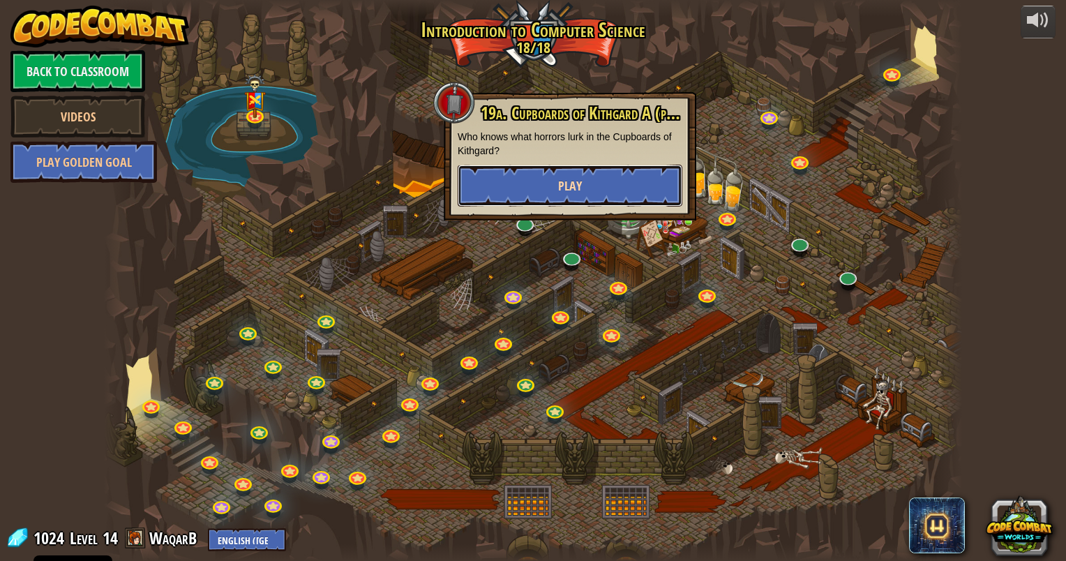
click at [592, 181] on button "Play" at bounding box center [570, 186] width 225 height 42
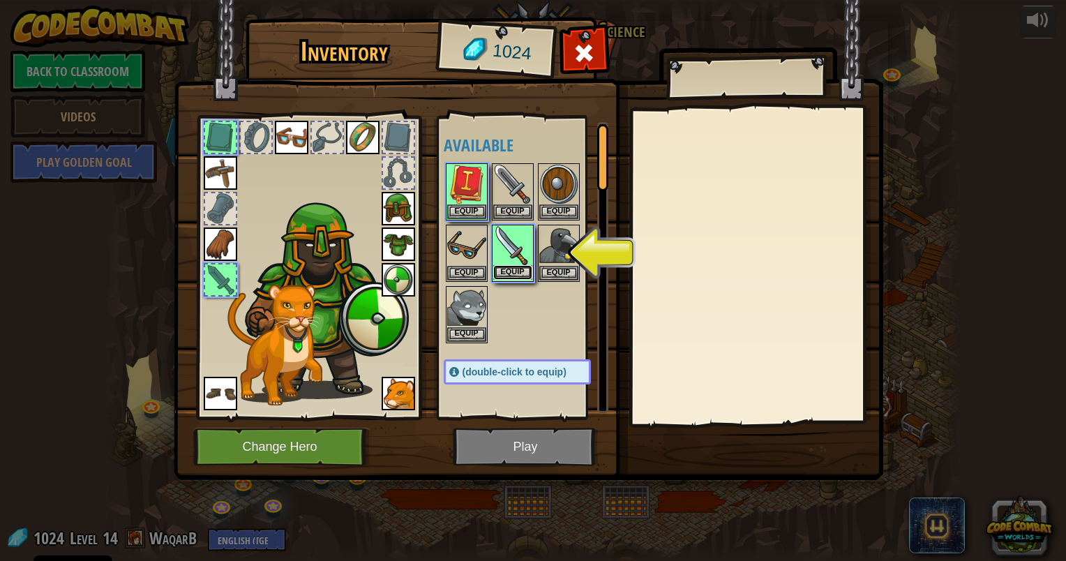
click at [523, 272] on button "Equip" at bounding box center [512, 272] width 39 height 15
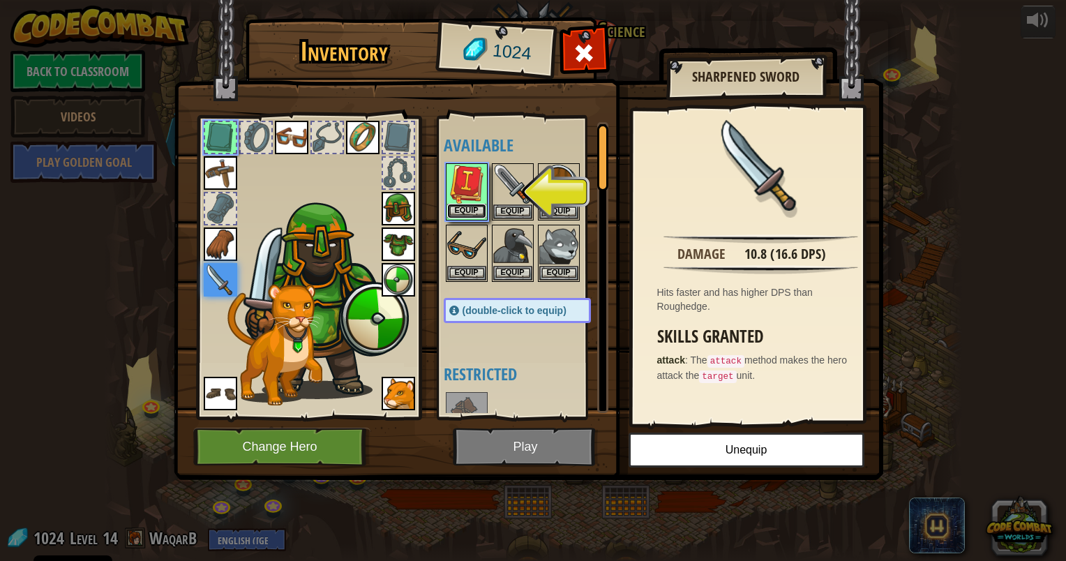
click at [470, 210] on button "Equip" at bounding box center [466, 211] width 39 height 15
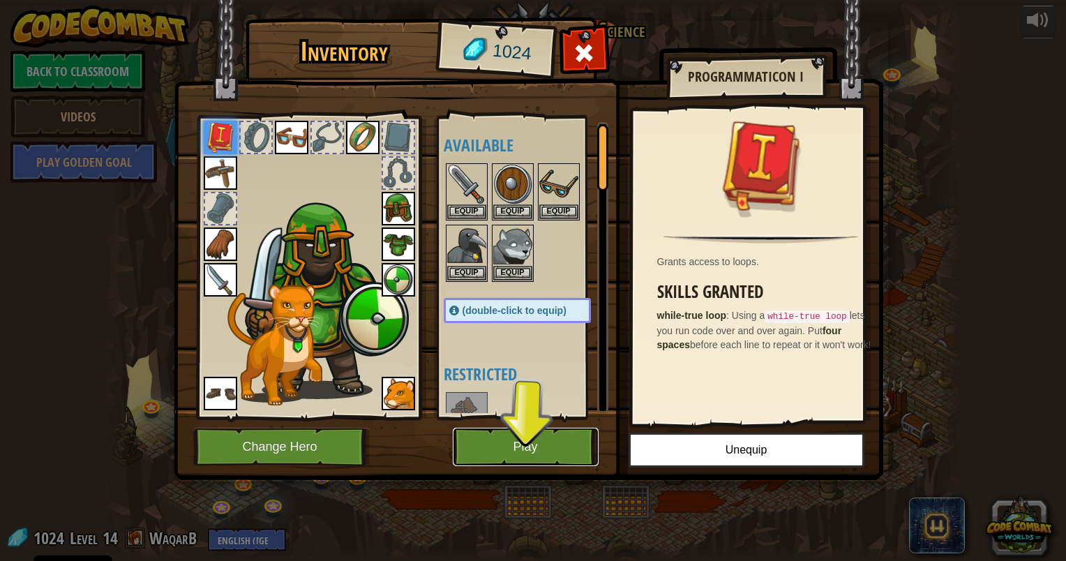
click at [532, 454] on button "Play" at bounding box center [526, 447] width 146 height 38
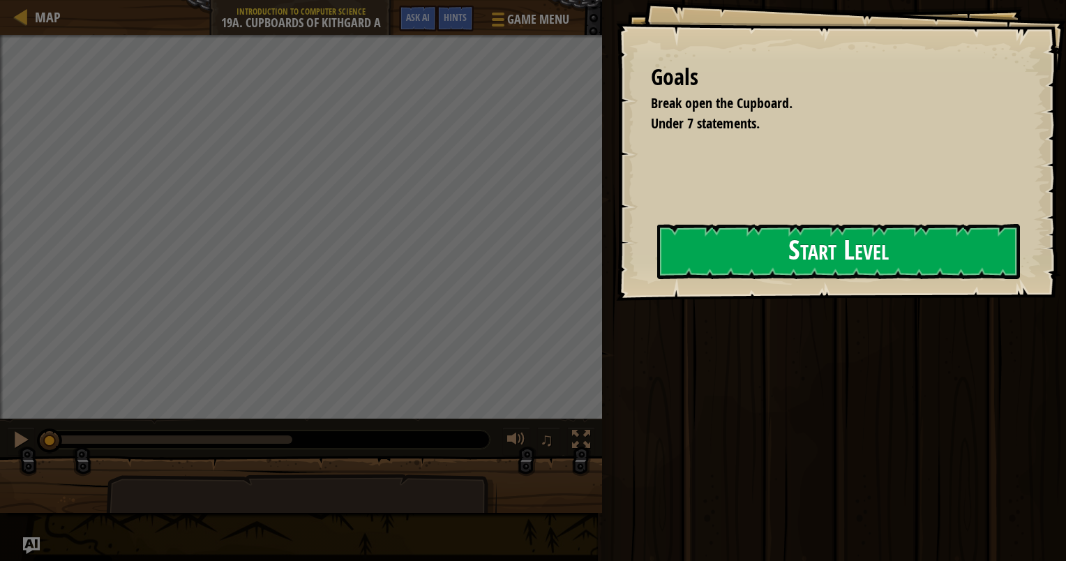
click at [890, 244] on button "Start Level" at bounding box center [838, 251] width 363 height 55
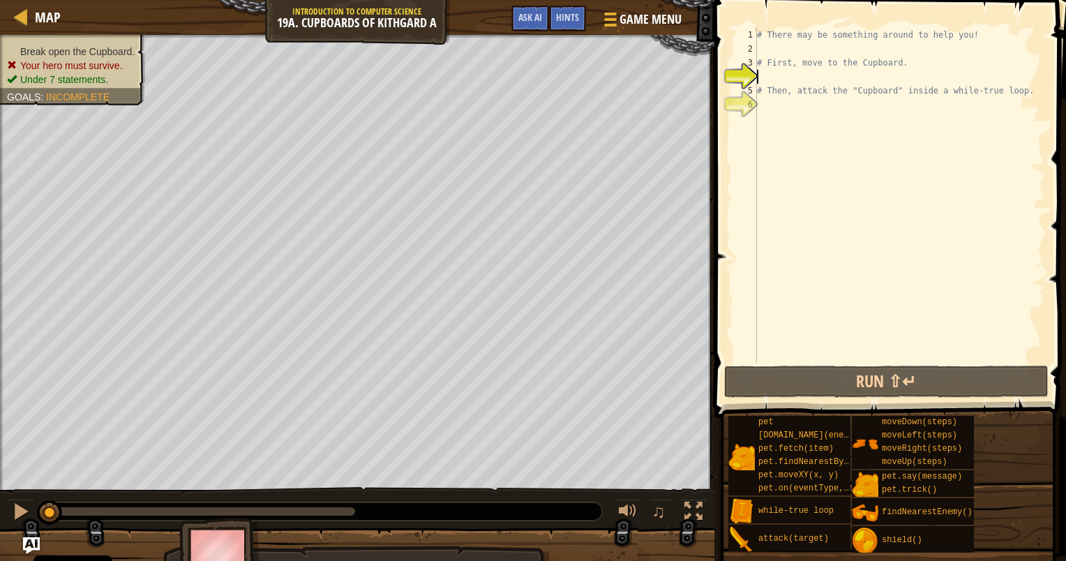
click at [782, 83] on div "# There may be something around to help you! # First, move to the Cupboard. # T…" at bounding box center [899, 209] width 291 height 363
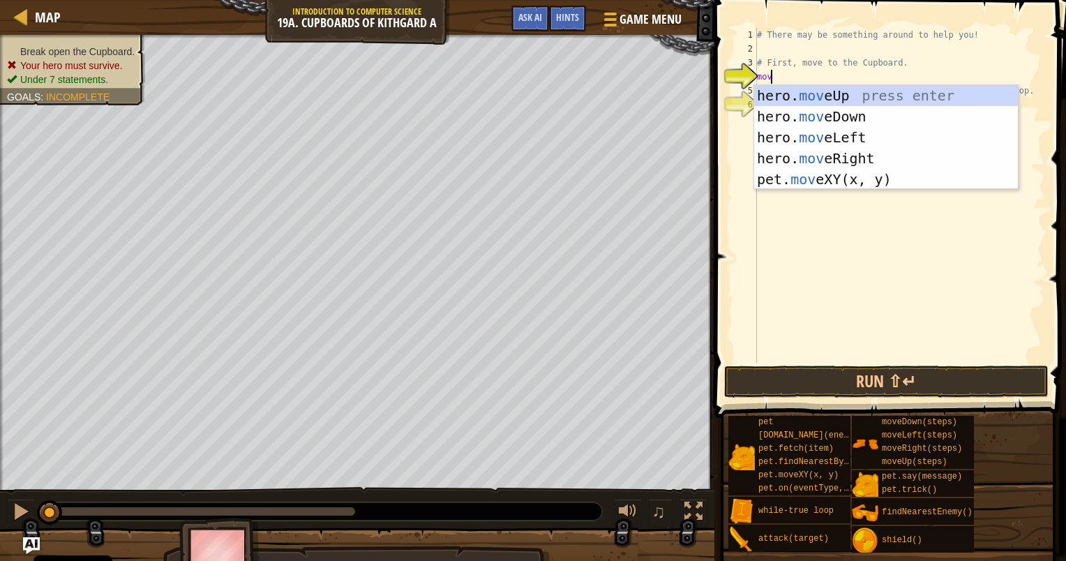
type textarea "move"
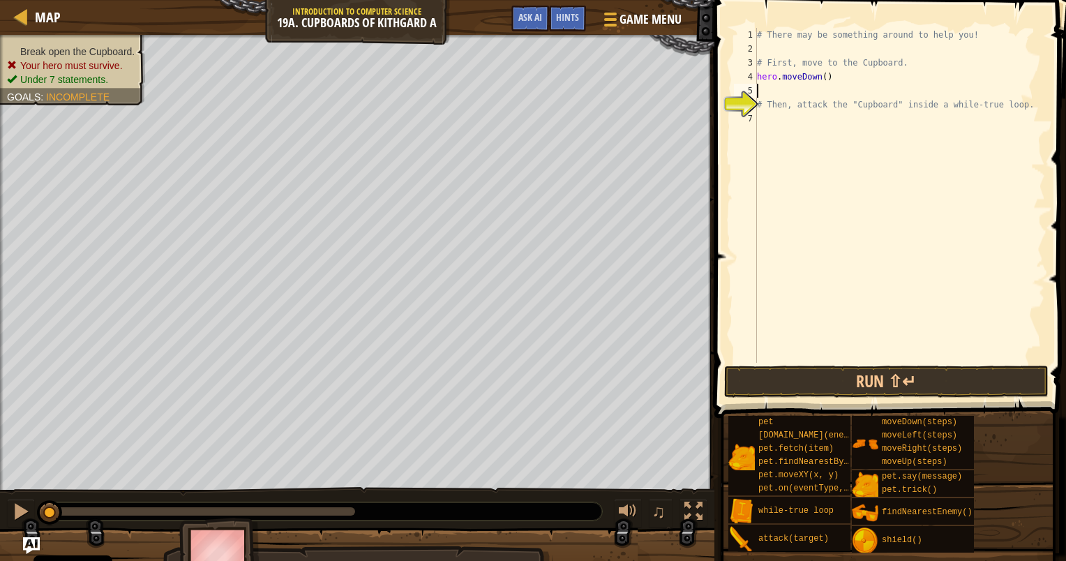
scroll to position [6, 0]
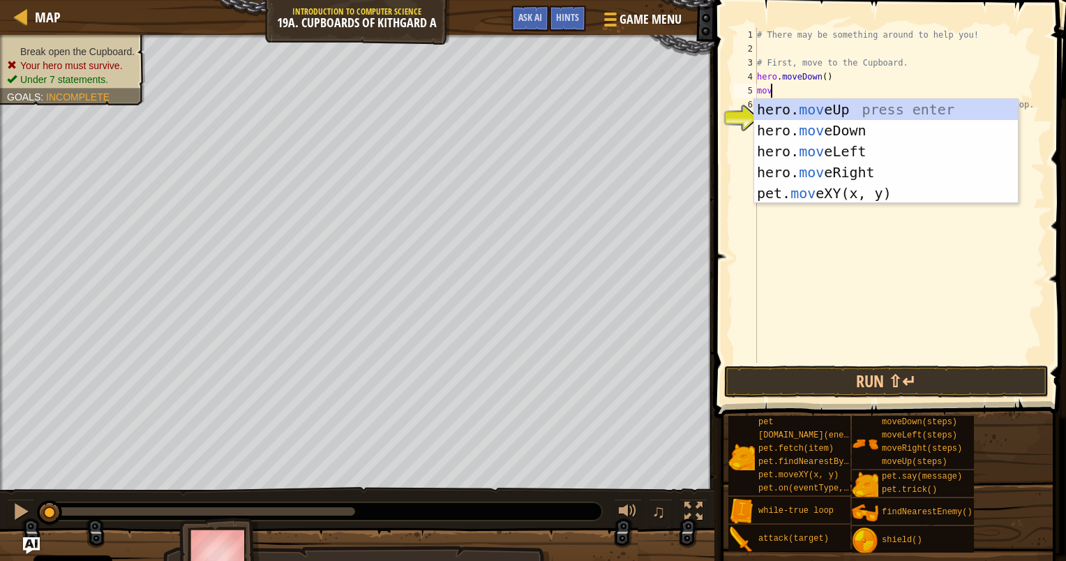
type textarea "move"
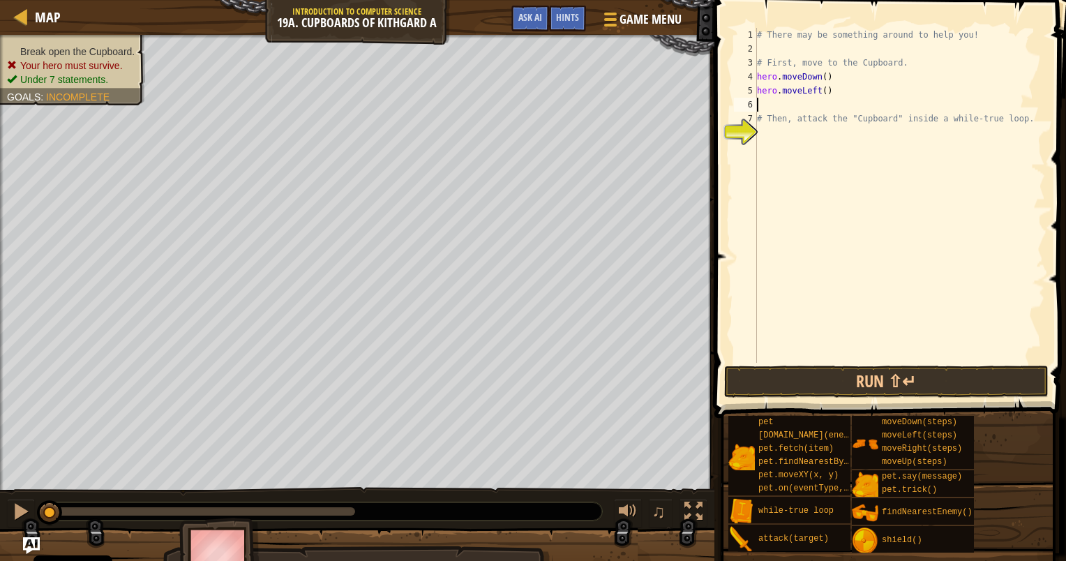
click at [819, 90] on div "# There may be something around to help you! # First, move to the Cupboard. her…" at bounding box center [899, 209] width 291 height 363
click at [821, 87] on div "# There may be something around to help you! # First, move to the Cupboard. her…" at bounding box center [899, 209] width 291 height 363
type textarea "hero.moveLeft(2)"
click at [803, 107] on div "# There may be something around to help you! # First, move to the Cupboard. her…" at bounding box center [899, 209] width 291 height 363
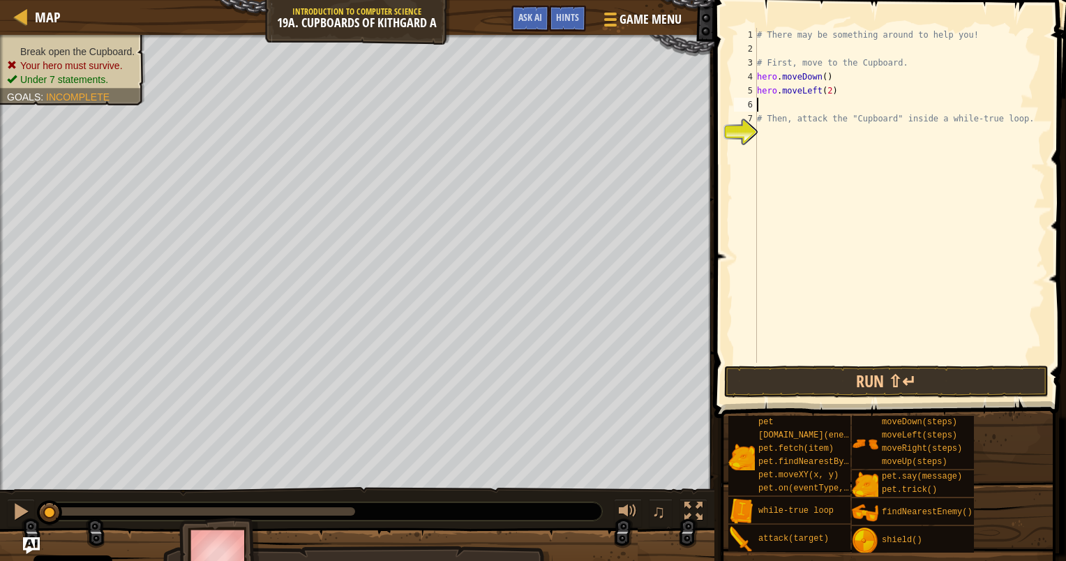
scroll to position [6, 0]
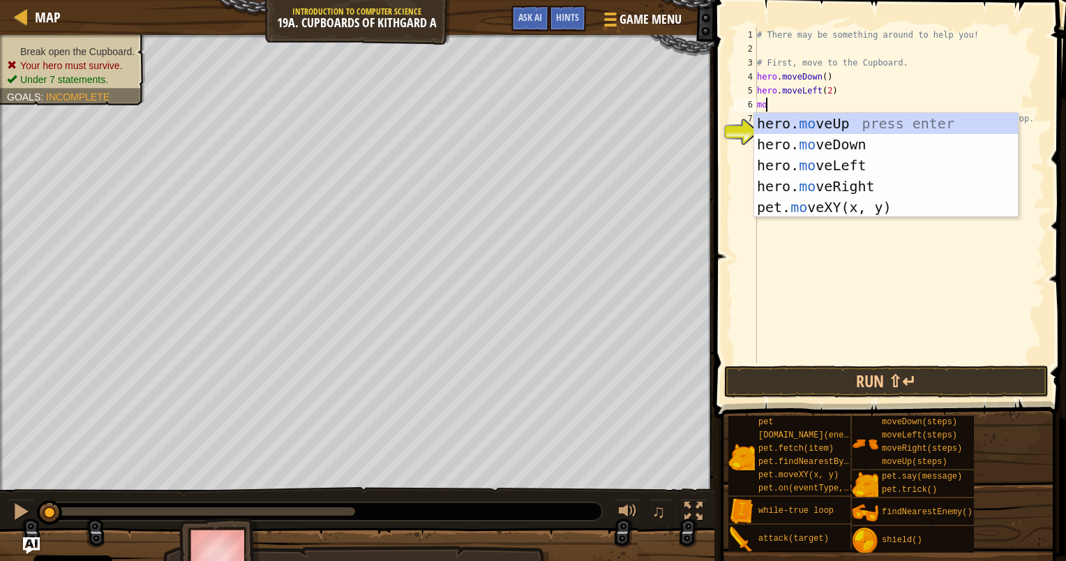
type textarea "move"
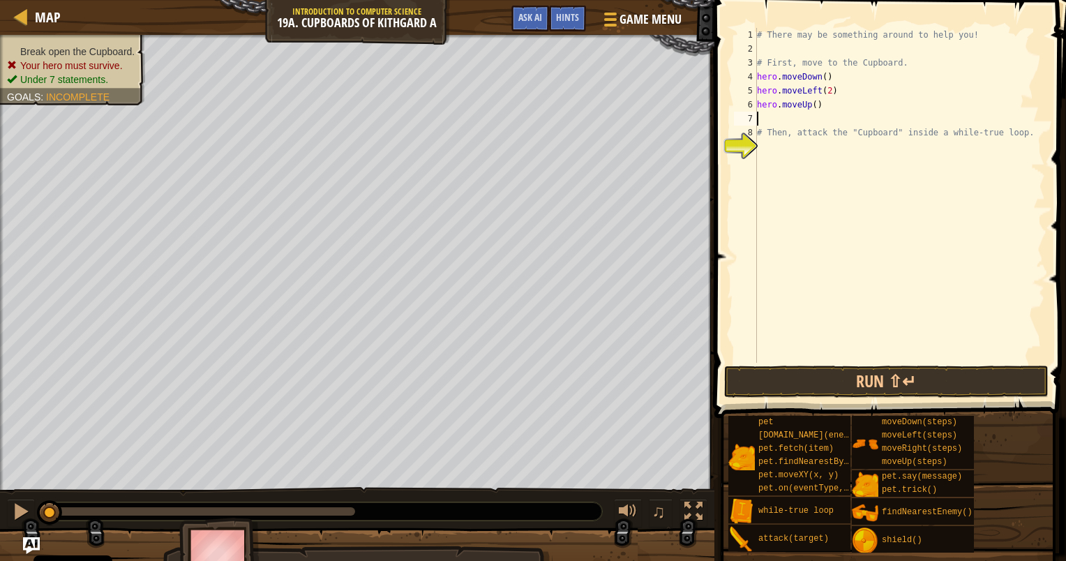
click at [809, 105] on div "# There may be something around to help you! # First, move to the Cupboard. her…" at bounding box center [899, 209] width 291 height 363
click at [812, 105] on div "# There may be something around to help you! # First, move to the Cupboard. her…" at bounding box center [899, 209] width 291 height 363
type textarea "hero.moveUp(2)"
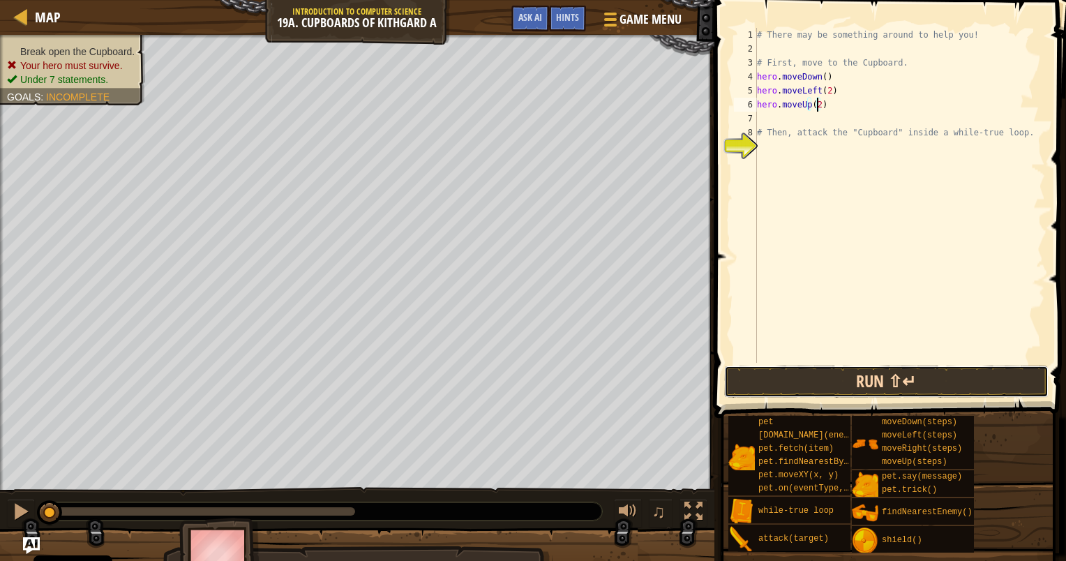
click at [902, 383] on button "Run ⇧↵" at bounding box center [886, 382] width 325 height 32
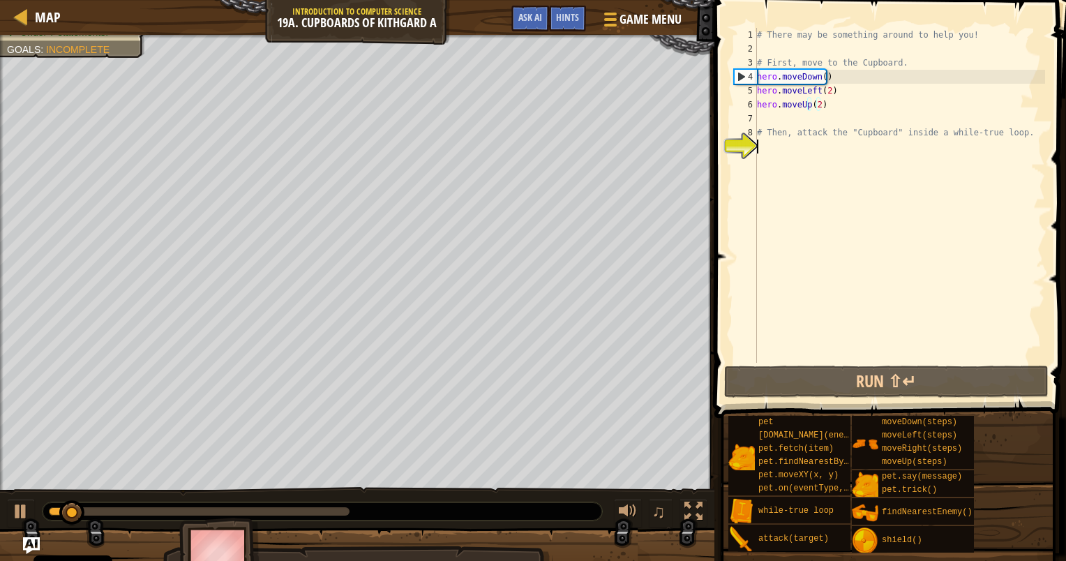
click at [818, 151] on div "# There may be something around to help you! # First, move to the Cupboard. her…" at bounding box center [899, 209] width 291 height 363
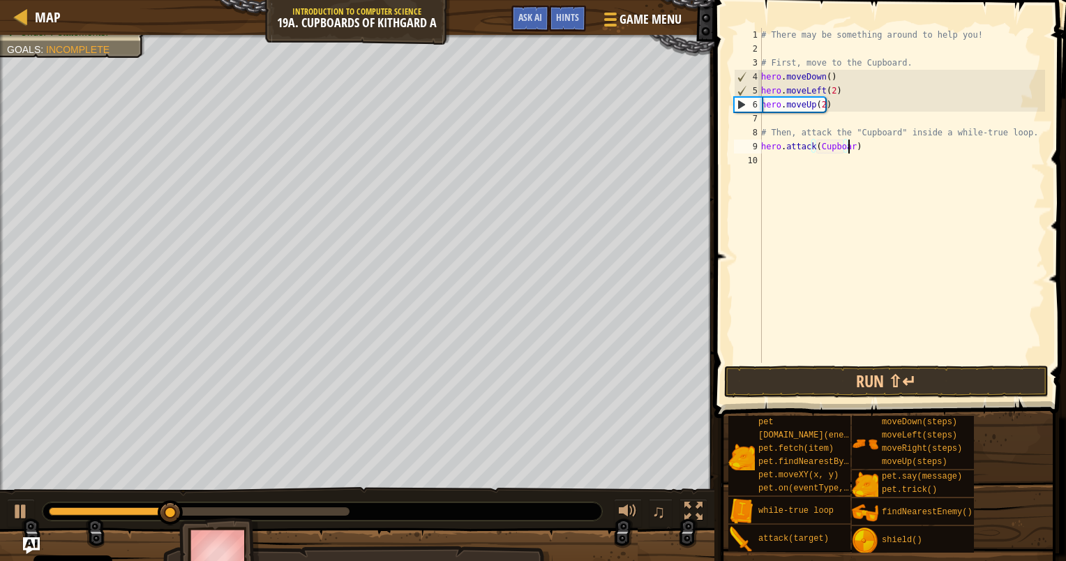
scroll to position [6, 6]
type textarea "hero.attack(Cupboard)"
click at [821, 163] on div "# There may be something around to help you! # First, move to the Cupboard. her…" at bounding box center [902, 209] width 287 height 363
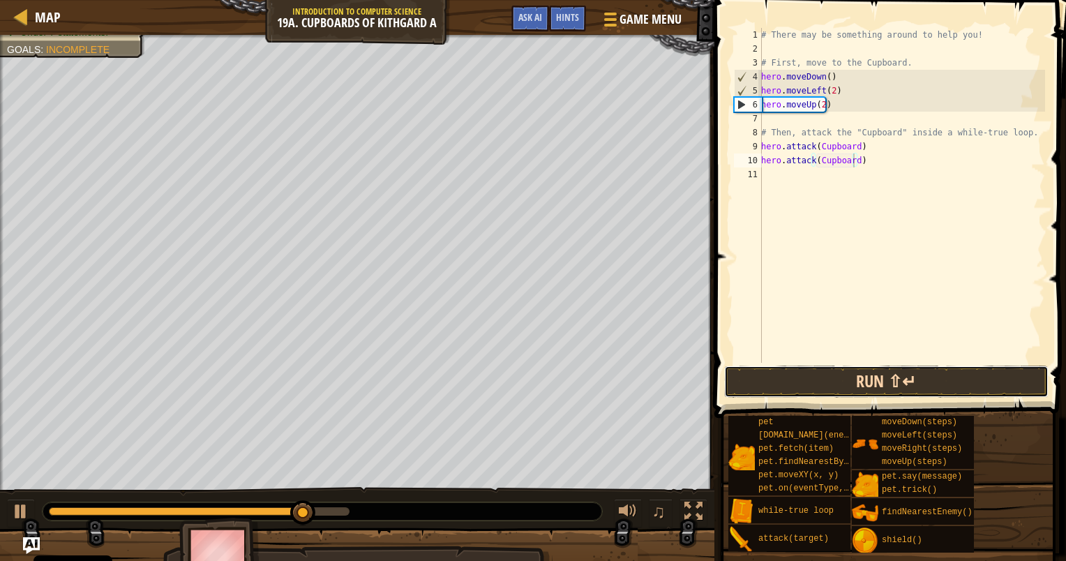
click at [888, 384] on button "Run ⇧↵" at bounding box center [886, 382] width 325 height 32
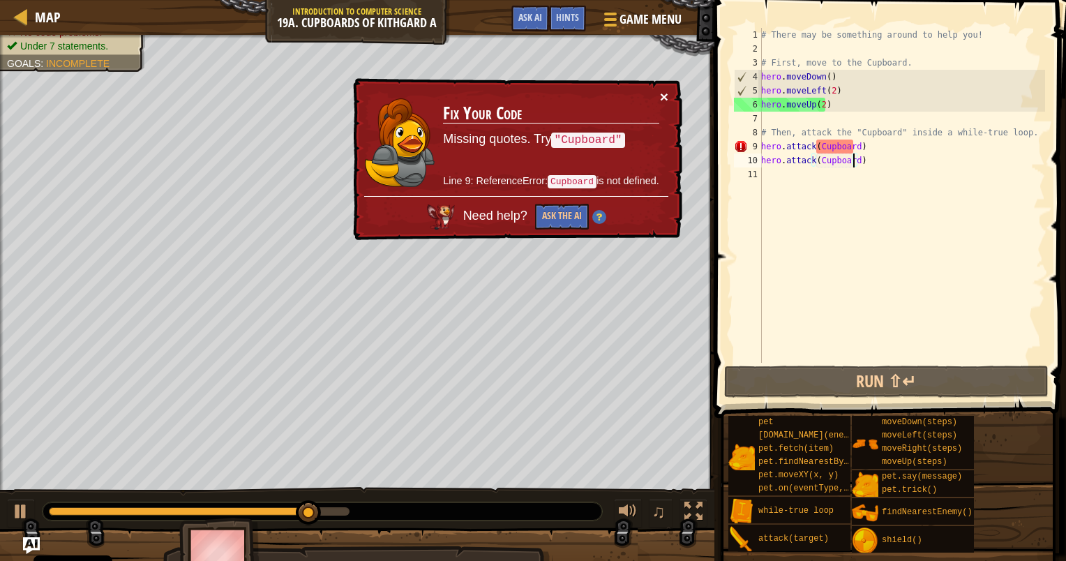
click at [659, 92] on td "Fix Your Code Missing quotes. Try "Cupboard" Line 9: ReferenceError: Cupboard i…" at bounding box center [550, 142] width 217 height 107
click at [665, 95] on button "×" at bounding box center [664, 96] width 8 height 15
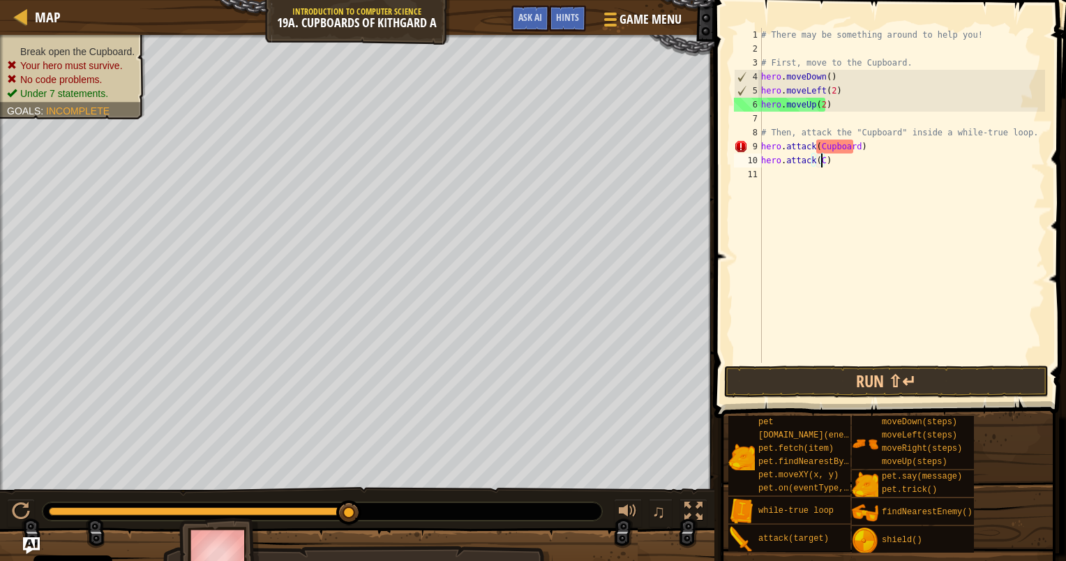
scroll to position [6, 3]
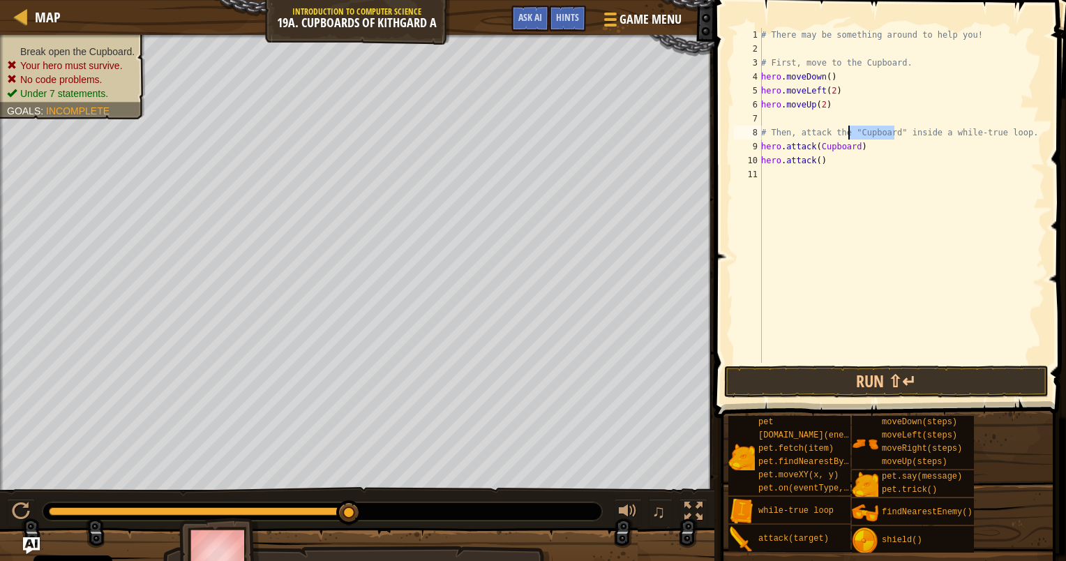
drag, startPoint x: 896, startPoint y: 133, endPoint x: 849, endPoint y: 135, distance: 47.5
click at [849, 135] on div "# There may be something around to help you! # First, move to the Cupboard. her…" at bounding box center [902, 209] width 287 height 363
drag, startPoint x: 814, startPoint y: 162, endPoint x: 812, endPoint y: 170, distance: 8.0
click at [813, 164] on div "# There may be something around to help you! # First, move to the Cupboard. her…" at bounding box center [902, 209] width 287 height 363
paste textarea ""Cupboard""
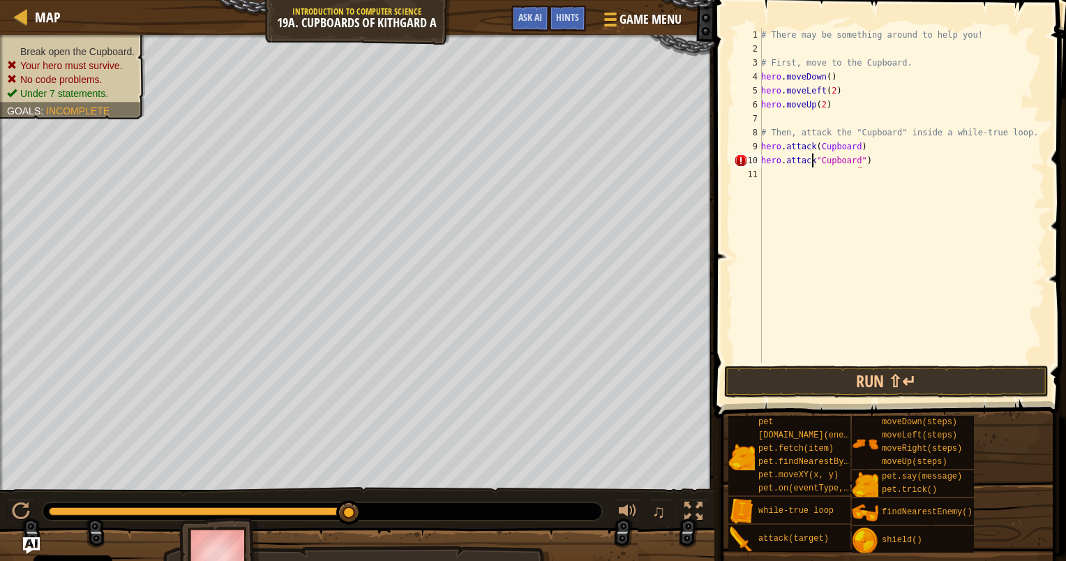
click at [813, 163] on div "# There may be something around to help you! # First, move to the Cupboard. her…" at bounding box center [902, 209] width 287 height 363
drag, startPoint x: 853, startPoint y: 144, endPoint x: 816, endPoint y: 152, distance: 37.1
click at [816, 152] on div "# There may be something around to help you! # First, move to the Cupboard. her…" at bounding box center [902, 209] width 287 height 363
paste textarea ""Cupboard""
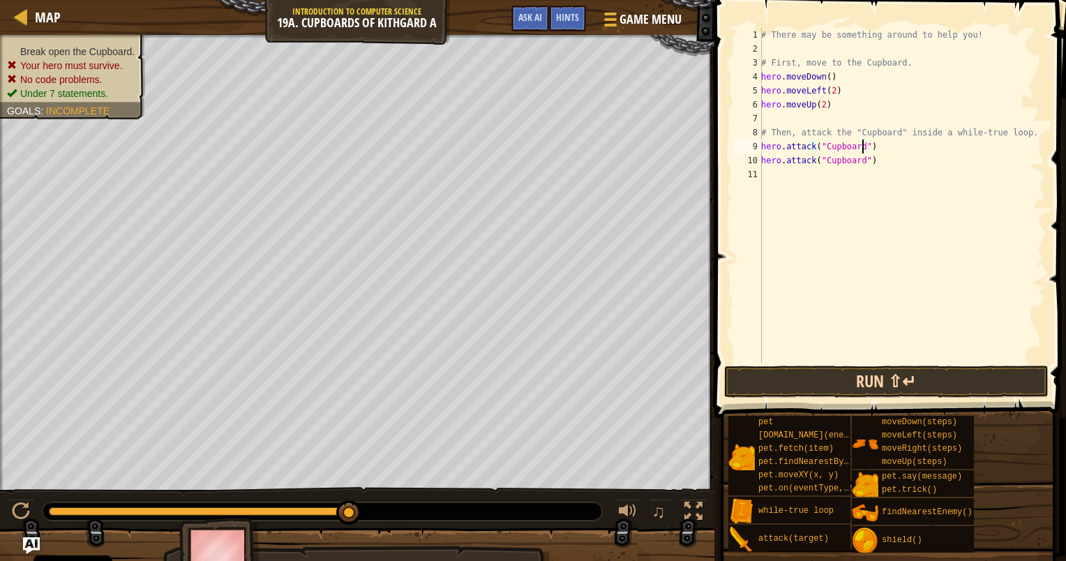
type textarea "hero.attack("Cupboard")"
click at [948, 369] on button "Run ⇧↵" at bounding box center [886, 382] width 325 height 32
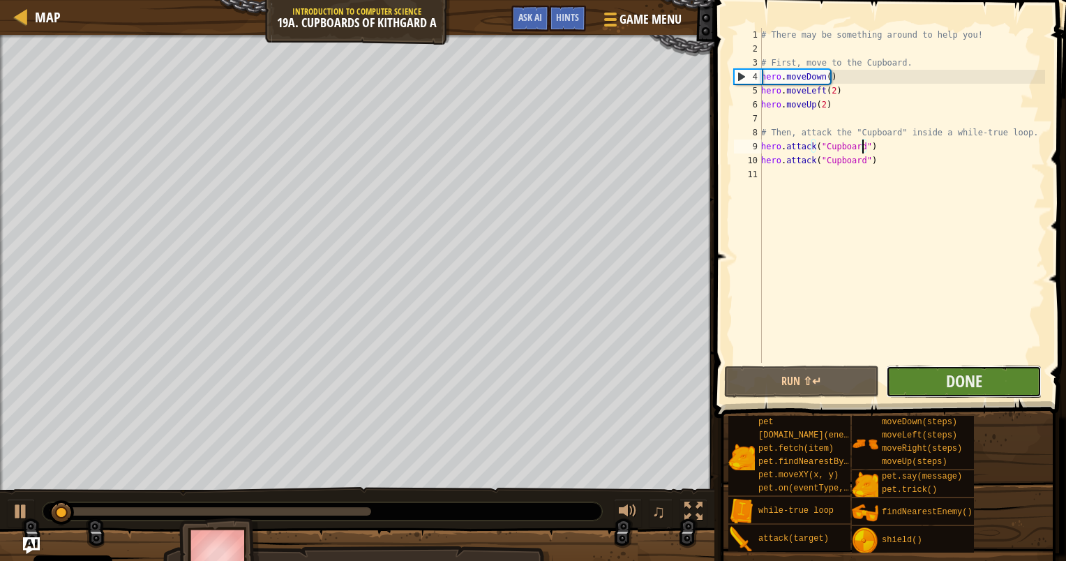
click at [988, 388] on button "Done" at bounding box center [964, 382] width 156 height 32
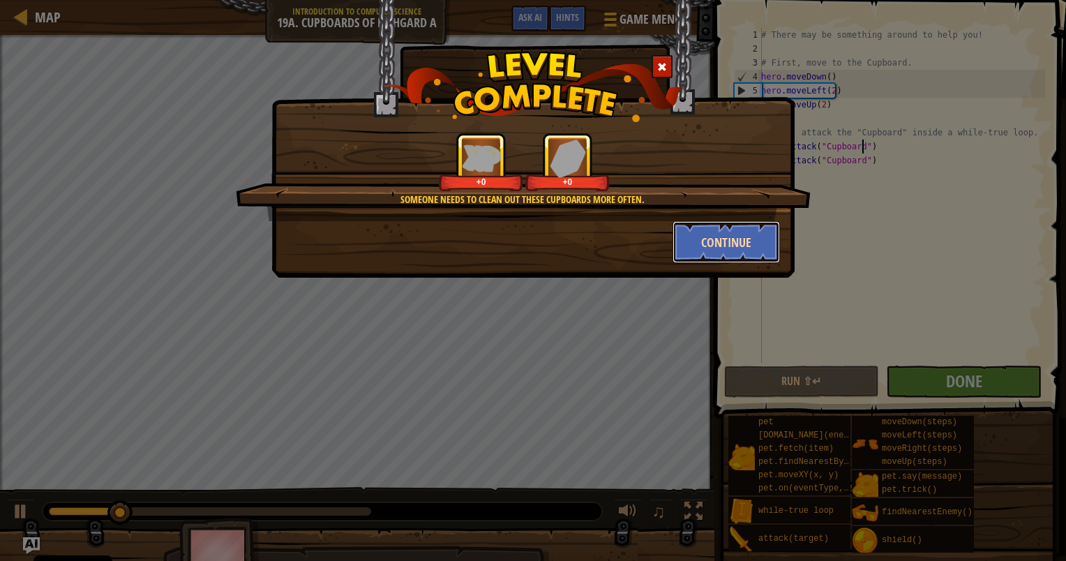
click at [717, 229] on button "Continue" at bounding box center [727, 242] width 108 height 42
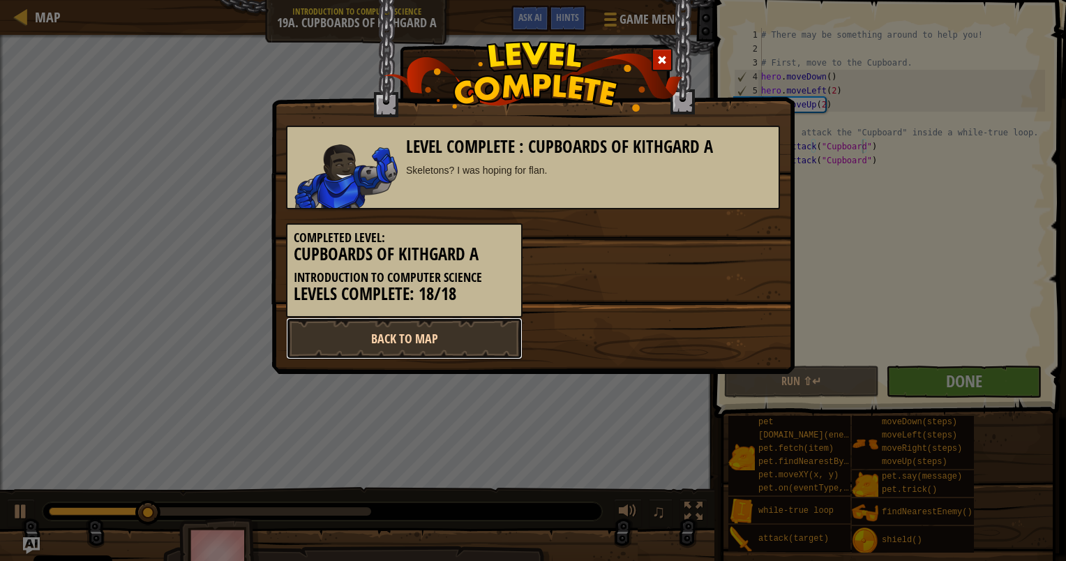
click at [469, 349] on link "Back to Map" at bounding box center [404, 339] width 237 height 42
select select "en-[GEOGRAPHIC_DATA]"
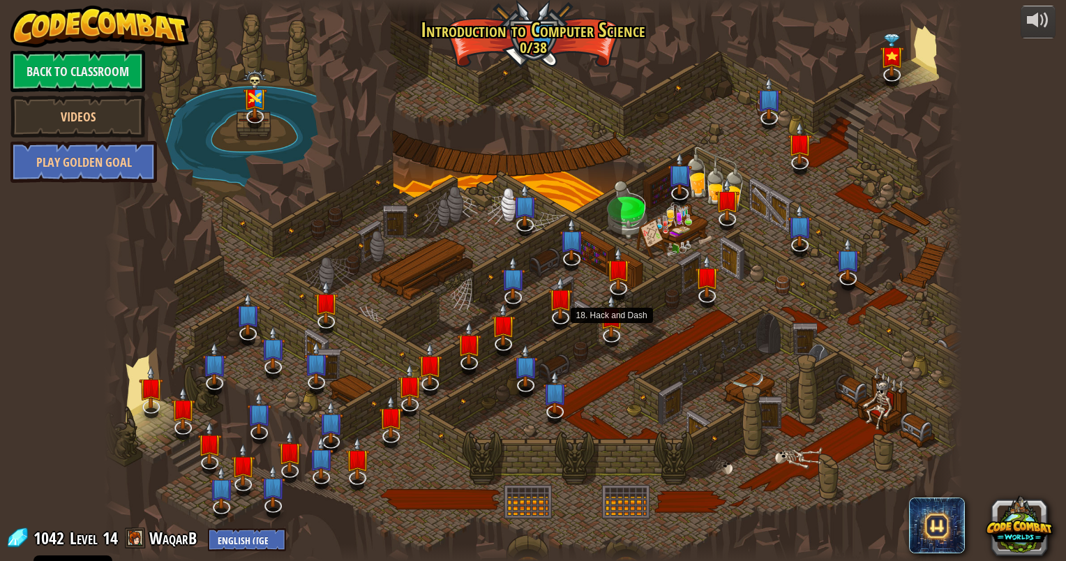
select select "en-[GEOGRAPHIC_DATA]"
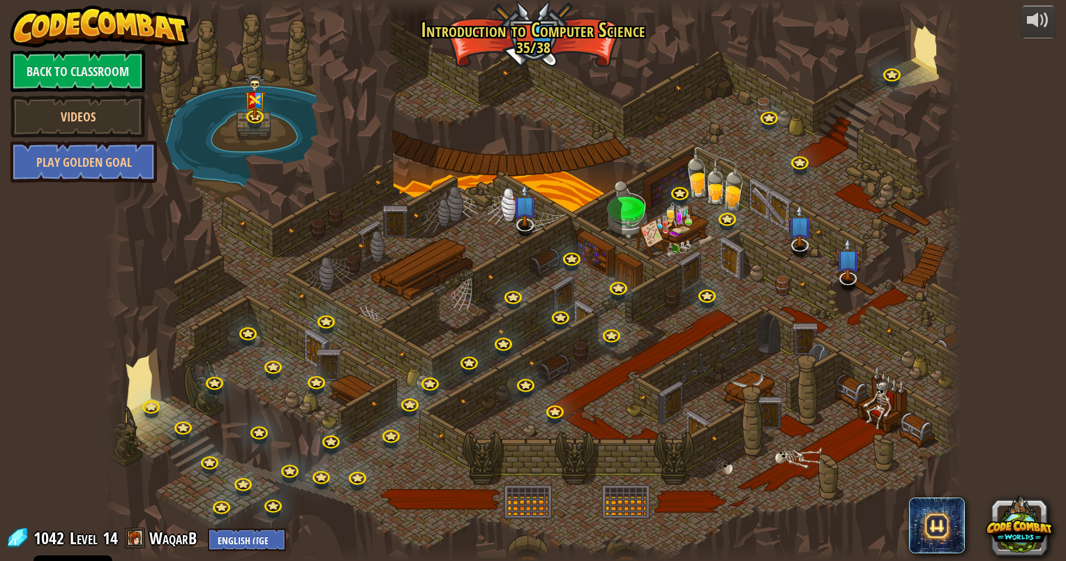
select select "en-[GEOGRAPHIC_DATA]"
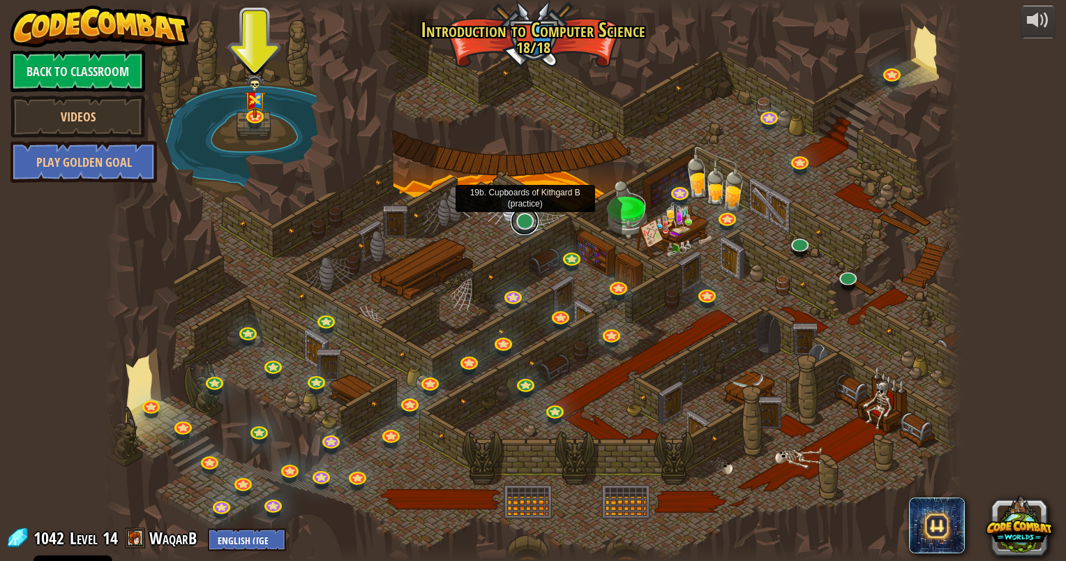
click at [522, 218] on link at bounding box center [525, 221] width 28 height 28
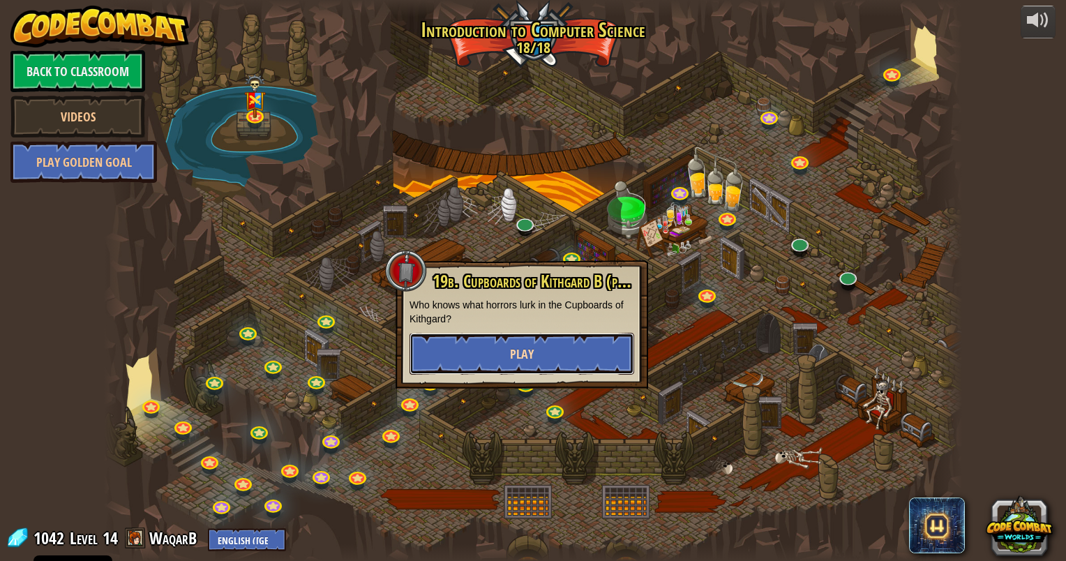
click at [516, 364] on button "Play" at bounding box center [522, 354] width 225 height 42
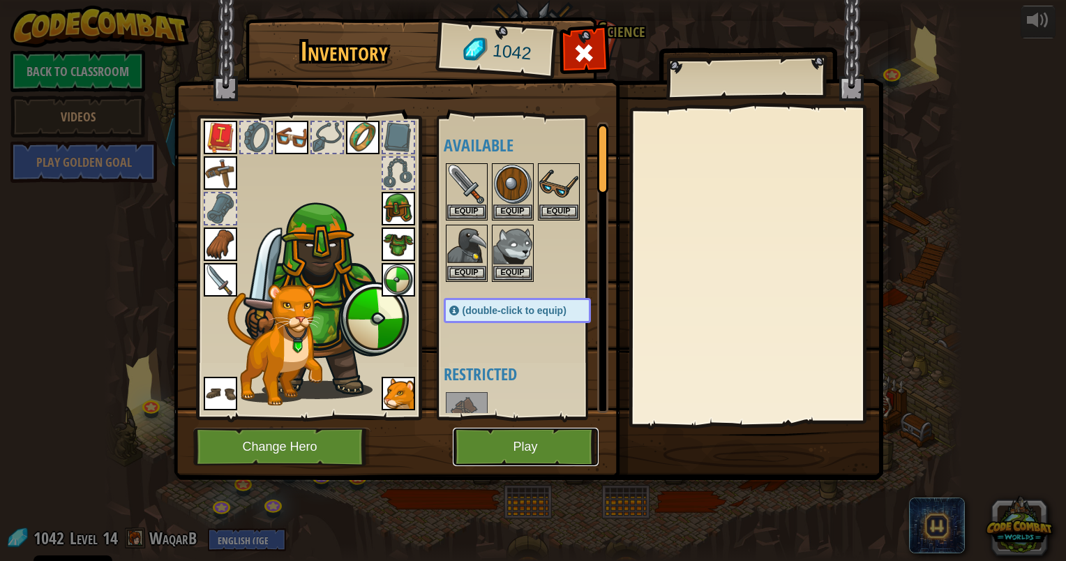
click at [520, 452] on button "Play" at bounding box center [526, 447] width 146 height 38
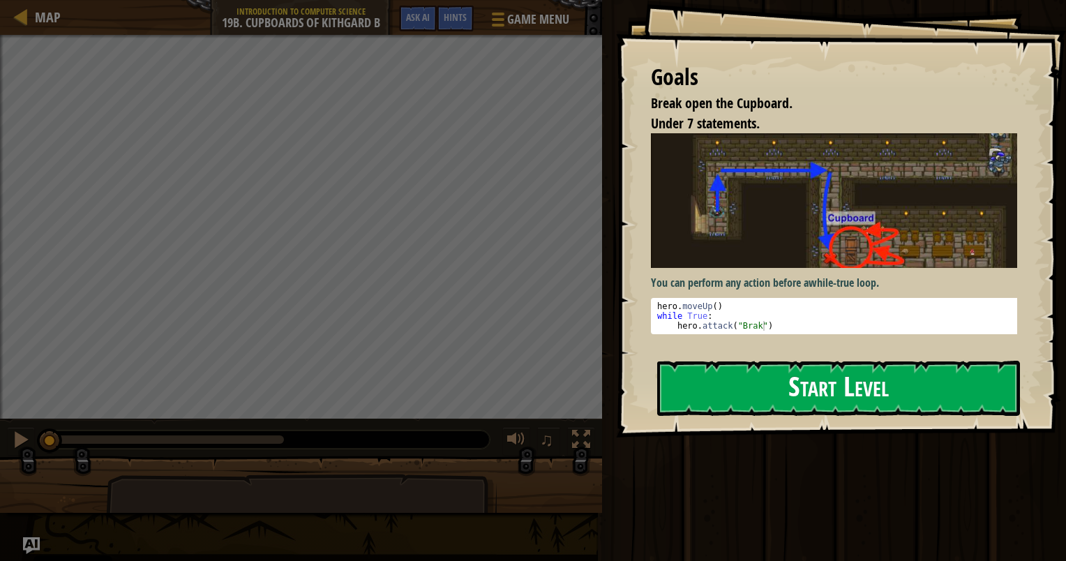
click at [751, 361] on button "Start Level" at bounding box center [838, 388] width 363 height 55
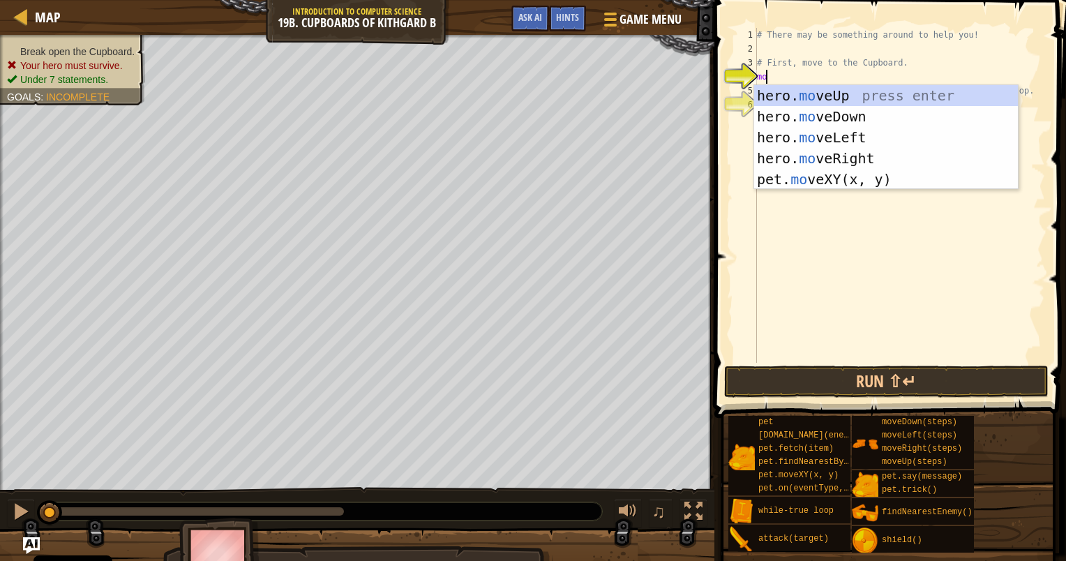
type textarea "move"
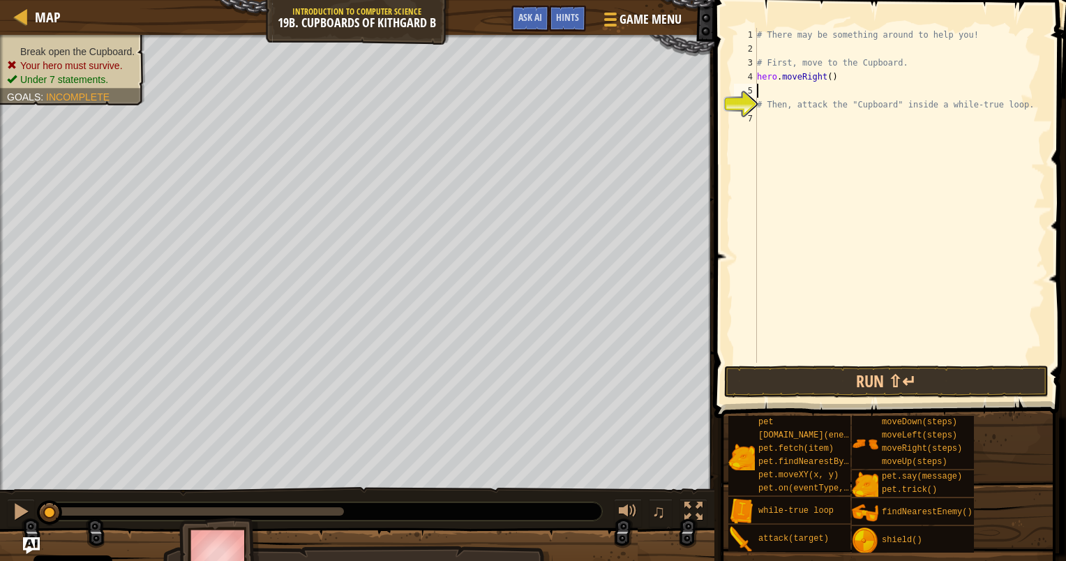
scroll to position [6, 0]
type textarea "down"
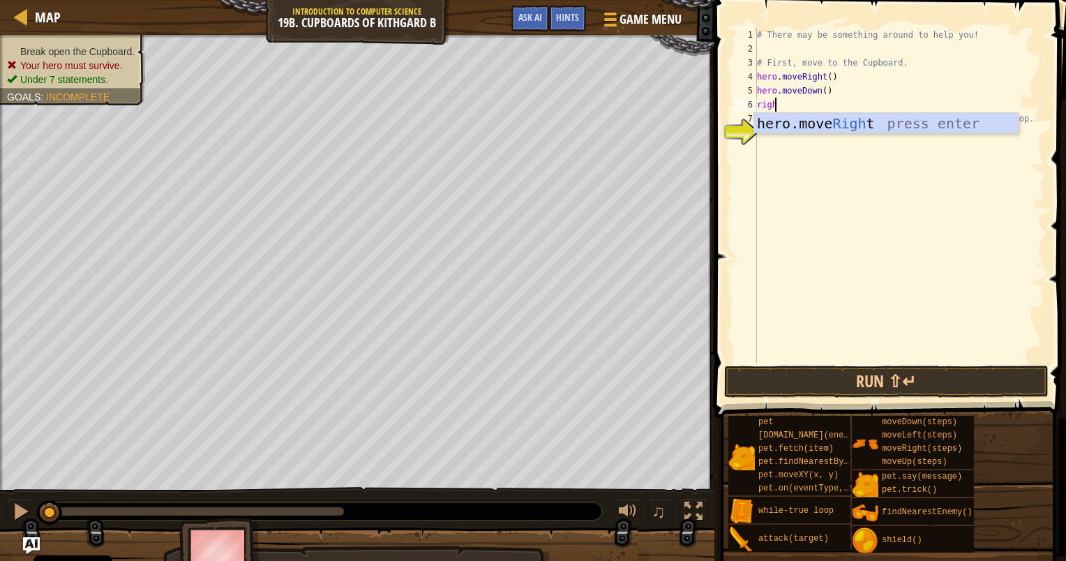
scroll to position [6, 1]
type textarea "right"
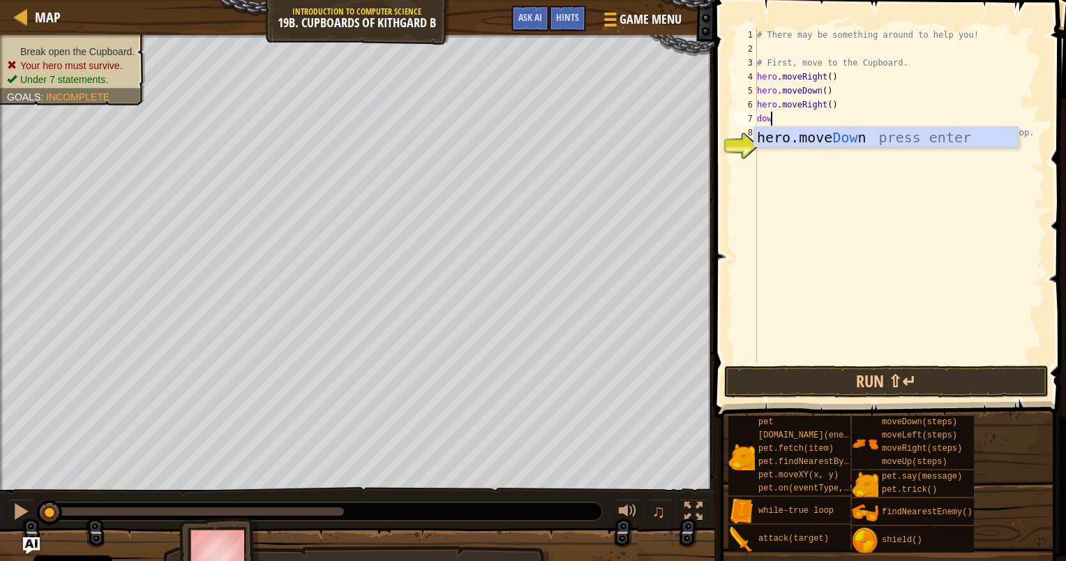
type textarea "down"
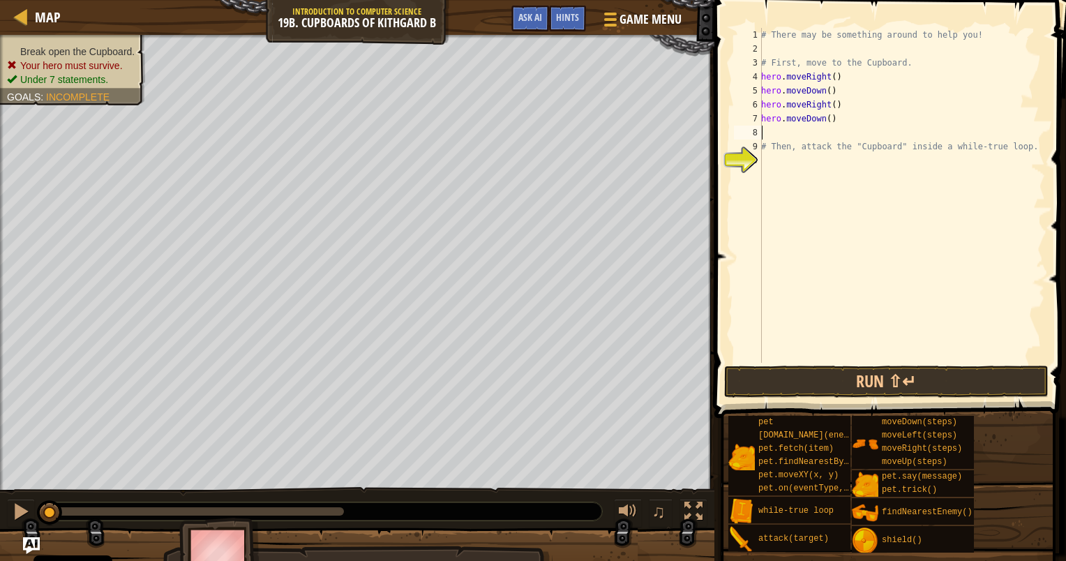
click at [826, 117] on div "# There may be something around to help you! # First, move to the Cupboard. her…" at bounding box center [902, 209] width 287 height 363
type textarea "hero.moveDown(2)"
click at [821, 135] on div "# There may be something around to help you! # First, move to the Cupboard. her…" at bounding box center [902, 209] width 287 height 363
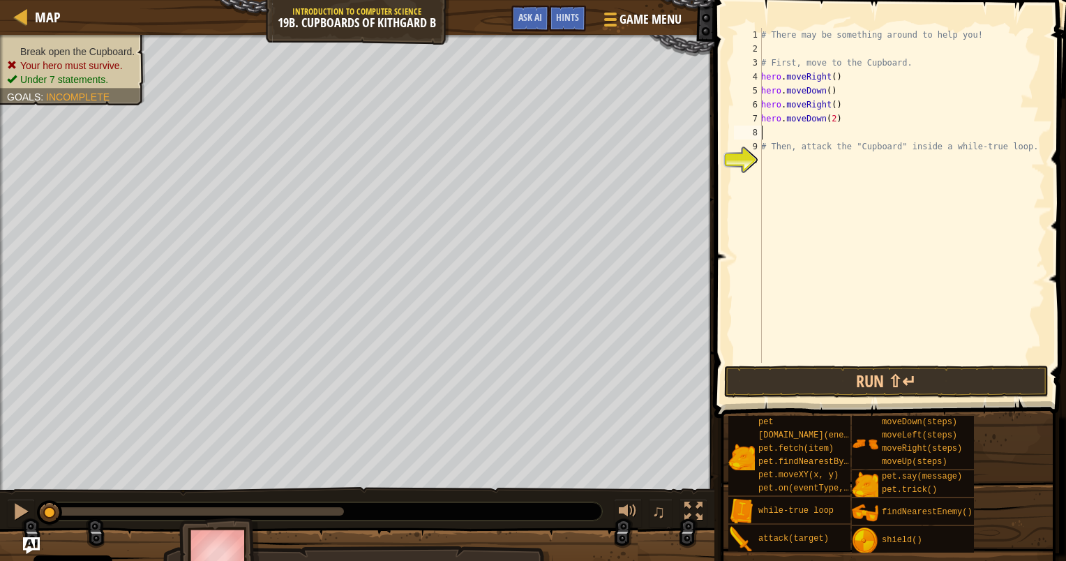
type textarea "hero.moveDown(2)"
click at [871, 154] on div "# There may be something around to help you! # First, move to the Cupboard. her…" at bounding box center [900, 209] width 292 height 363
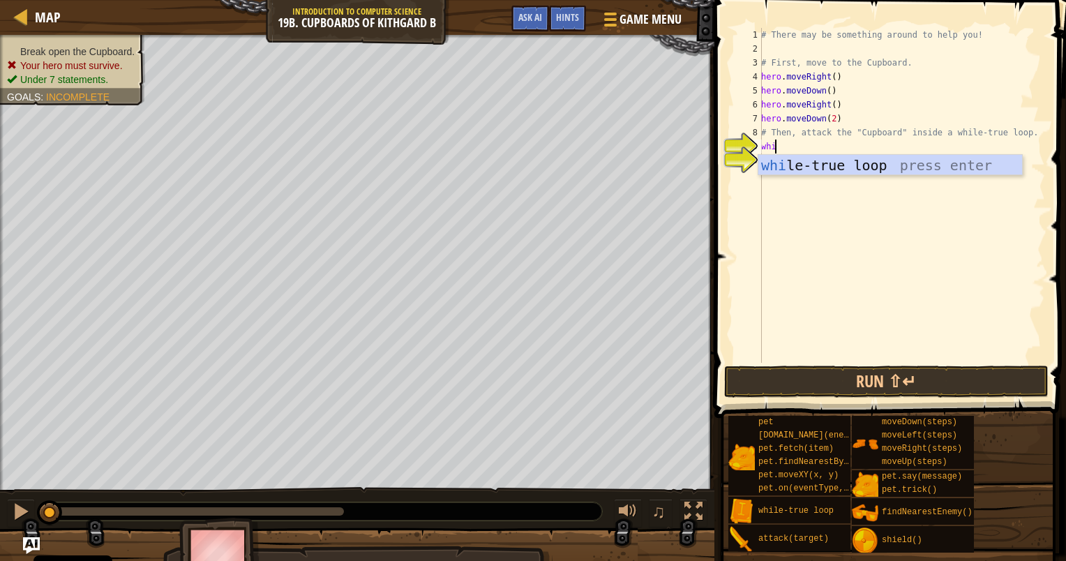
type textarea "whil"
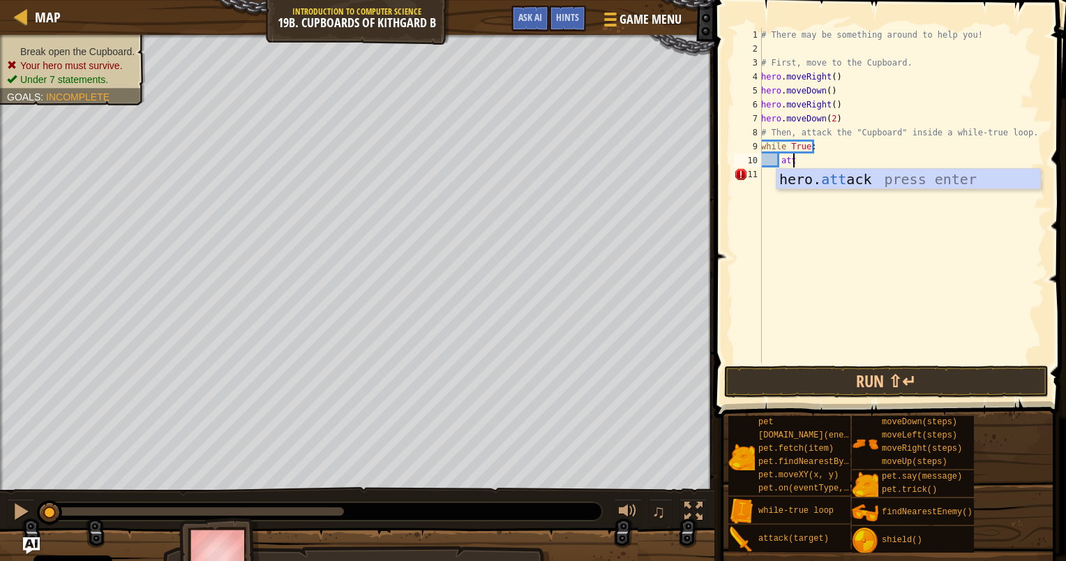
scroll to position [6, 2]
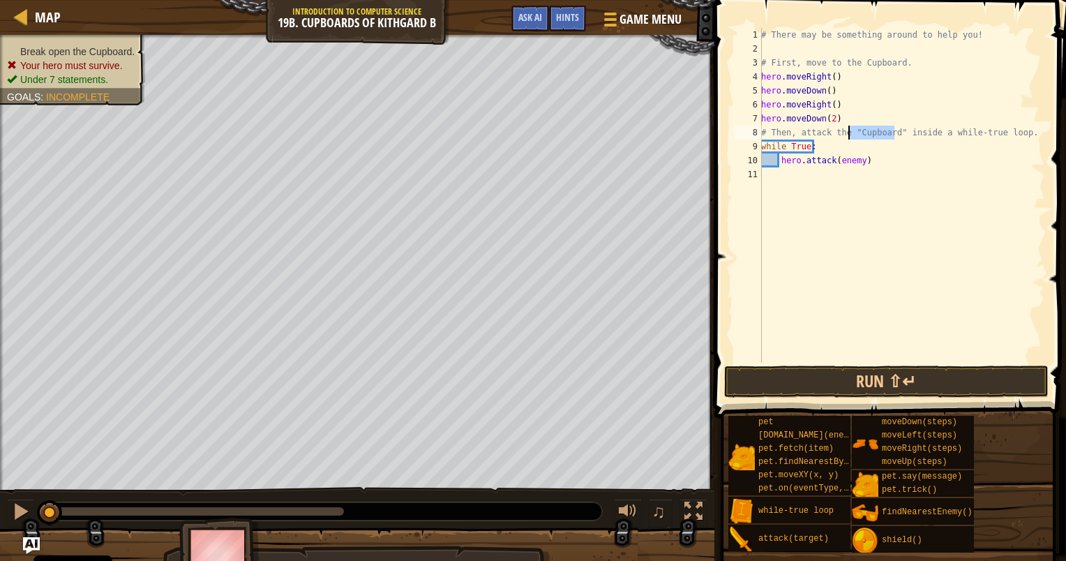
drag, startPoint x: 893, startPoint y: 131, endPoint x: 849, endPoint y: 137, distance: 44.3
click at [849, 137] on div "# There may be something around to help you! # First, move to the Cupboard. her…" at bounding box center [902, 209] width 287 height 363
drag, startPoint x: 857, startPoint y: 160, endPoint x: 836, endPoint y: 164, distance: 21.2
click at [836, 164] on div "# There may be something around to help you! # First, move to the Cupboard. her…" at bounding box center [902, 209] width 287 height 363
type textarea "hero.attack("Cupboard")"
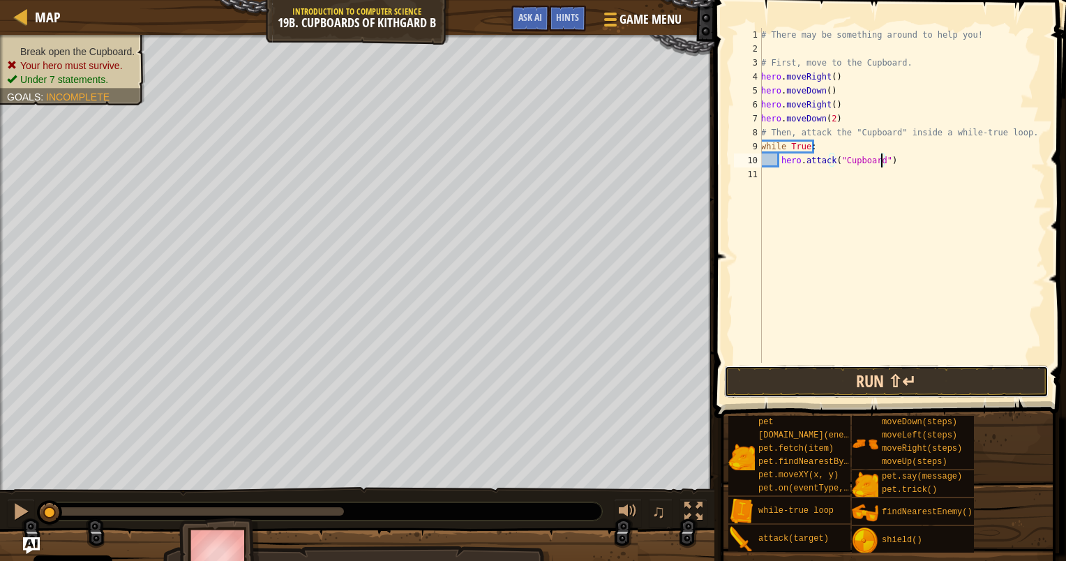
click at [919, 386] on button "Run ⇧↵" at bounding box center [886, 382] width 325 height 32
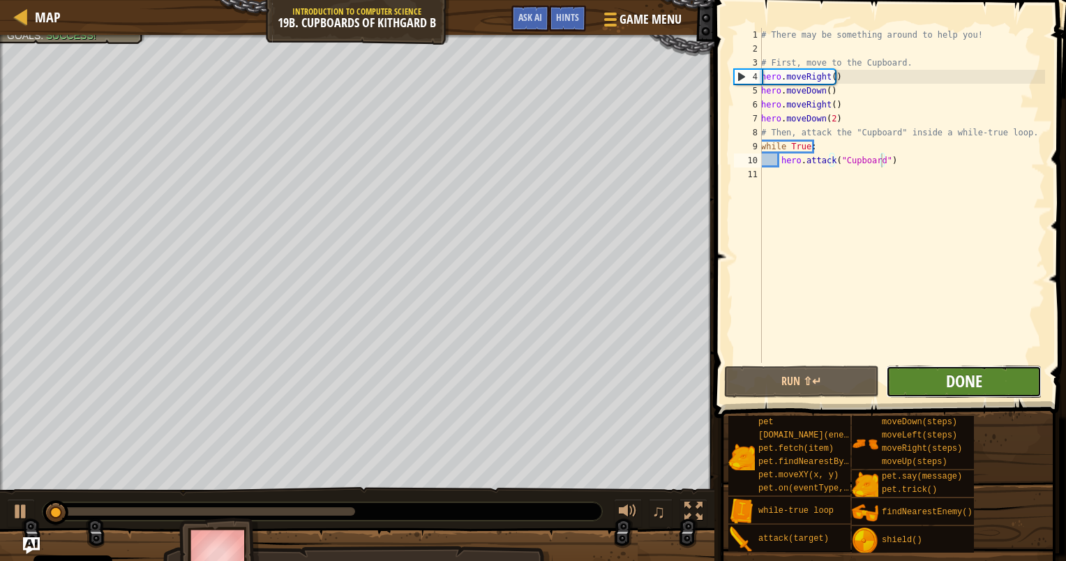
click at [959, 384] on span "Done" at bounding box center [964, 381] width 36 height 22
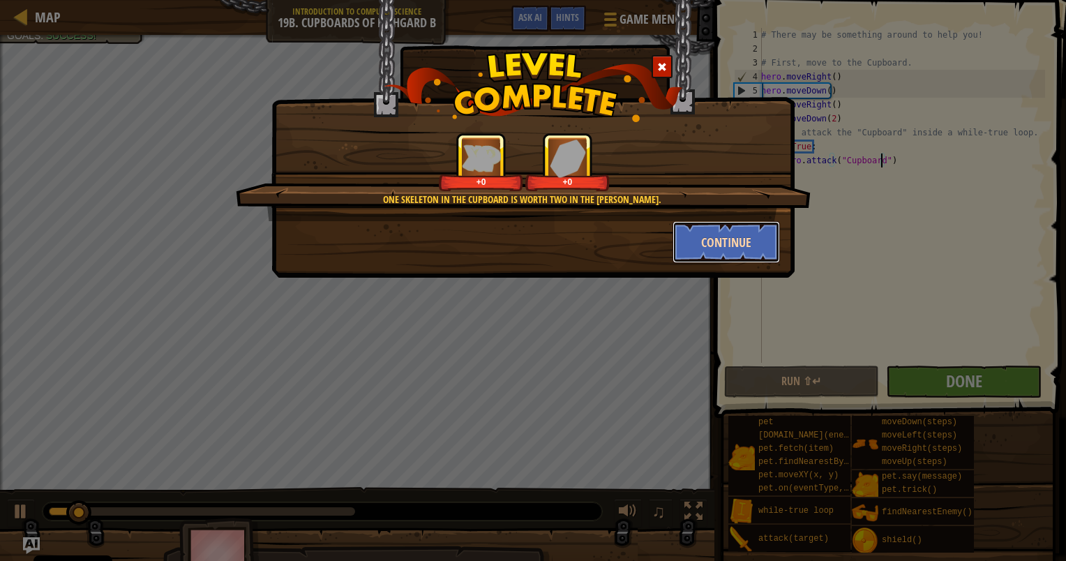
click at [747, 253] on button "Continue" at bounding box center [727, 242] width 108 height 42
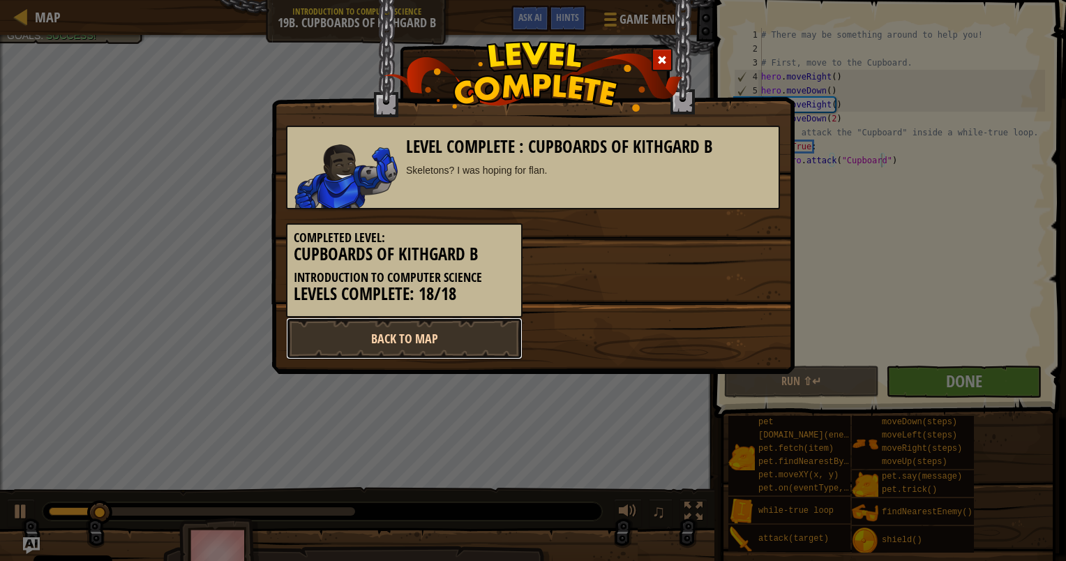
click at [484, 323] on link "Back to Map" at bounding box center [404, 339] width 237 height 42
select select "en-[GEOGRAPHIC_DATA]"
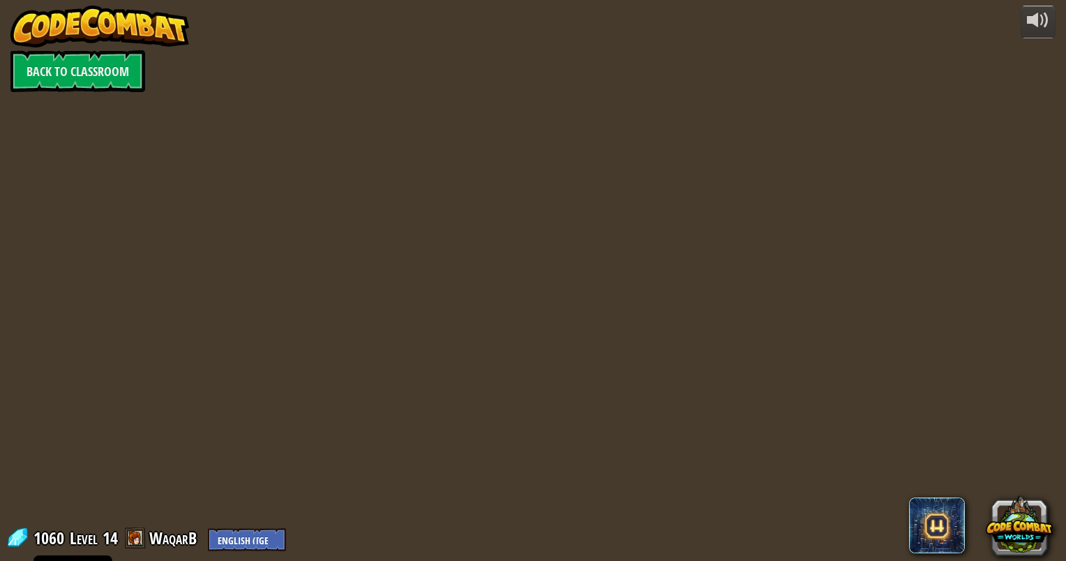
select select "en-[GEOGRAPHIC_DATA]"
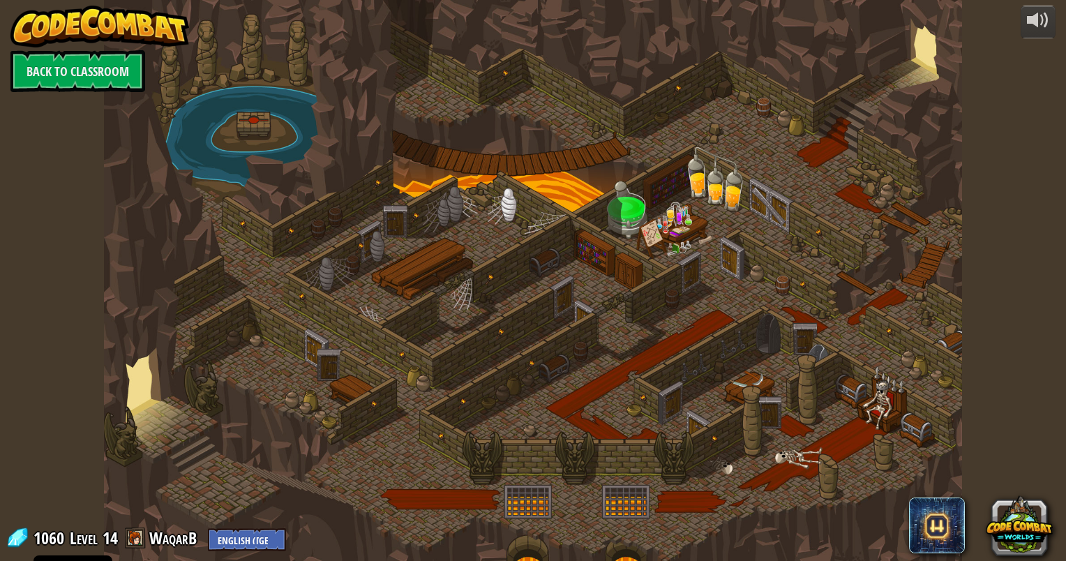
select select "en-[GEOGRAPHIC_DATA]"
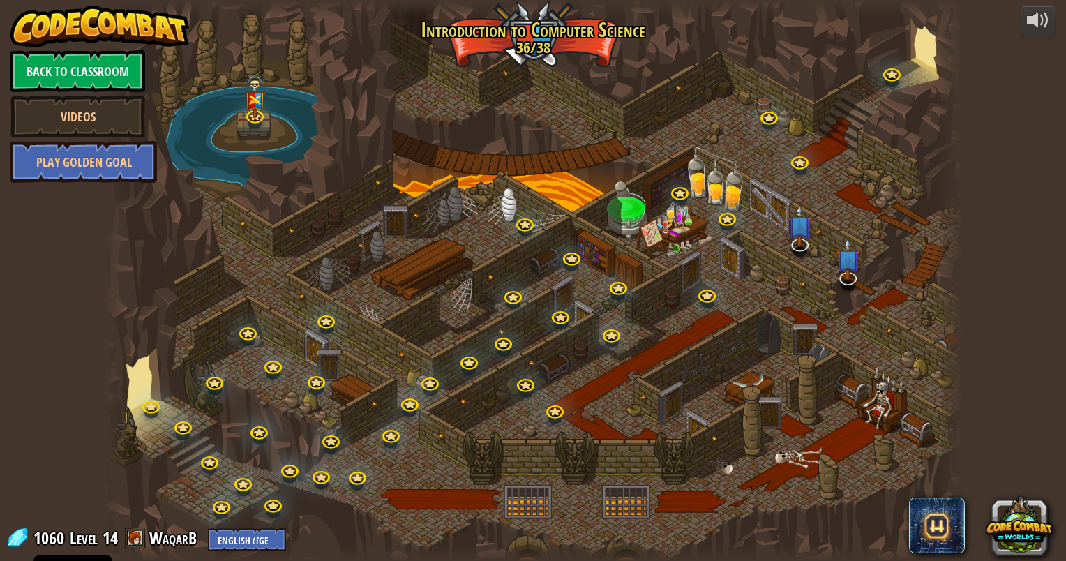
select select "en-[GEOGRAPHIC_DATA]"
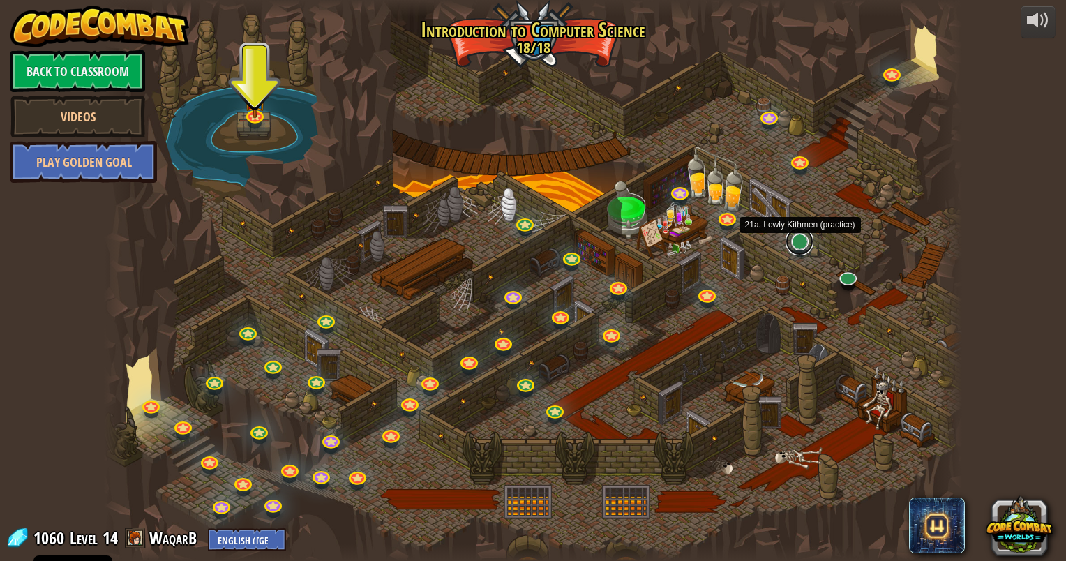
click at [794, 246] on link at bounding box center [800, 241] width 28 height 28
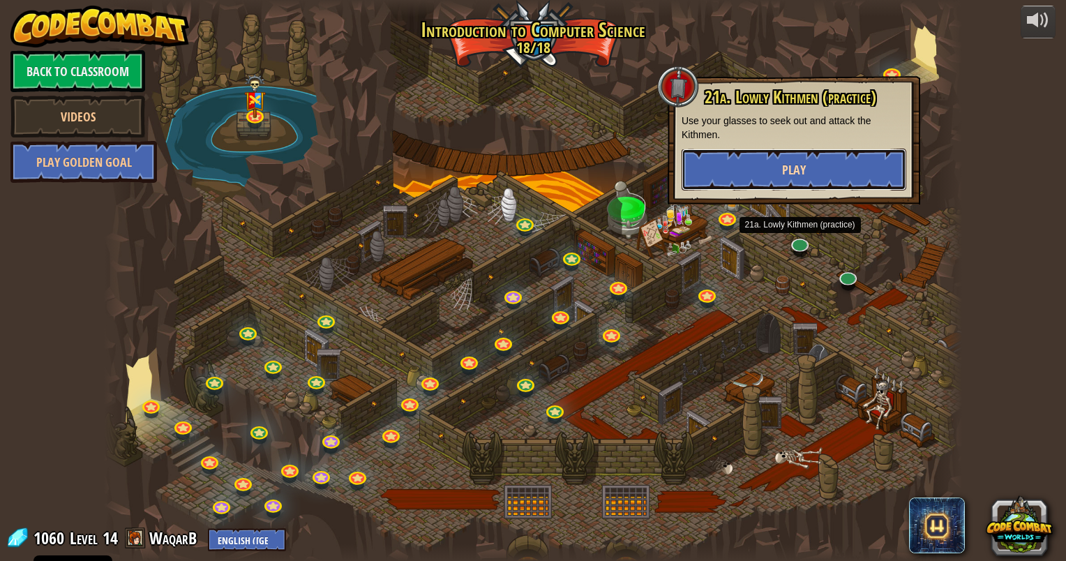
click at [809, 160] on button "Play" at bounding box center [794, 170] width 225 height 42
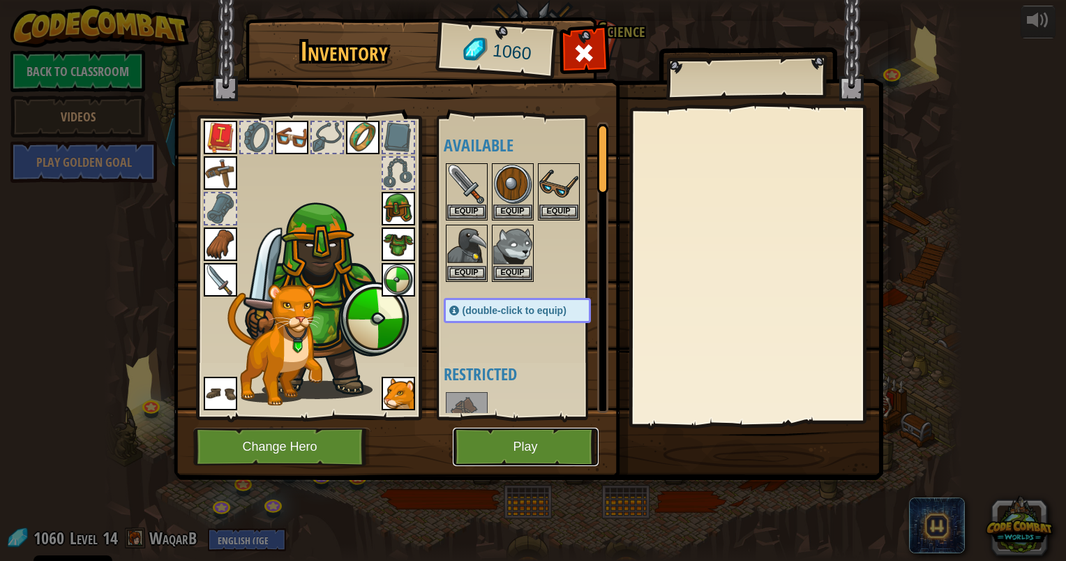
click at [493, 450] on button "Play" at bounding box center [526, 447] width 146 height 38
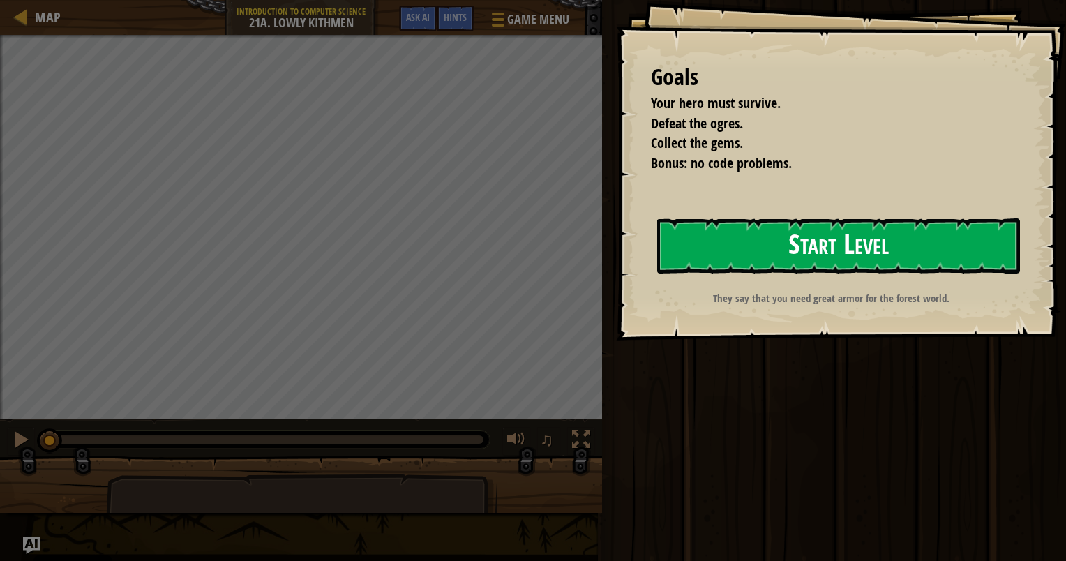
click at [748, 241] on button "Start Level" at bounding box center [838, 245] width 363 height 55
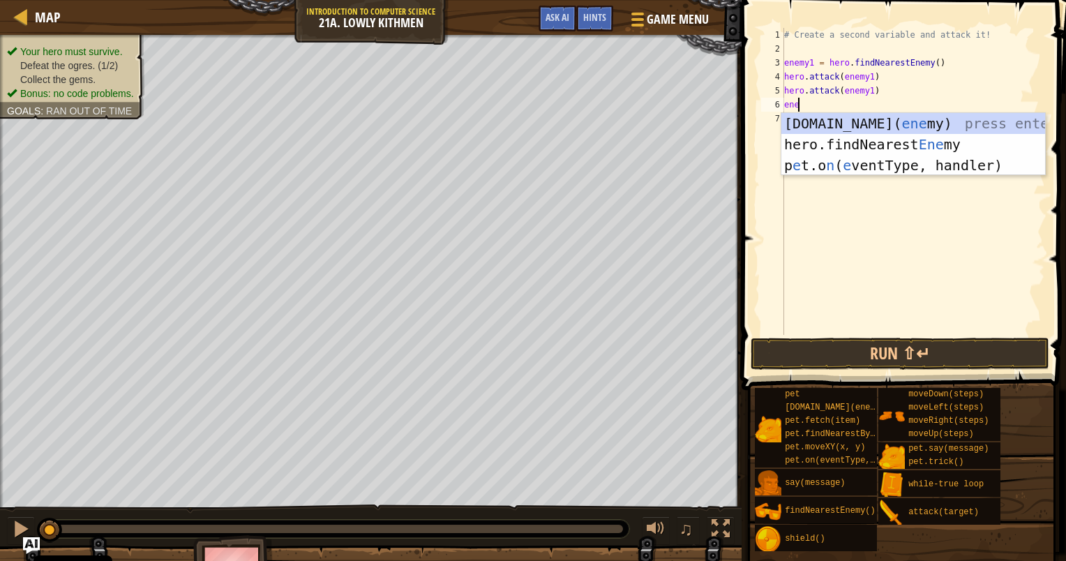
scroll to position [6, 0]
type textarea "enemy"
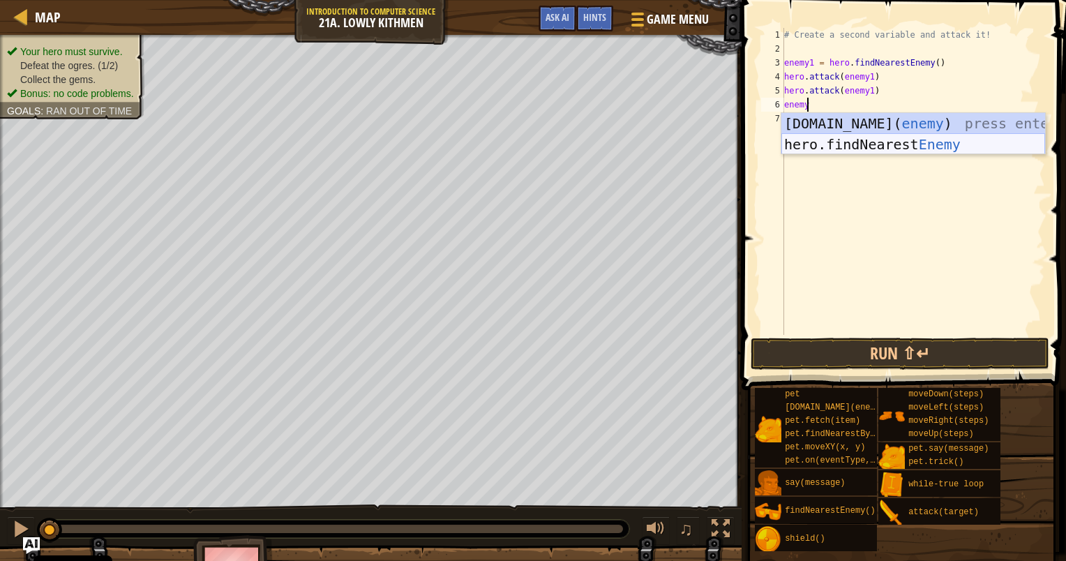
click at [871, 145] on div "[DOMAIN_NAME]( enemy ) press enter hero.findNearest Enemy press enter" at bounding box center [914, 155] width 264 height 84
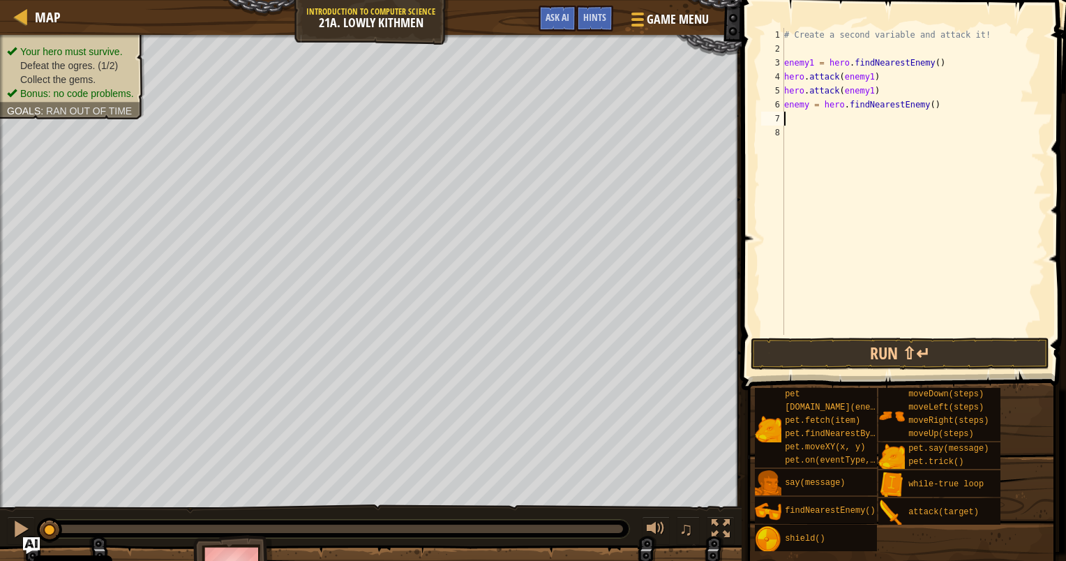
click at [805, 106] on div "# Create a second variable and attack it! enemy1 = hero . findNearestEnemy ( ) …" at bounding box center [914, 195] width 264 height 335
click at [805, 110] on div "# Create a second variable and attack it! enemy1 = hero . findNearestEnemy ( ) …" at bounding box center [914, 195] width 264 height 335
click at [807, 109] on div "# Create a second variable and attack it! enemy1 = hero . findNearestEnemy ( ) …" at bounding box center [914, 195] width 264 height 335
type textarea "enemy2 = hero.findNearestEnemy()"
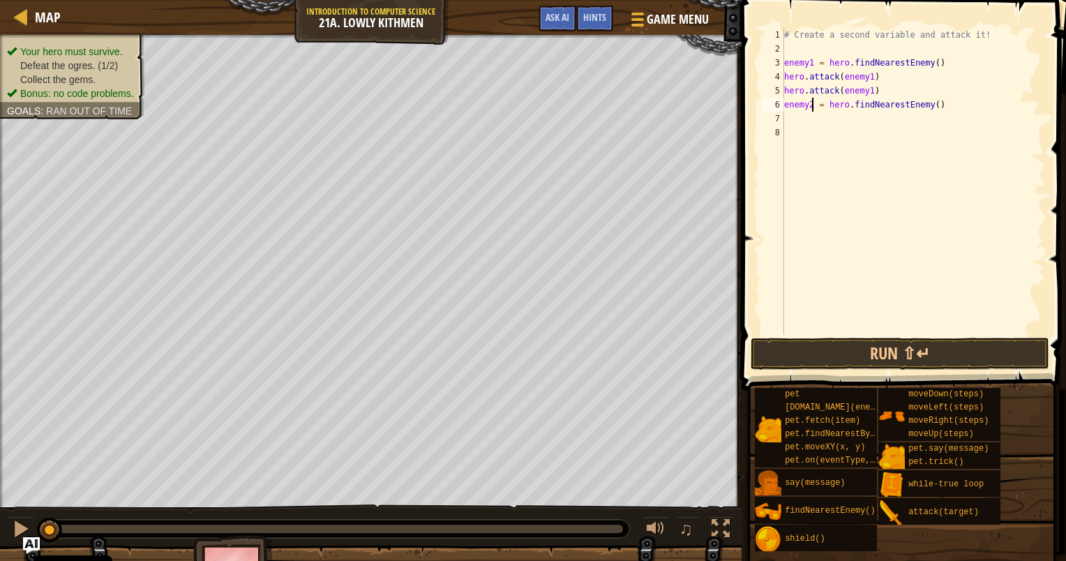
click at [811, 128] on div "# Create a second variable and attack it! enemy1 = hero . findNearestEnemy ( ) …" at bounding box center [914, 195] width 264 height 335
click at [812, 121] on div "# Create a second variable and attack it! enemy1 = hero . findNearestEnemy ( ) …" at bounding box center [914, 195] width 264 height 335
type textarea "hero.attack(enemy2)"
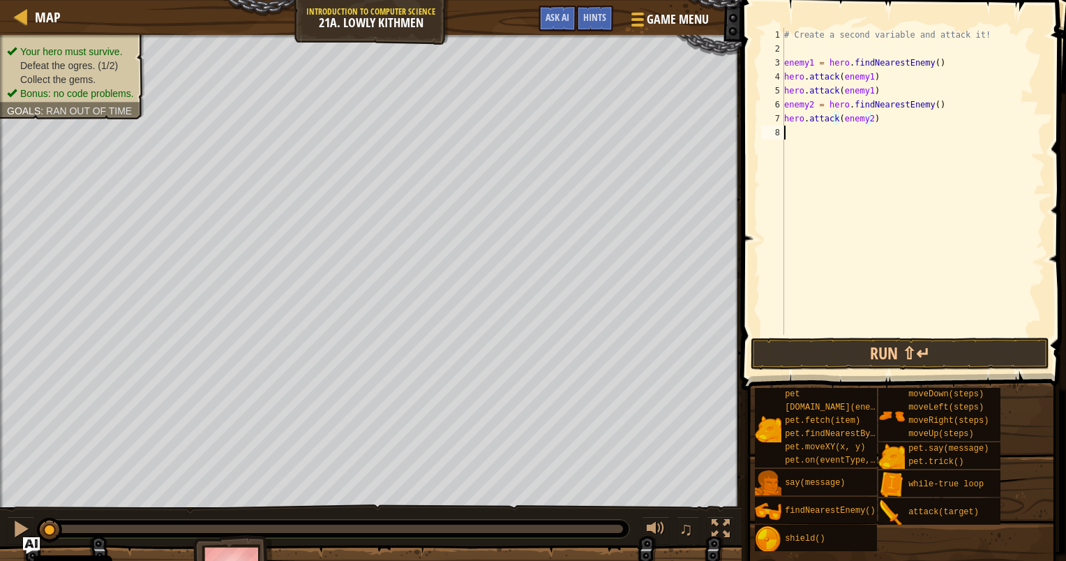
click at [831, 128] on div "# Create a second variable and attack it! enemy1 = hero . findNearestEnemy ( ) …" at bounding box center [914, 195] width 264 height 335
type textarea "hero.attack(enemy2)"
click at [974, 346] on button "Run ⇧↵" at bounding box center [900, 354] width 299 height 32
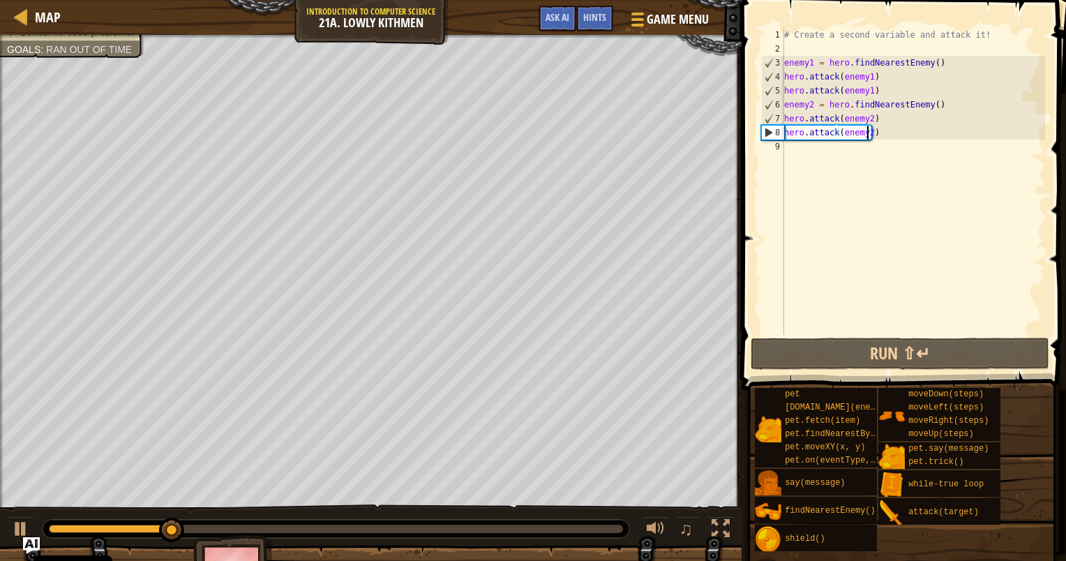
click at [804, 166] on div "# Create a second variable and attack it! enemy1 = hero . findNearestEnemy ( ) …" at bounding box center [914, 195] width 264 height 335
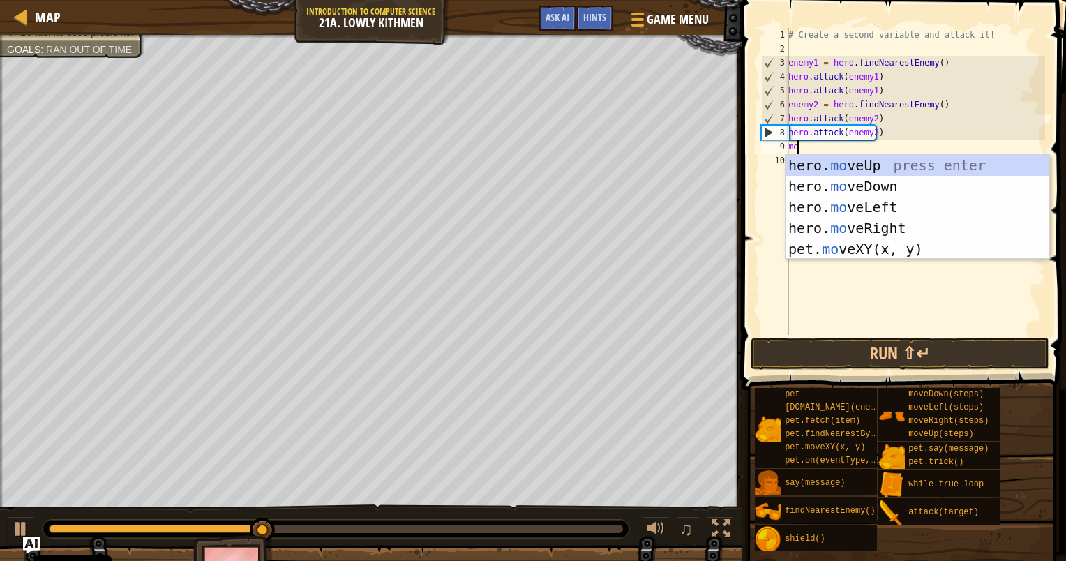
type textarea "move"
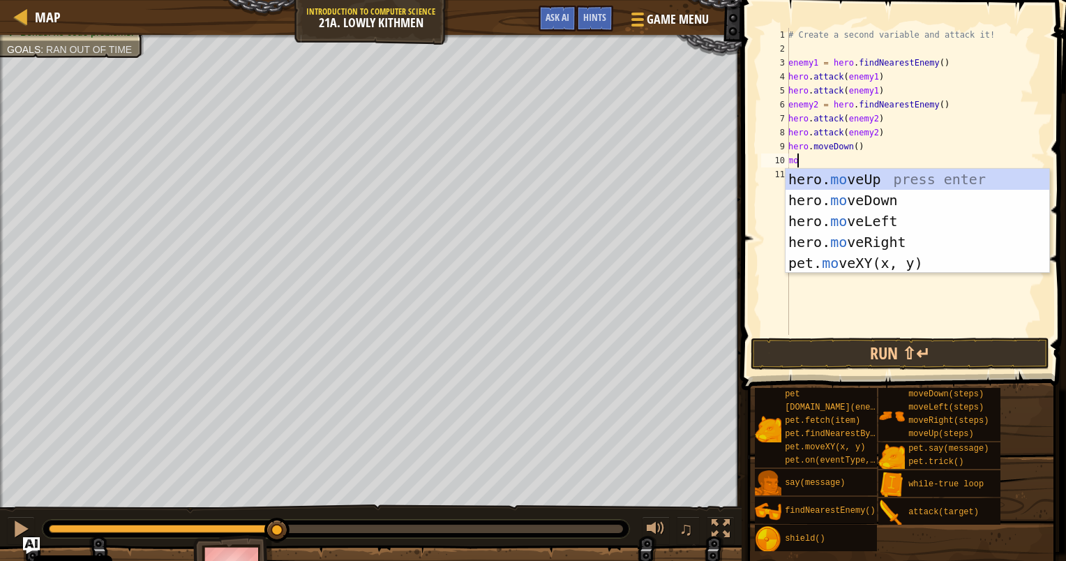
type textarea "move"
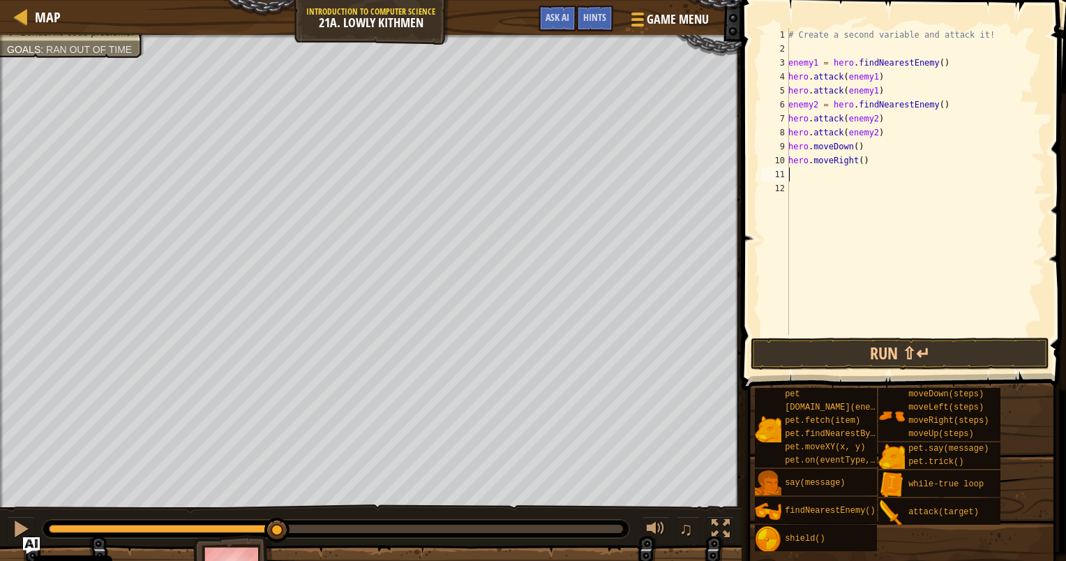
click at [856, 164] on div "# Create a second variable and attack it! enemy1 = hero . findNearestEnemy ( ) …" at bounding box center [916, 195] width 260 height 335
type textarea "hero.moveRight(2)"
click at [905, 356] on button "Run ⇧↵" at bounding box center [900, 354] width 299 height 32
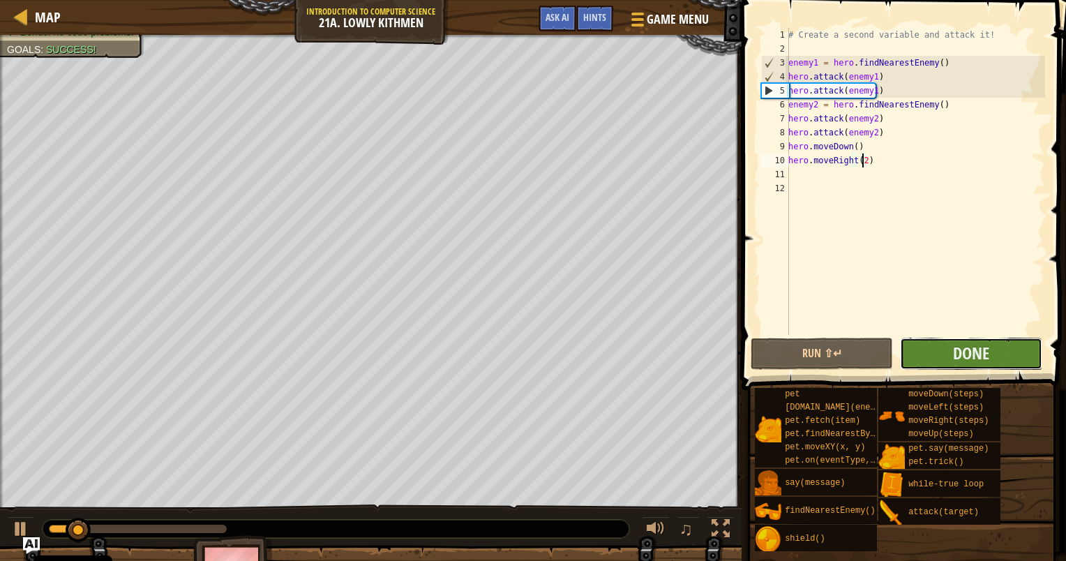
click at [994, 361] on button "Done" at bounding box center [971, 354] width 142 height 32
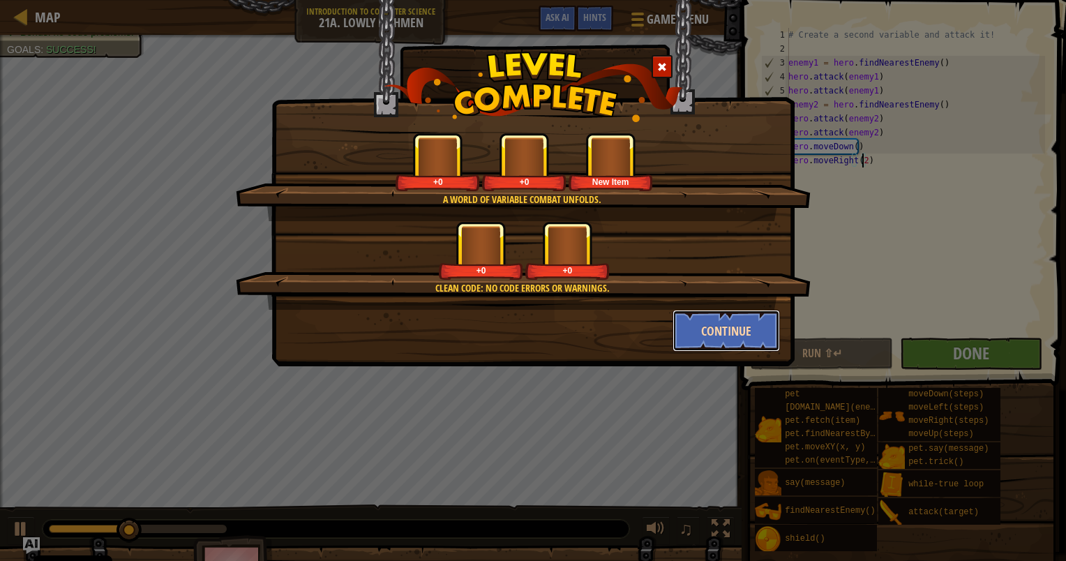
click at [735, 323] on button "Continue" at bounding box center [727, 331] width 108 height 42
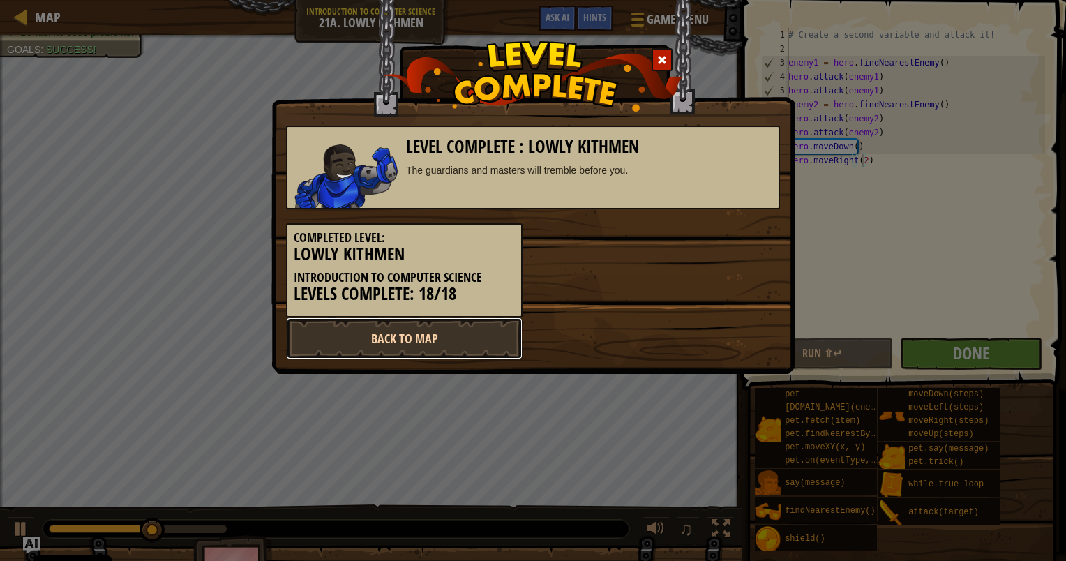
click at [510, 331] on link "Back to Map" at bounding box center [404, 339] width 237 height 42
select select "en-[GEOGRAPHIC_DATA]"
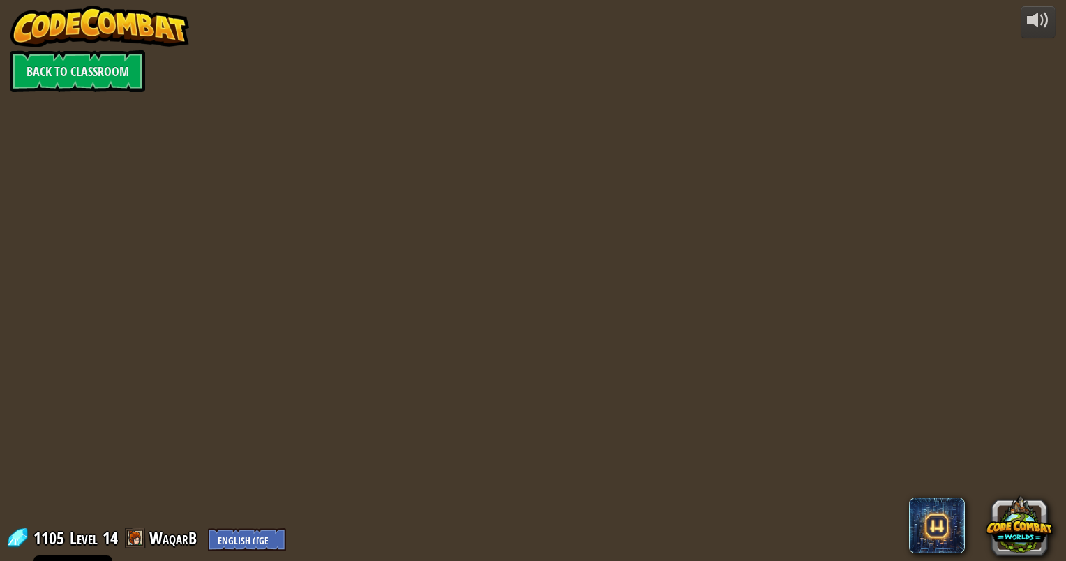
select select "en-[GEOGRAPHIC_DATA]"
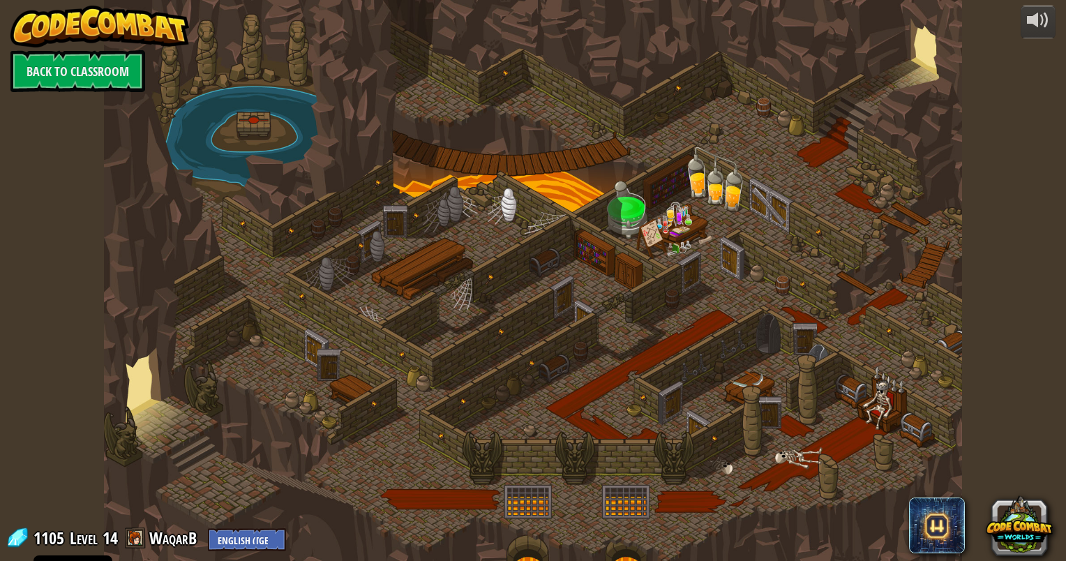
select select "en-[GEOGRAPHIC_DATA]"
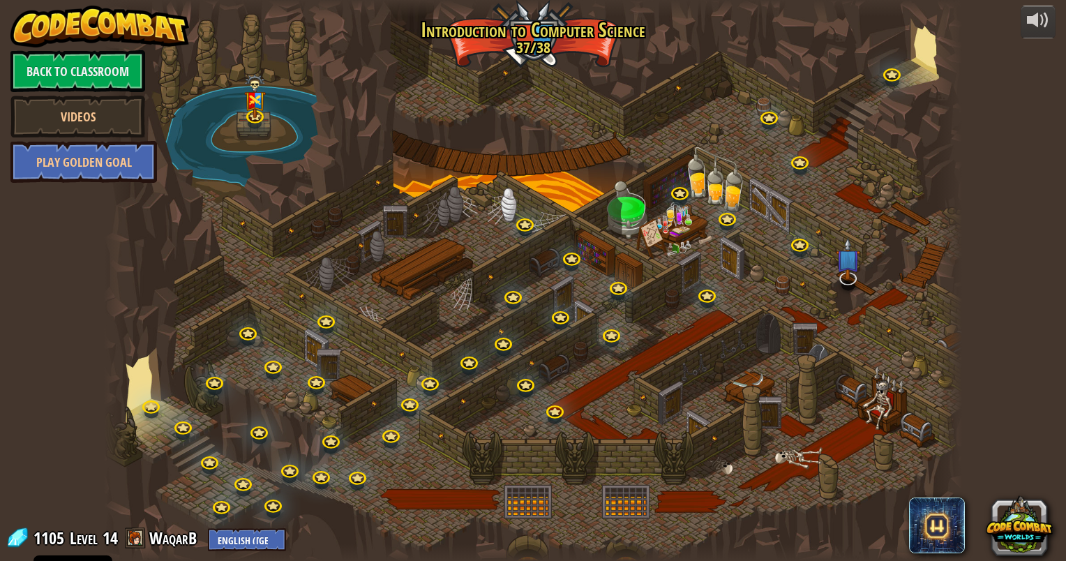
select select "en-[GEOGRAPHIC_DATA]"
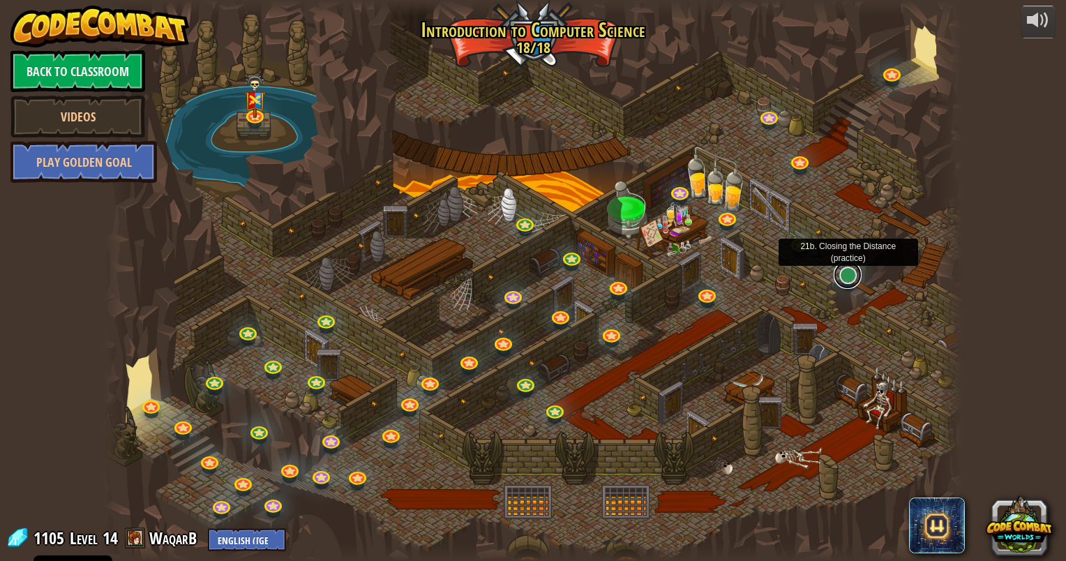
click at [851, 272] on link at bounding box center [848, 275] width 28 height 28
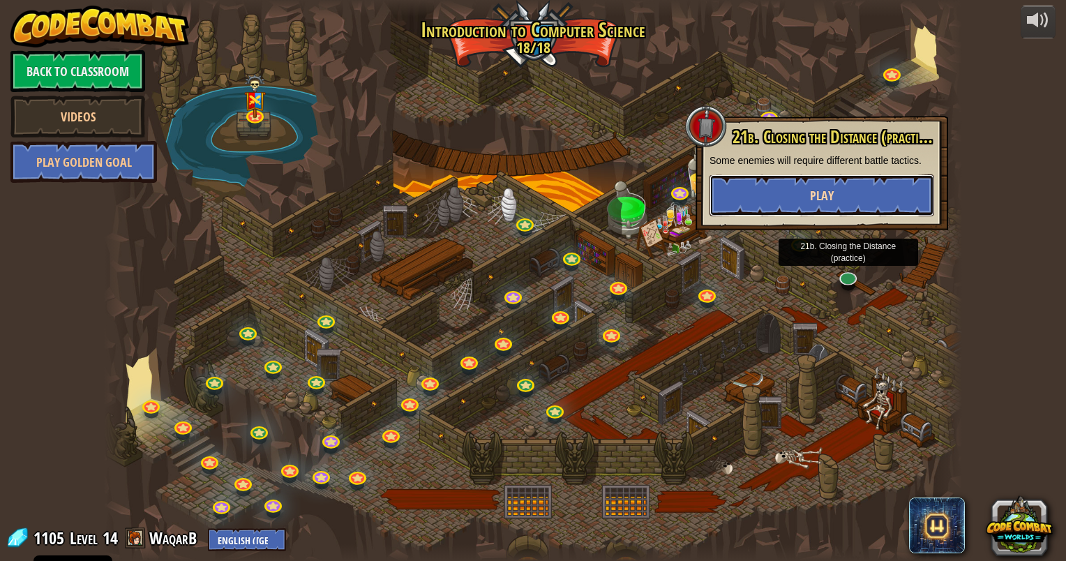
click at [837, 189] on button "Play" at bounding box center [822, 195] width 225 height 42
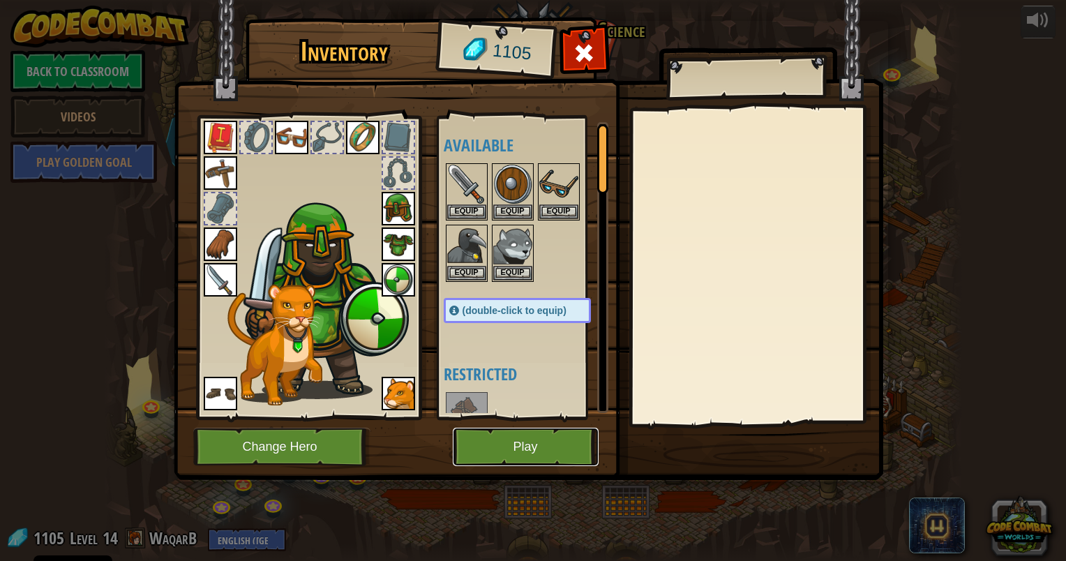
click at [546, 438] on button "Play" at bounding box center [526, 447] width 146 height 38
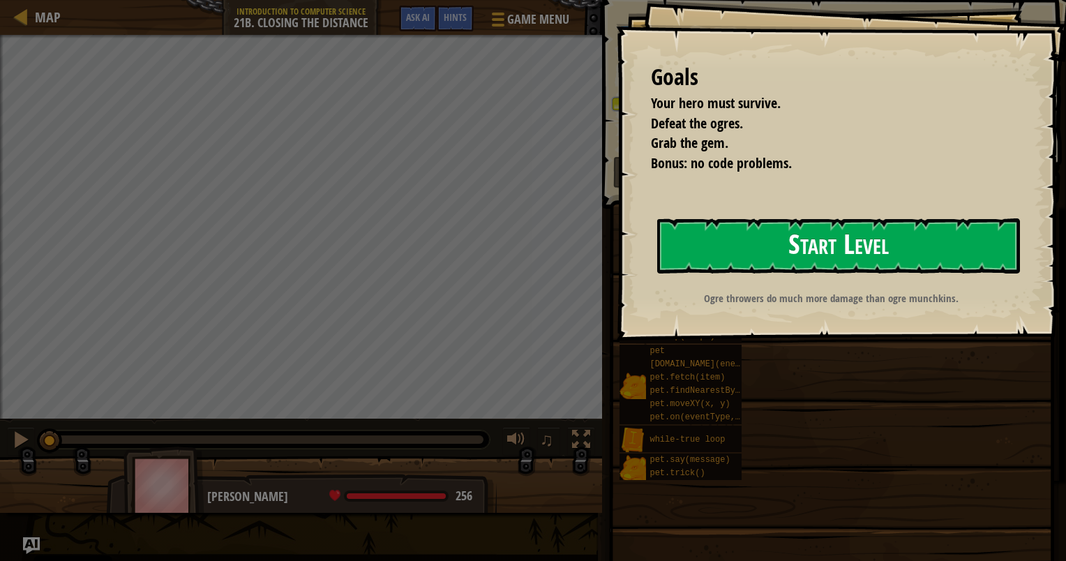
click at [842, 242] on button "Start Level" at bounding box center [838, 245] width 363 height 55
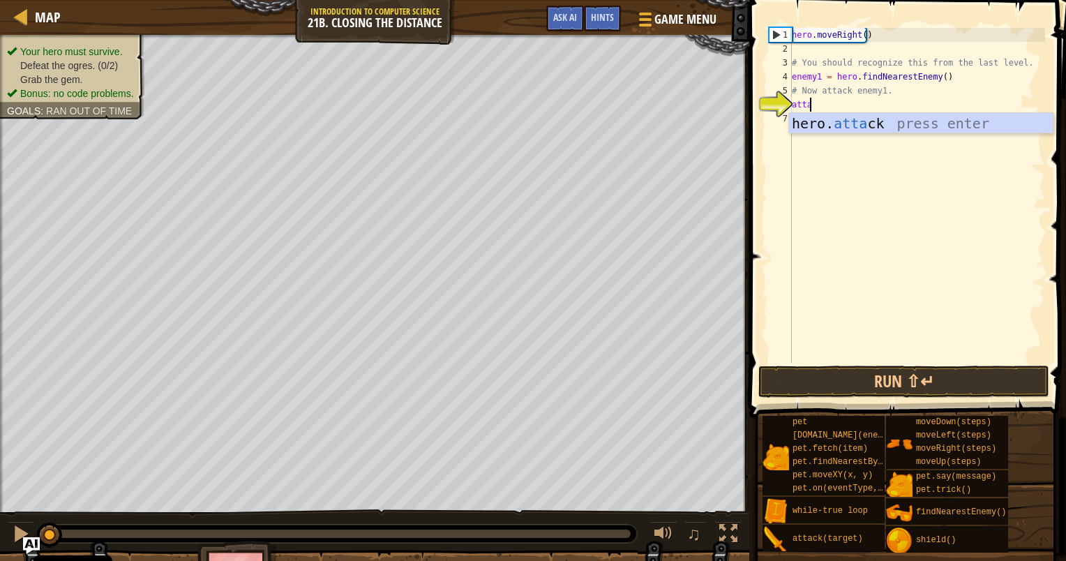
scroll to position [6, 1]
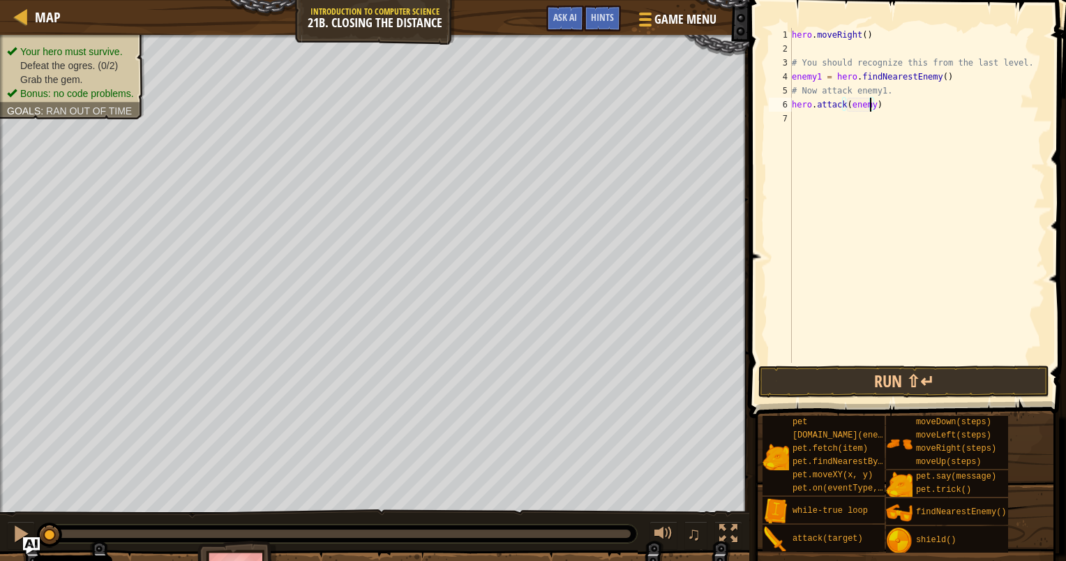
type textarea "hero.attack(enemy1)"
drag, startPoint x: 870, startPoint y: 109, endPoint x: 783, endPoint y: 105, distance: 87.3
click at [783, 105] on div "hero.attack(enemy1) 1 2 3 4 5 6 7 hero . moveRight ( ) # You should recognize t…" at bounding box center [905, 195] width 279 height 335
click at [831, 117] on div "hero . moveRight ( ) # You should recognize this from the last level. enemy1 = …" at bounding box center [917, 209] width 256 height 363
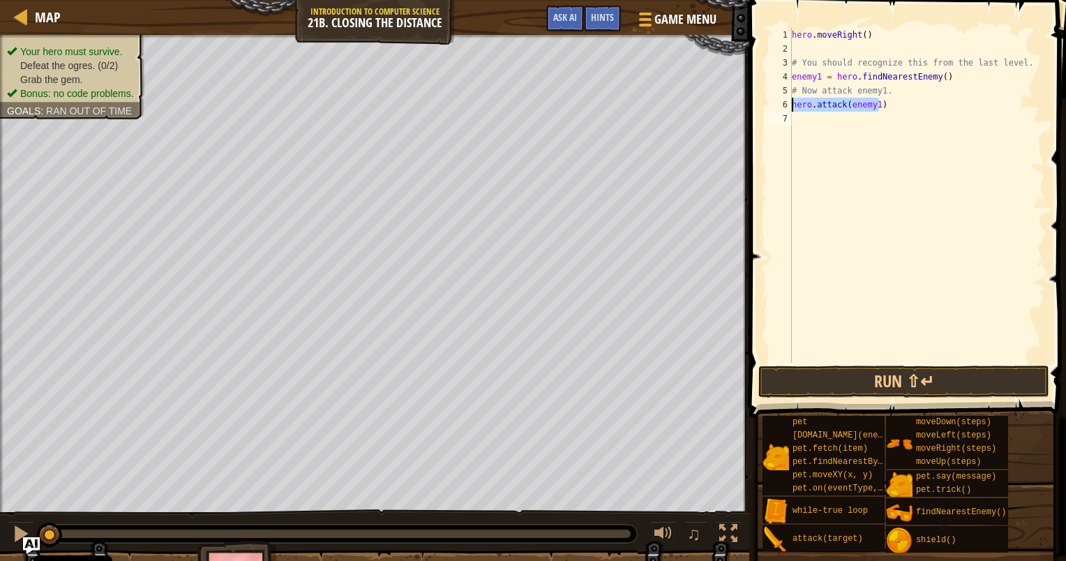
scroll to position [6, 0]
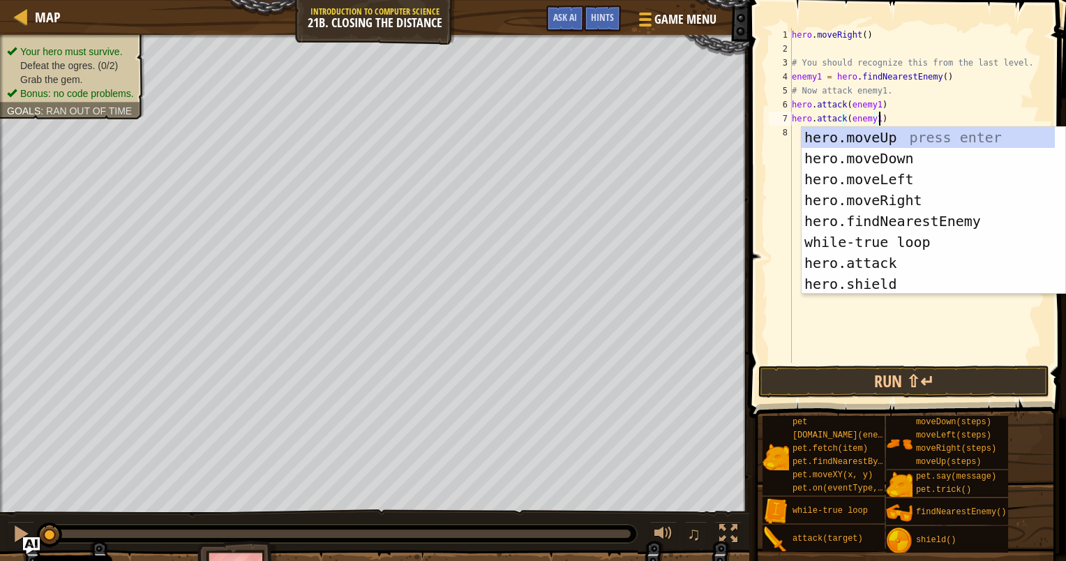
click at [948, 91] on div "hero . moveRight ( ) # You should recognize this from the last level. enemy1 = …" at bounding box center [917, 209] width 256 height 363
type textarea "# Now attack enemy1."
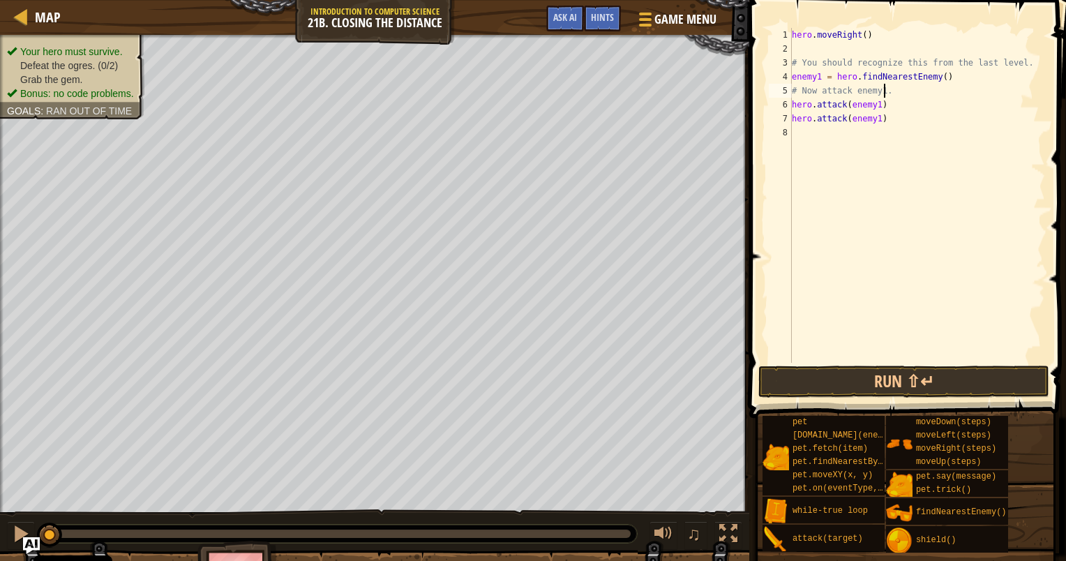
click at [898, 140] on div "hero . moveRight ( ) # You should recognize this from the last level. enemy1 = …" at bounding box center [917, 209] width 256 height 363
click at [905, 372] on button "Run ⇧↵" at bounding box center [904, 382] width 291 height 32
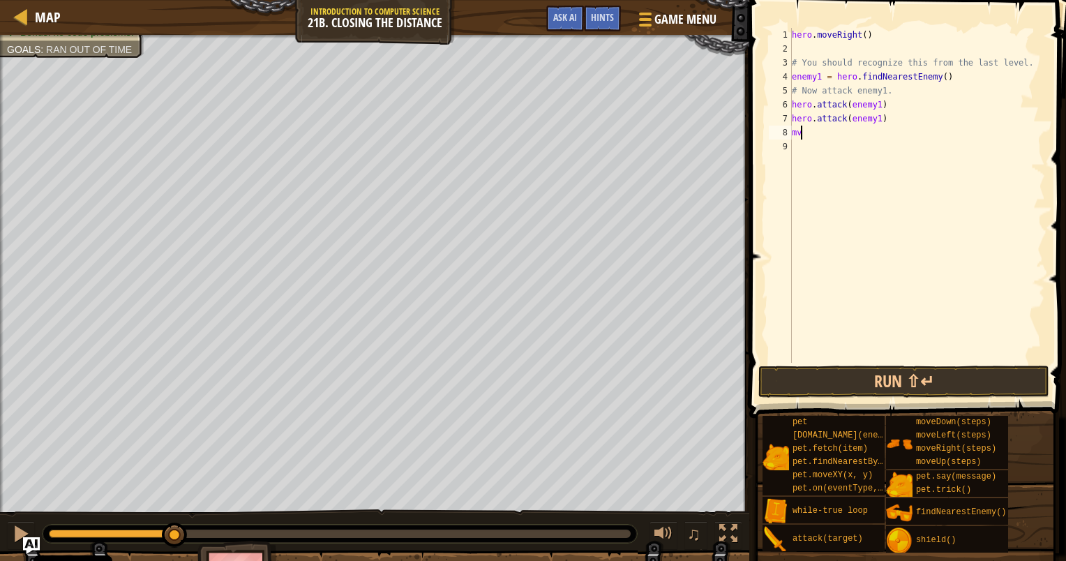
type textarea "m"
type textarea "right"
click at [866, 132] on div "hero . moveRight ( ) # You should recognize this from the last level. enemy1 = …" at bounding box center [919, 209] width 252 height 363
type textarea "hero.moveRight(2)"
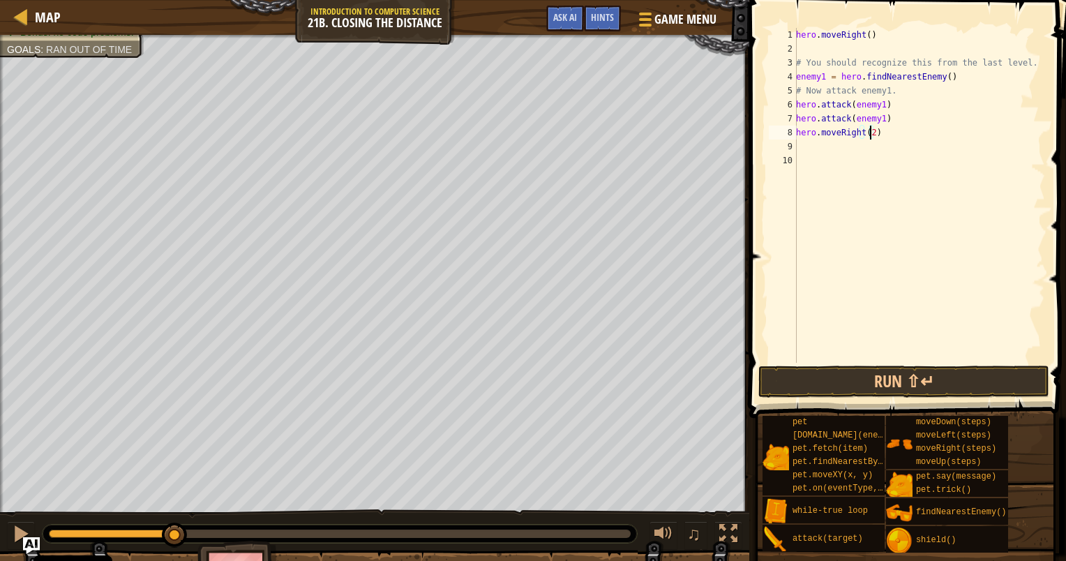
click at [838, 148] on div "hero . moveRight ( ) # You should recognize this from the last level. enemy1 = …" at bounding box center [919, 209] width 252 height 363
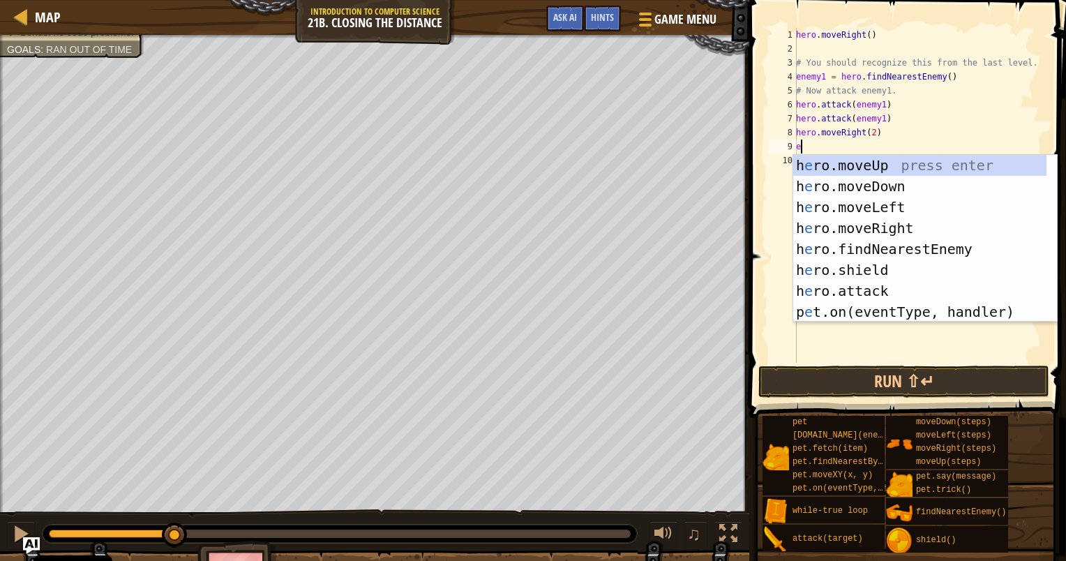
type textarea "ene"
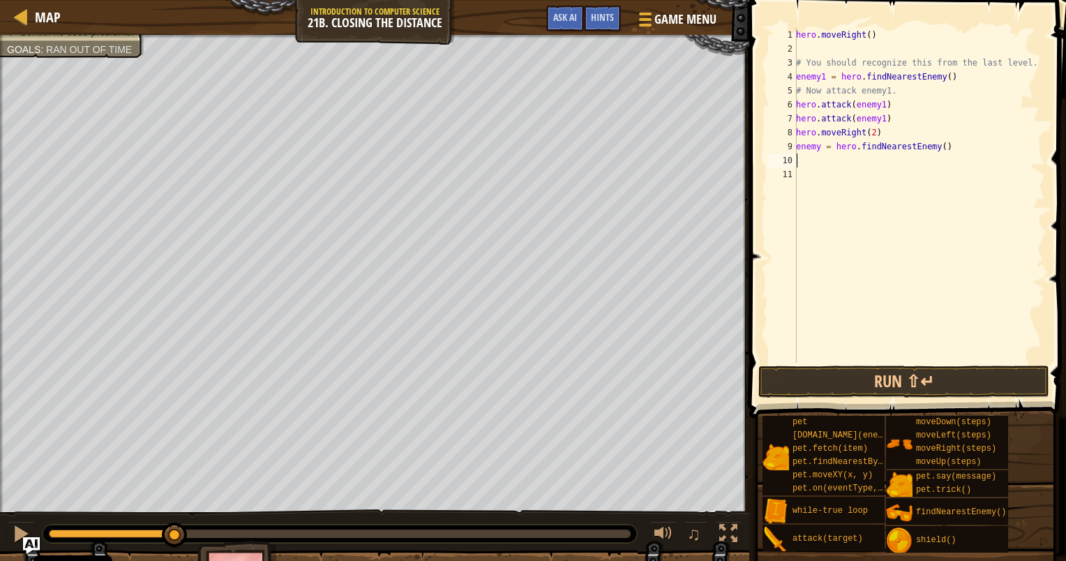
click at [819, 144] on div "hero . moveRight ( ) # You should recognize this from the last level. enemy1 = …" at bounding box center [919, 209] width 252 height 363
type textarea "enemy2 = hero.findNearestEnemy()"
click at [826, 167] on div "hero . moveRight ( ) # You should recognize this from the last level. enemy1 = …" at bounding box center [919, 209] width 252 height 363
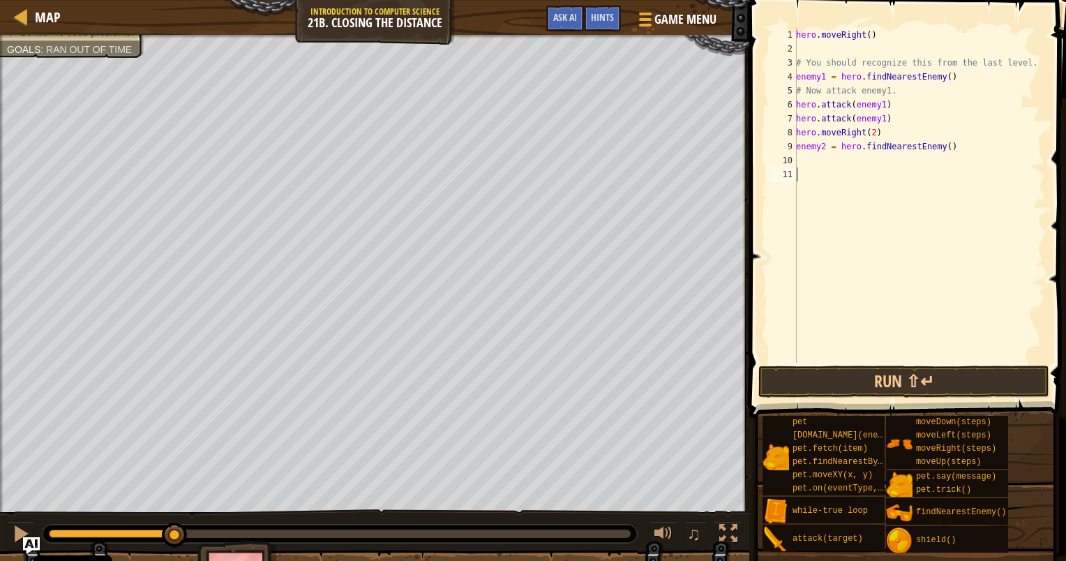
click at [826, 163] on div "hero . moveRight ( ) # You should recognize this from the last level. enemy1 = …" at bounding box center [919, 209] width 252 height 363
type textarea "hero.attack(enemy2)"
drag, startPoint x: 899, startPoint y: 161, endPoint x: 743, endPoint y: 162, distance: 155.6
click at [745, 160] on div "Hints Videos hero.attack(enemy2) 1 2 3 4 5 6 7 8 9 10 11 hero . moveRight ( ) #…" at bounding box center [905, 280] width 321 height 561
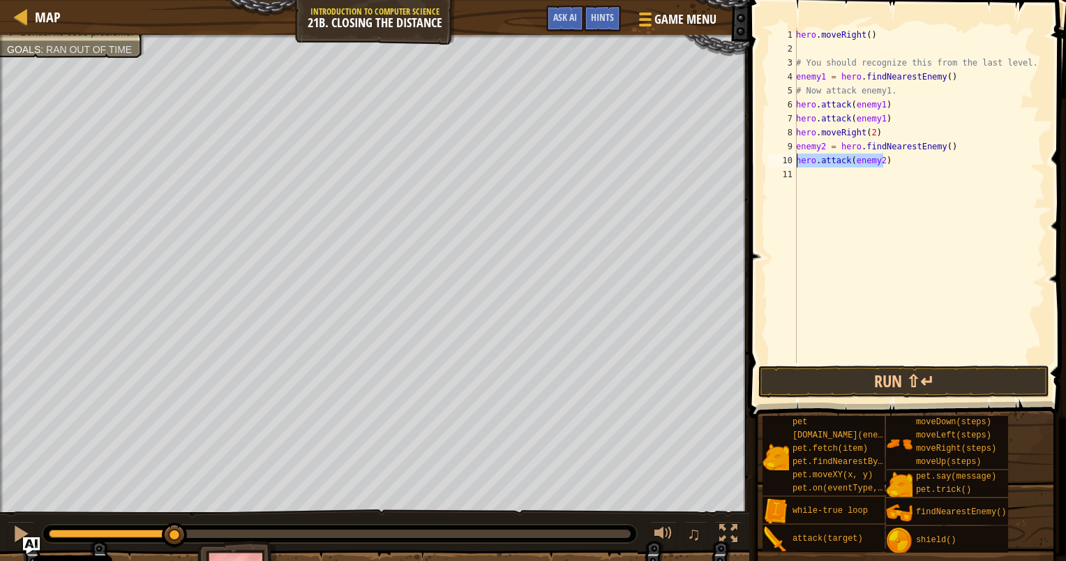
click at [801, 170] on div "hero . moveRight ( ) # You should recognize this from the last level. enemy1 = …" at bounding box center [919, 209] width 252 height 363
paste textarea "hero.attack(enemy2)"
type textarea "hero.attack(enemy2)"
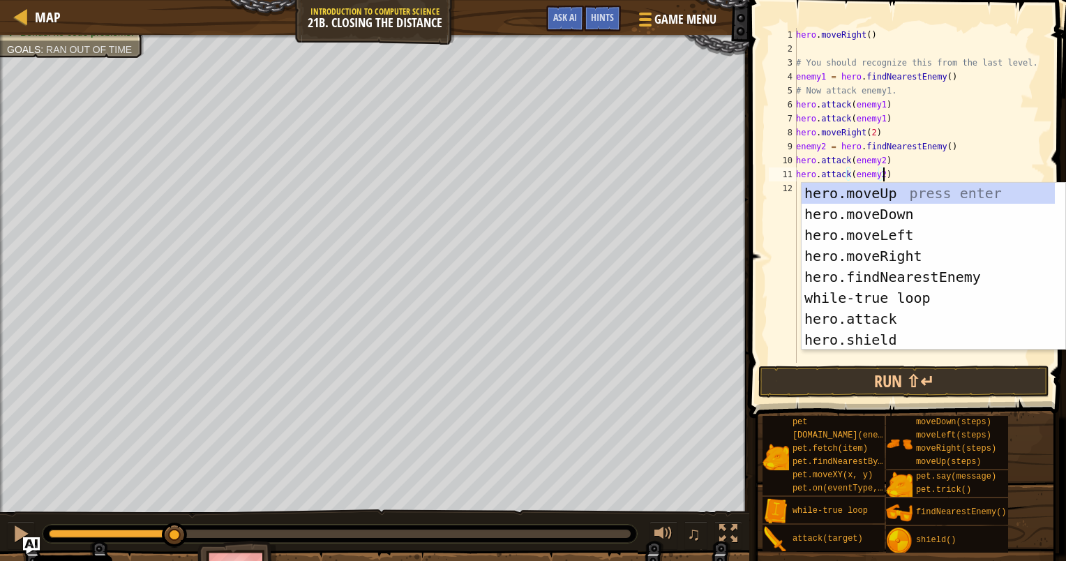
click at [983, 154] on div "hero . moveRight ( ) # You should recognize this from the last level. enemy1 = …" at bounding box center [919, 209] width 252 height 363
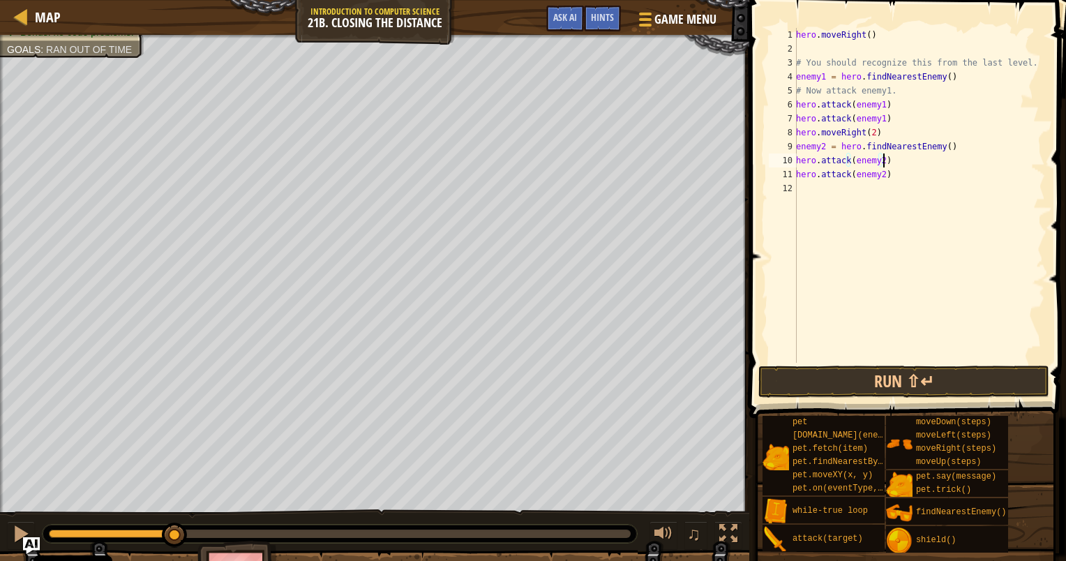
click at [912, 191] on div "hero . moveRight ( ) # You should recognize this from the last level. enemy1 = …" at bounding box center [919, 209] width 252 height 363
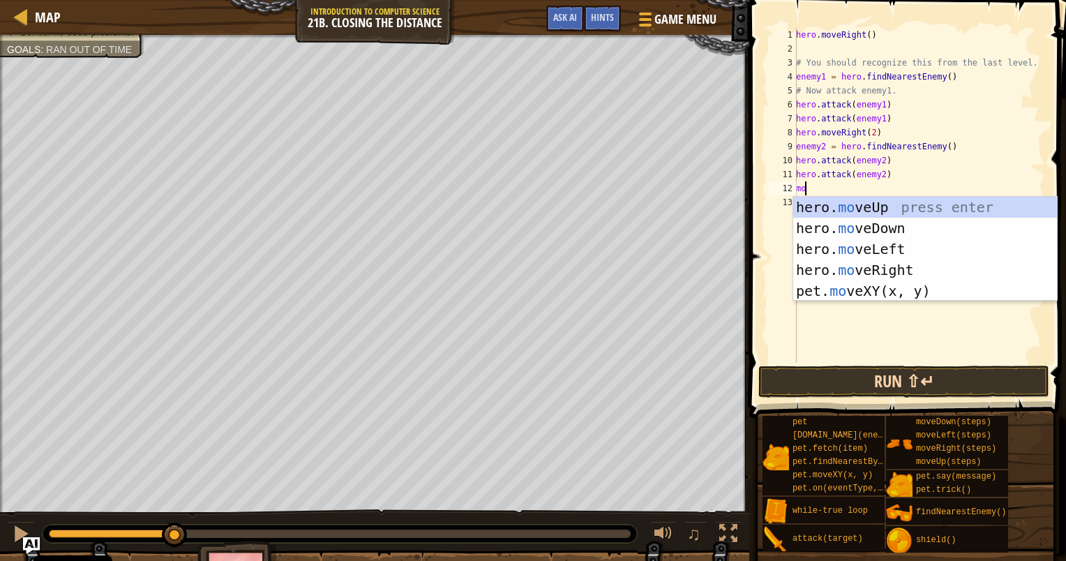
type textarea "move"
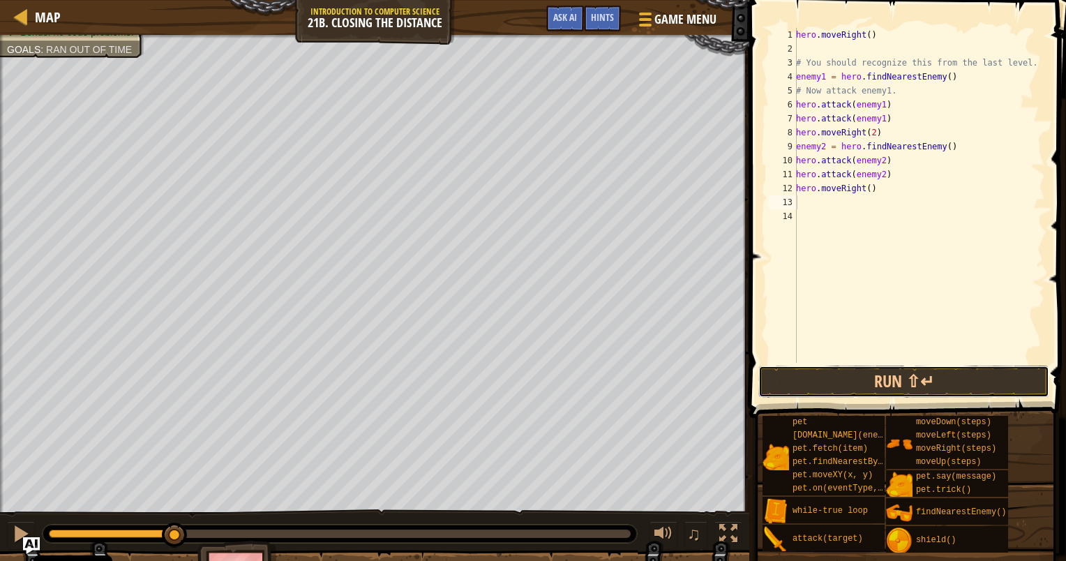
drag, startPoint x: 888, startPoint y: 368, endPoint x: 894, endPoint y: 403, distance: 35.5
click at [888, 403] on div "Hints Videos 1 2 3 4 5 6 7 8 9 10 11 12 13 14 hero . moveRight ( ) # You should…" at bounding box center [905, 277] width 321 height 554
click at [987, 383] on button "Run ⇧↵" at bounding box center [904, 382] width 291 height 32
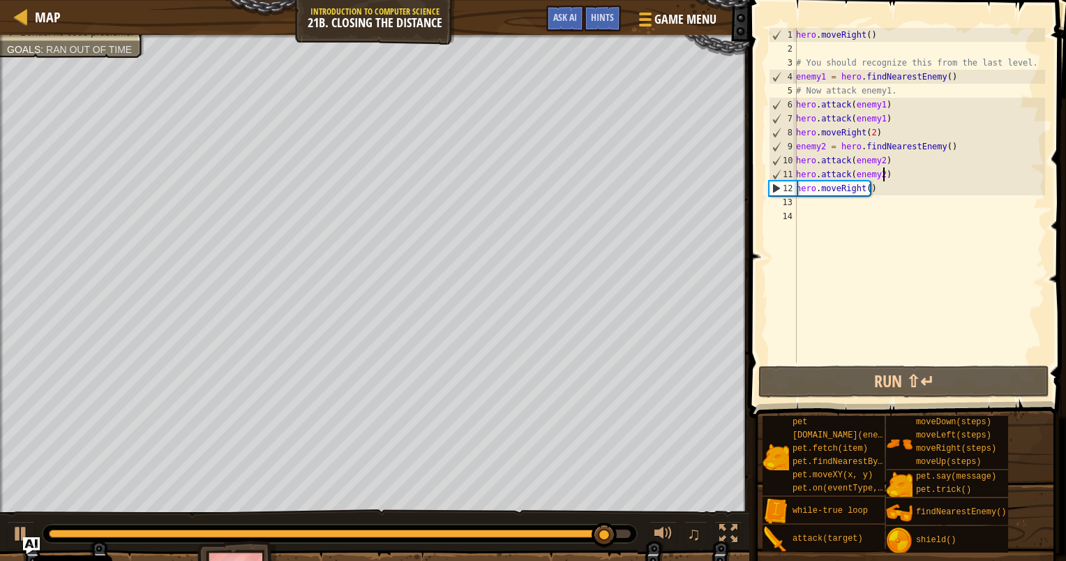
click at [895, 173] on div "hero . moveRight ( ) # You should recognize this from the last level. enemy1 = …" at bounding box center [919, 209] width 252 height 363
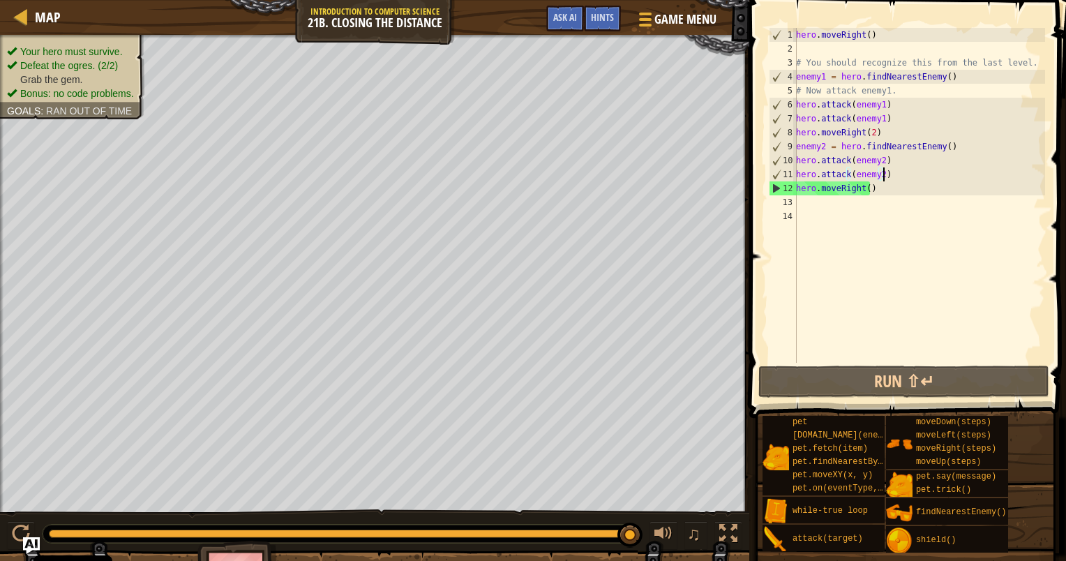
click at [866, 188] on div "hero . moveRight ( ) # You should recognize this from the last level. enemy1 = …" at bounding box center [919, 209] width 252 height 363
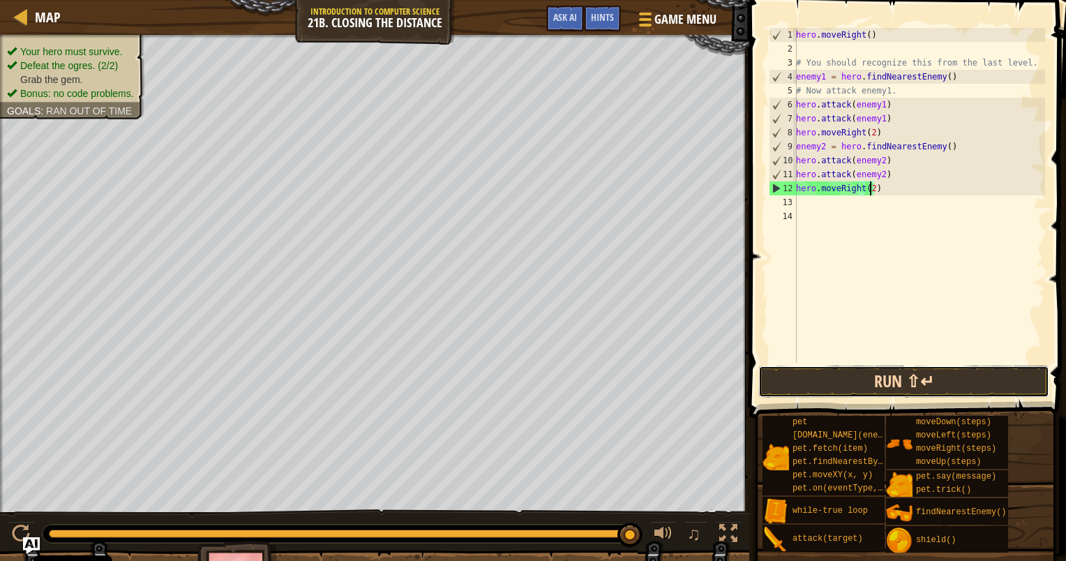
click at [945, 378] on button "Run ⇧↵" at bounding box center [904, 382] width 291 height 32
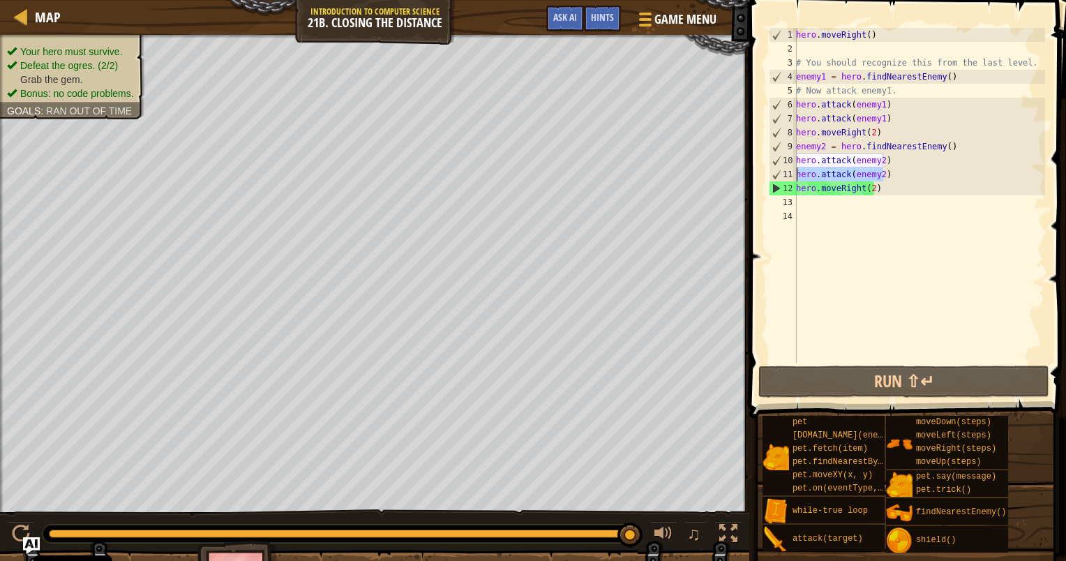
drag, startPoint x: 898, startPoint y: 176, endPoint x: 773, endPoint y: 179, distance: 124.9
click at [773, 179] on div "hero.moveRight(2) 1 2 3 4 5 6 7 8 9 10 11 12 13 14 hero . moveRight ( ) # You s…" at bounding box center [905, 195] width 279 height 335
type textarea "hero.attack(enemy2)"
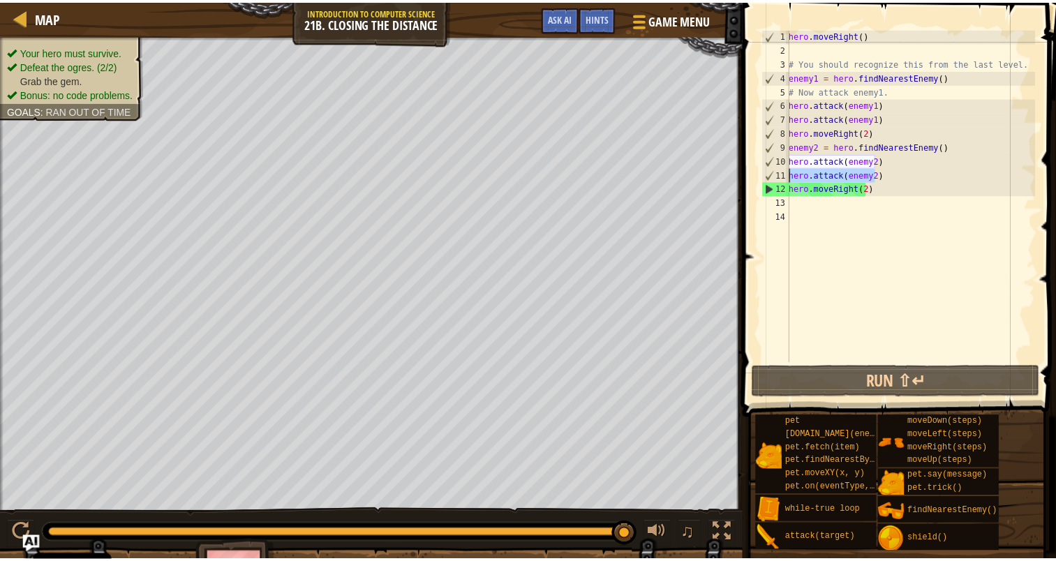
scroll to position [6, 0]
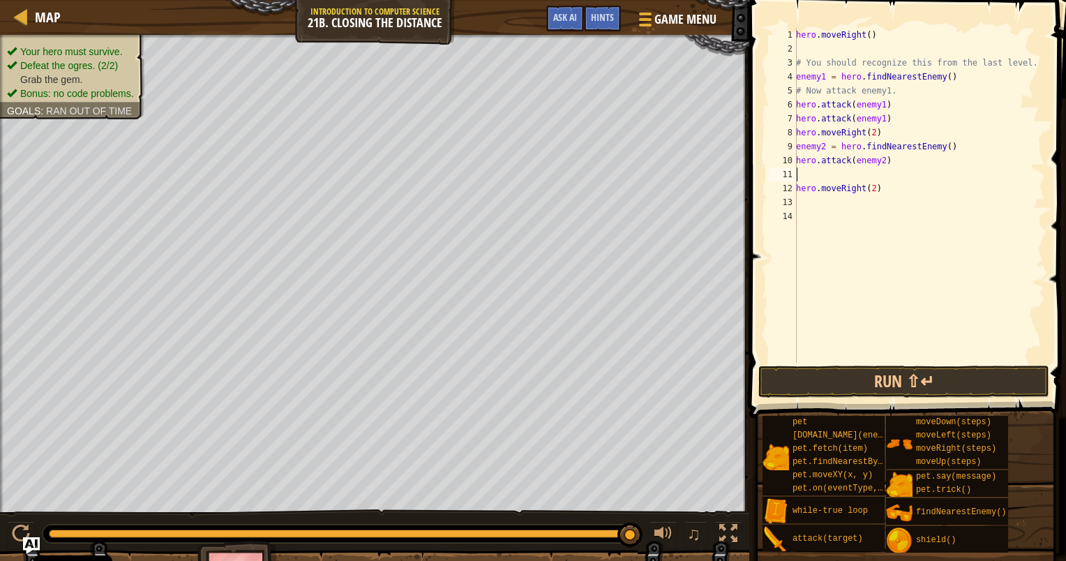
type textarea "hero.attack(enemy2)"
drag, startPoint x: 892, startPoint y: 388, endPoint x: 902, endPoint y: 391, distance: 11.0
click at [899, 385] on button "Run ⇧↵" at bounding box center [904, 382] width 291 height 32
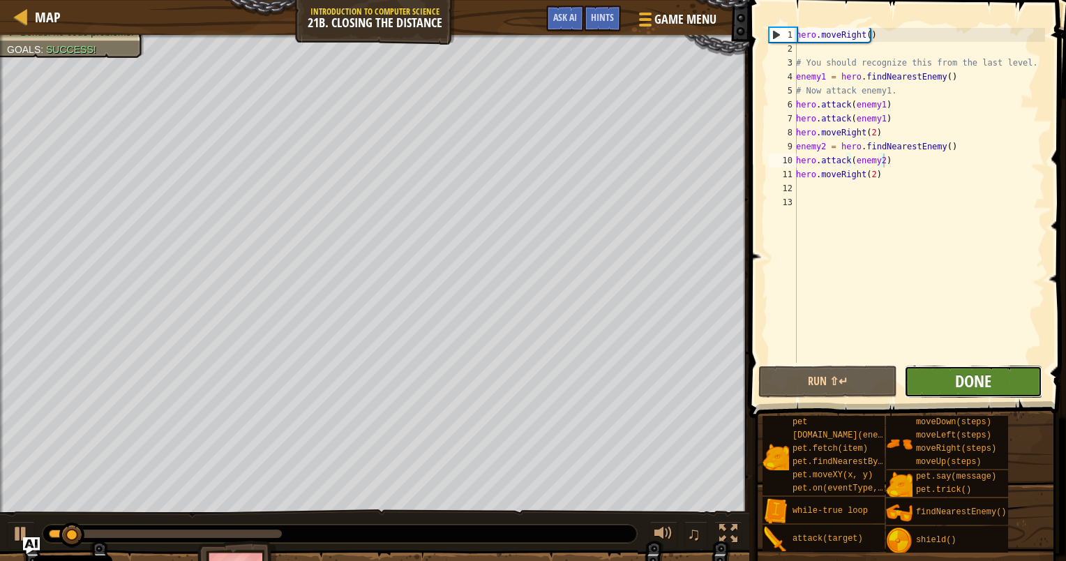
click at [959, 381] on span "Done" at bounding box center [973, 381] width 36 height 22
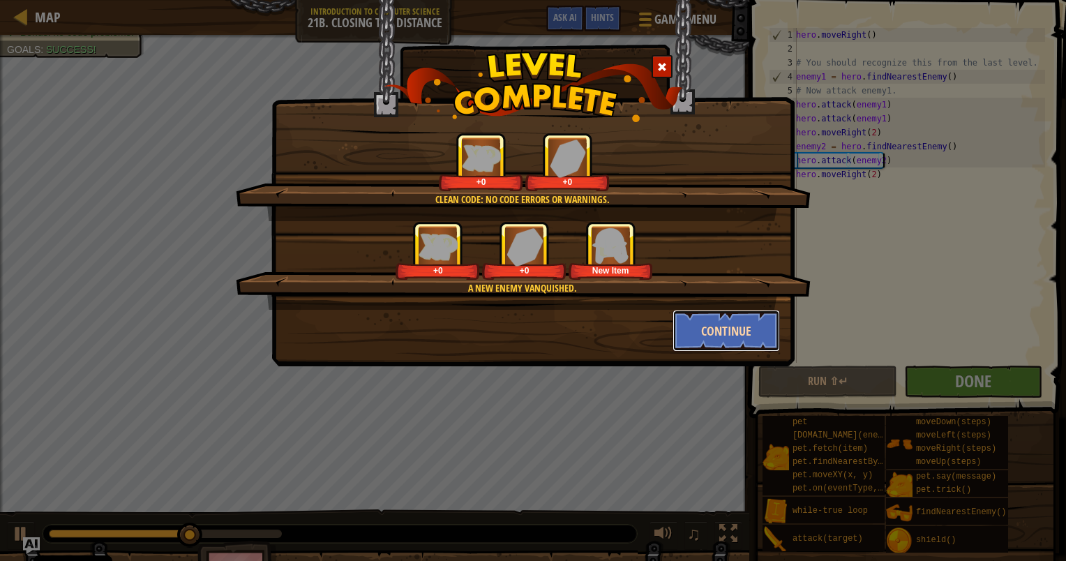
click at [742, 332] on button "Continue" at bounding box center [727, 331] width 108 height 42
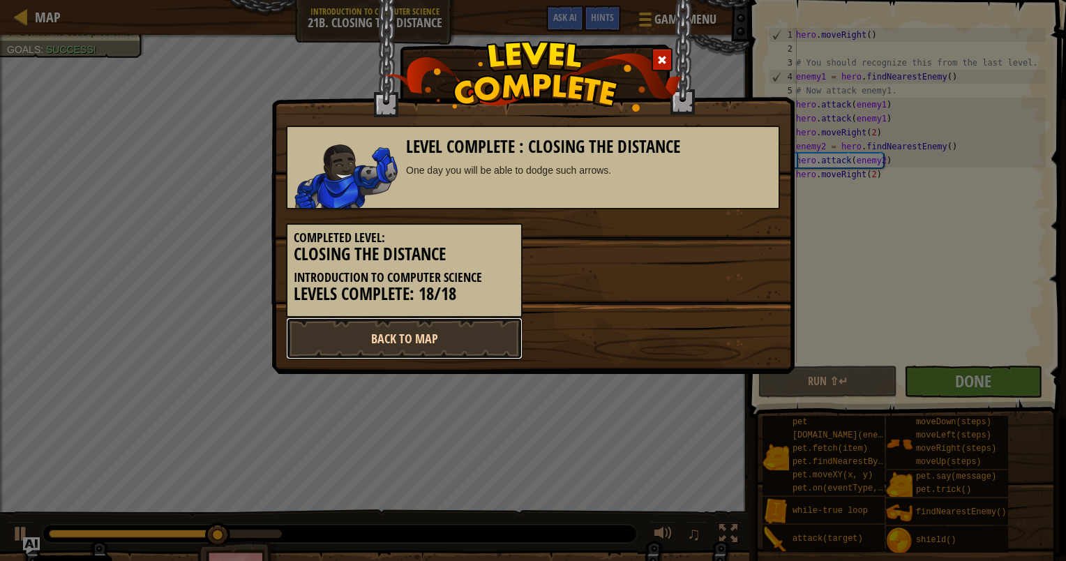
click at [413, 341] on link "Back to Map" at bounding box center [404, 339] width 237 height 42
select select "en-[GEOGRAPHIC_DATA]"
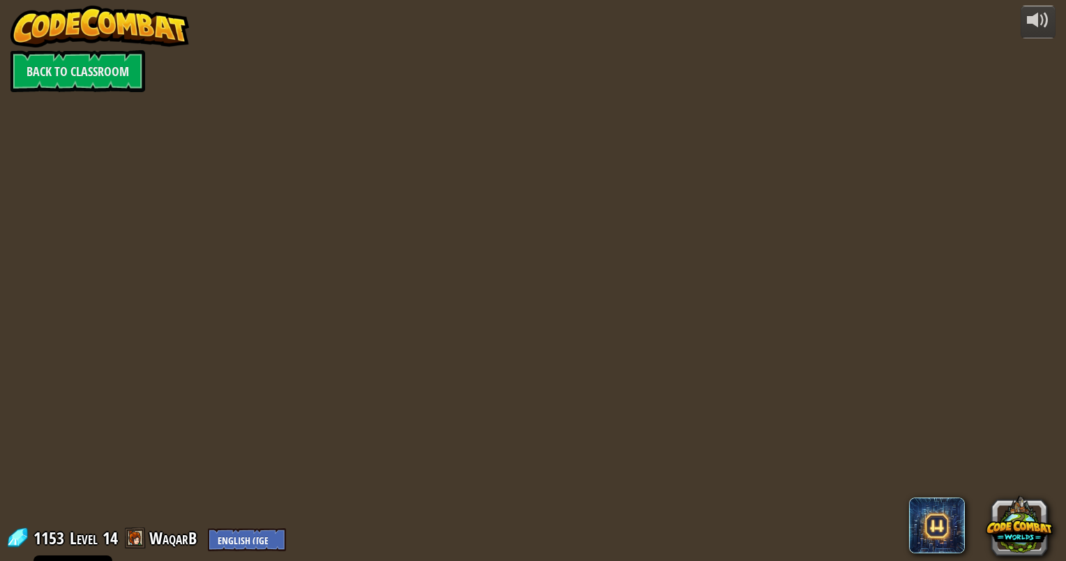
select select "en-[GEOGRAPHIC_DATA]"
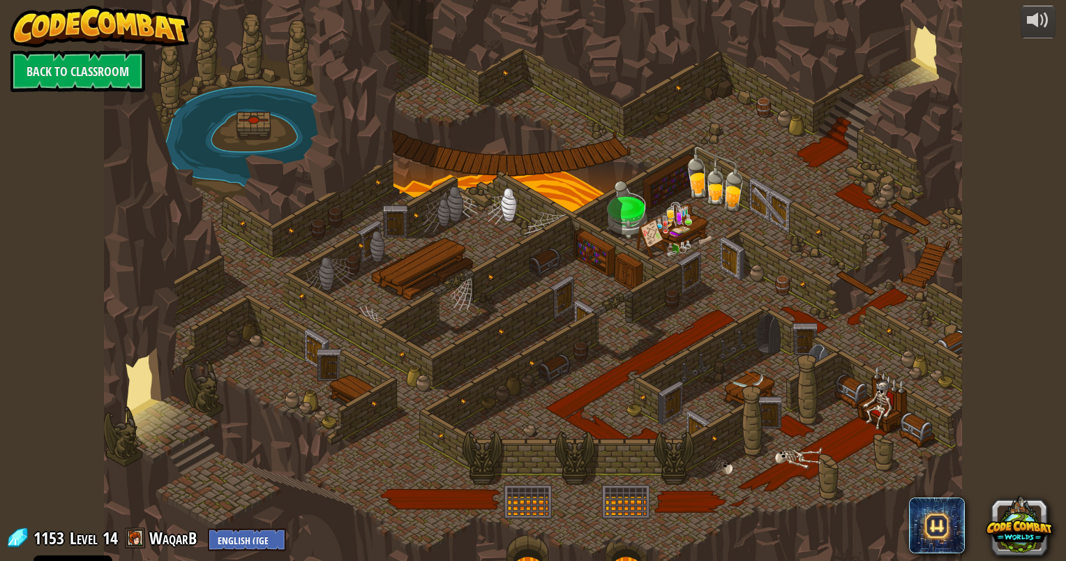
select select "en-[GEOGRAPHIC_DATA]"
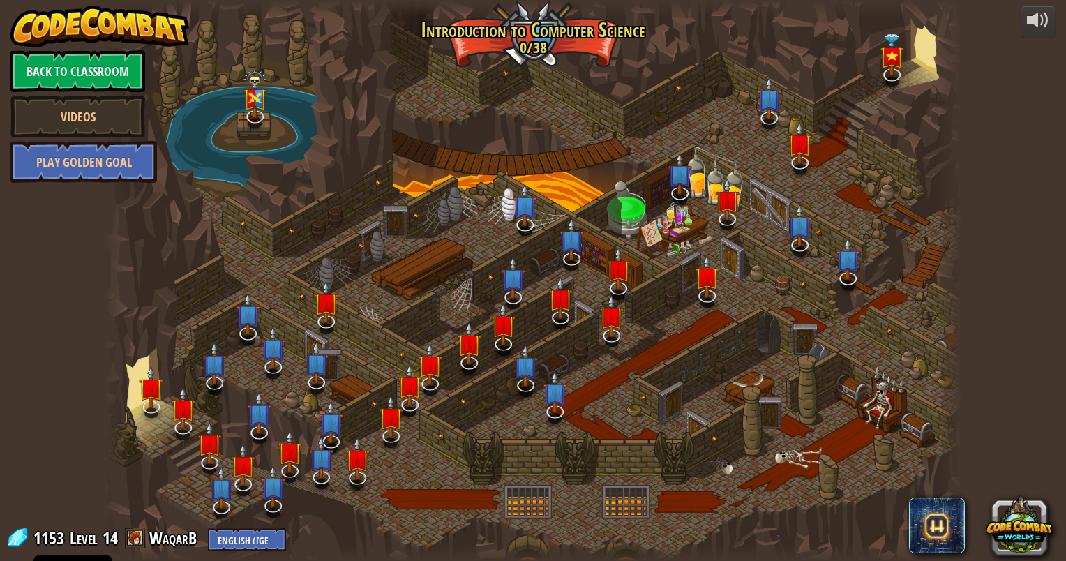
select select "en-[GEOGRAPHIC_DATA]"
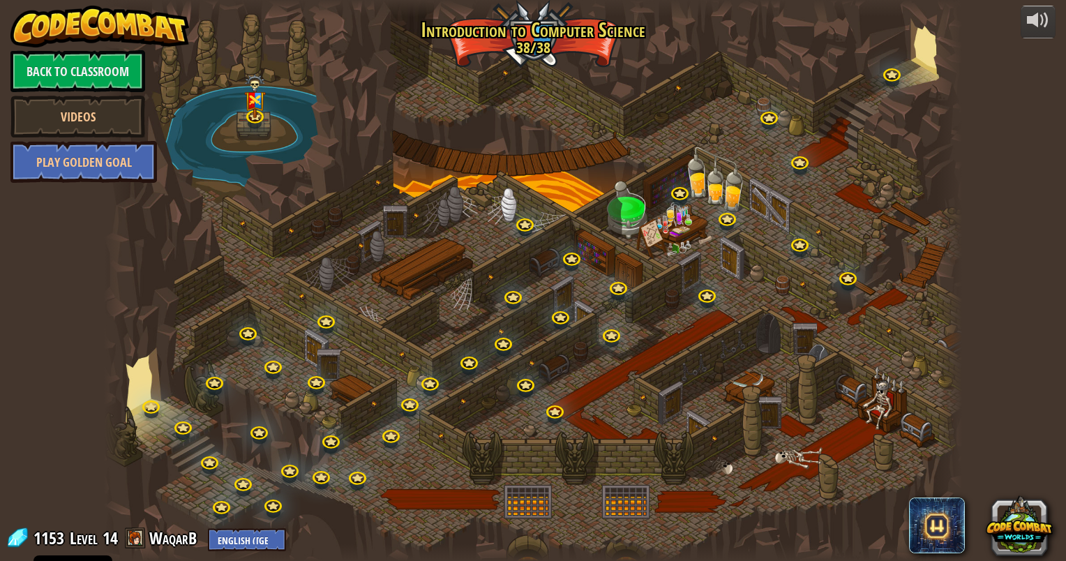
select select "en-[GEOGRAPHIC_DATA]"
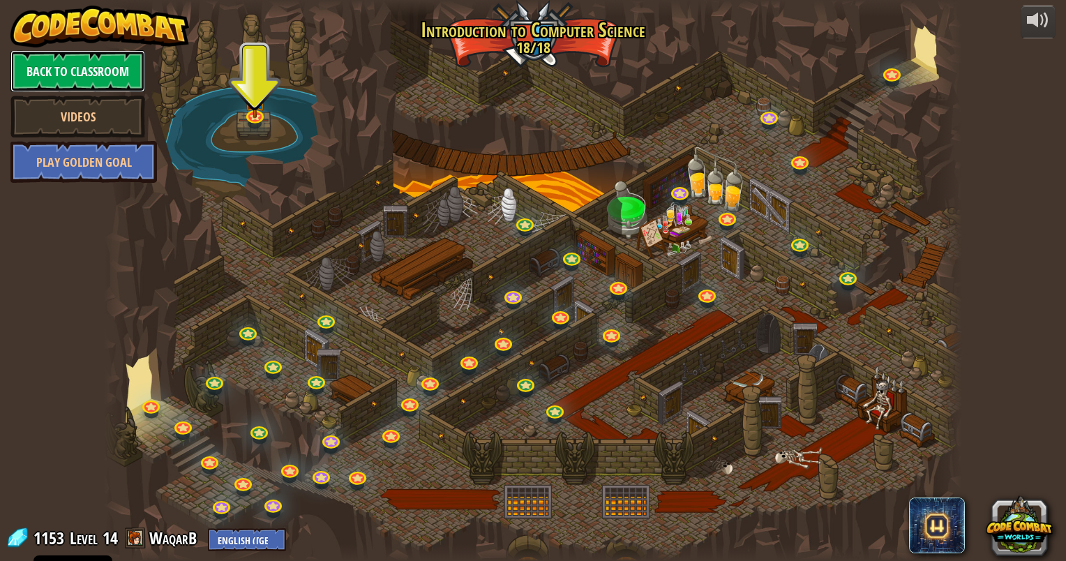
click at [61, 75] on link "Back to Classroom" at bounding box center [77, 71] width 135 height 42
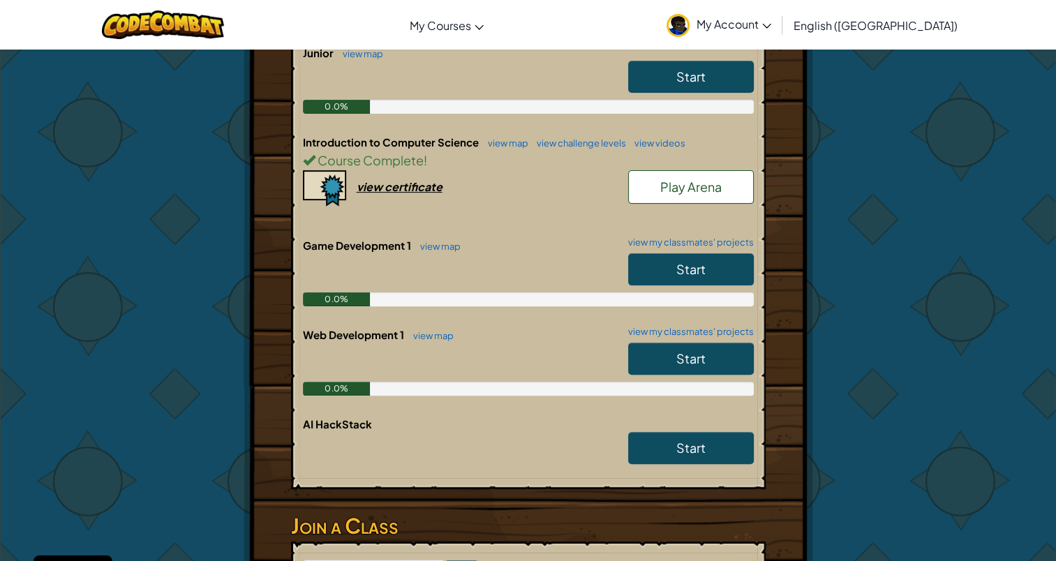
scroll to position [349, 0]
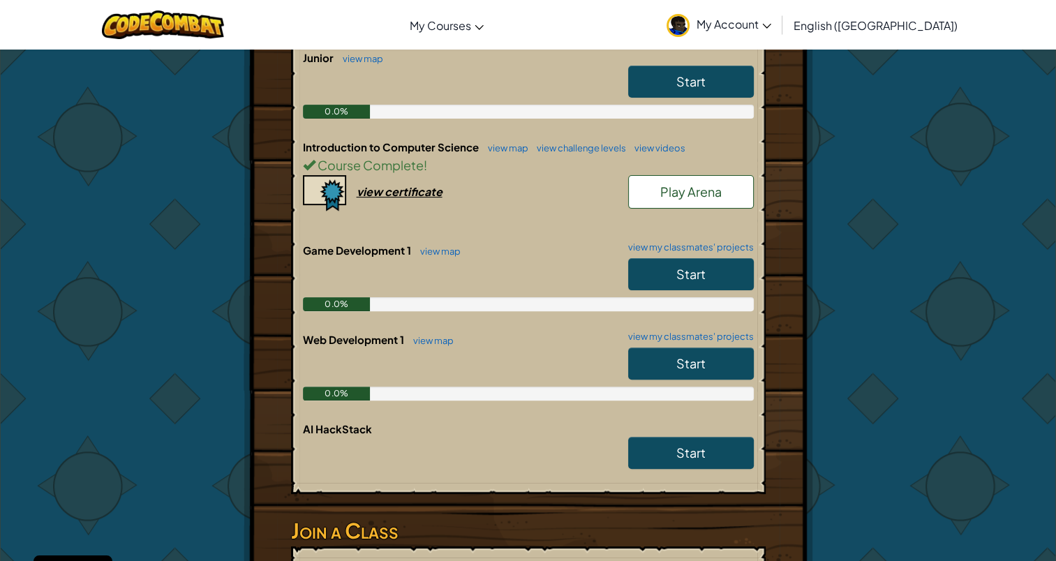
click at [645, 348] on link "Start" at bounding box center [691, 364] width 126 height 32
select select "en-[GEOGRAPHIC_DATA]"
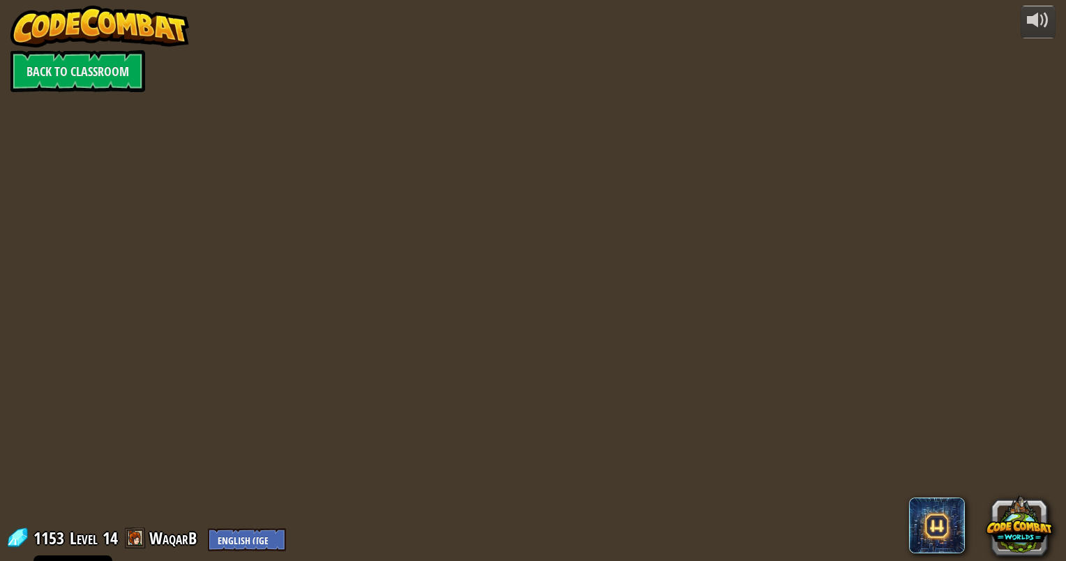
select select "en-[GEOGRAPHIC_DATA]"
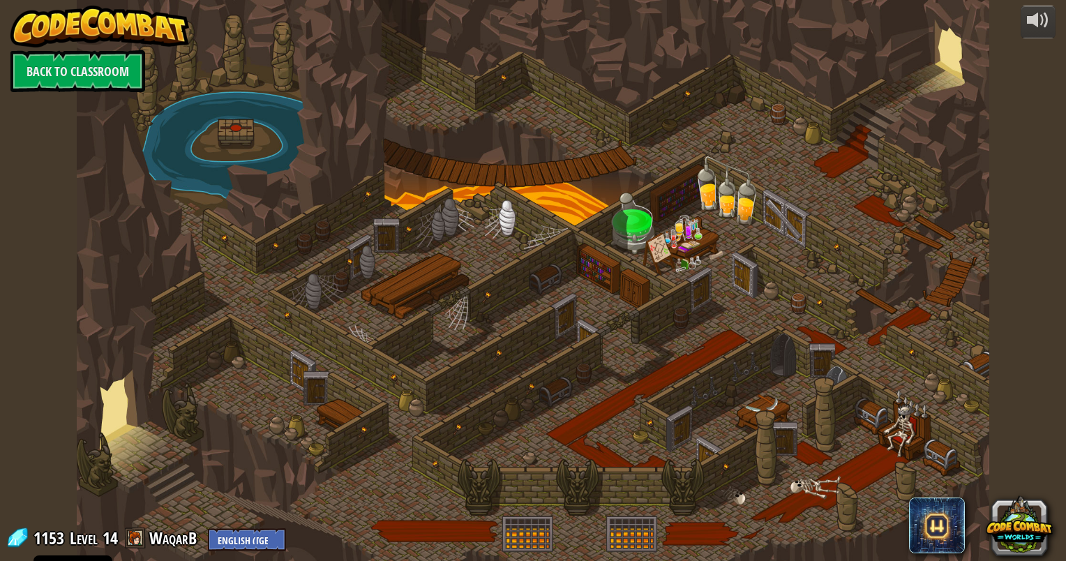
select select "en-[GEOGRAPHIC_DATA]"
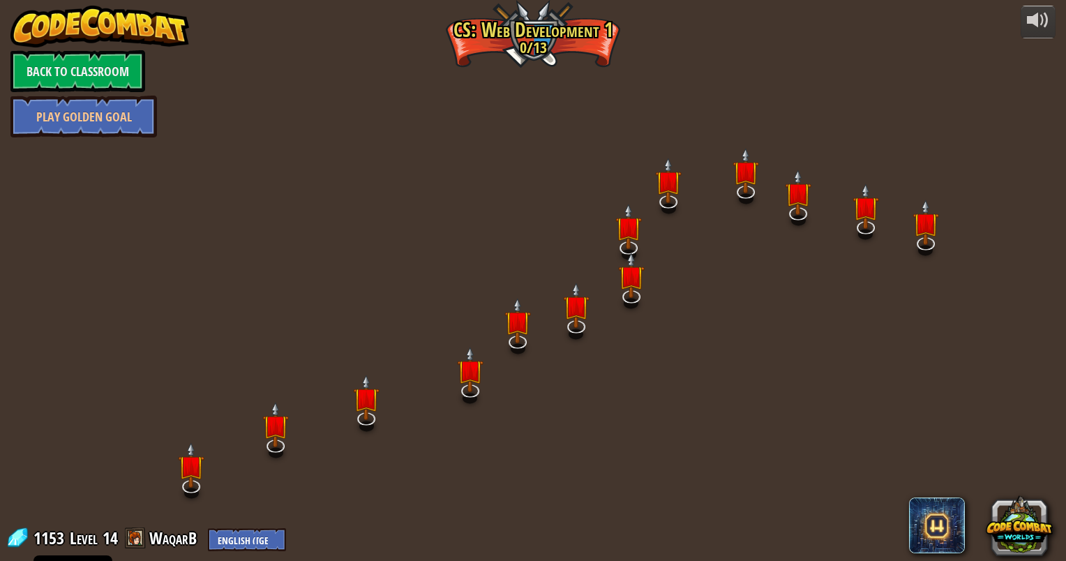
select select "en-[GEOGRAPHIC_DATA]"
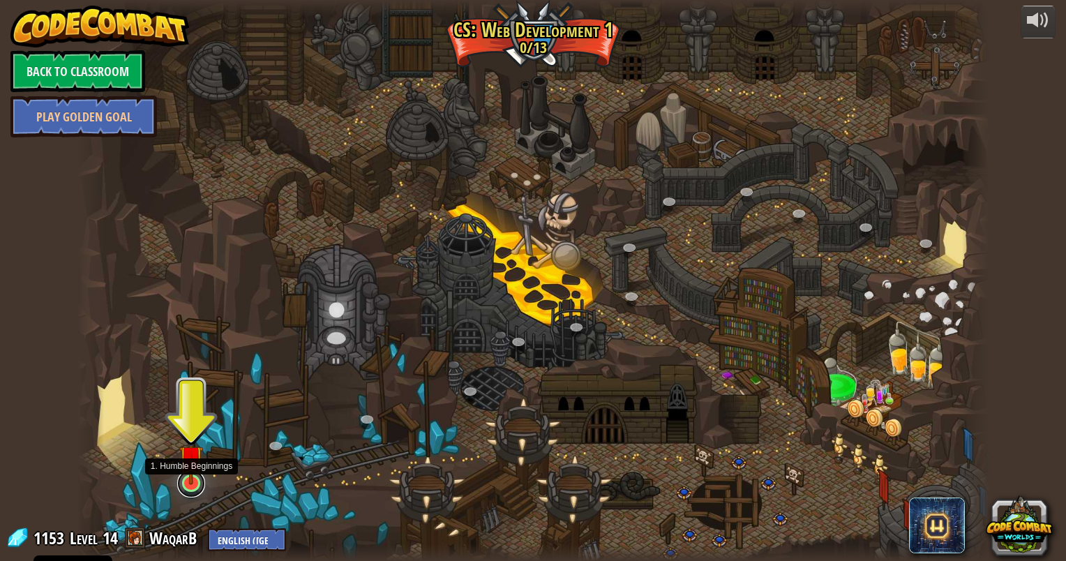
click at [193, 488] on link at bounding box center [191, 484] width 28 height 28
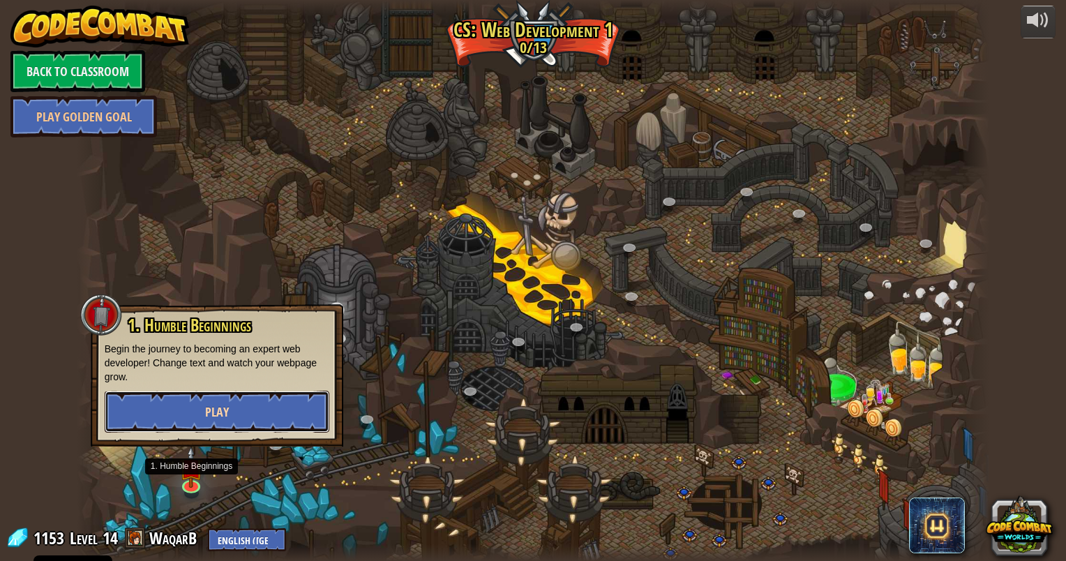
click at [243, 410] on button "Play" at bounding box center [217, 412] width 225 height 42
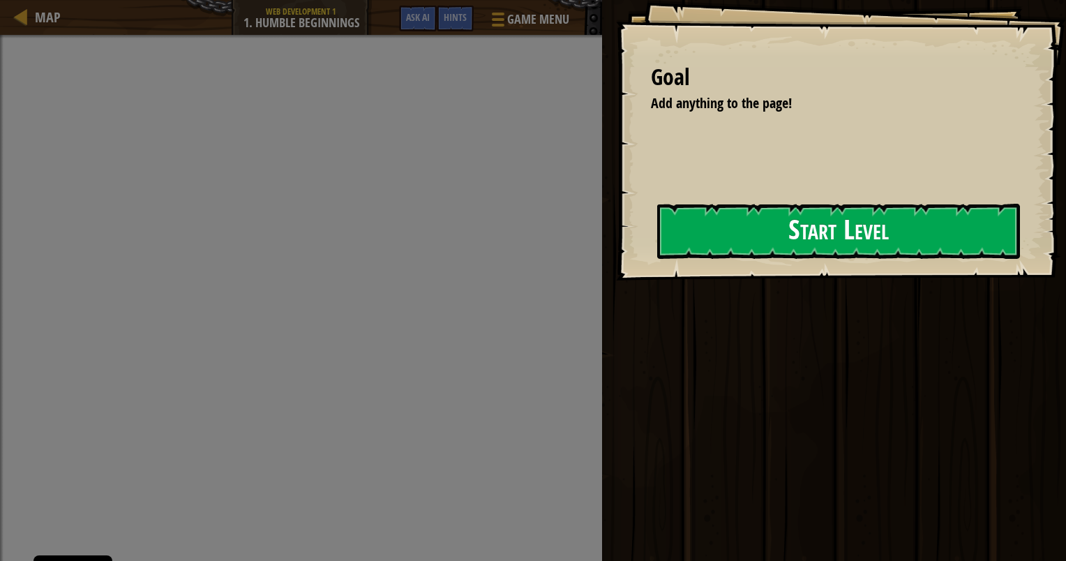
click at [616, 257] on div "Goal Add anything to the page! Start Level Error loading from server. Try refre…" at bounding box center [841, 140] width 450 height 281
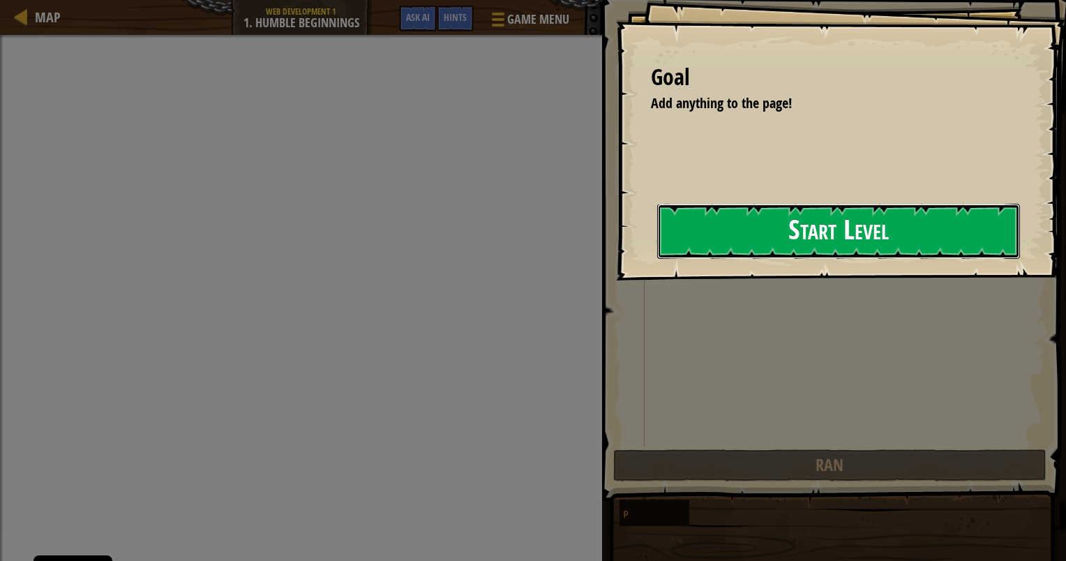
click at [846, 234] on button "Start Level" at bounding box center [838, 231] width 363 height 55
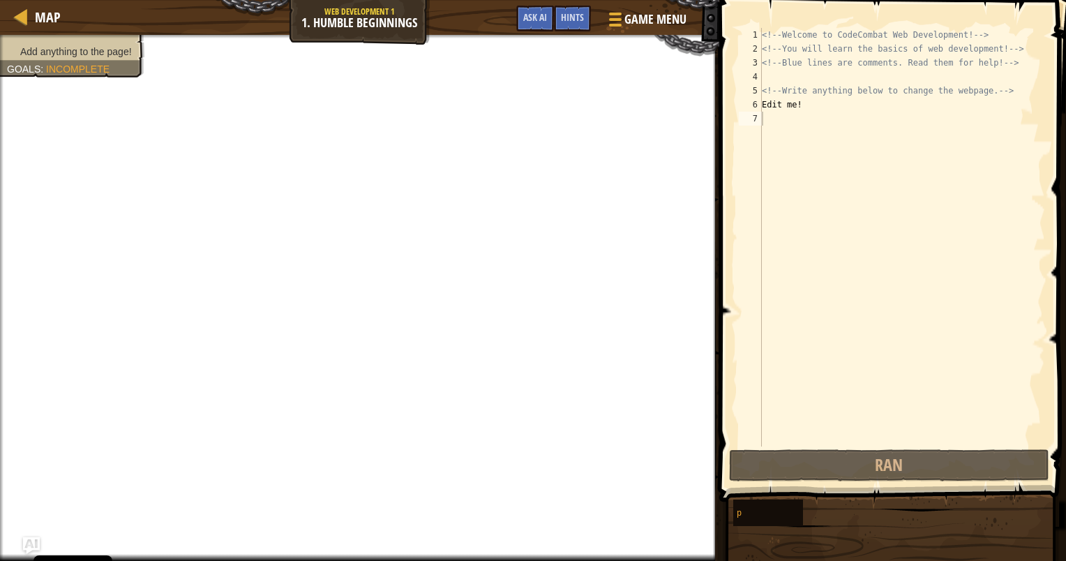
click at [780, 121] on div "<!-- Welcome to CodeCombat Web Development! --> <!-- You will learn the basics …" at bounding box center [902, 251] width 286 height 447
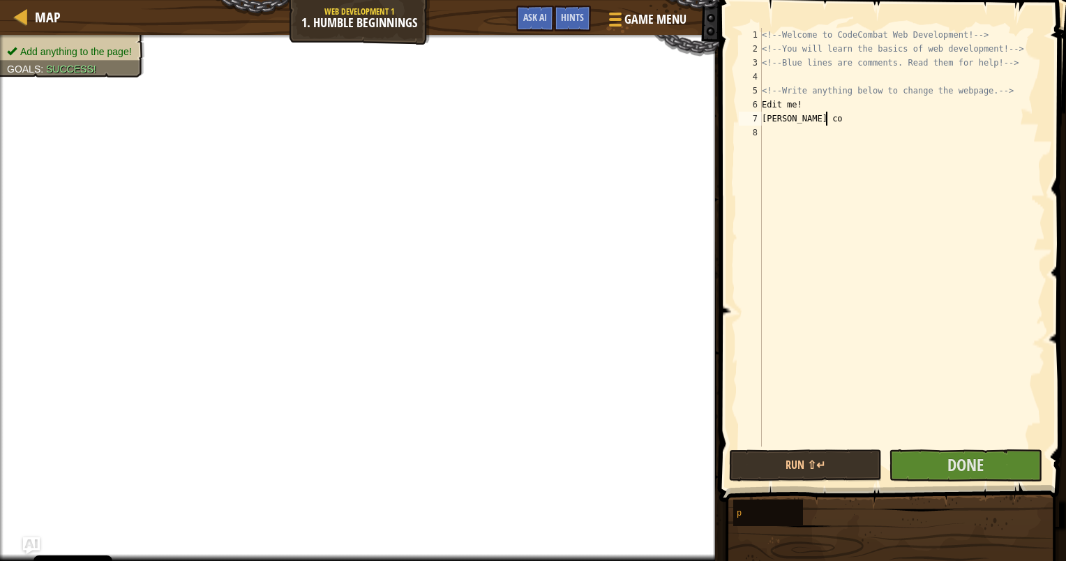
scroll to position [6, 5]
type textarea "[PERSON_NAME] cool"
click at [831, 464] on button "Run ⇧↵" at bounding box center [805, 465] width 153 height 32
click at [930, 454] on button "Done" at bounding box center [965, 465] width 153 height 32
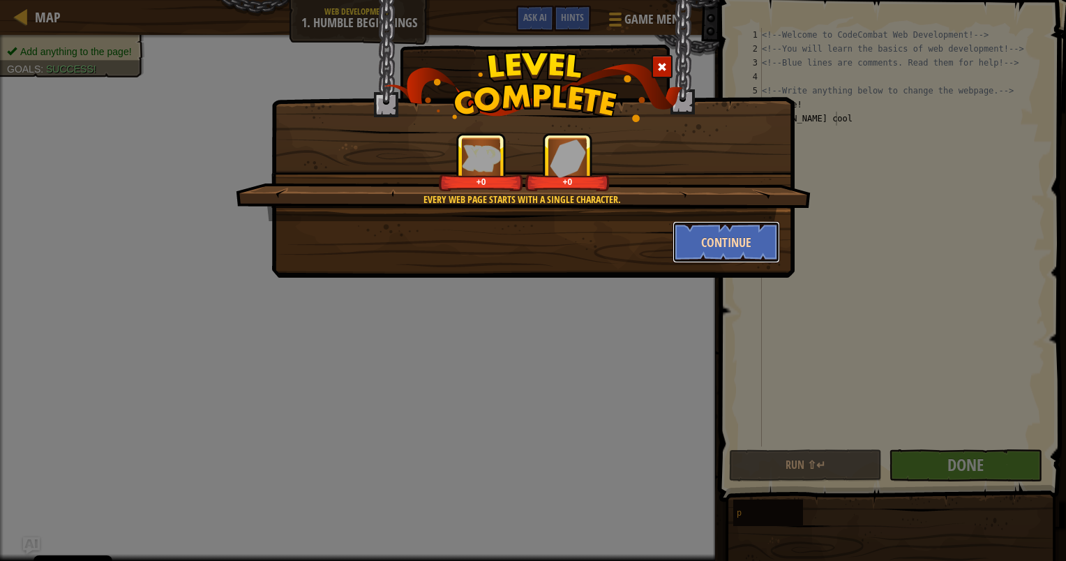
drag, startPoint x: 719, startPoint y: 251, endPoint x: 726, endPoint y: 246, distance: 7.5
click at [726, 246] on button "Continue" at bounding box center [727, 242] width 108 height 42
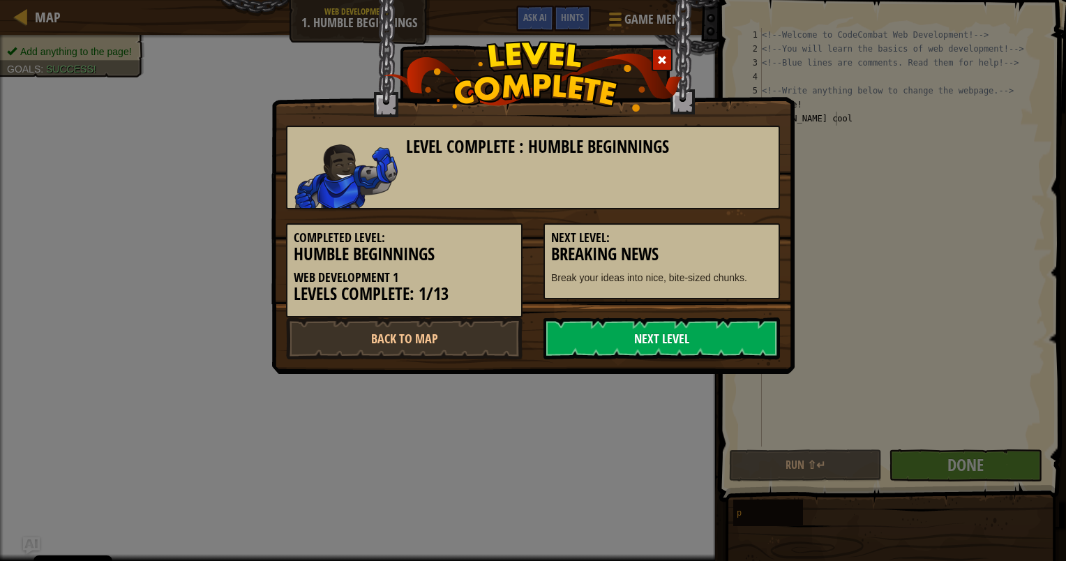
click at [745, 350] on link "Next Level" at bounding box center [662, 339] width 237 height 42
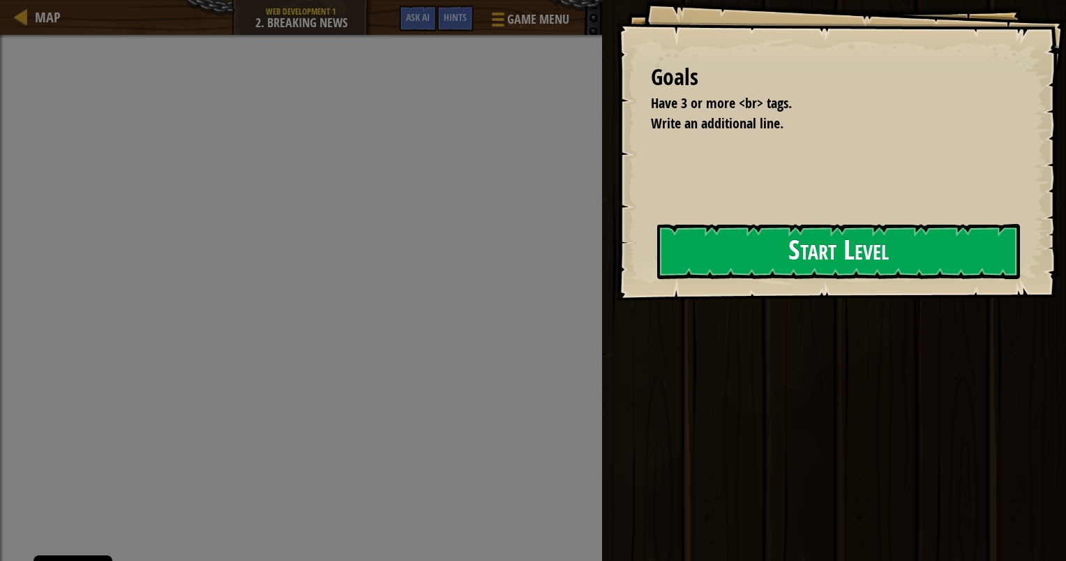
click at [730, 278] on button "Start Level" at bounding box center [838, 251] width 363 height 55
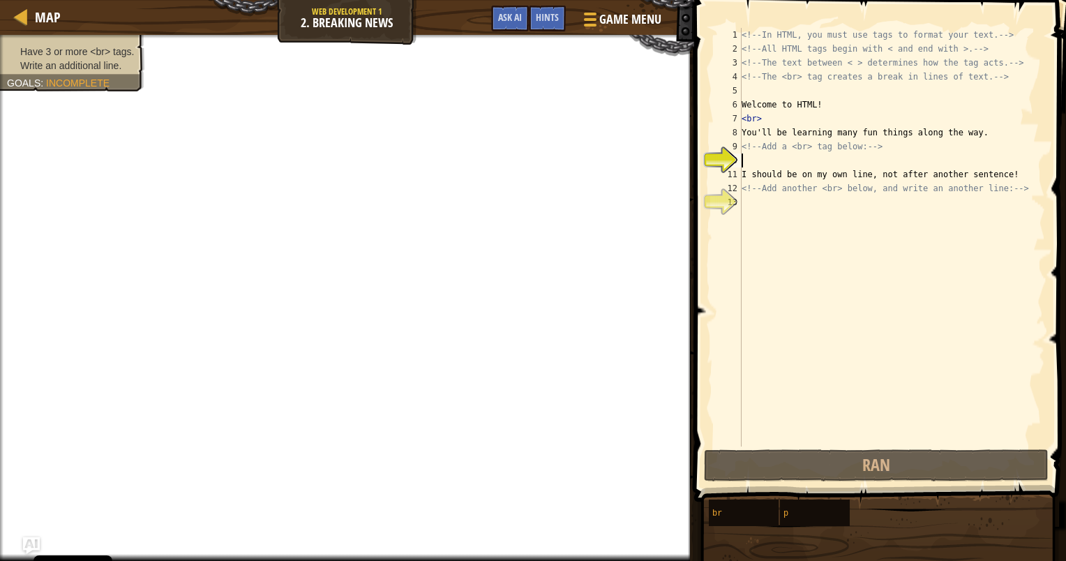
scroll to position [6, 0]
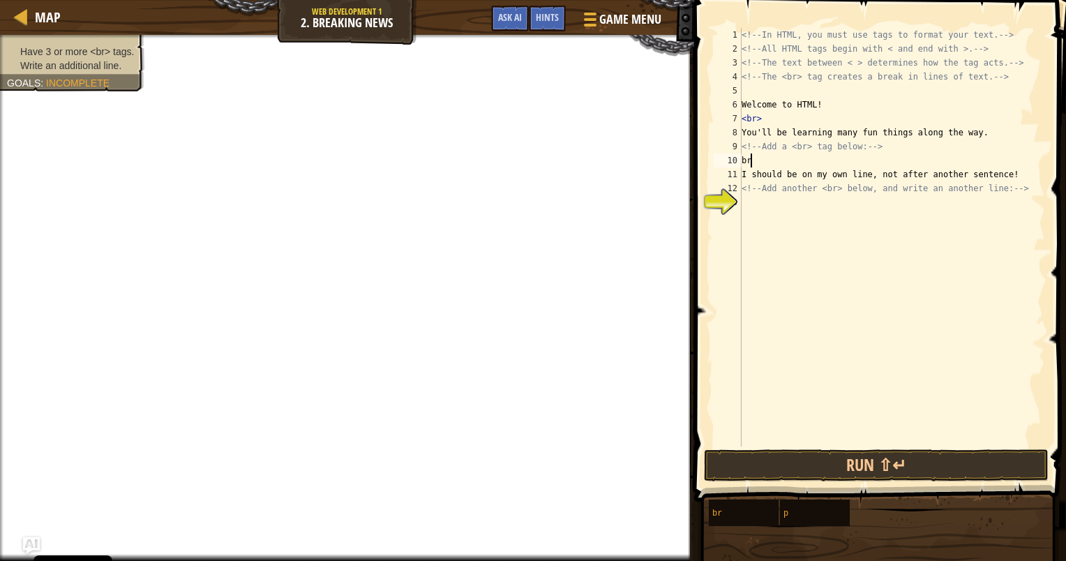
type textarea "b"
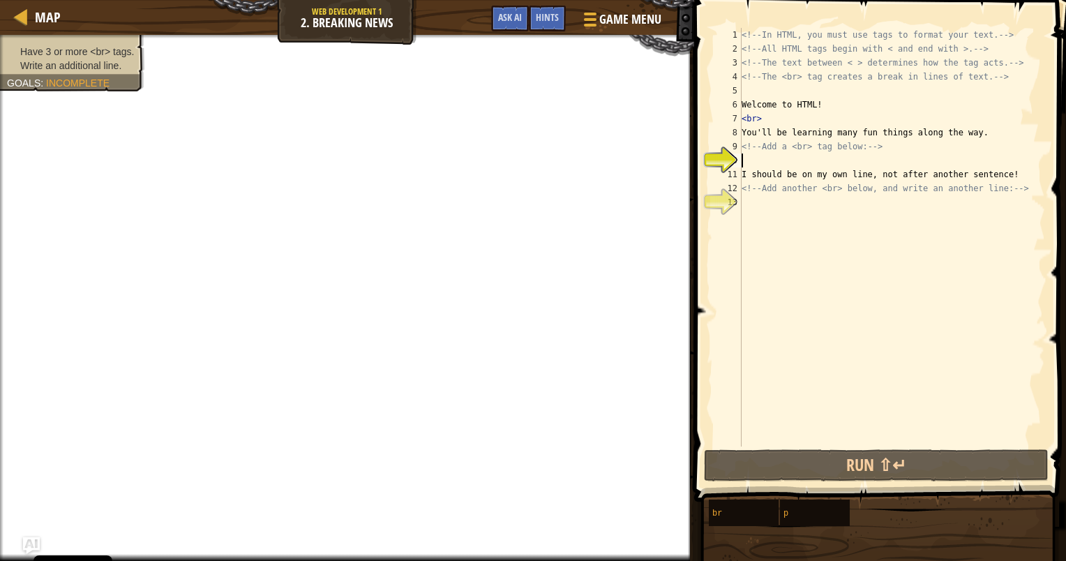
type textarea "c"
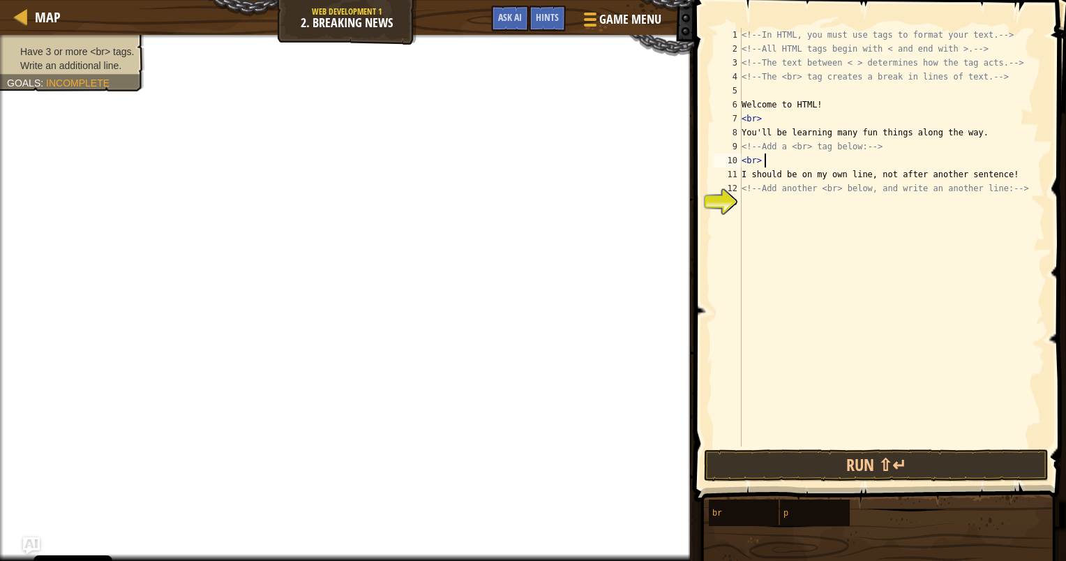
type textarea "<br>"
click at [779, 204] on div "<!-- In HTML, you must use tags to format your text. --> <!-- All HTML tags beg…" at bounding box center [892, 251] width 306 height 447
type textarea "<br>"
click at [857, 465] on button "Run ⇧↵" at bounding box center [876, 465] width 345 height 32
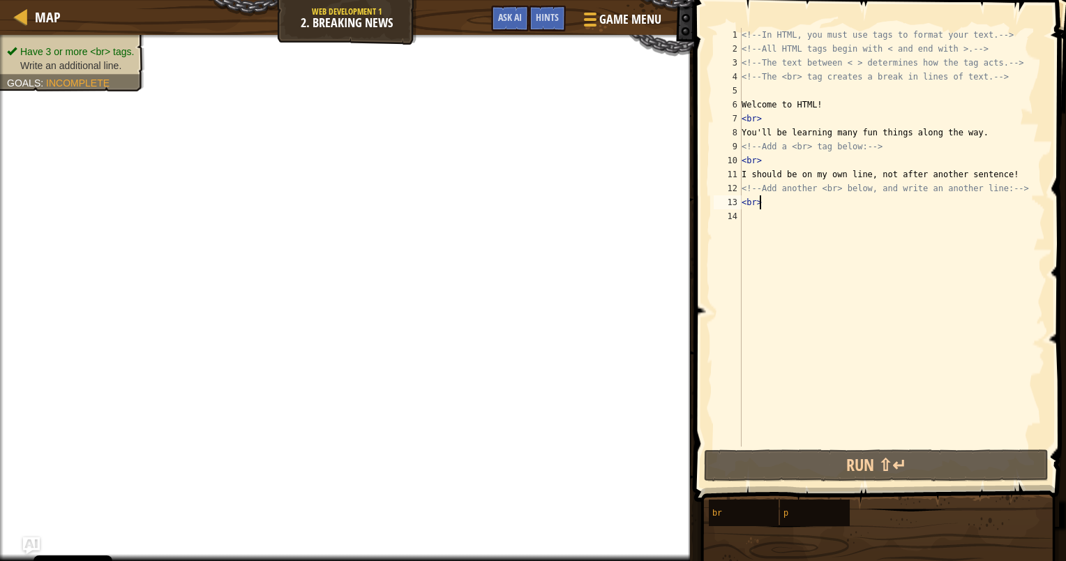
click at [832, 232] on div "<!-- In HTML, you must use tags to format your text. --> <!-- All HTML tags beg…" at bounding box center [892, 251] width 306 height 447
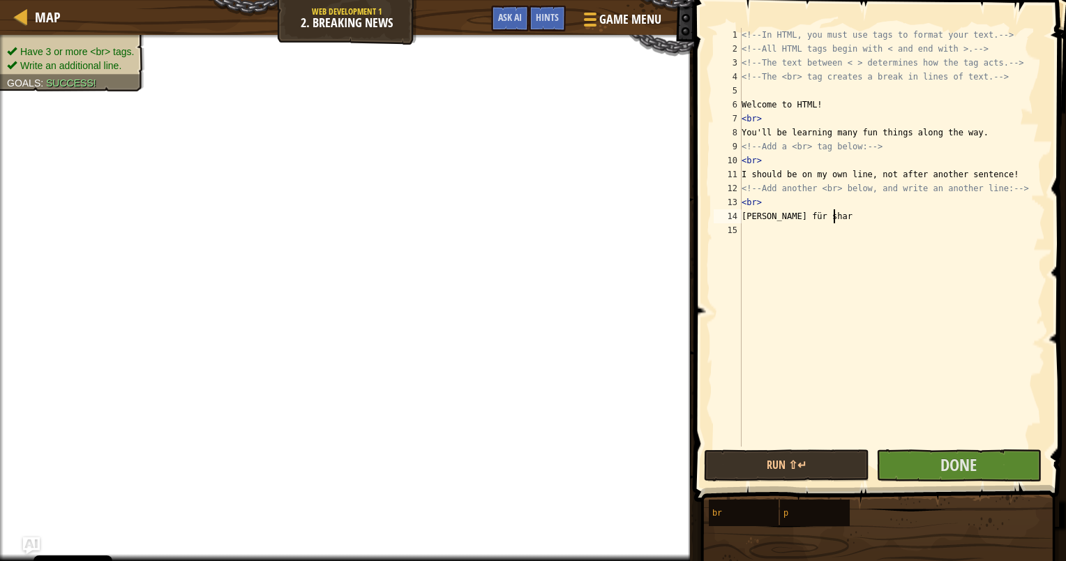
scroll to position [6, 7]
type textarea "[PERSON_NAME] für share"
click at [994, 460] on button "Done" at bounding box center [958, 465] width 165 height 32
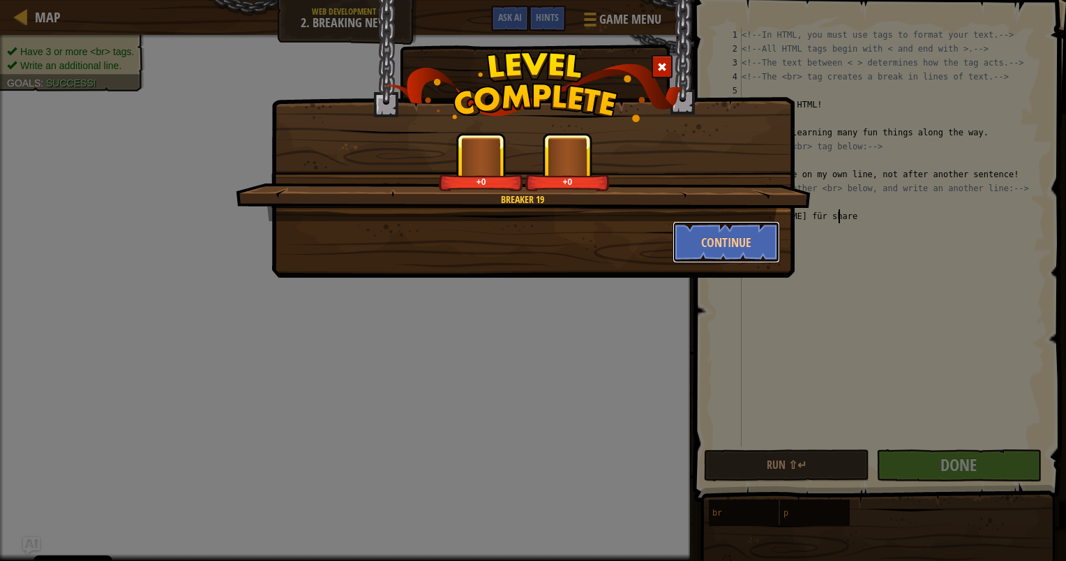
click at [712, 237] on button "Continue" at bounding box center [727, 242] width 108 height 42
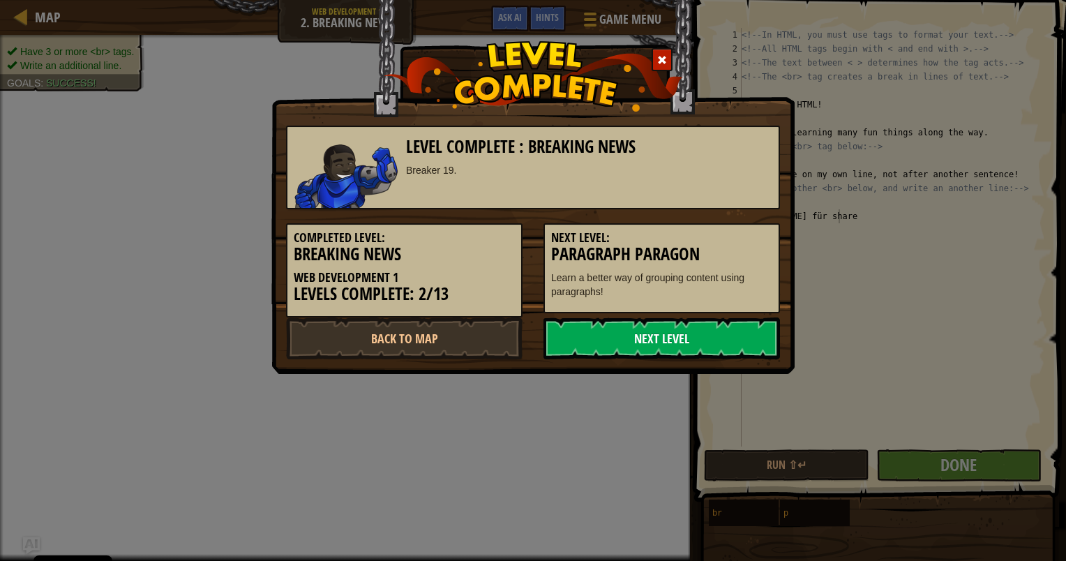
click at [705, 334] on link "Next Level" at bounding box center [662, 339] width 237 height 42
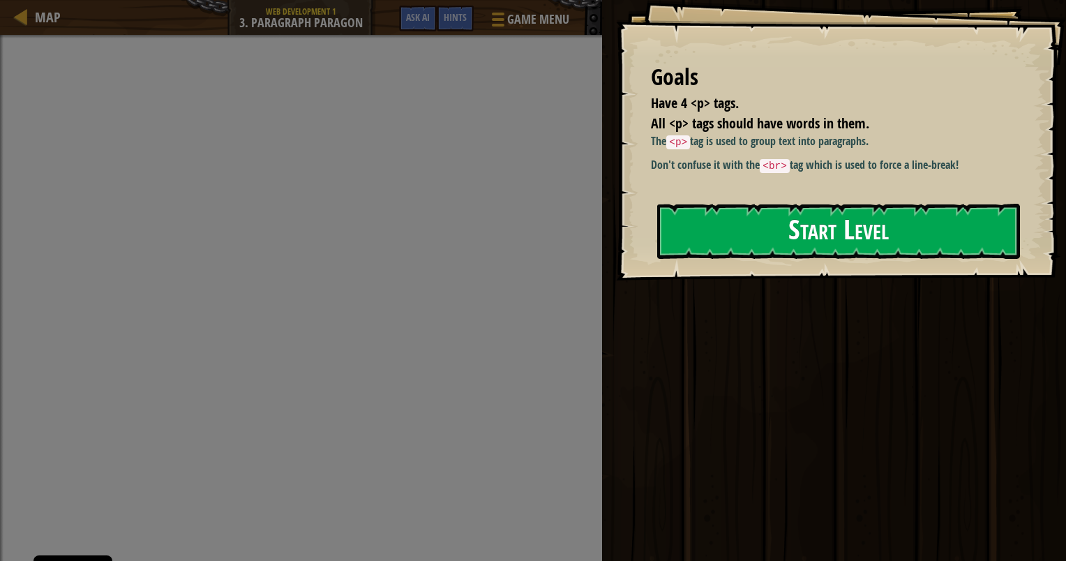
click at [892, 254] on button "Start Level" at bounding box center [838, 231] width 363 height 55
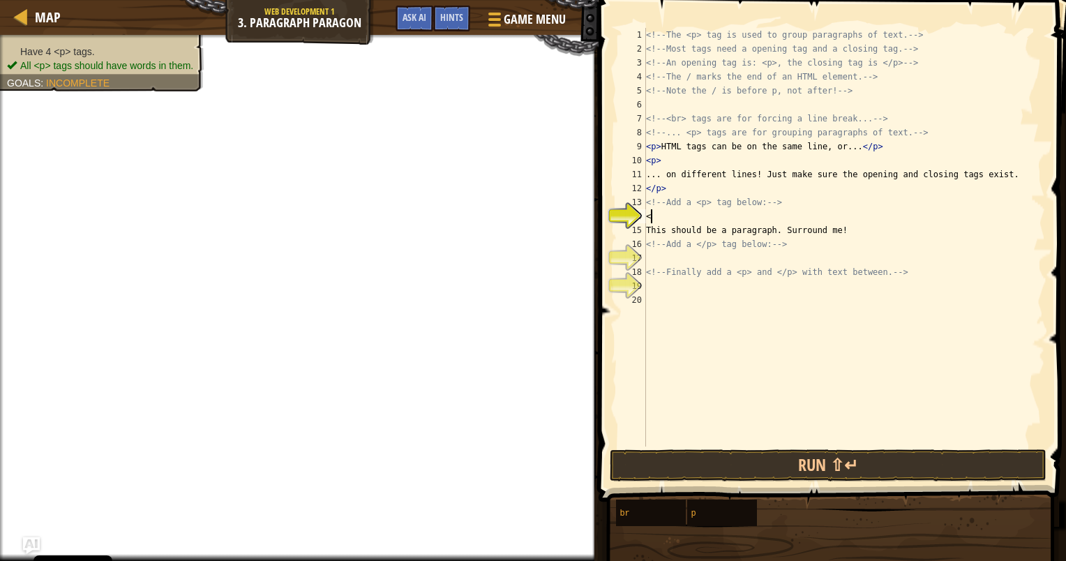
scroll to position [6, 0]
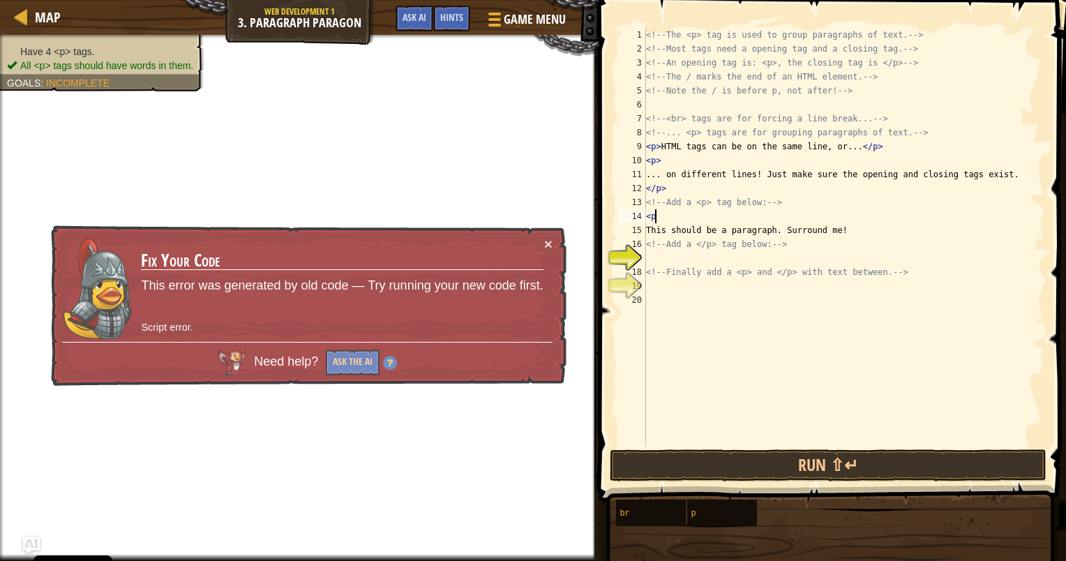
type textarea "<p>"
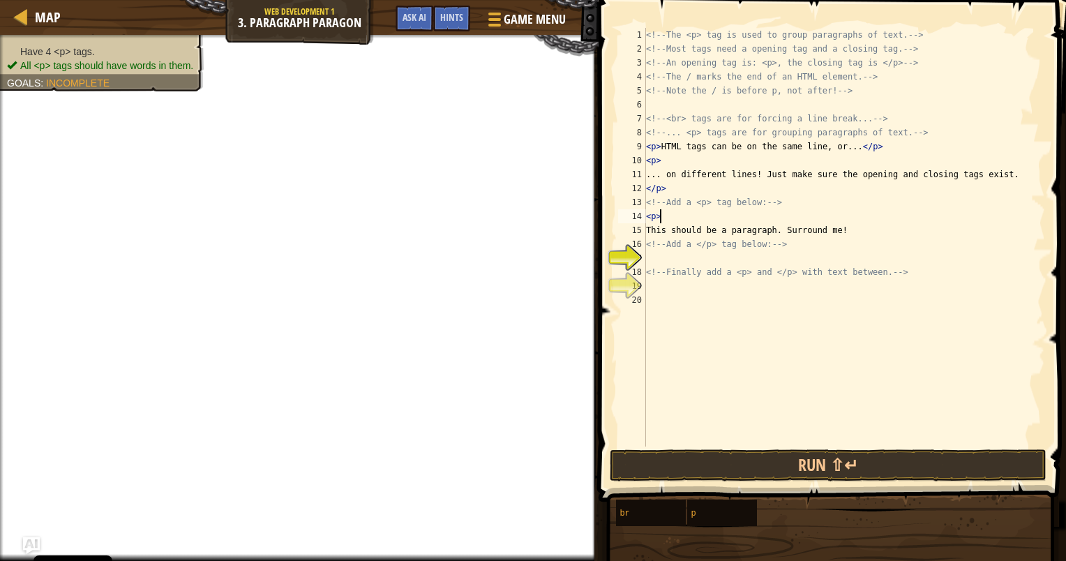
click at [671, 257] on div "<!-- The <p> tag is used to group paragraphs of text. --> <!-- Most tags need a…" at bounding box center [844, 251] width 402 height 447
type textarea "</p>"
click at [689, 283] on div "<!-- The <p> tag is used to group paragraphs of text. --> <!-- Most tags need a…" at bounding box center [844, 251] width 402 height 447
type textarea ">"
type textarea "<p>"
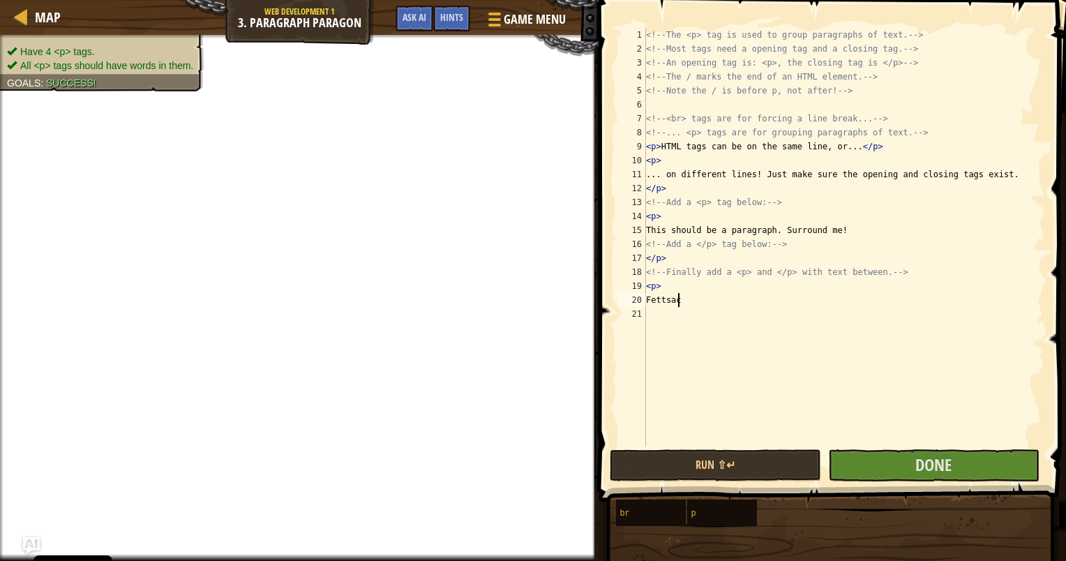
type textarea "Fettsack"
click at [1003, 473] on button "Done" at bounding box center [933, 465] width 211 height 32
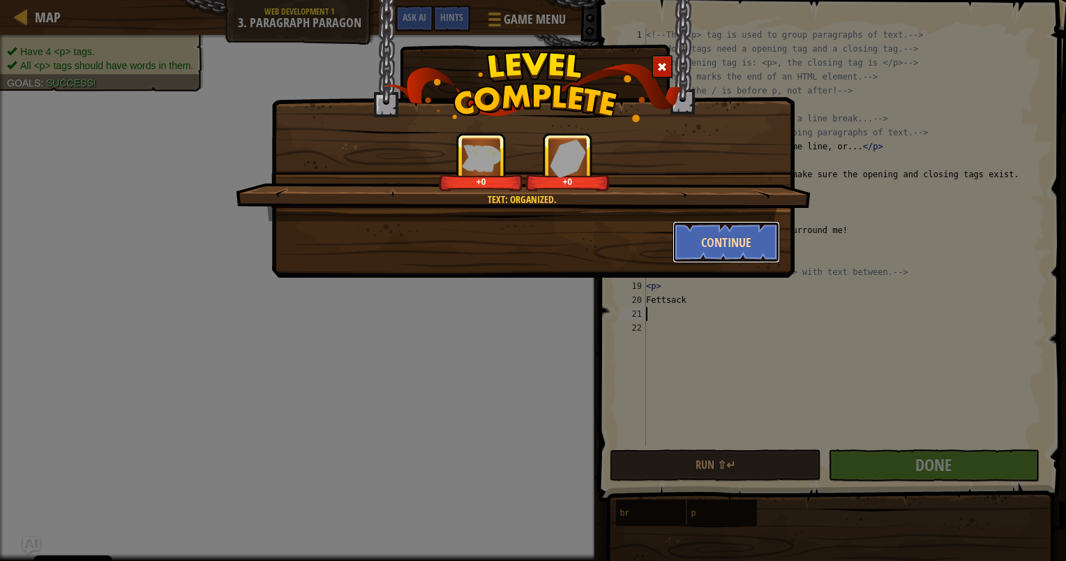
click at [742, 236] on button "Continue" at bounding box center [727, 242] width 108 height 42
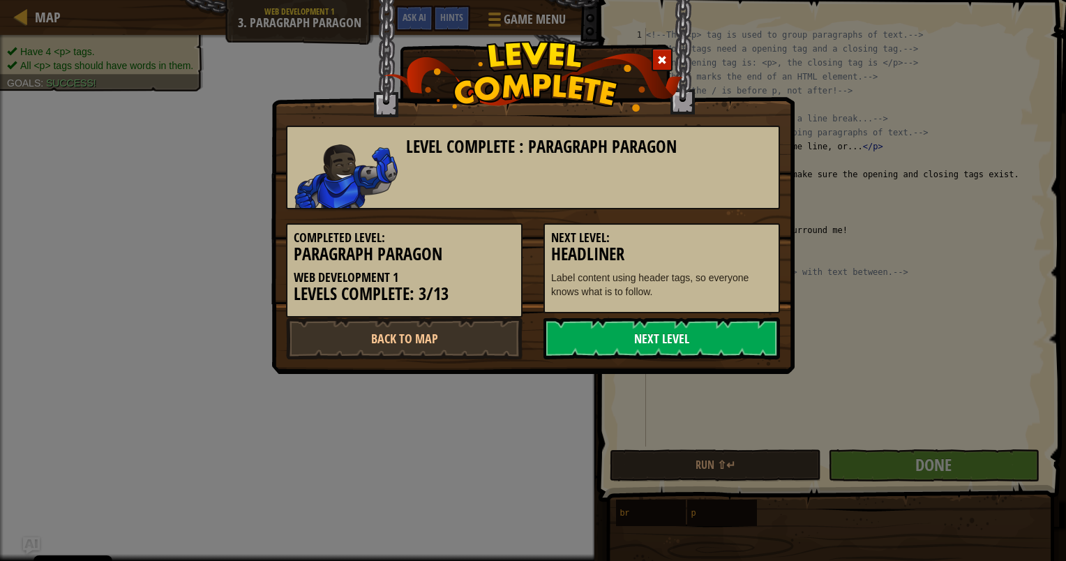
click at [737, 330] on link "Next Level" at bounding box center [662, 339] width 237 height 42
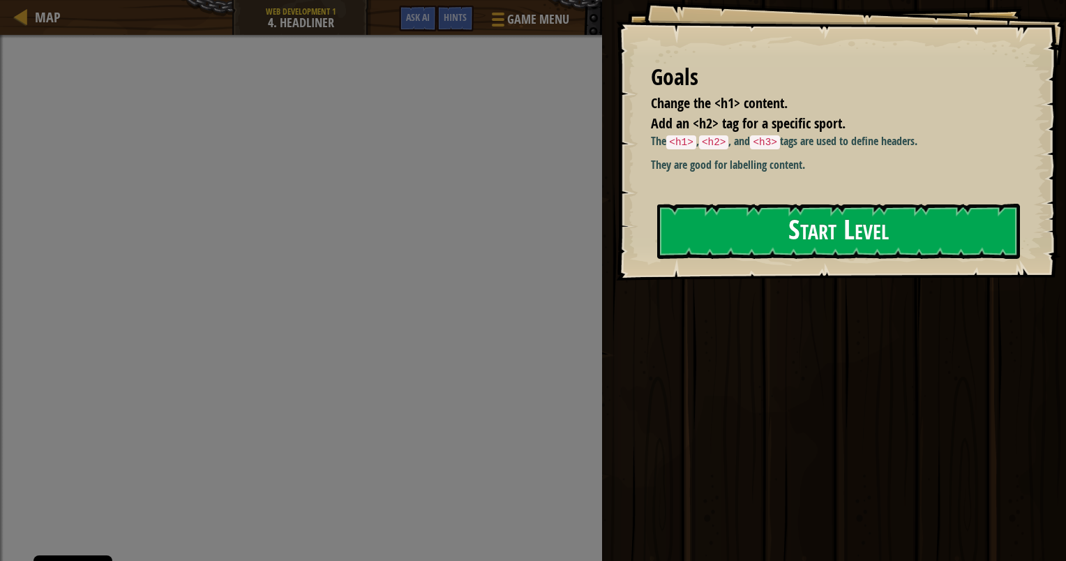
click at [731, 251] on button "Start Level" at bounding box center [838, 231] width 363 height 55
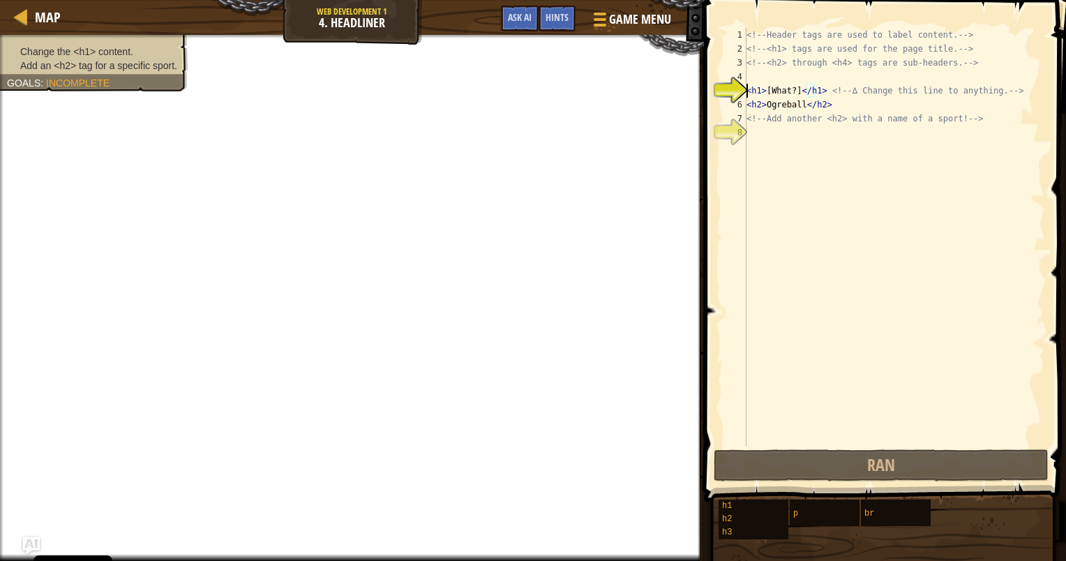
click at [853, 135] on div "<!-- Header tags are used to label content. --> <!-- <h1> tags are used for the…" at bounding box center [894, 251] width 301 height 447
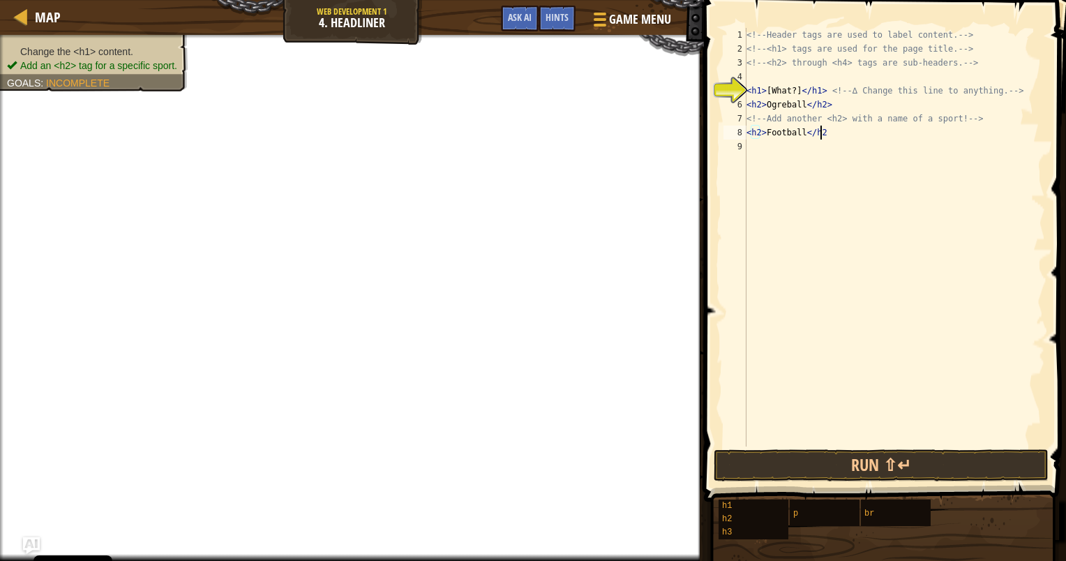
scroll to position [6, 6]
click at [1006, 466] on button "Run ⇧↵" at bounding box center [881, 465] width 335 height 32
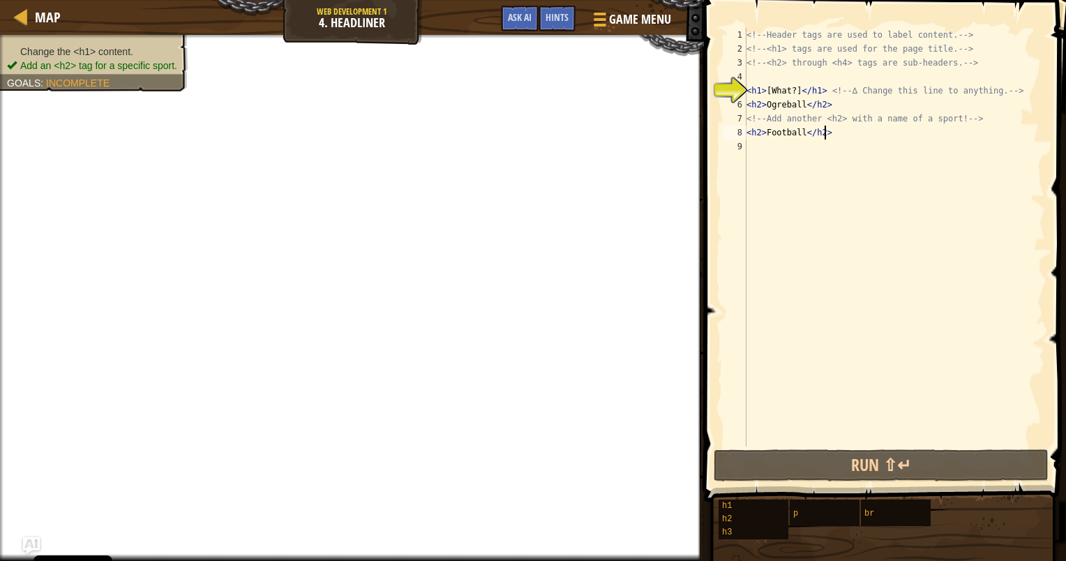
click at [791, 90] on div "<!-- Header tags are used to label content. --> <!-- <h1> tags are used for the…" at bounding box center [894, 251] width 301 height 447
click at [796, 87] on div "<!-- Header tags are used to label content. --> <!-- <h1> tags are used for the…" at bounding box center [894, 251] width 301 height 447
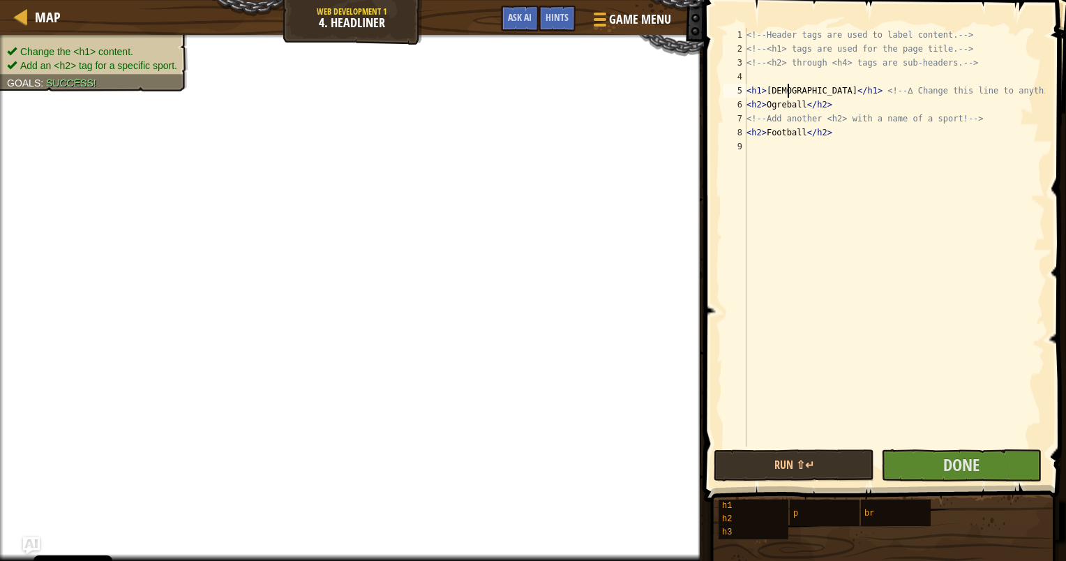
scroll to position [6, 3]
type textarea "<h1>Chicken</h1> <!-- ∆ Change this line to anything. -->"
click at [952, 457] on span "Done" at bounding box center [961, 465] width 36 height 22
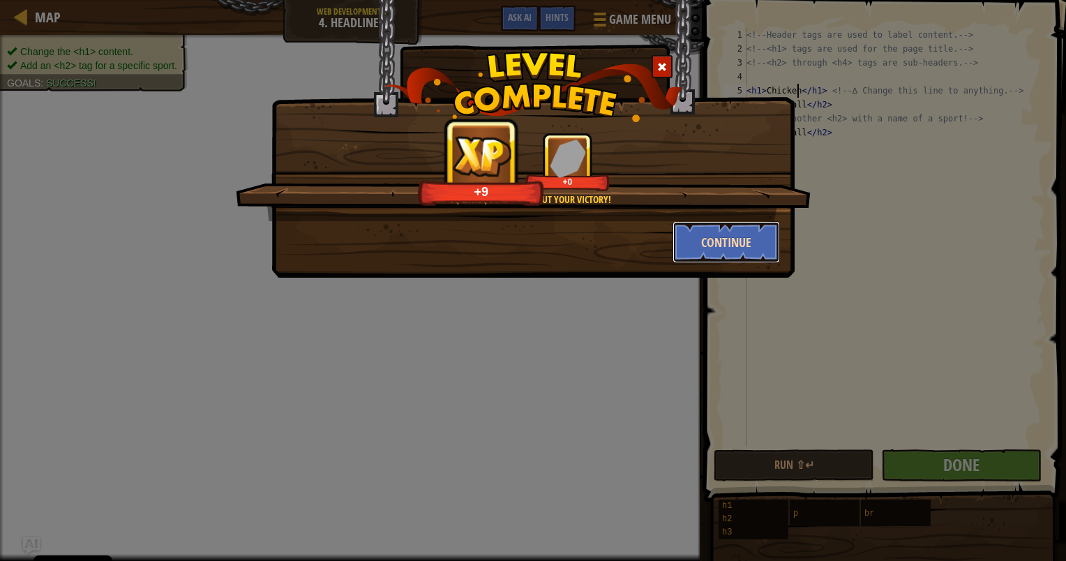
click at [729, 246] on button "Continue" at bounding box center [727, 242] width 108 height 42
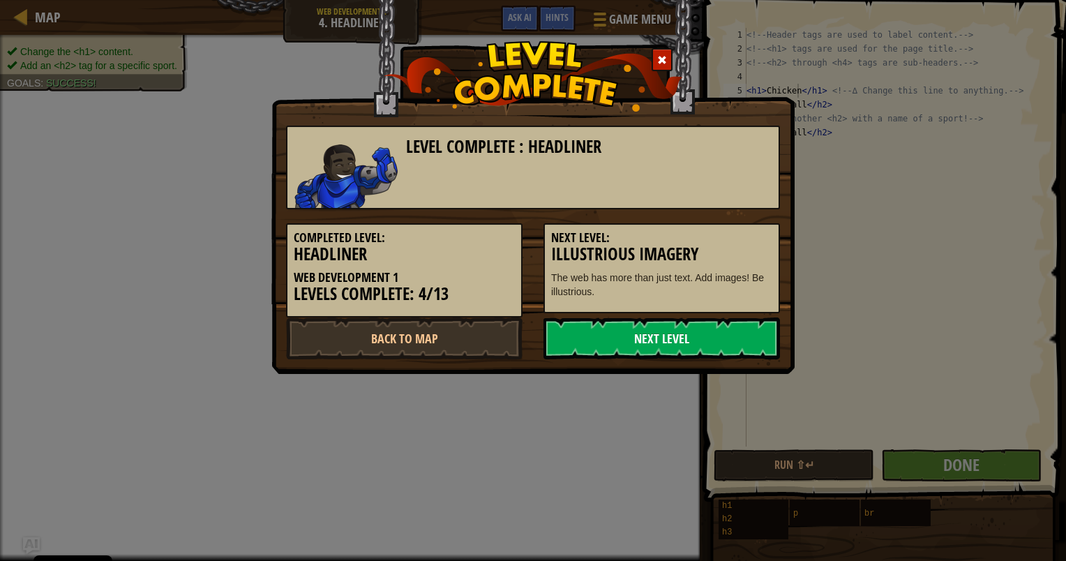
click at [752, 336] on link "Next Level" at bounding box center [662, 339] width 237 height 42
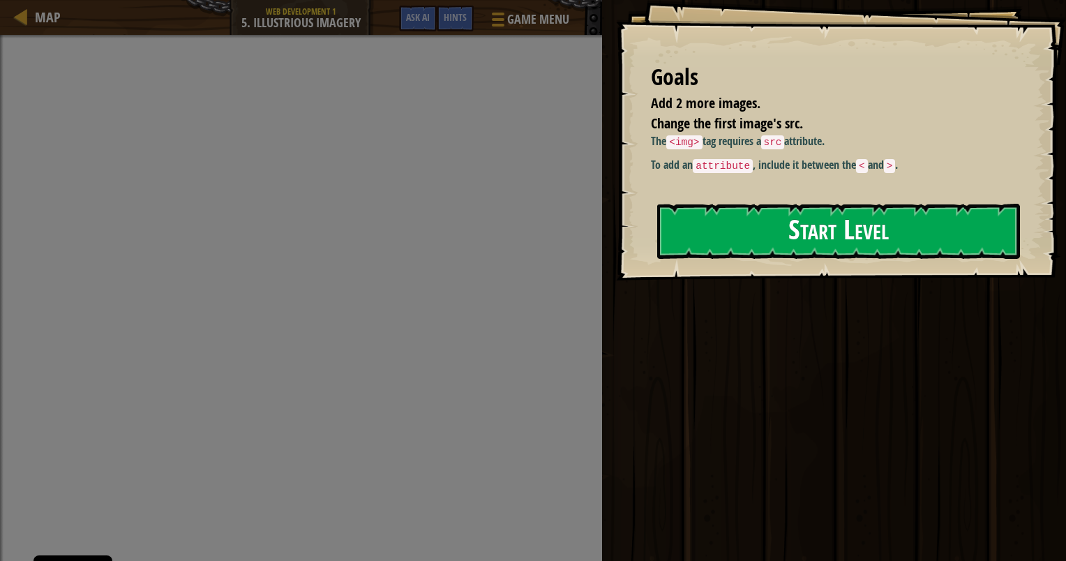
click at [812, 254] on button "Start Level" at bounding box center [838, 231] width 363 height 55
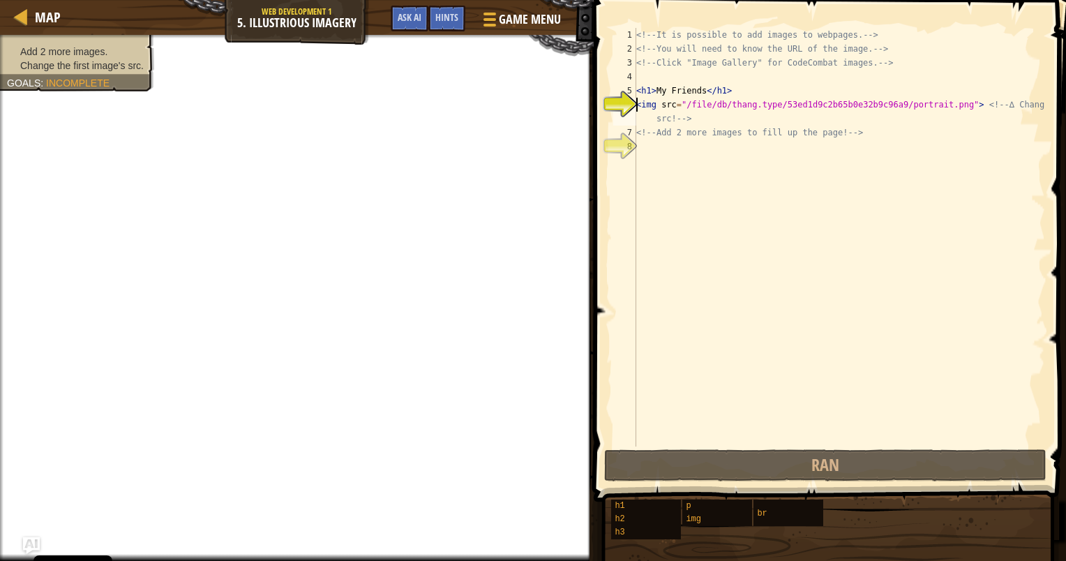
click at [730, 148] on div "<!-- It is possible to add images to webpages. --> <!-- You will need to know t…" at bounding box center [840, 251] width 412 height 447
click at [496, 21] on div at bounding box center [488, 19] width 19 height 20
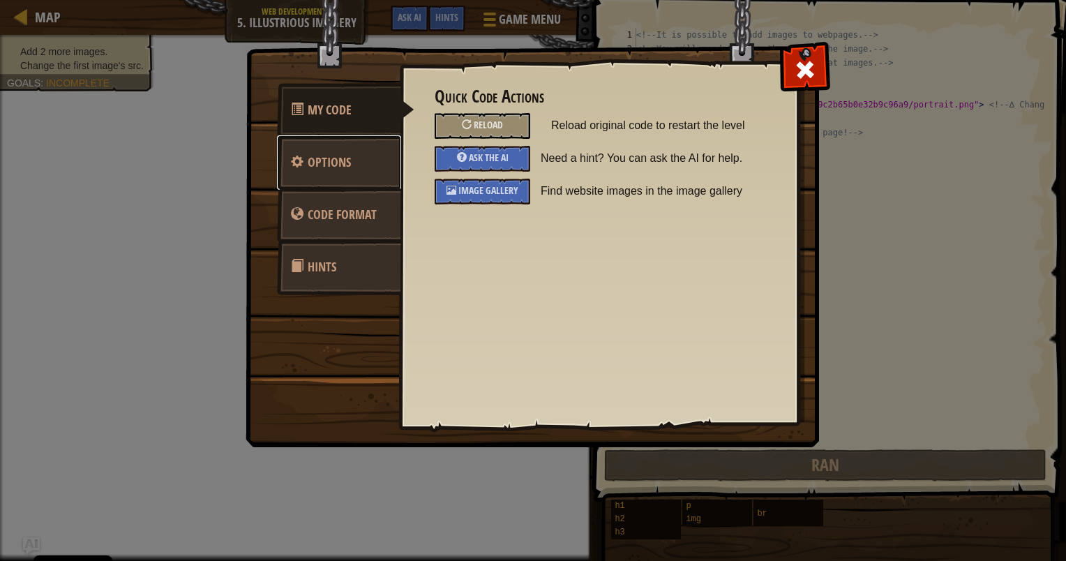
click at [369, 156] on link "Options" at bounding box center [339, 162] width 124 height 54
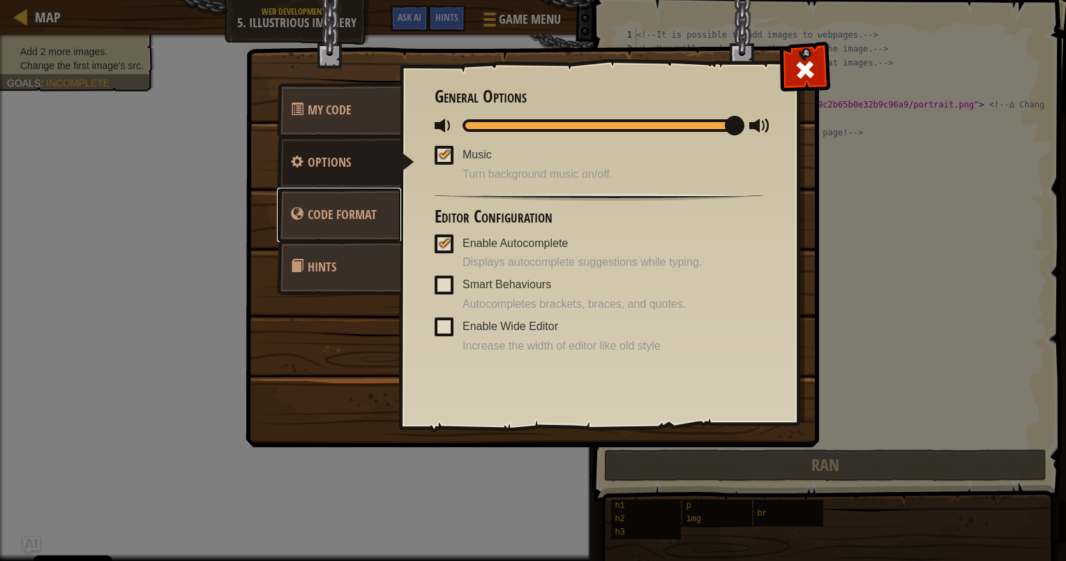
click at [361, 204] on link "Code Format" at bounding box center [339, 215] width 124 height 54
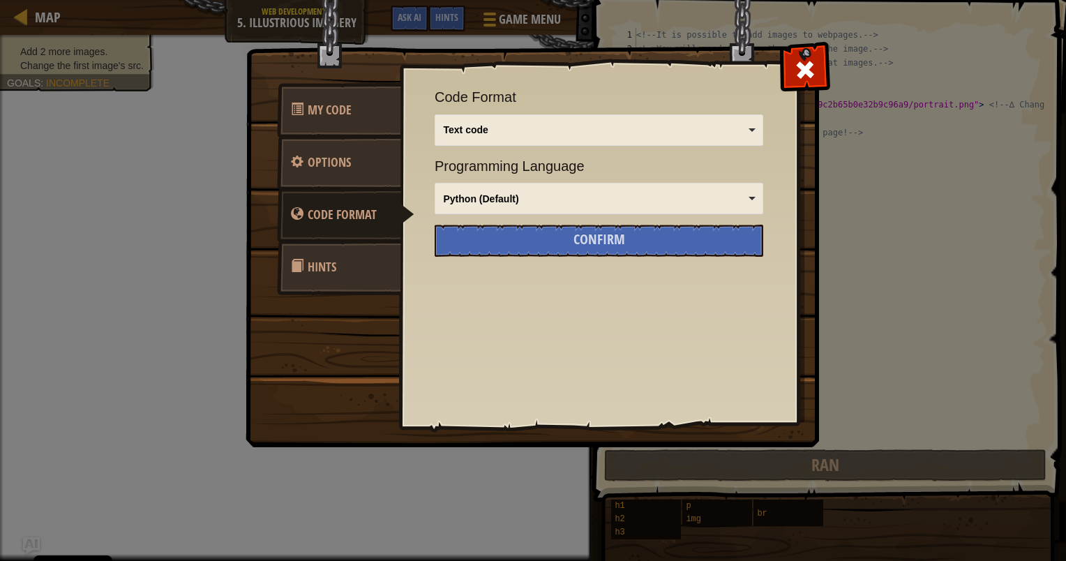
click at [352, 255] on link "Hints" at bounding box center [339, 267] width 124 height 54
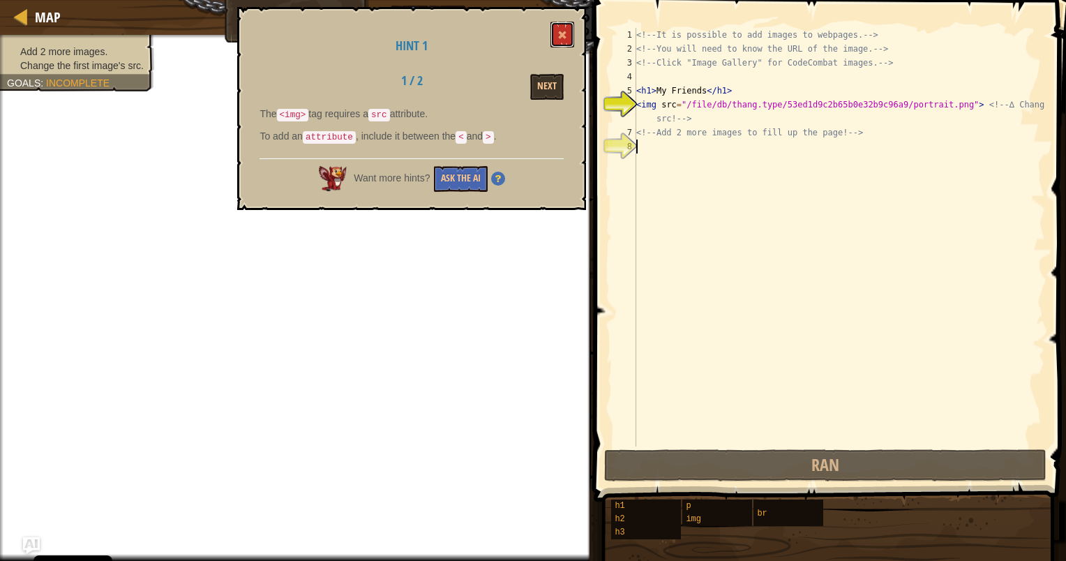
drag, startPoint x: 555, startPoint y: 30, endPoint x: 556, endPoint y: 39, distance: 9.1
click at [556, 37] on button at bounding box center [563, 35] width 24 height 26
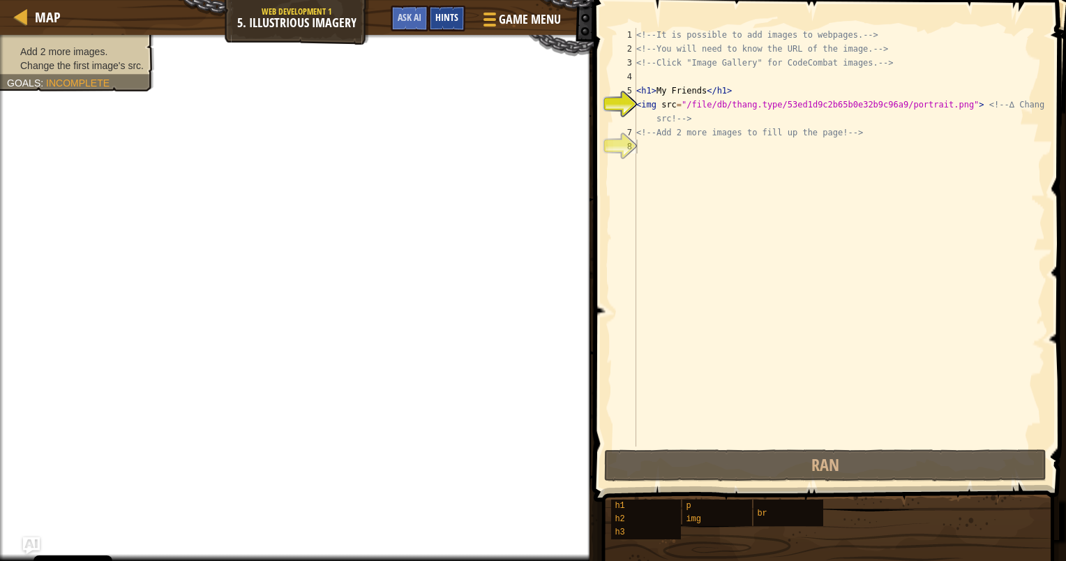
click at [445, 25] on div "Hints" at bounding box center [446, 19] width 37 height 26
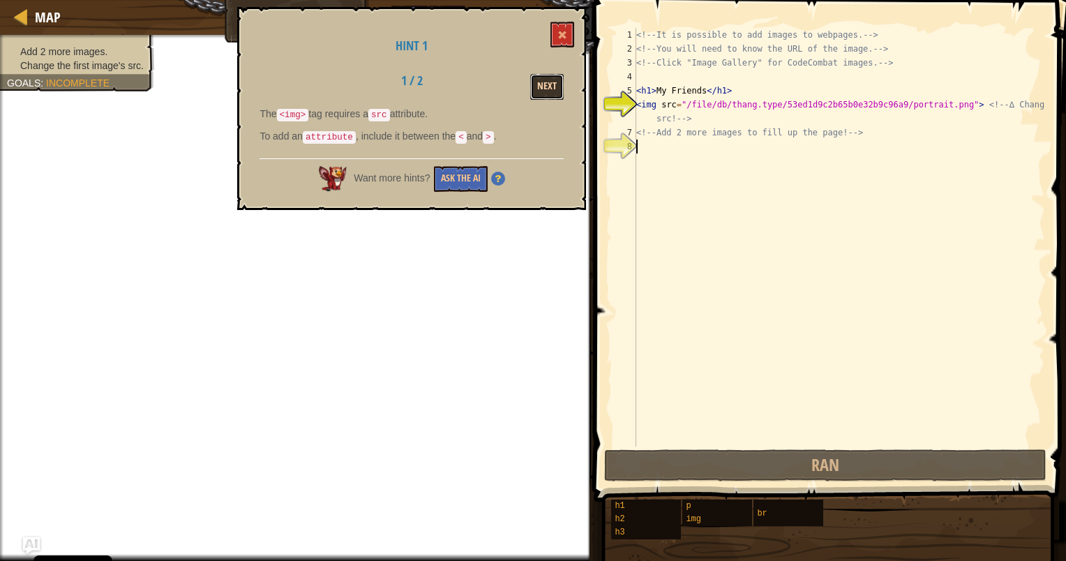
click at [548, 80] on button "Next" at bounding box center [546, 87] width 33 height 26
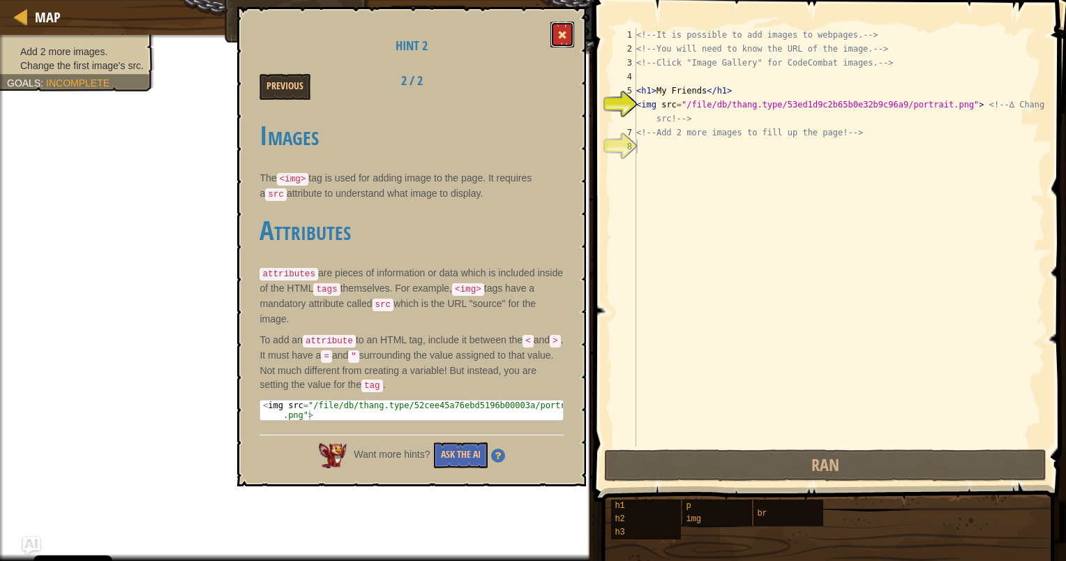
click at [553, 35] on button at bounding box center [563, 35] width 24 height 26
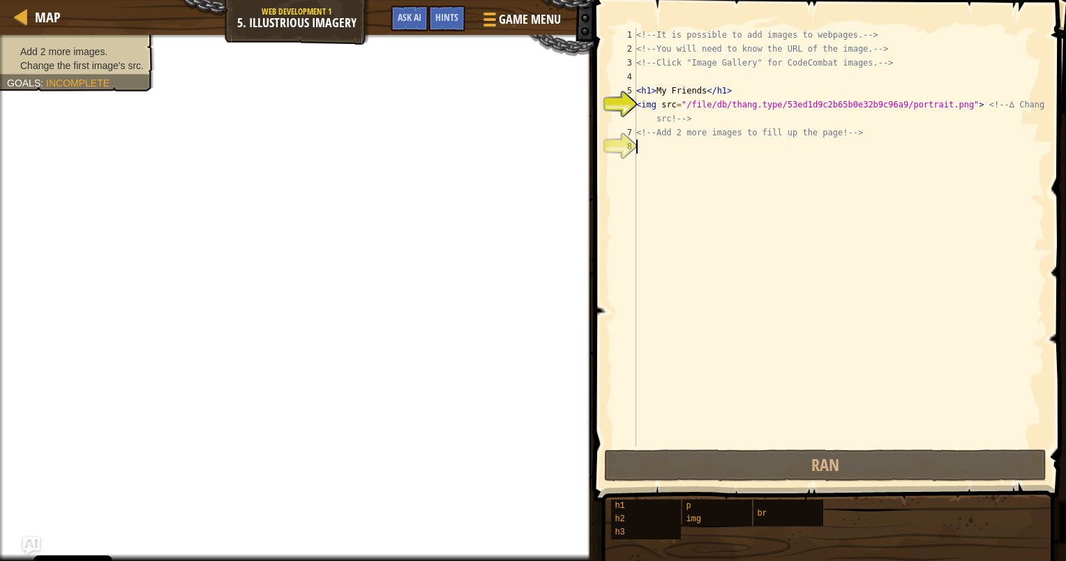
click at [669, 149] on div "<!-- It is possible to add images to webpages. --> <!-- You will need to know t…" at bounding box center [840, 251] width 412 height 447
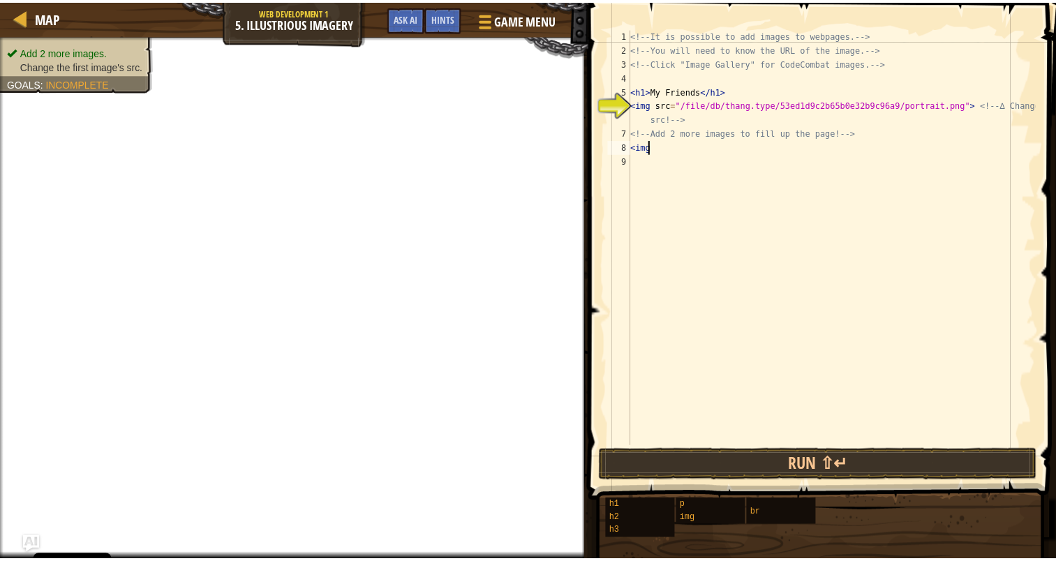
scroll to position [6, 0]
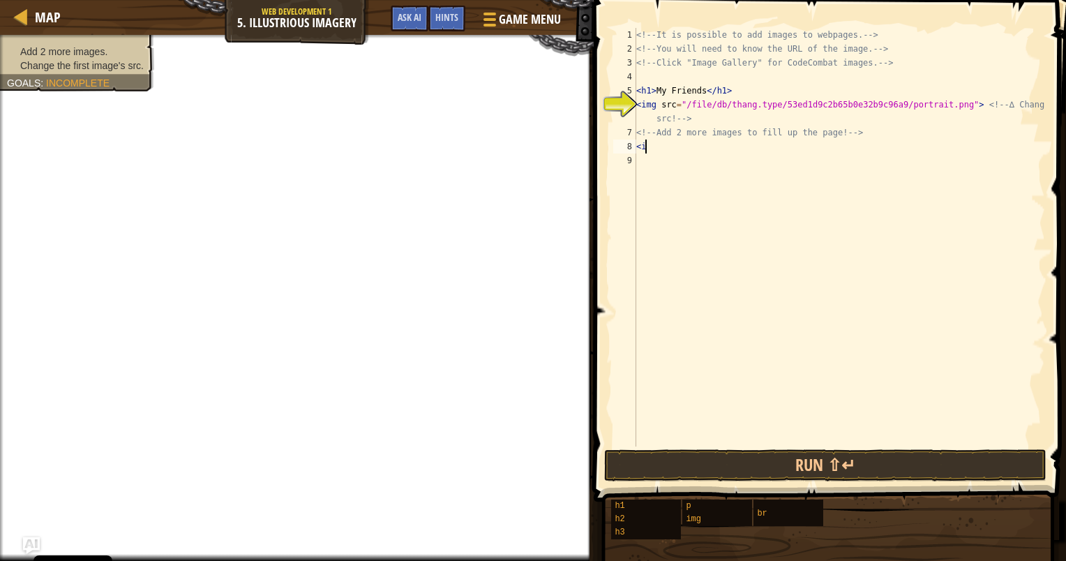
type textarea "<"
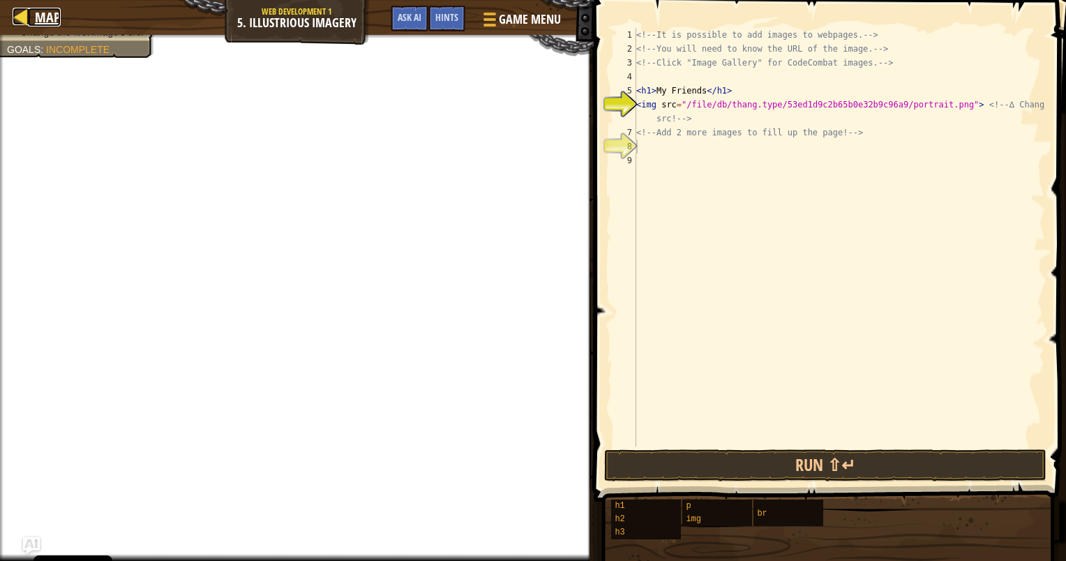
click at [29, 13] on div at bounding box center [21, 16] width 17 height 17
select select "en-[GEOGRAPHIC_DATA]"
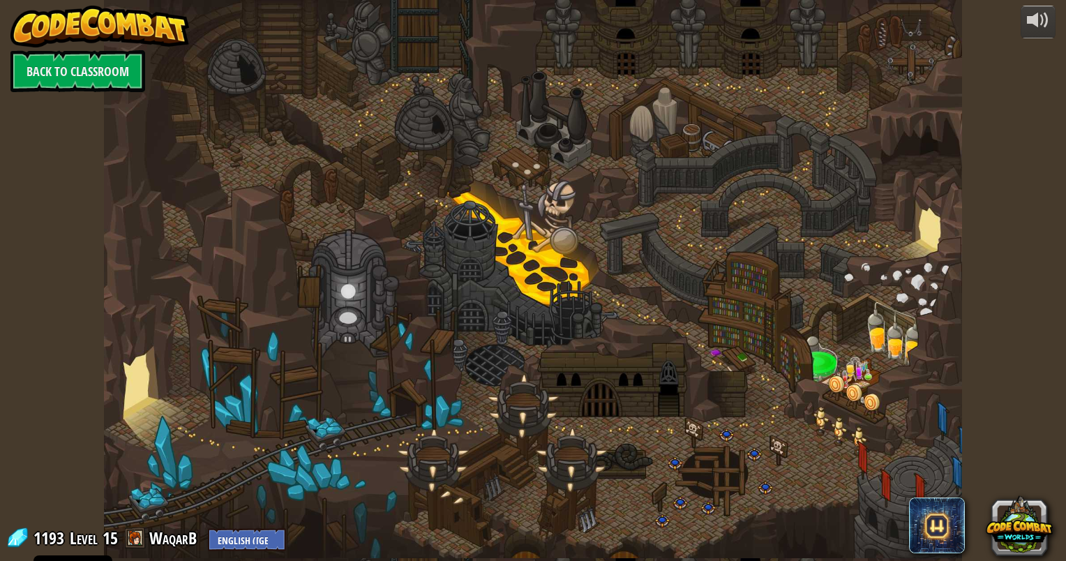
select select "en-[GEOGRAPHIC_DATA]"
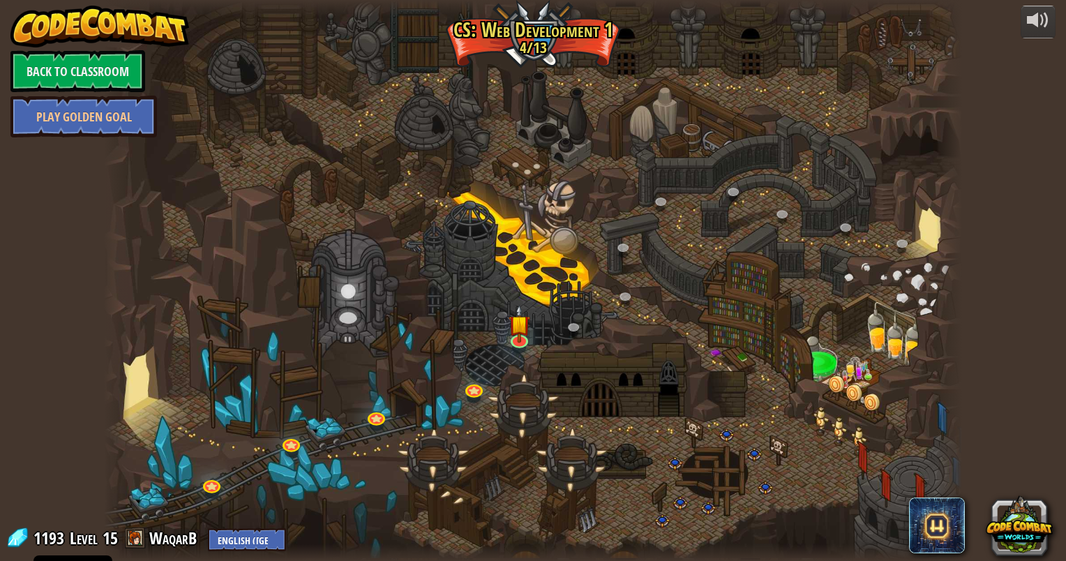
select select "en-[GEOGRAPHIC_DATA]"
click at [98, 77] on link "Back to Classroom" at bounding box center [77, 71] width 135 height 42
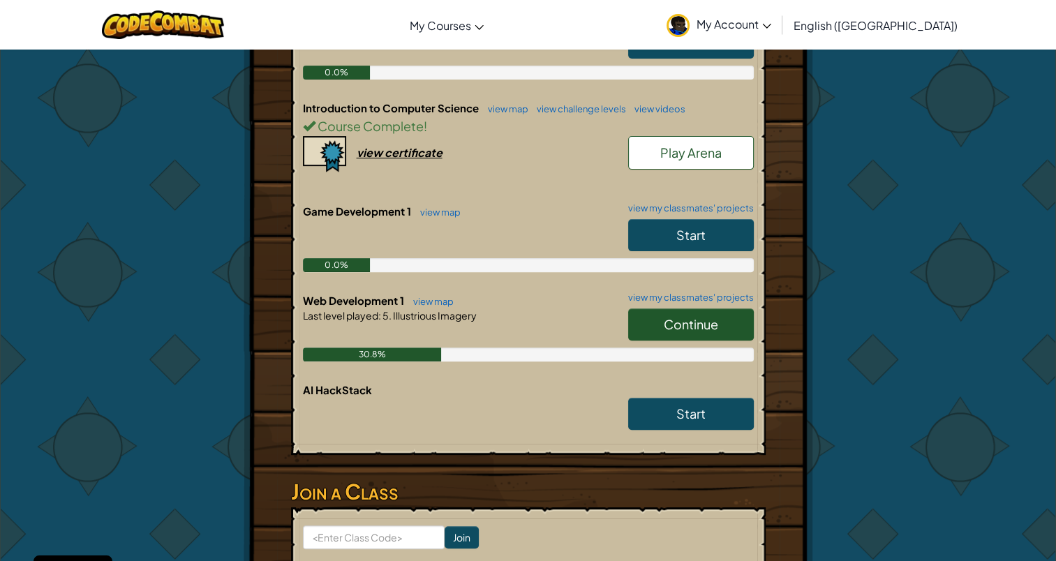
scroll to position [279, 0]
